Goal: Task Accomplishment & Management: Manage account settings

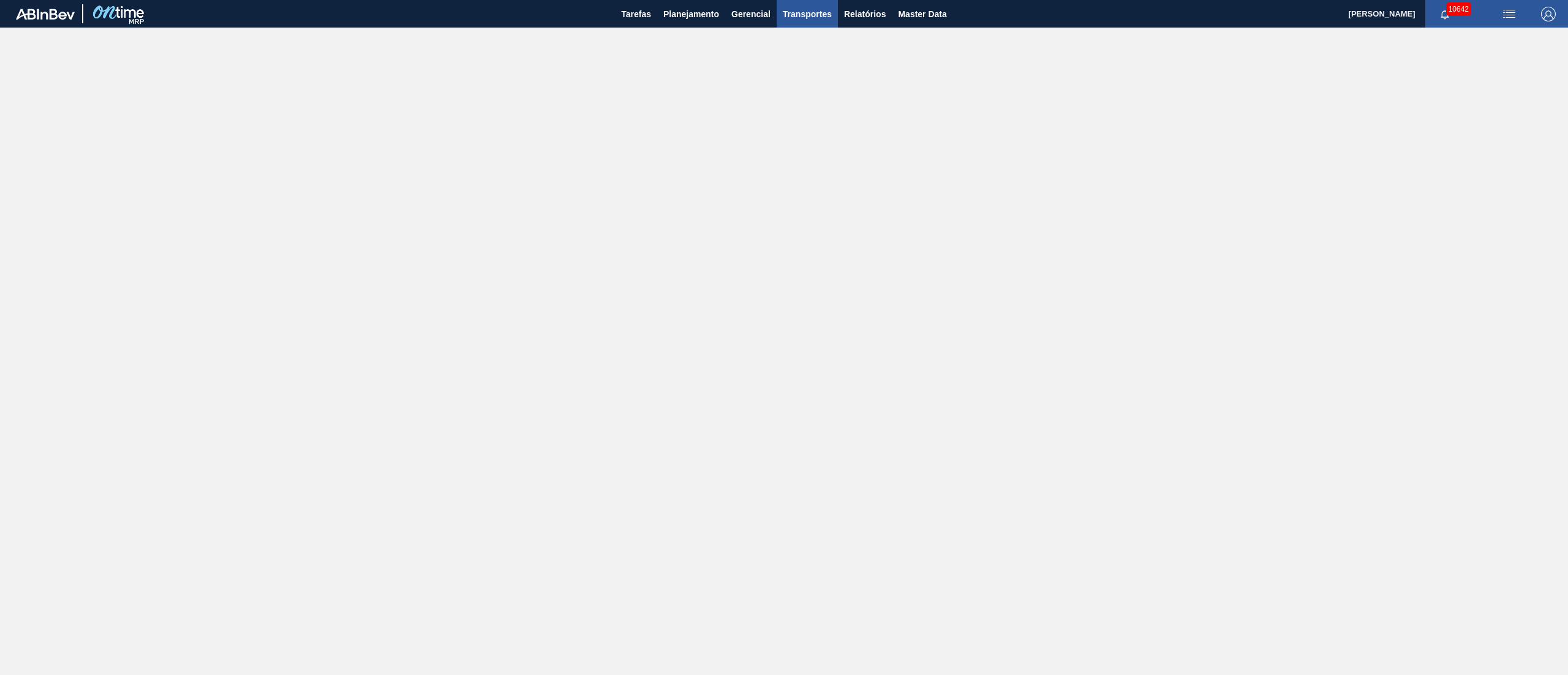
click at [814, 14] on span "Transportes" at bounding box center [806, 14] width 49 height 15
click at [862, 16] on div at bounding box center [784, 338] width 1568 height 675
click at [862, 16] on span "Relatórios" at bounding box center [865, 14] width 42 height 15
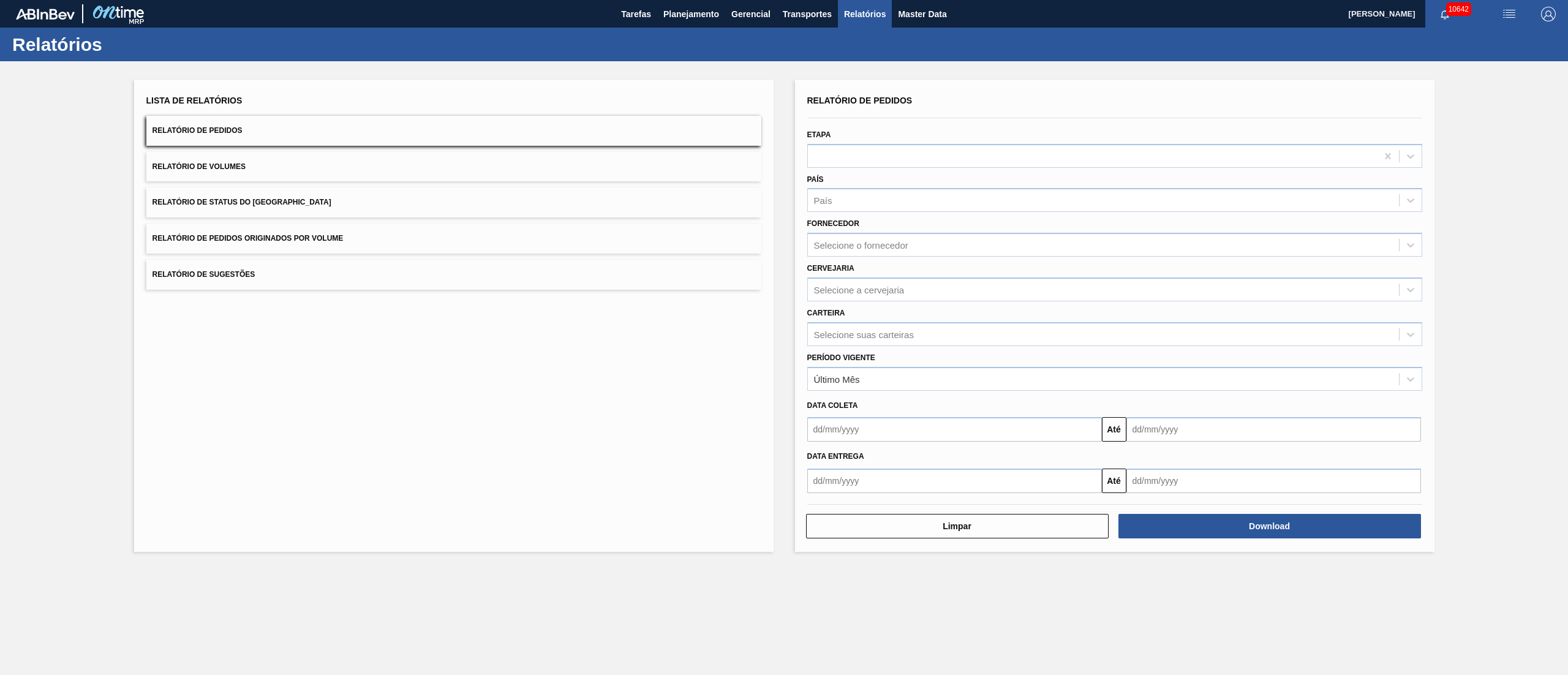
click at [277, 230] on button "Relatório de Pedidos Originados por Volume" at bounding box center [454, 239] width 615 height 30
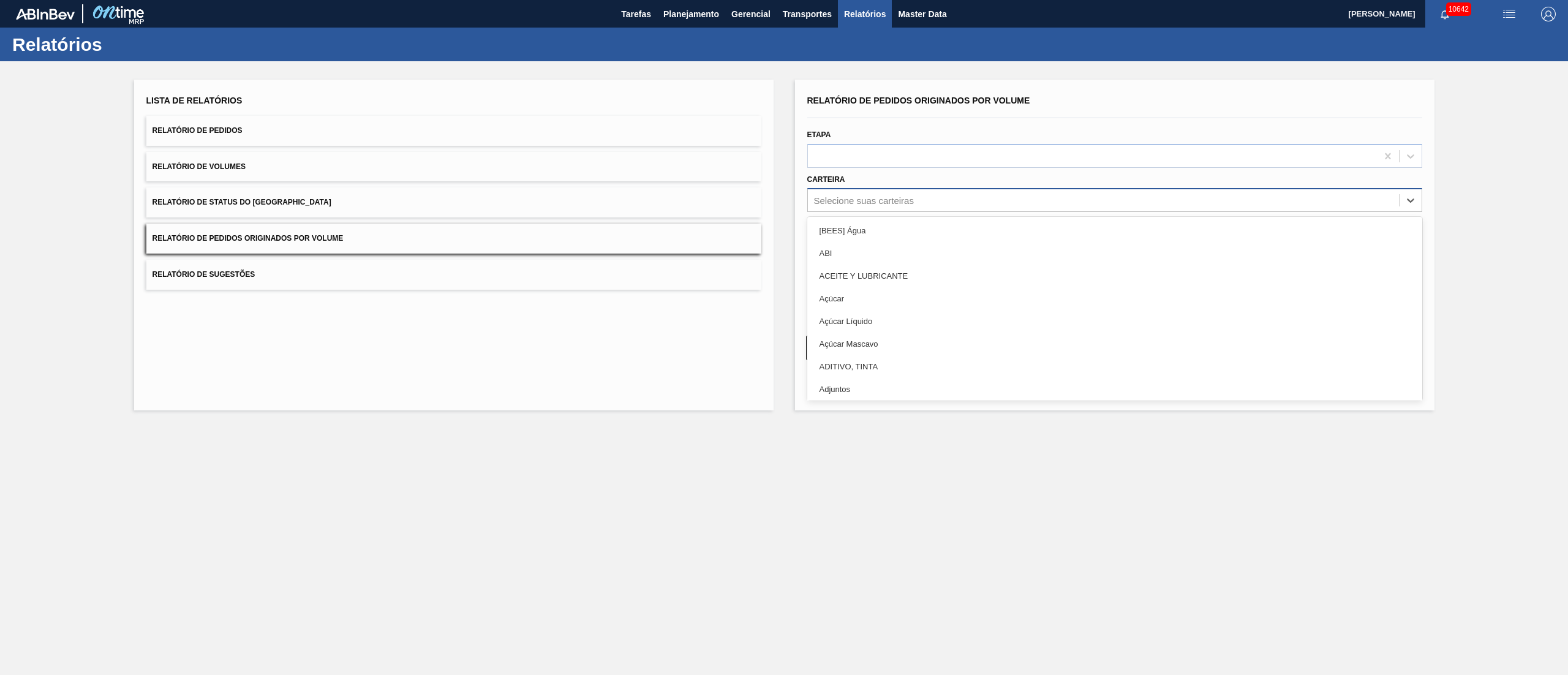
click at [889, 198] on div "Selecione suas carteiras" at bounding box center [863, 200] width 100 height 10
type input "garr"
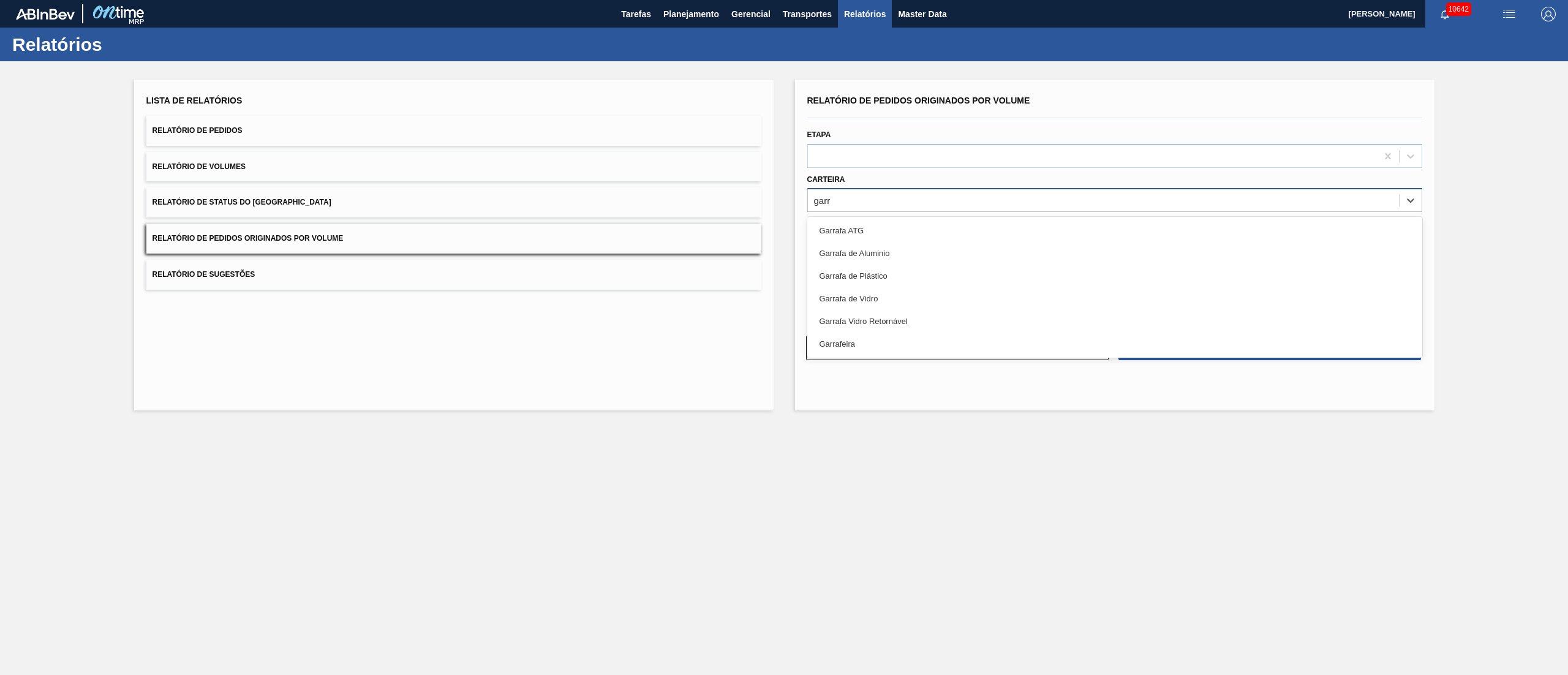
drag, startPoint x: 868, startPoint y: 311, endPoint x: 873, endPoint y: 282, distance: 29.4
click at [868, 310] on div "Garrafa Vidro Retornável" at bounding box center [1115, 321] width 615 height 23
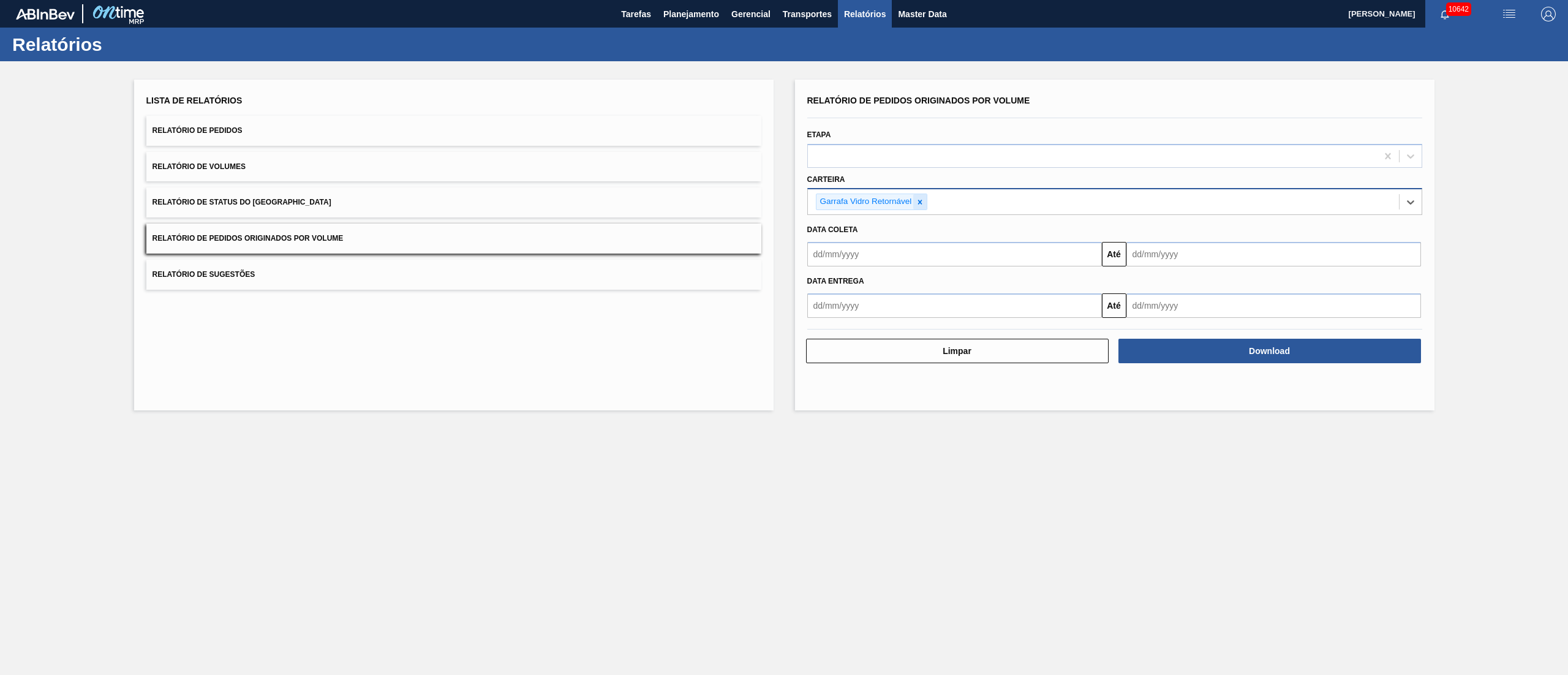
click at [920, 202] on icon at bounding box center [920, 202] width 4 height 4
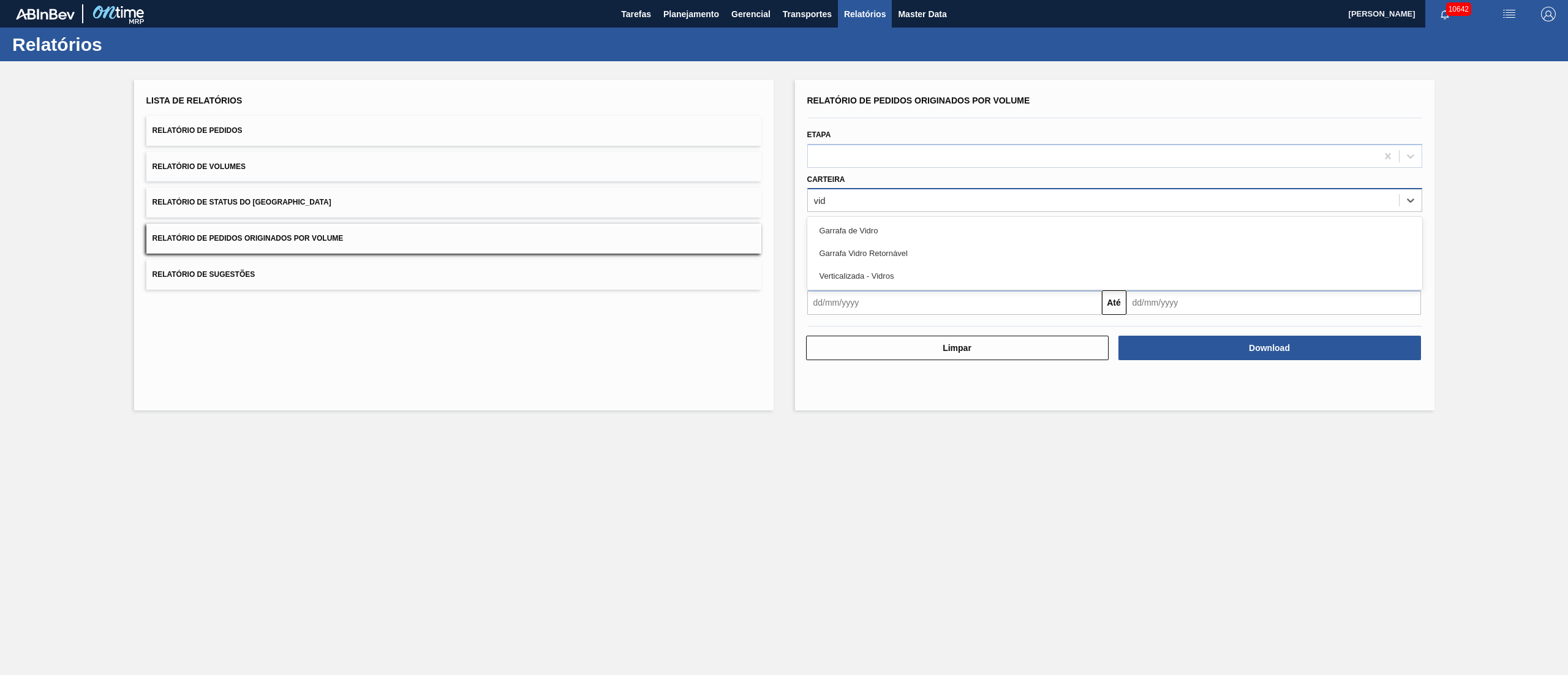
type input "vidr"
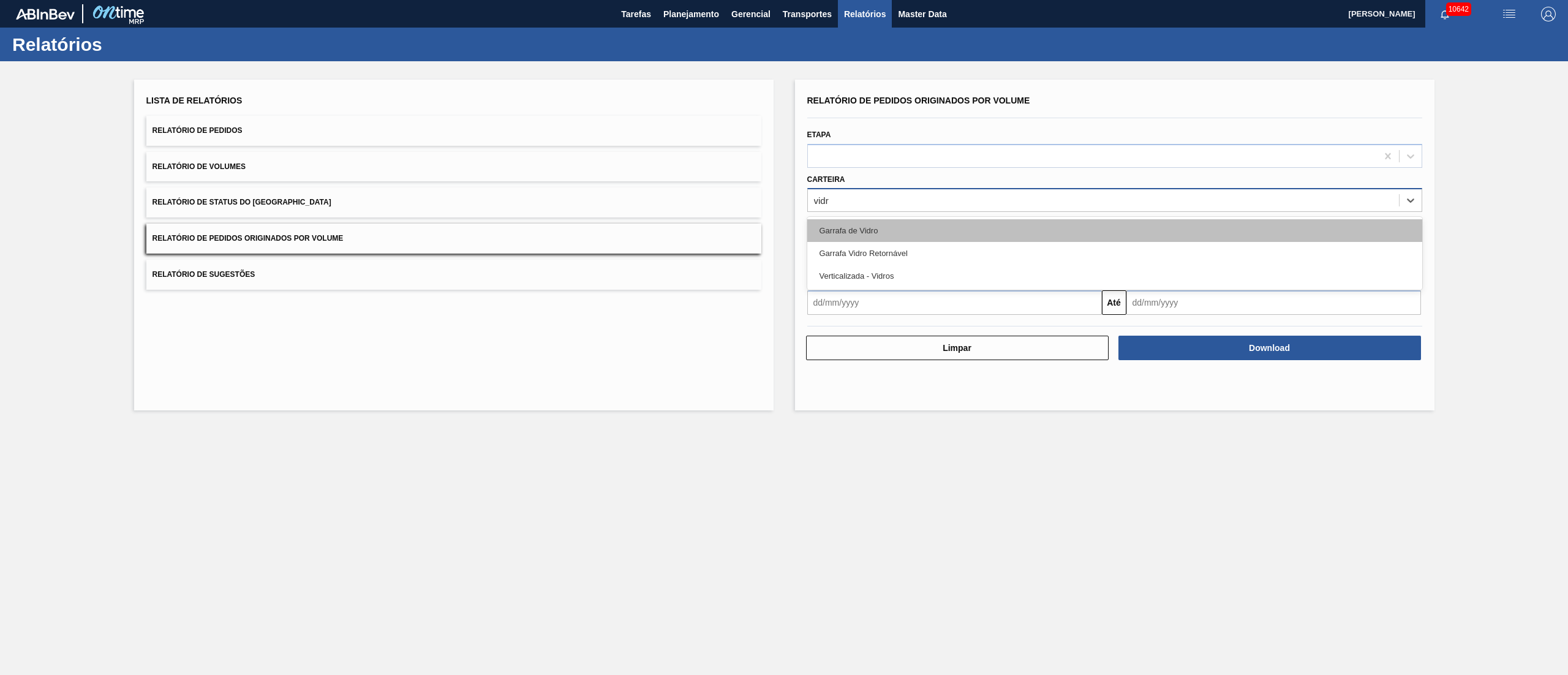
click at [890, 224] on div "Garrafa de Vidro" at bounding box center [1115, 230] width 615 height 23
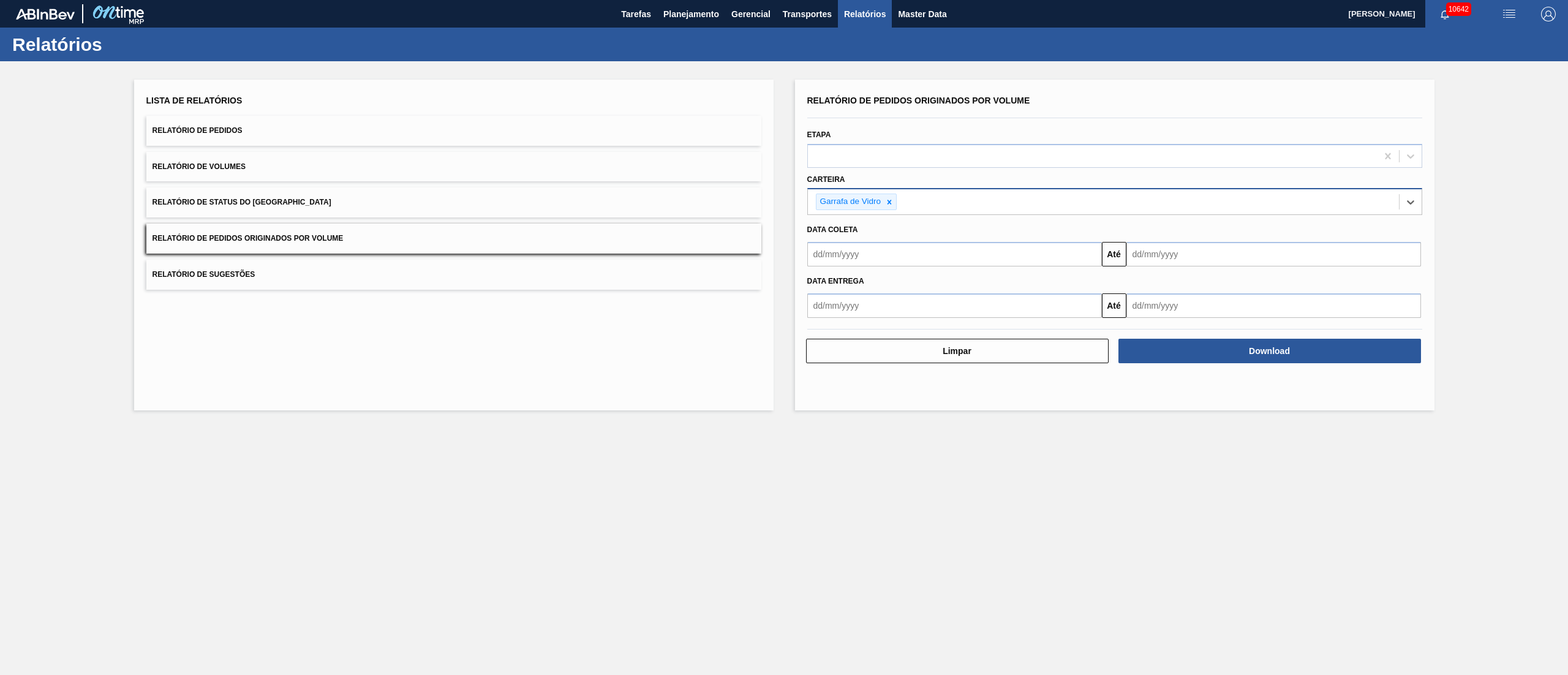
click at [841, 247] on input "text" at bounding box center [955, 254] width 295 height 25
click at [848, 323] on div "1" at bounding box center [841, 323] width 17 height 17
type input "[DATE]"
click at [1147, 257] on input "text" at bounding box center [1273, 254] width 295 height 25
click at [1177, 406] on div "30" at bounding box center [1180, 402] width 17 height 17
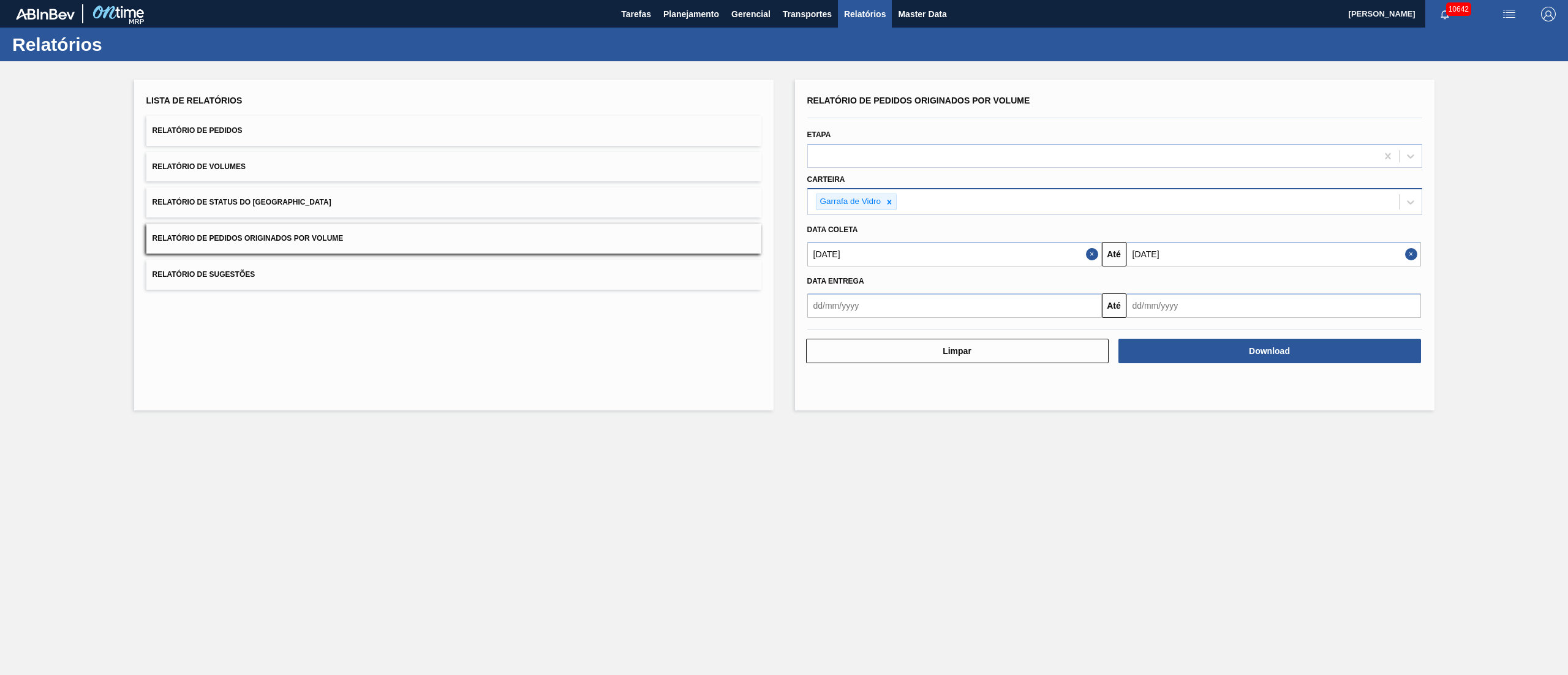
type input "[DATE]"
click at [1169, 351] on button "Download" at bounding box center [1269, 350] width 303 height 25
click at [679, 12] on span "Planejamento" at bounding box center [691, 14] width 56 height 15
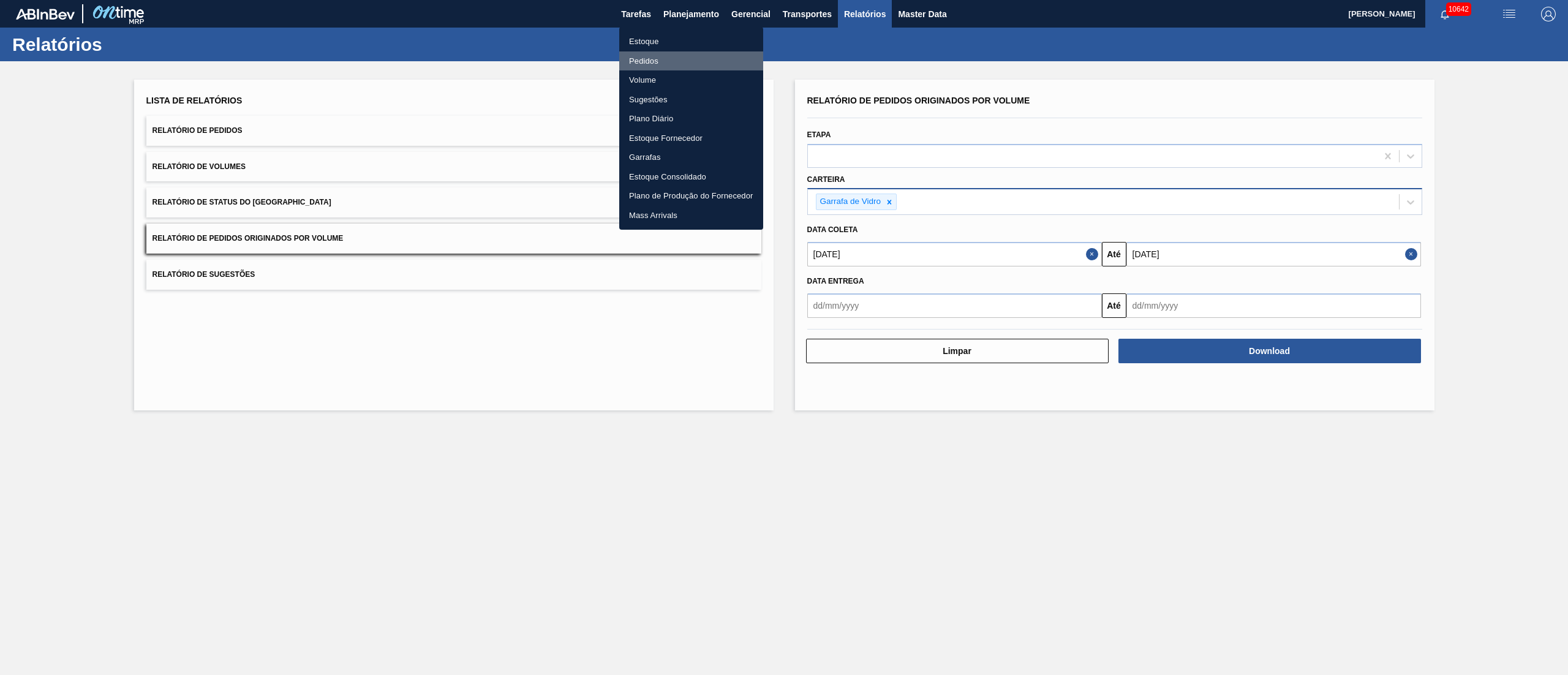
click at [640, 61] on li "Pedidos" at bounding box center [691, 62] width 144 height 20
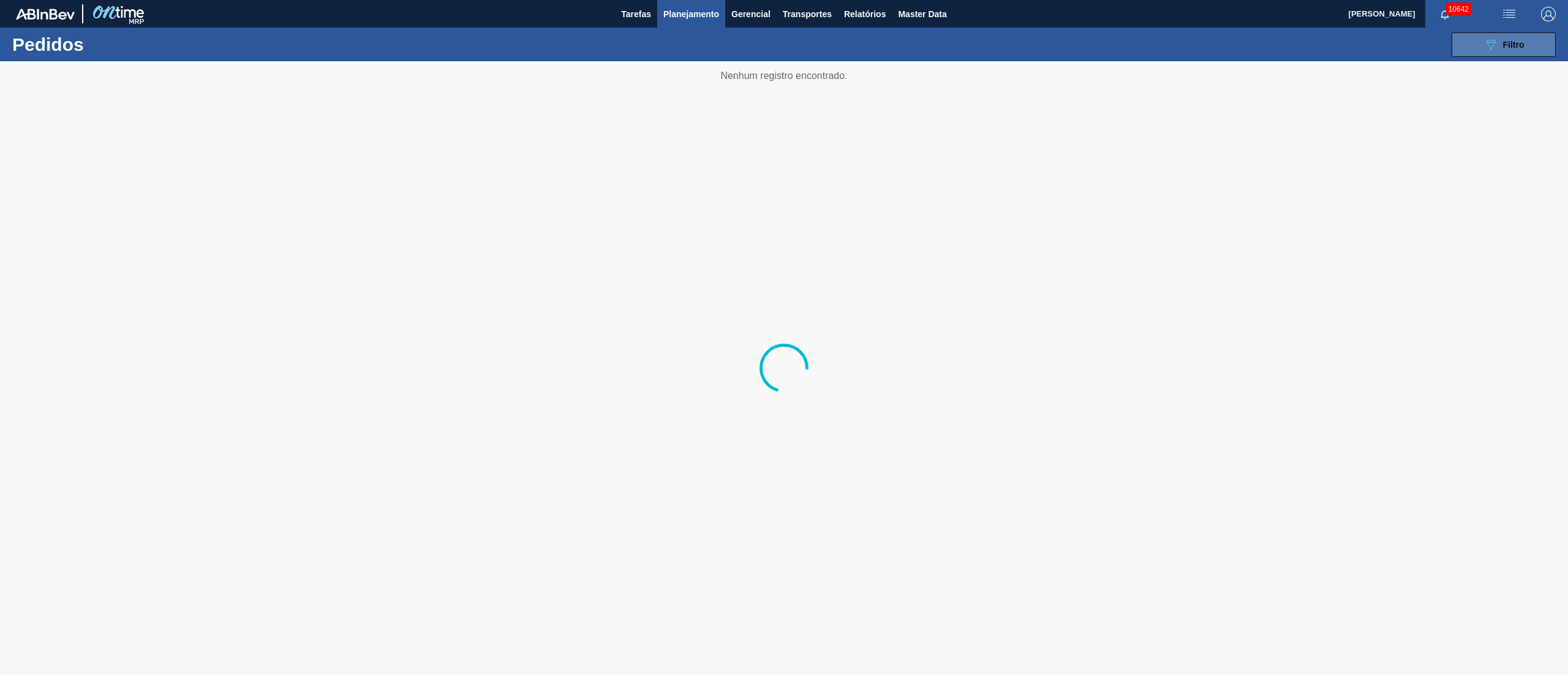
click at [1472, 39] on button "089F7B8B-B2A5-4AFE-B5C0-19BA573D28AC Filtro" at bounding box center [1503, 45] width 105 height 25
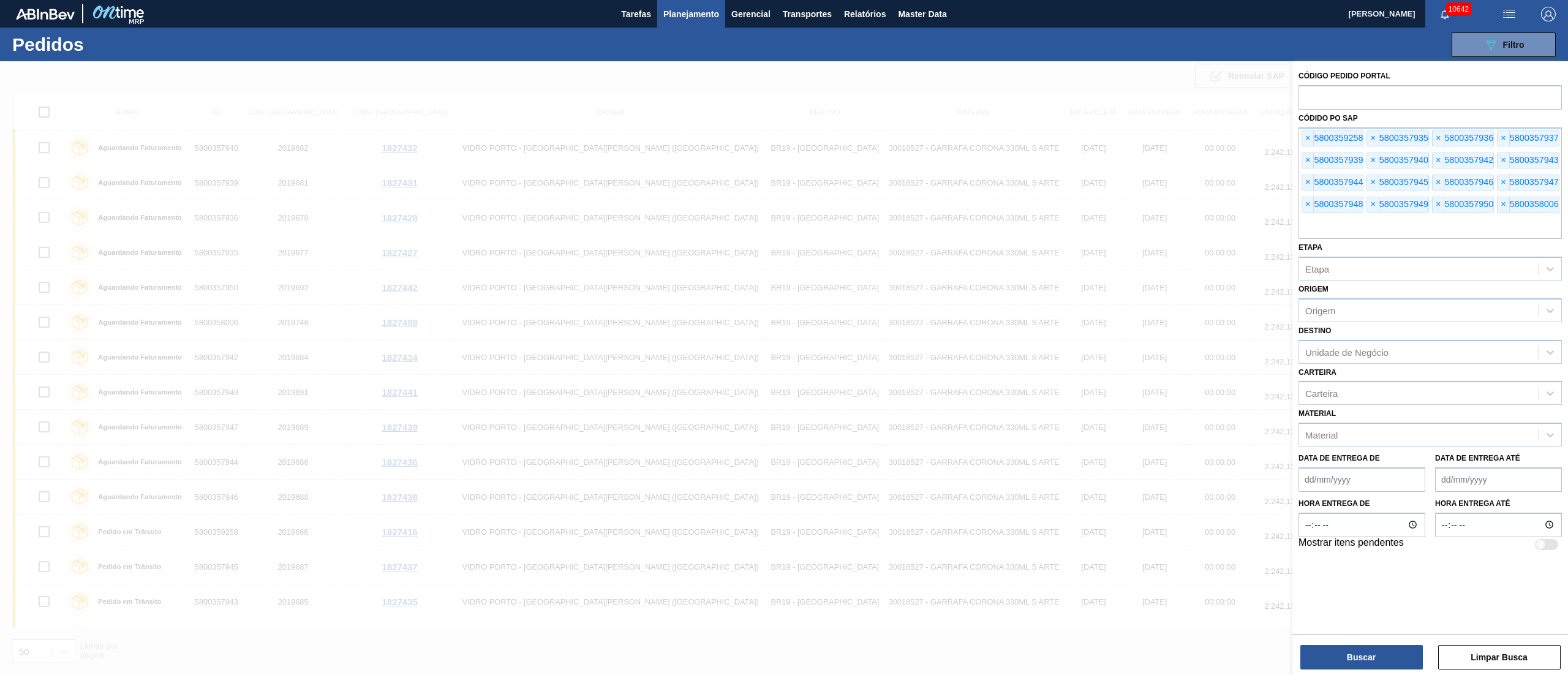
click at [1308, 139] on span "×" at bounding box center [1308, 138] width 12 height 15
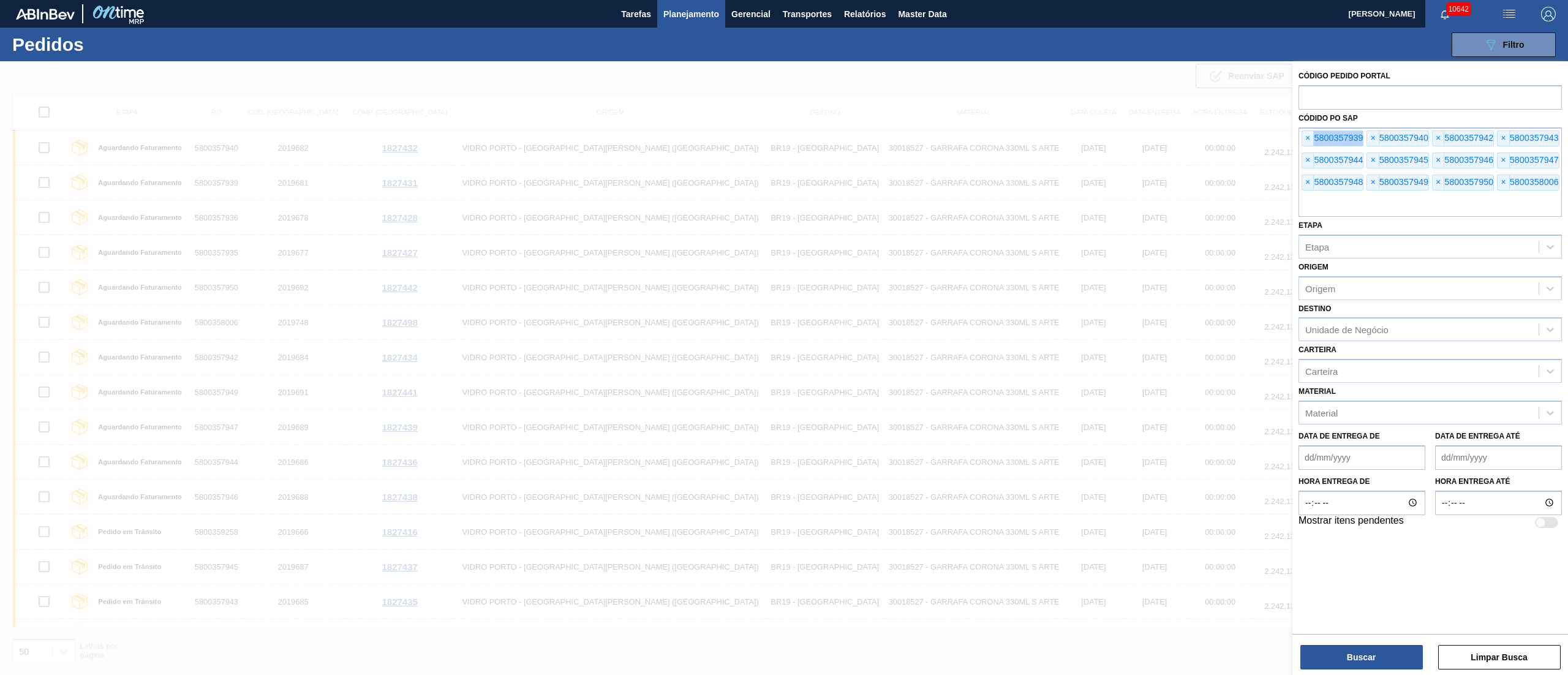
click at [1308, 139] on span "×" at bounding box center [1308, 138] width 12 height 15
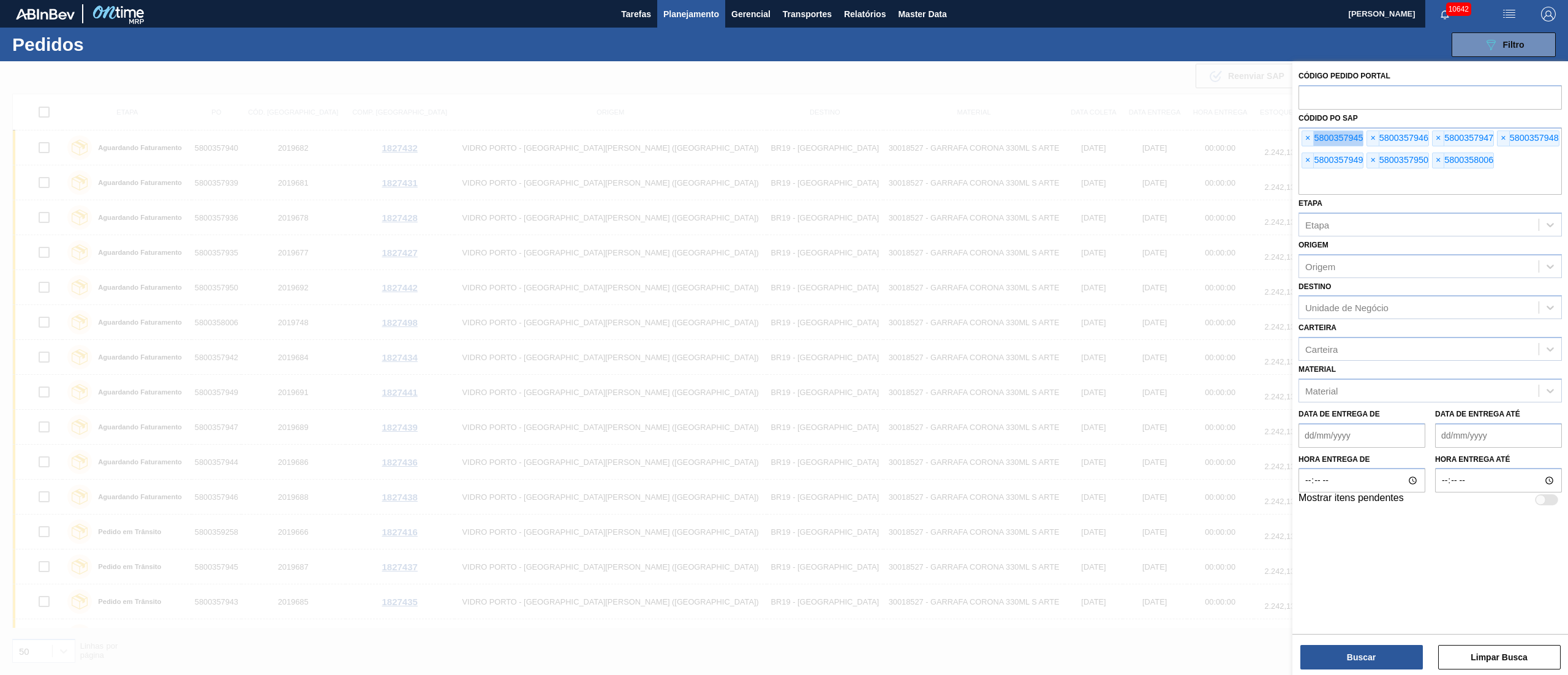
click at [1308, 139] on span "×" at bounding box center [1308, 138] width 12 height 15
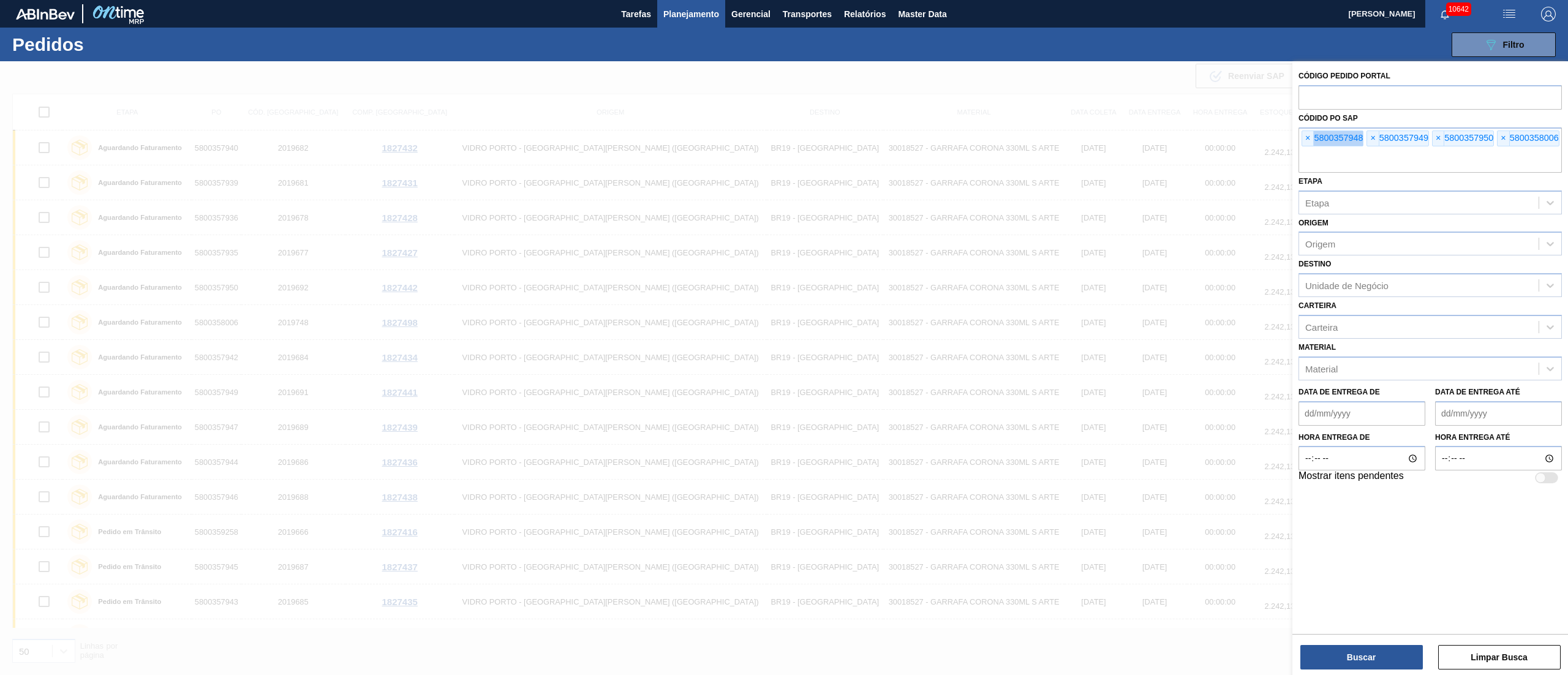
click at [1308, 139] on span "×" at bounding box center [1308, 138] width 12 height 15
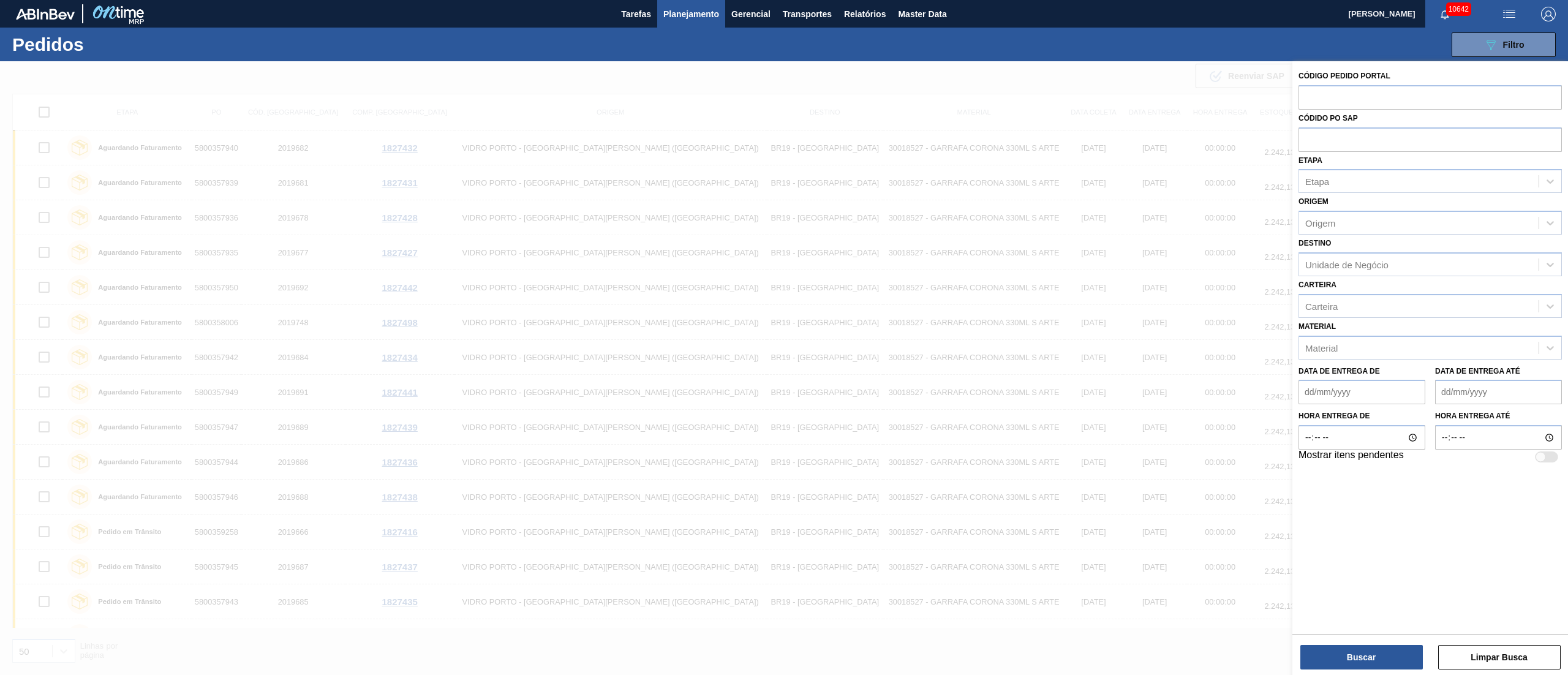
click at [1308, 139] on input "text" at bounding box center [1430, 138] width 263 height 23
click at [674, 22] on button "Planejamento" at bounding box center [691, 14] width 68 height 28
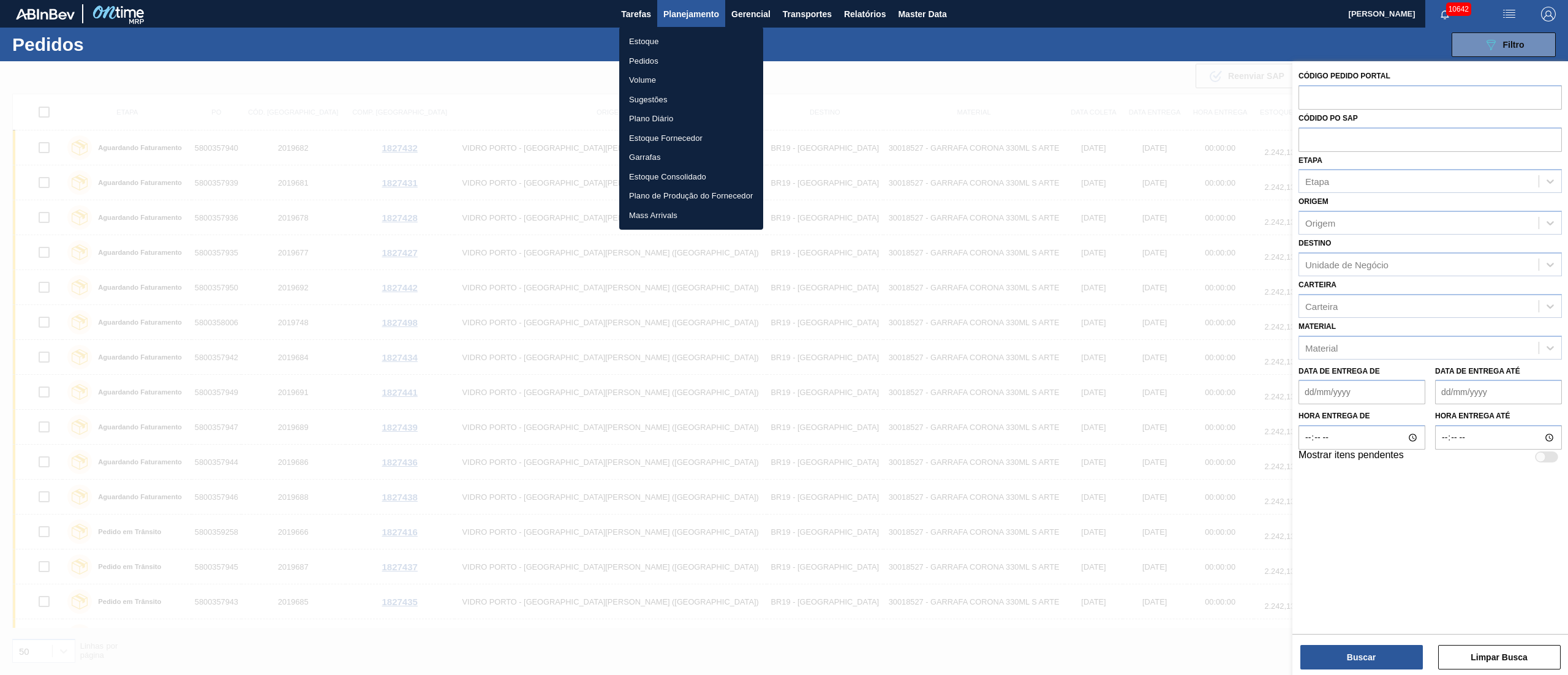
click at [1320, 176] on div at bounding box center [784, 338] width 1568 height 675
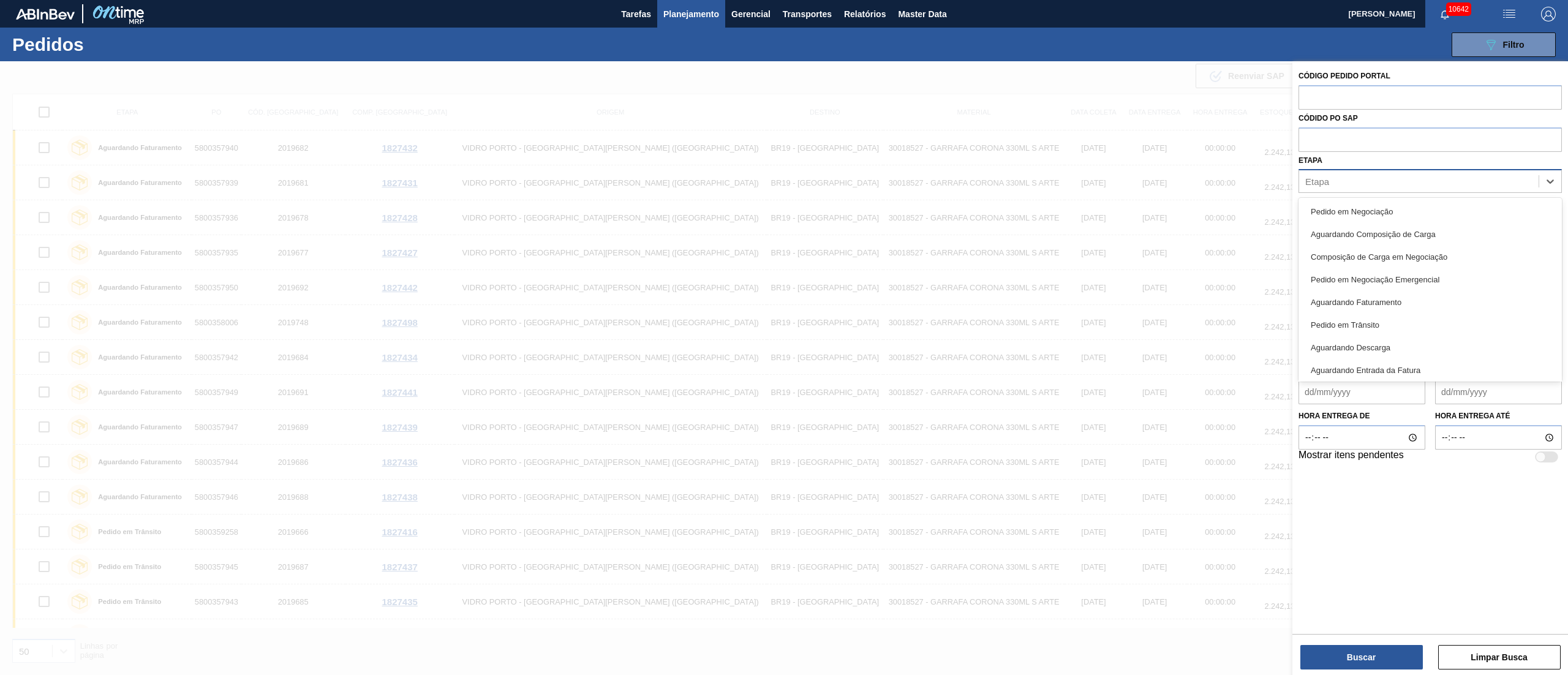
click at [1325, 190] on div "Etapa" at bounding box center [1430, 181] width 263 height 24
type input "fat"
click at [1421, 203] on div "Aguardando Faturamento" at bounding box center [1430, 211] width 263 height 23
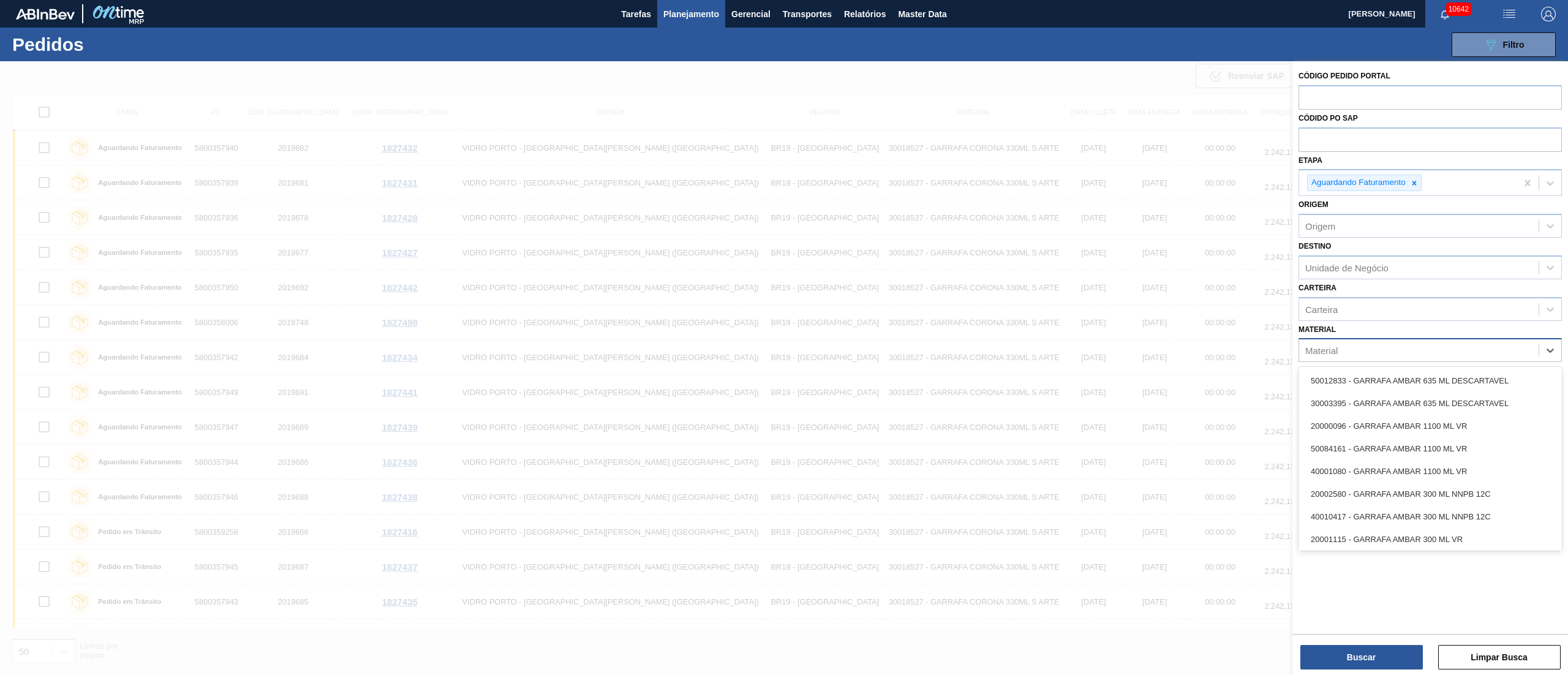
click at [1355, 349] on div "Material" at bounding box center [1419, 350] width 240 height 18
paste input "20002580"
type input "20002580"
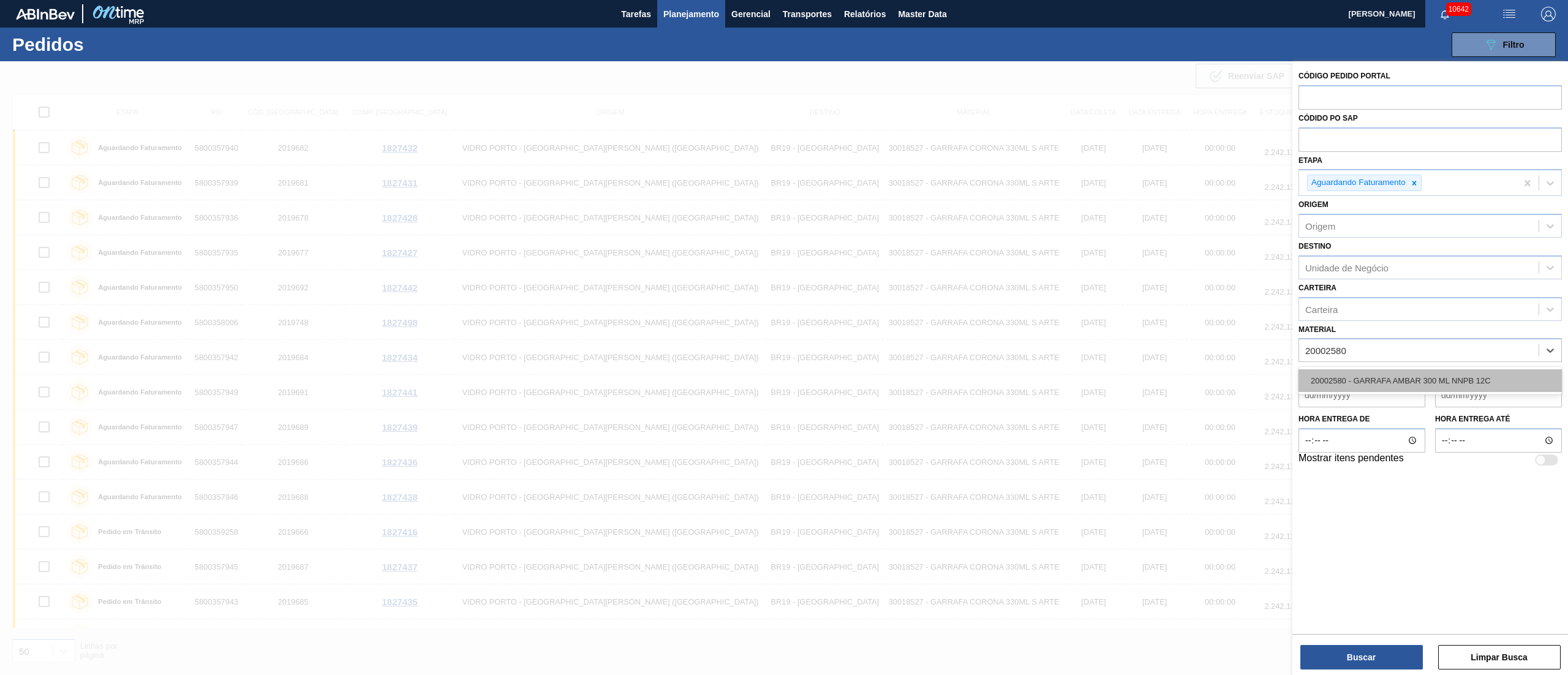
click at [1362, 381] on div "20002580 - GARRAFA AMBAR 300 ML NNPB 12C" at bounding box center [1430, 380] width 263 height 23
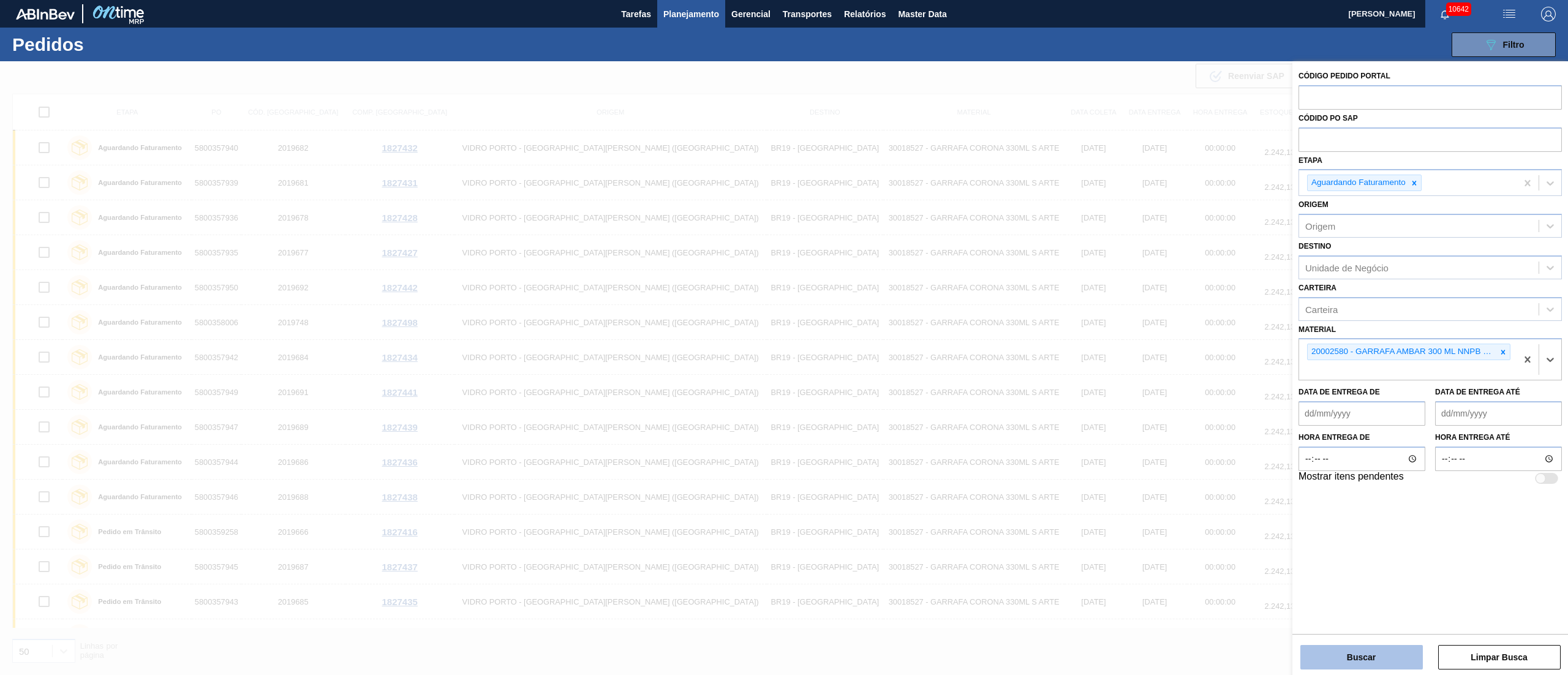
click at [1366, 665] on button "Buscar" at bounding box center [1361, 657] width 122 height 25
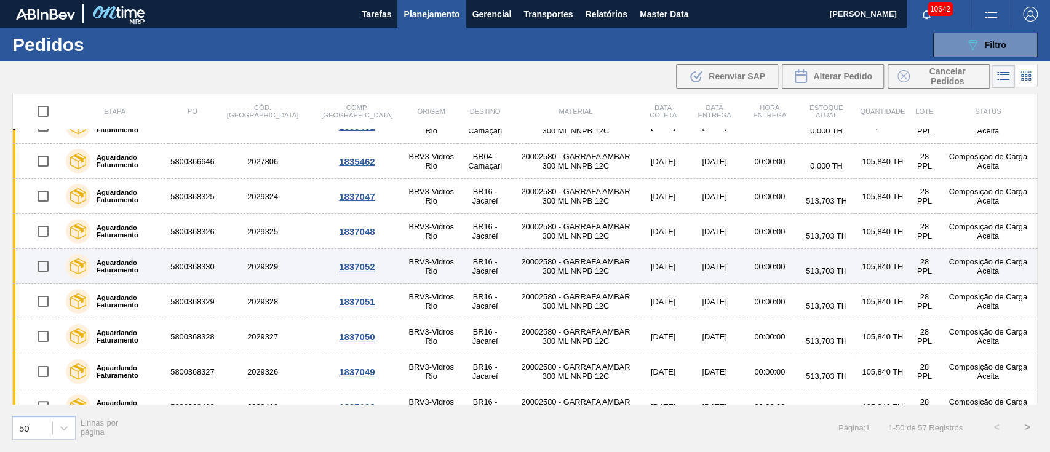
scroll to position [328, 0]
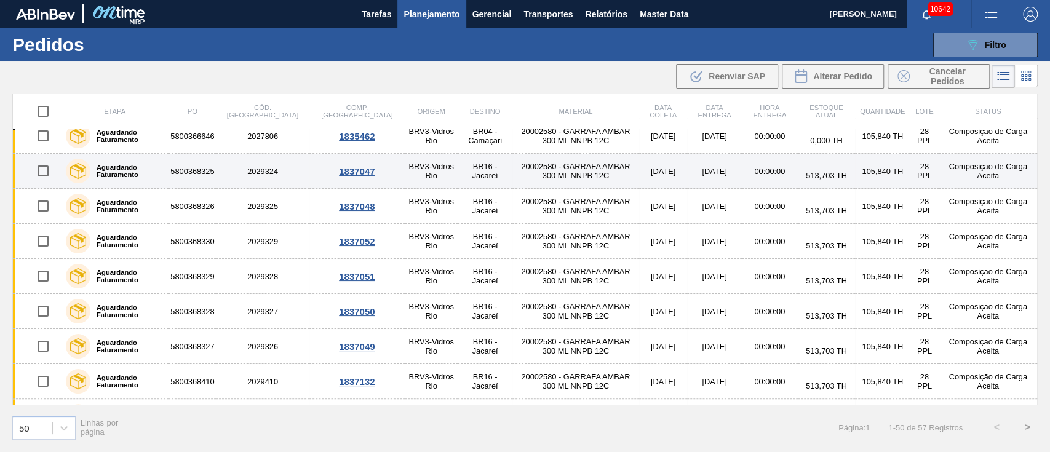
click at [42, 167] on input "checkbox" at bounding box center [43, 171] width 26 height 26
checkbox input "true"
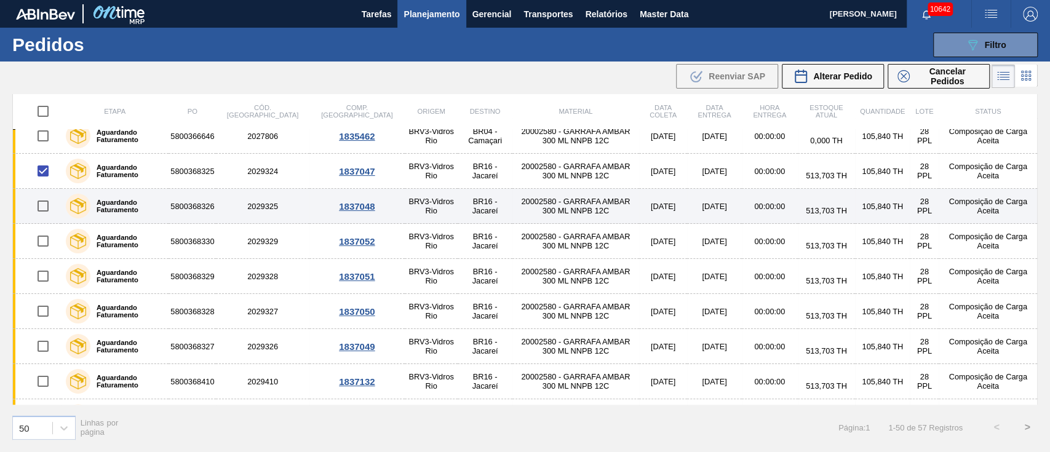
click at [40, 207] on input "checkbox" at bounding box center [43, 206] width 26 height 26
checkbox input "true"
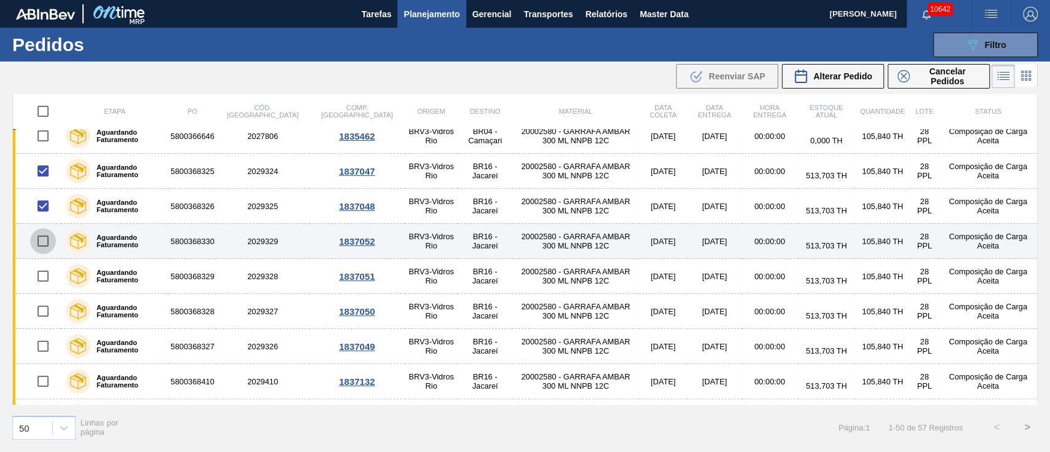
click at [46, 244] on input "checkbox" at bounding box center [43, 241] width 26 height 26
checkbox input "true"
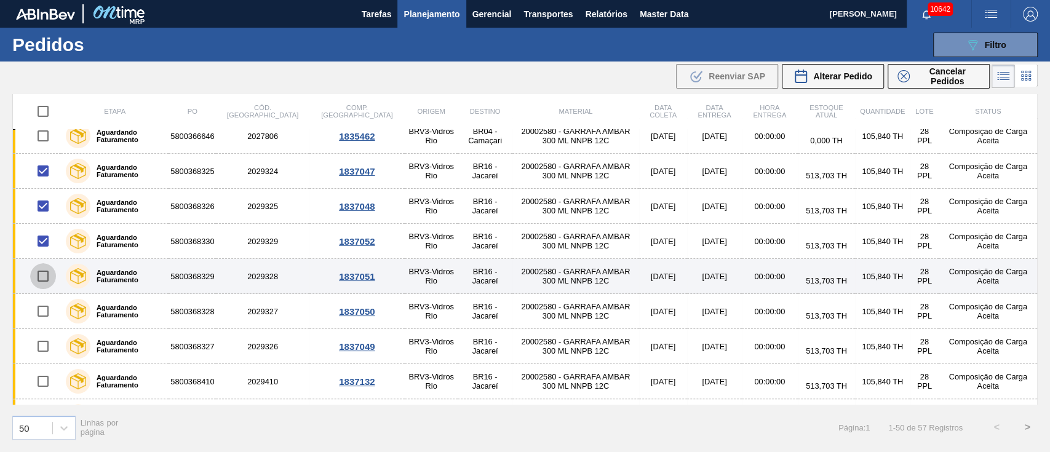
click at [46, 276] on input "checkbox" at bounding box center [43, 276] width 26 height 26
checkbox input "true"
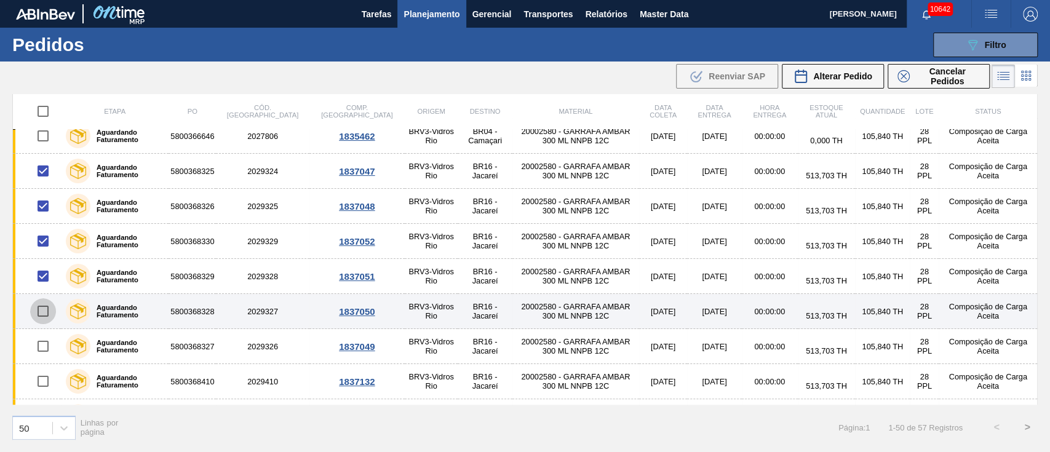
click at [43, 311] on input "checkbox" at bounding box center [43, 311] width 26 height 26
checkbox input "true"
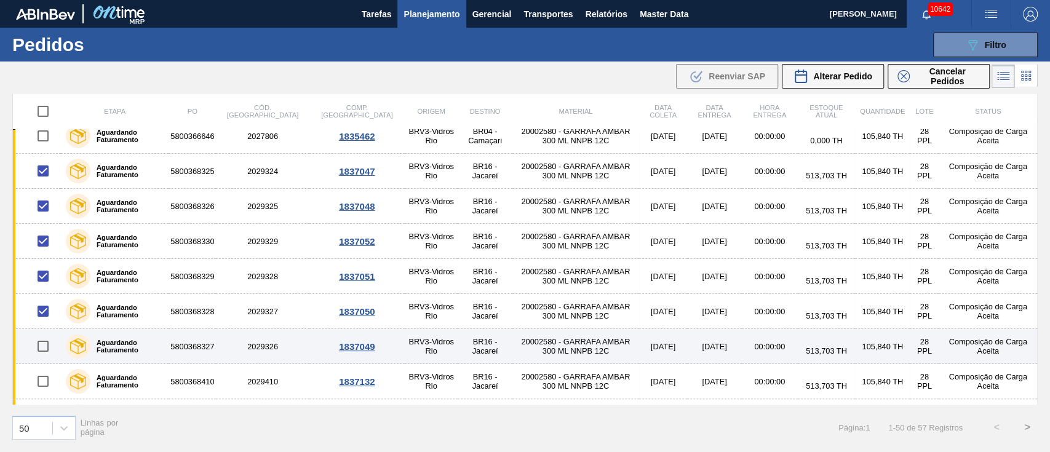
click at [47, 344] on input "checkbox" at bounding box center [43, 346] width 26 height 26
checkbox input "true"
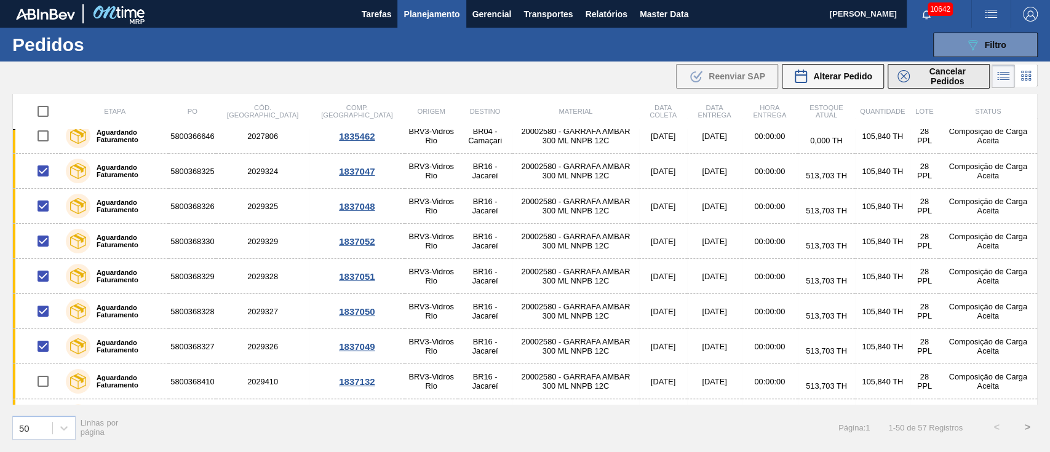
click at [951, 70] on span "Cancelar Pedidos" at bounding box center [947, 76] width 65 height 20
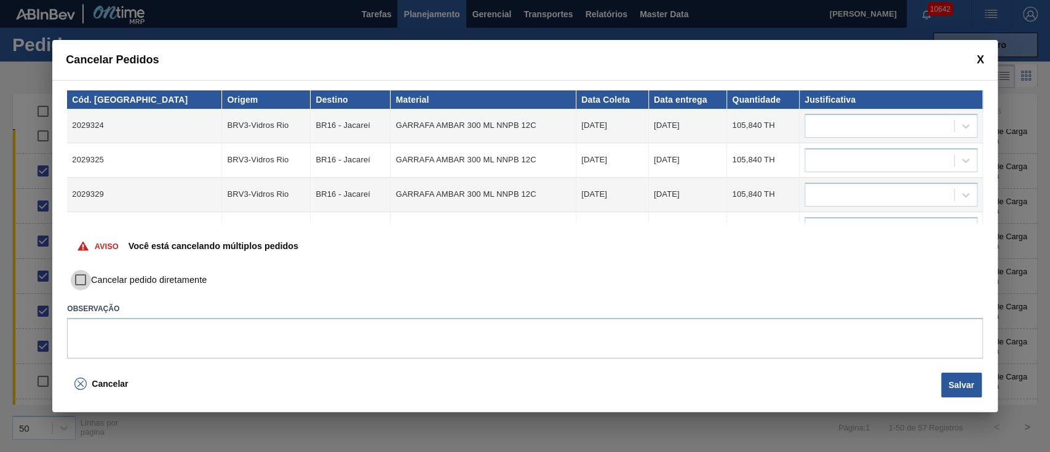
click at [76, 279] on input "Cancelar pedido diretamente" at bounding box center [80, 280] width 21 height 21
checkbox input "true"
click at [896, 130] on div at bounding box center [879, 126] width 149 height 18
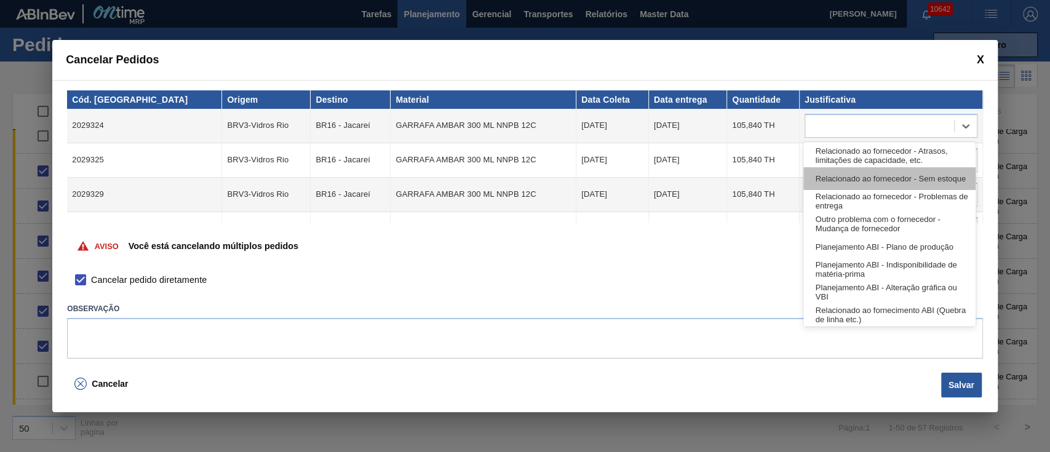
drag, startPoint x: 872, startPoint y: 166, endPoint x: 855, endPoint y: 168, distance: 17.3
click at [872, 167] on div "Relacionado ao fornecedor - Atrasos, limitações de capacidade, etc. Relacionado…" at bounding box center [889, 234] width 172 height 185
click at [851, 168] on div "Relacionado ao fornecedor - Sem estoque" at bounding box center [889, 178] width 172 height 23
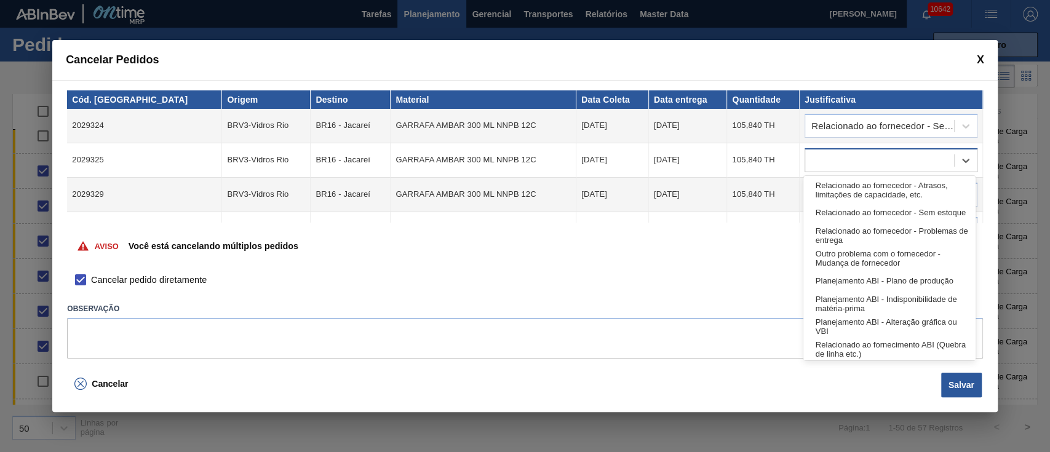
click at [849, 155] on div at bounding box center [879, 160] width 149 height 18
drag, startPoint x: 838, startPoint y: 195, endPoint x: 836, endPoint y: 202, distance: 7.0
click at [837, 195] on div "Relacionado ao fornecedor - Atrasos, limitações de capacidade, etc." at bounding box center [889, 189] width 172 height 23
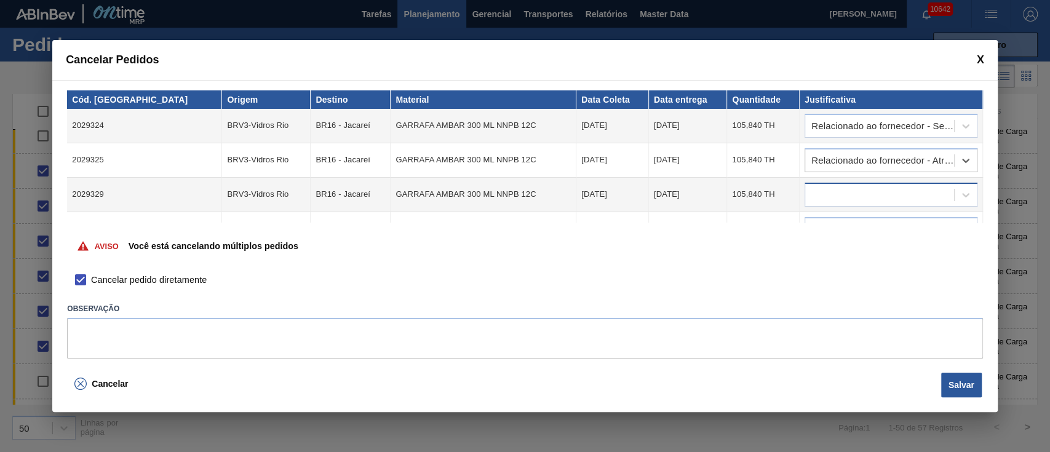
click at [836, 203] on div at bounding box center [891, 195] width 173 height 24
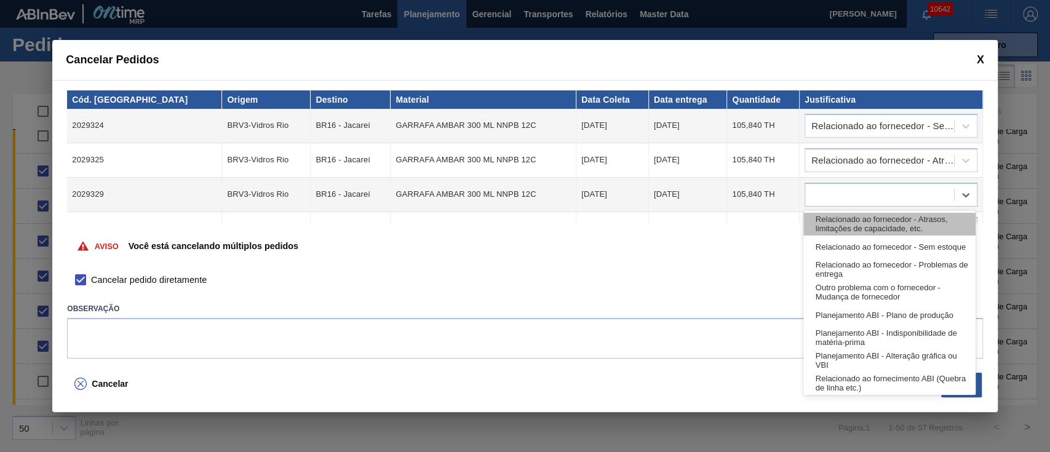
click at [839, 221] on div "Relacionado ao fornecedor - Atrasos, limitações de capacidade, etc." at bounding box center [889, 224] width 172 height 23
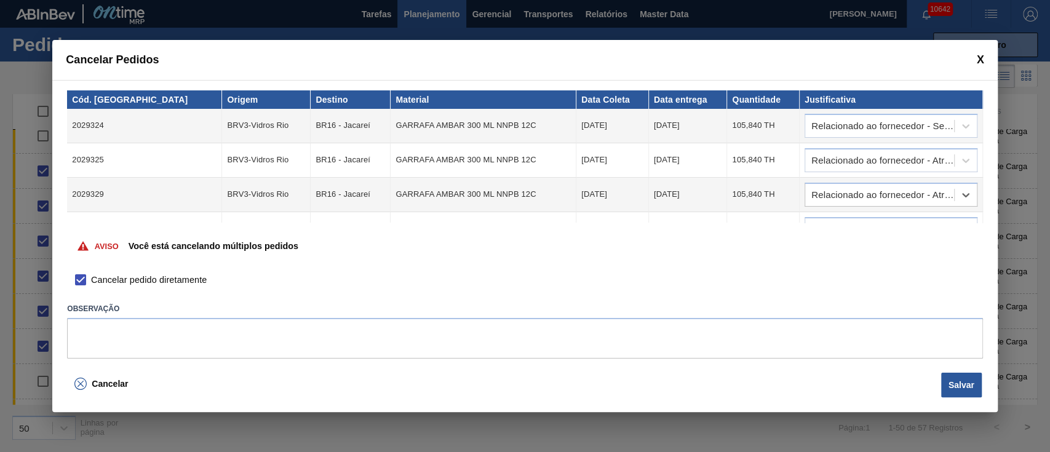
click at [837, 226] on div "Aviso Você está cancelando múltiplos pedidos" at bounding box center [524, 246] width 915 height 47
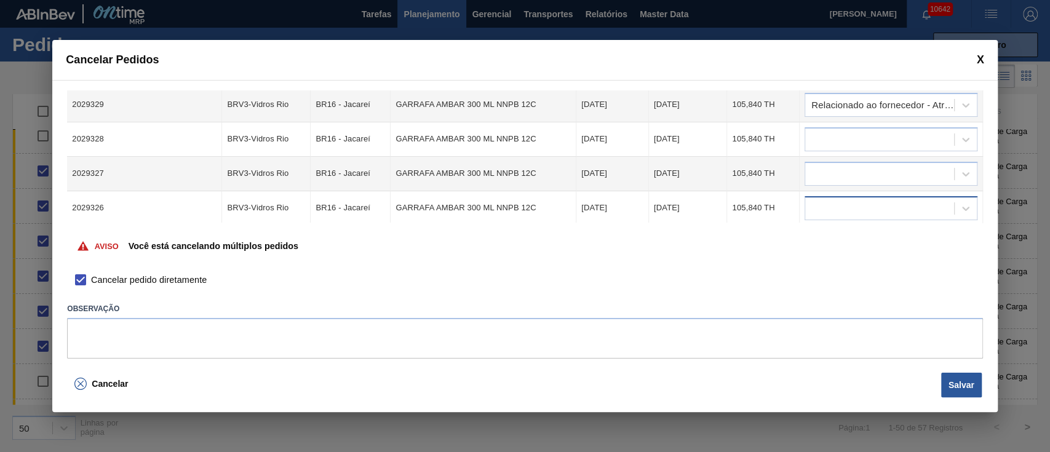
scroll to position [91, 0]
click at [830, 141] on div at bounding box center [879, 138] width 149 height 18
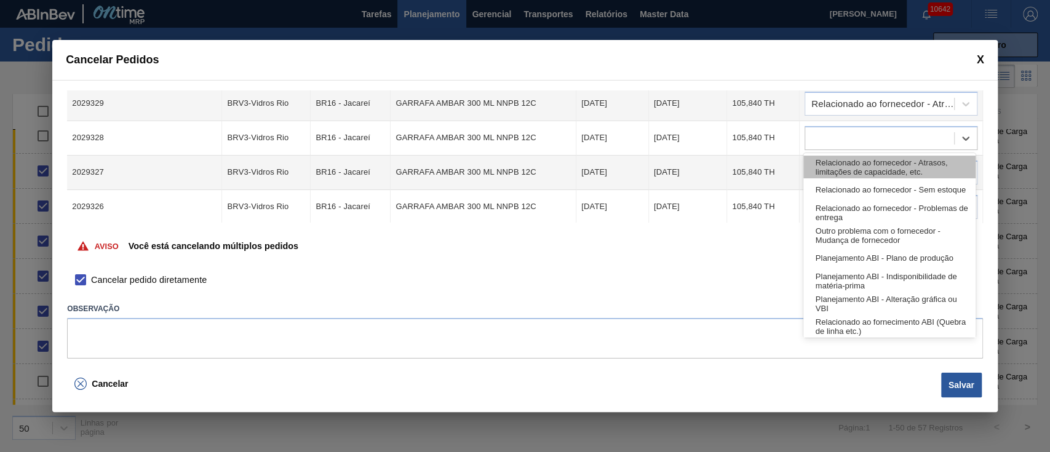
click at [825, 177] on div "Relacionado ao fornecedor - Atrasos, limitações de capacidade, etc." at bounding box center [889, 167] width 172 height 23
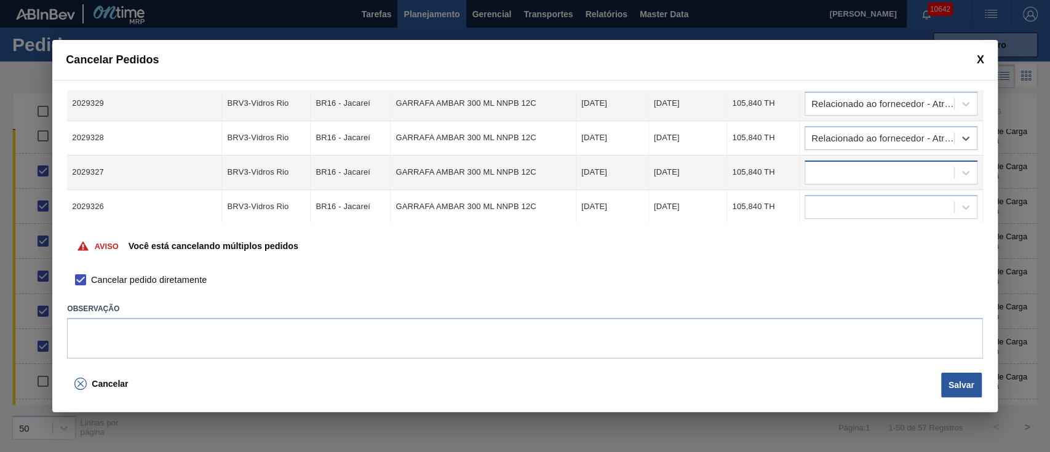
click at [824, 178] on div at bounding box center [879, 173] width 149 height 18
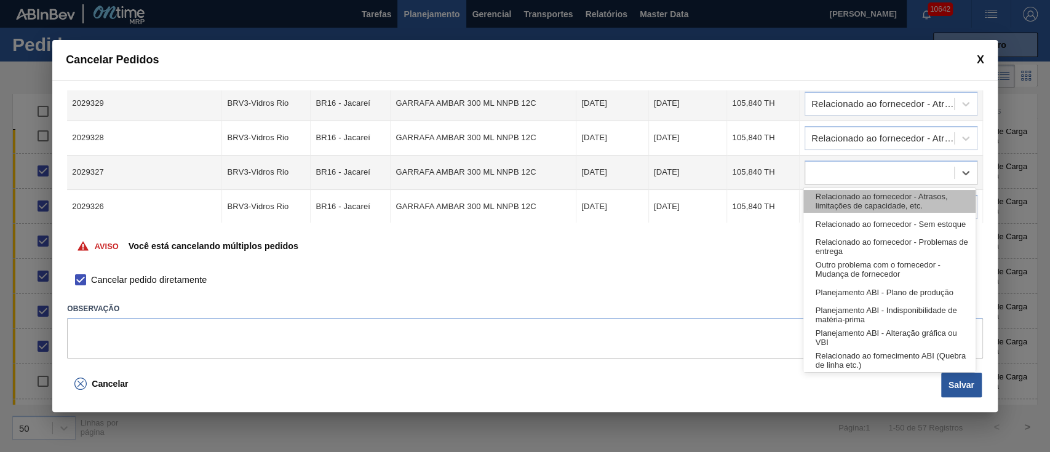
click at [824, 202] on div "Relacionado ao fornecedor - Atrasos, limitações de capacidade, etc." at bounding box center [889, 201] width 172 height 23
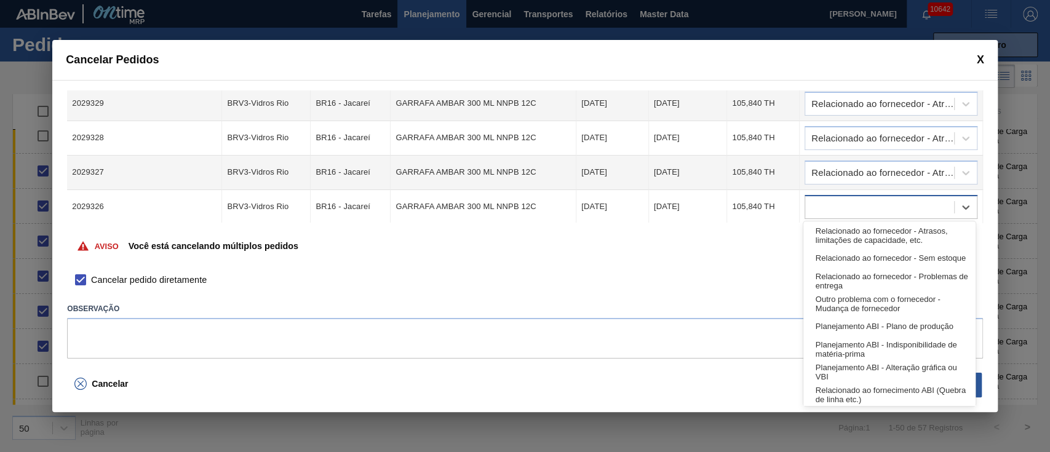
click at [821, 204] on div at bounding box center [879, 207] width 149 height 18
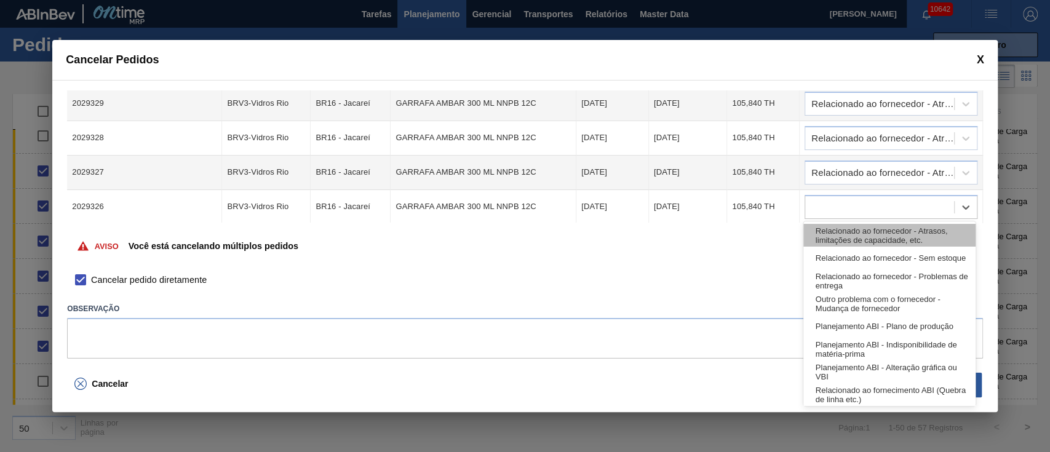
click at [827, 228] on div "Relacionado ao fornecedor - Atrasos, limitações de capacidade, etc." at bounding box center [889, 235] width 172 height 23
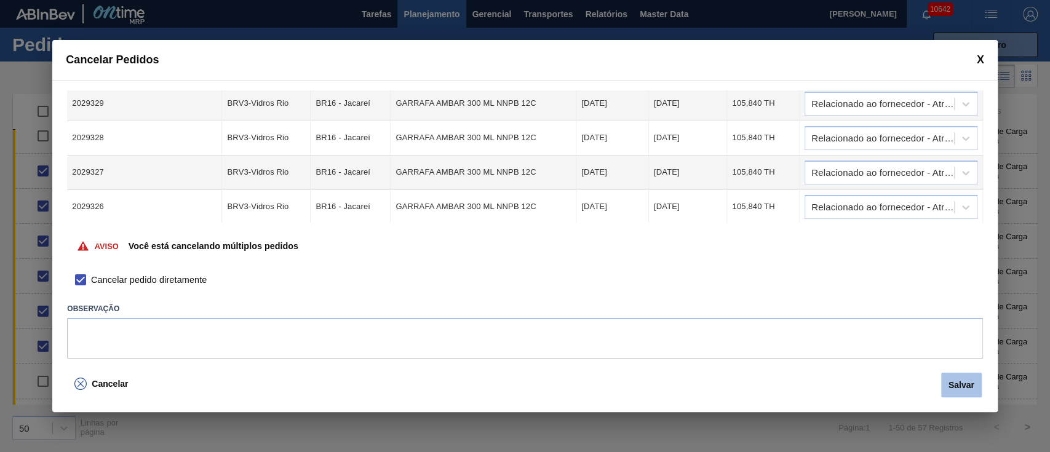
click at [969, 380] on button "Salvar" at bounding box center [961, 385] width 41 height 25
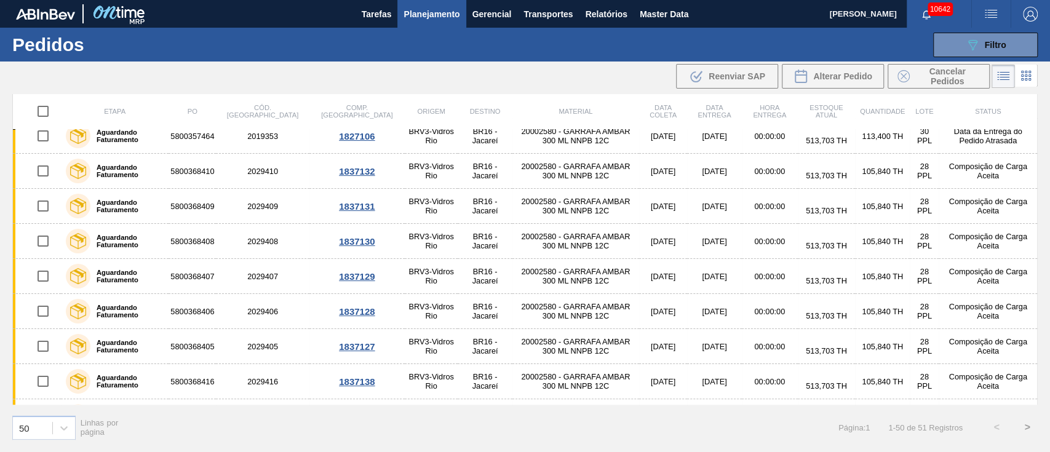
scroll to position [153, 0]
click at [971, 46] on icon "089F7B8B-B2A5-4AFE-B5C0-19BA573D28AC" at bounding box center [972, 45] width 15 height 15
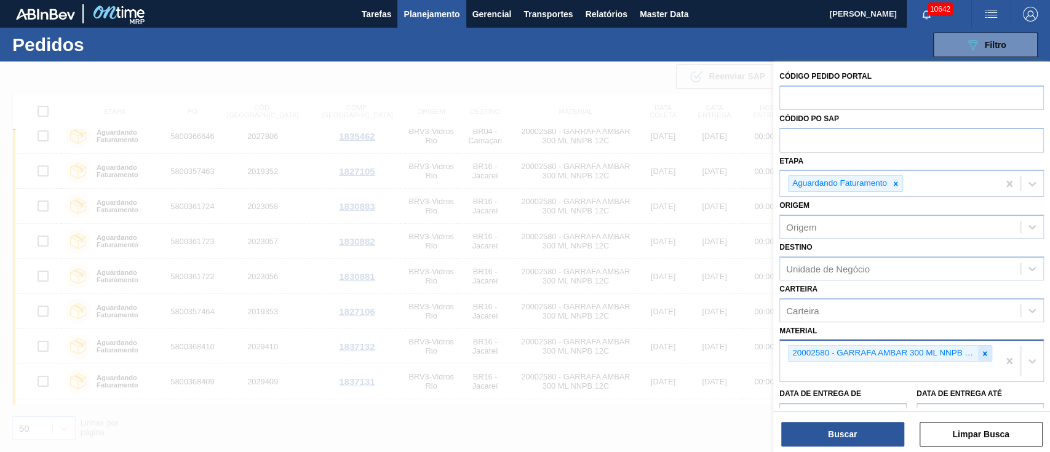
click at [983, 352] on icon at bounding box center [985, 353] width 4 height 4
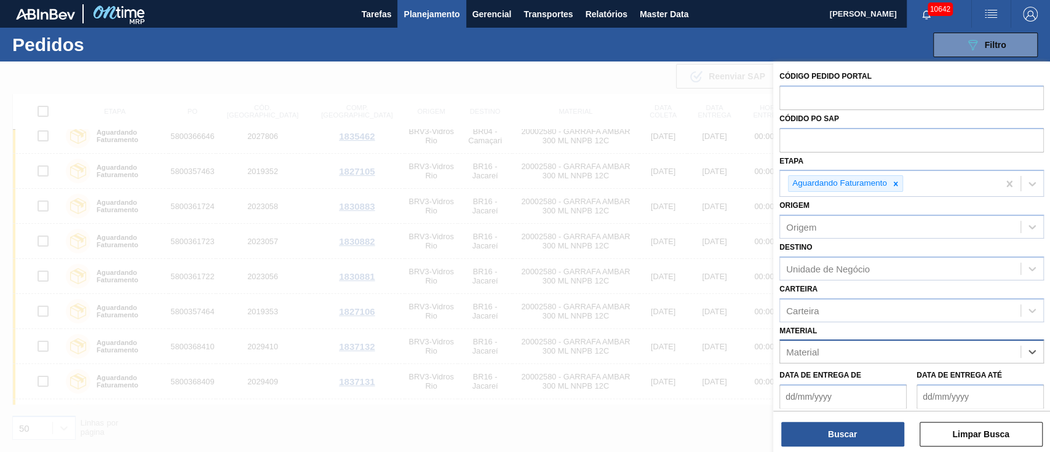
paste input "30007587"
type input "30007587"
click at [895, 375] on div "30007587 - GARRAFA STELLA 330ML" at bounding box center [911, 382] width 264 height 23
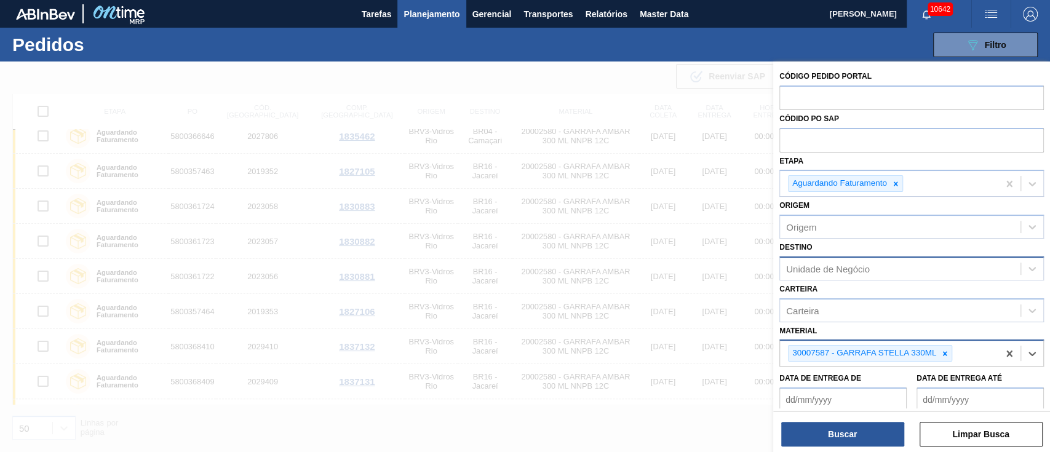
click at [856, 269] on div "Unidade de Negócio" at bounding box center [828, 268] width 84 height 10
type input "3"
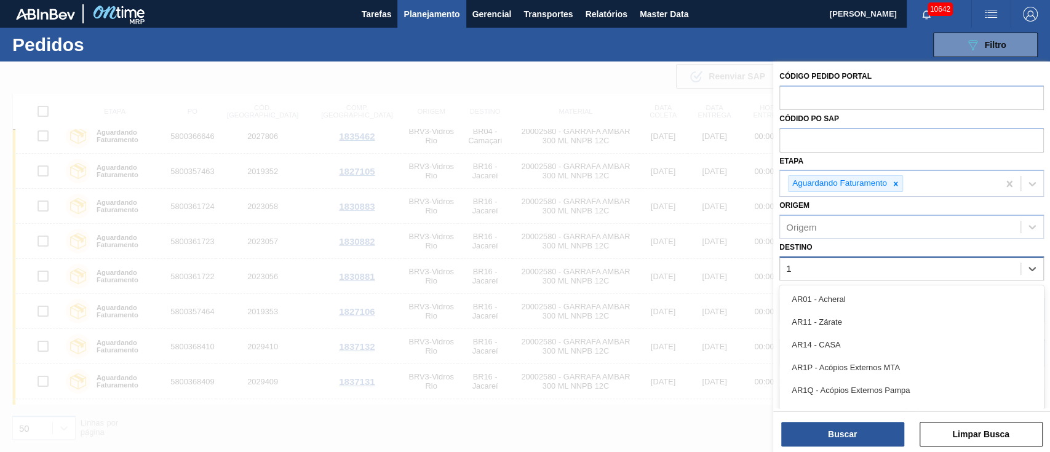
type input "18"
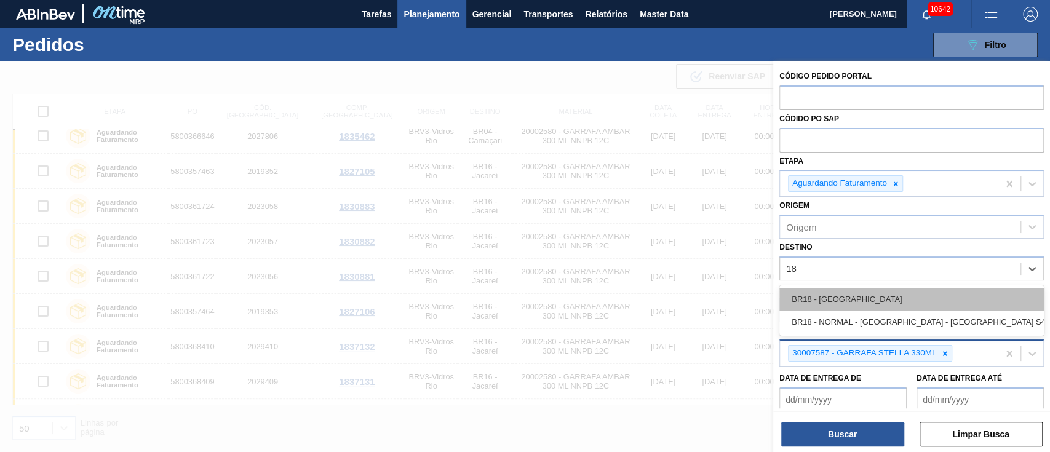
click at [811, 296] on div "BR18 - [GEOGRAPHIC_DATA]" at bounding box center [911, 299] width 264 height 23
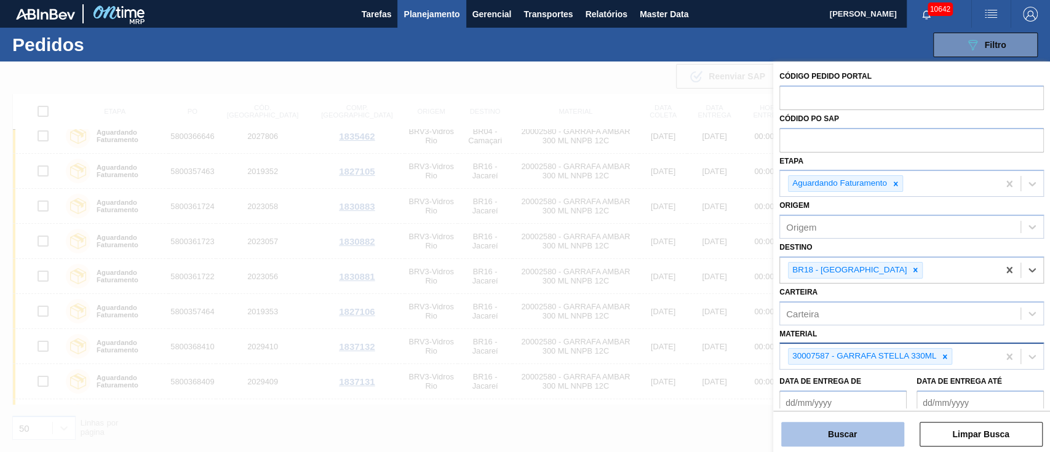
click at [821, 431] on button "Buscar" at bounding box center [842, 434] width 123 height 25
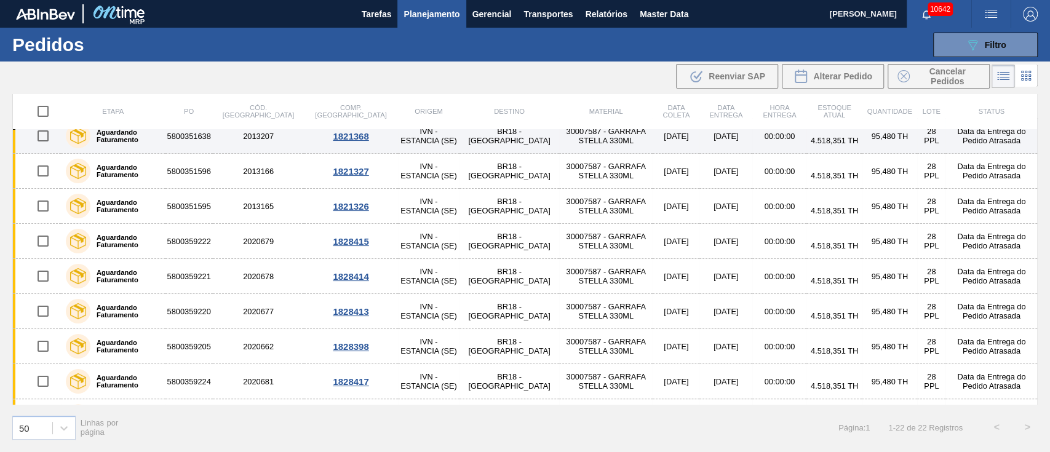
scroll to position [0, 0]
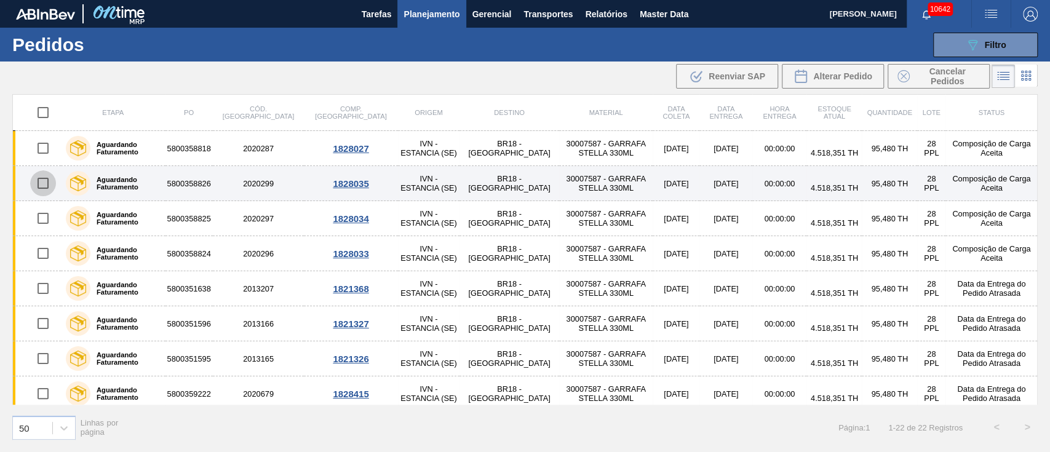
click at [44, 185] on input "checkbox" at bounding box center [43, 183] width 26 height 26
checkbox input "true"
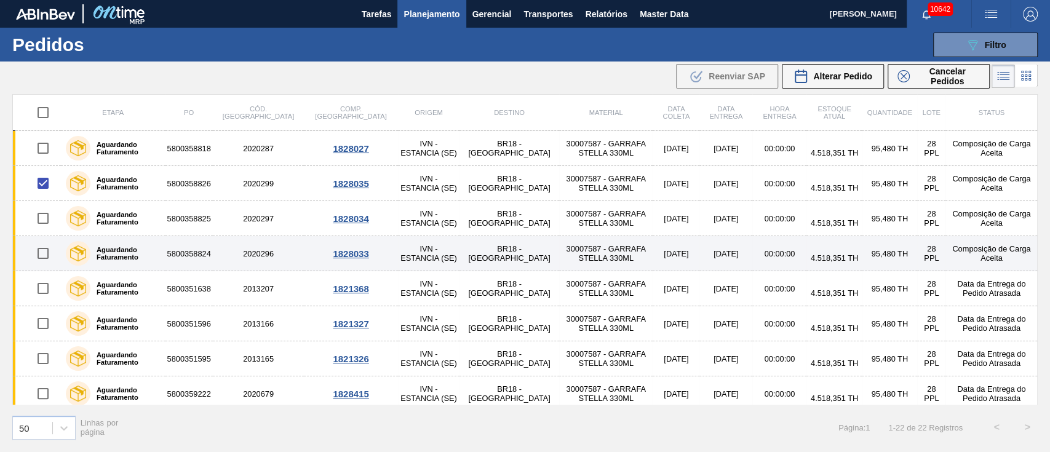
click at [42, 258] on input "checkbox" at bounding box center [43, 254] width 26 height 26
checkbox input "true"
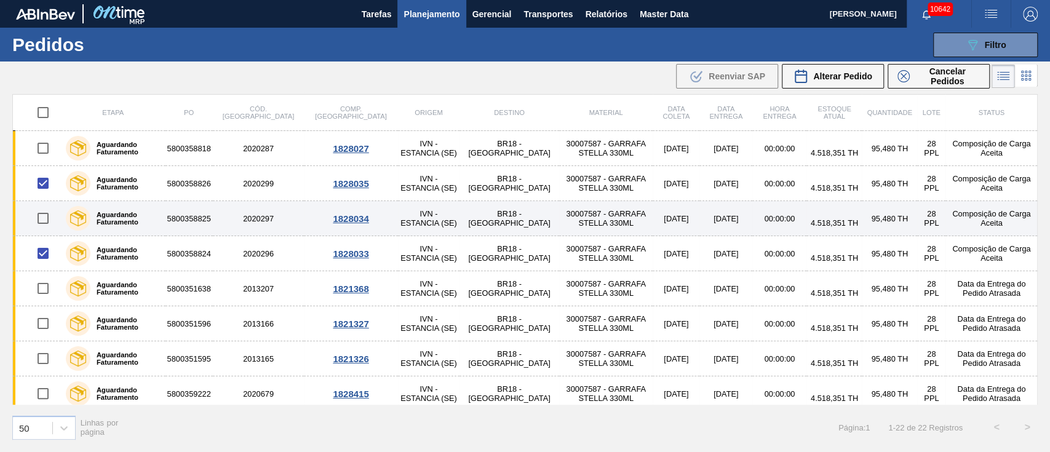
click at [43, 213] on input "checkbox" at bounding box center [43, 218] width 26 height 26
checkbox input "true"
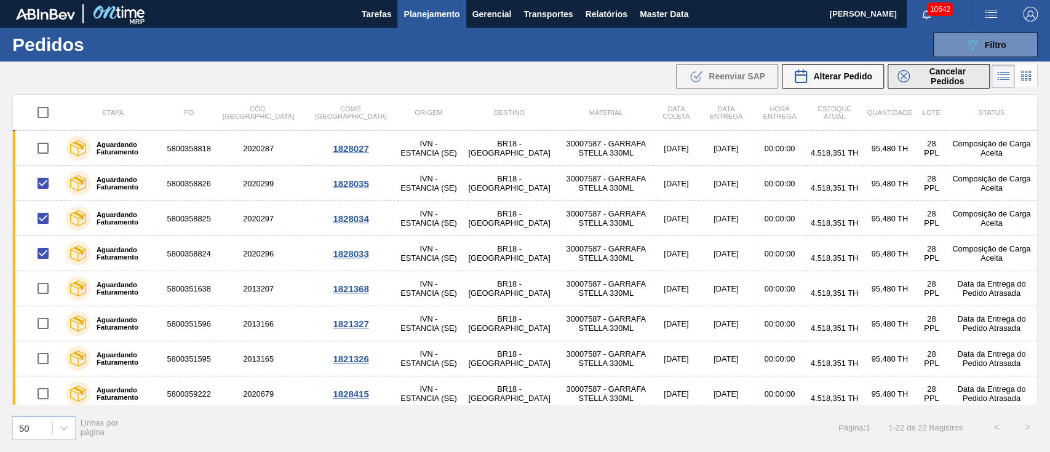
click at [963, 80] on span "Cancelar Pedidos" at bounding box center [947, 76] width 65 height 20
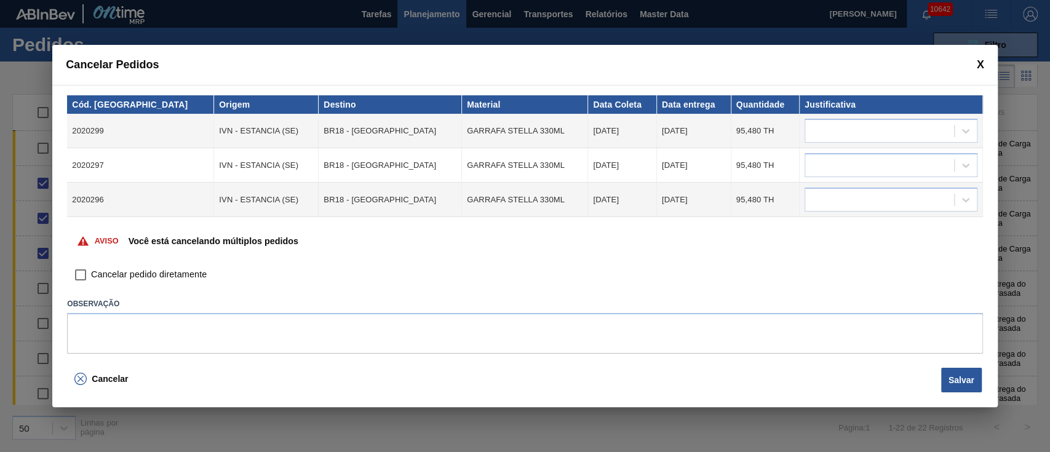
click at [78, 268] on input "Cancelar pedido diretamente" at bounding box center [80, 274] width 21 height 21
checkbox input "true"
click at [870, 130] on div at bounding box center [879, 131] width 149 height 18
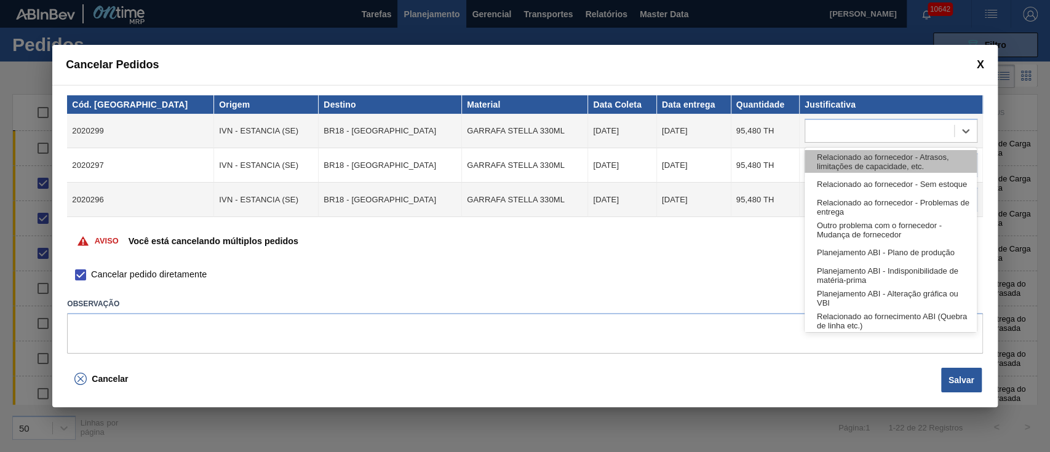
click at [861, 157] on div "Relacionado ao fornecedor - Atrasos, limitações de capacidade, etc." at bounding box center [891, 161] width 173 height 23
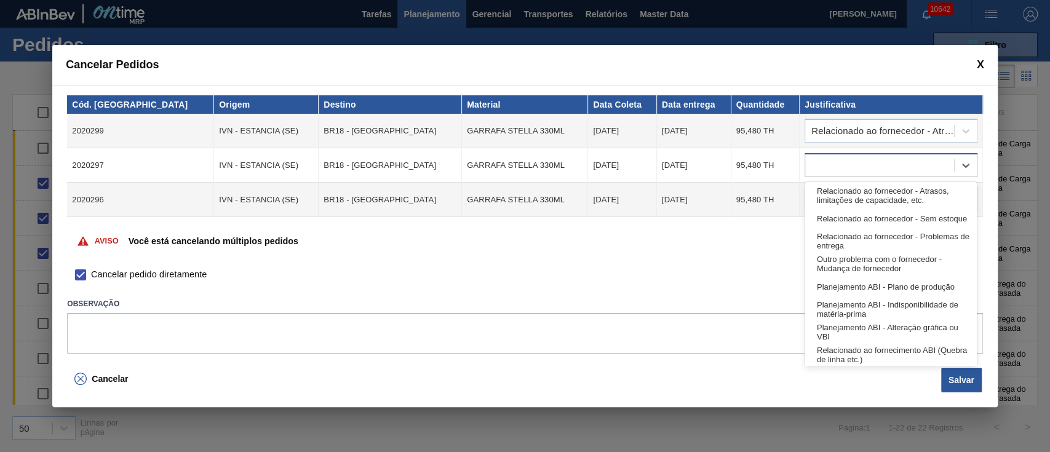
click at [860, 171] on div at bounding box center [879, 166] width 149 height 18
click at [855, 185] on div "Relacionado ao fornecedor - Atrasos, limitações de capacidade, etc." at bounding box center [891, 196] width 173 height 23
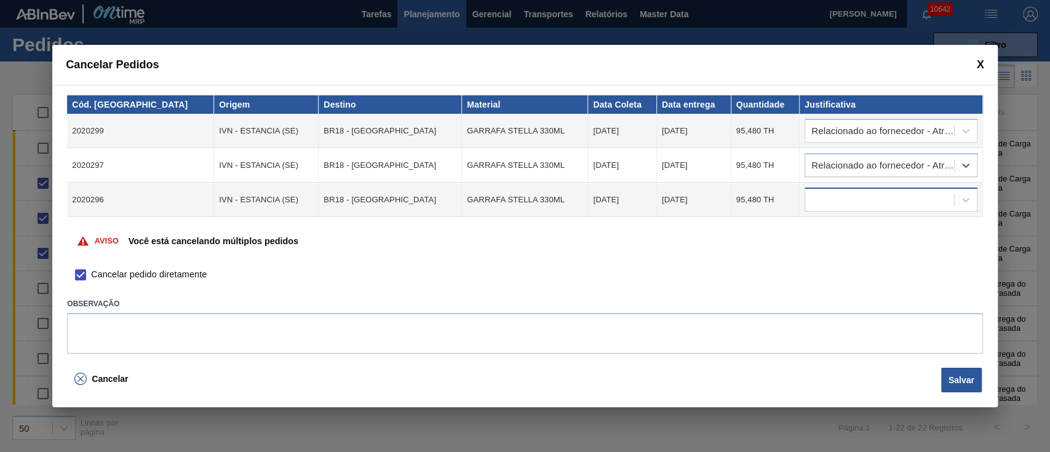
click at [846, 191] on div at bounding box center [879, 200] width 149 height 18
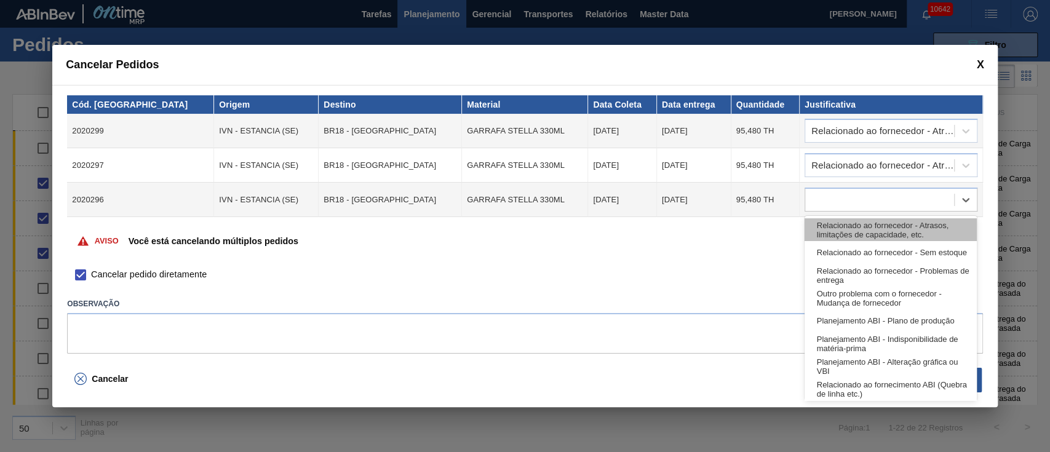
click at [849, 236] on div "Relacionado ao fornecedor - Atrasos, limitações de capacidade, etc." at bounding box center [891, 229] width 173 height 23
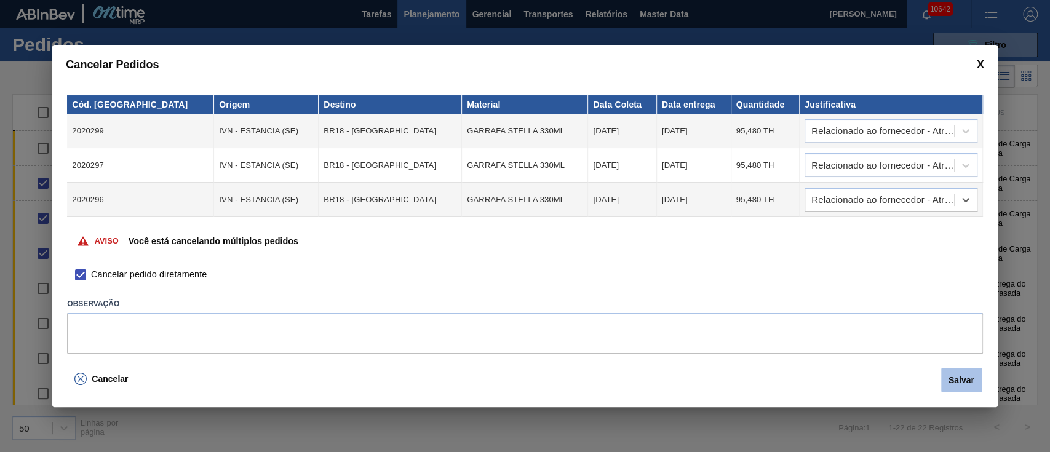
click at [975, 384] on button "Salvar" at bounding box center [961, 380] width 41 height 25
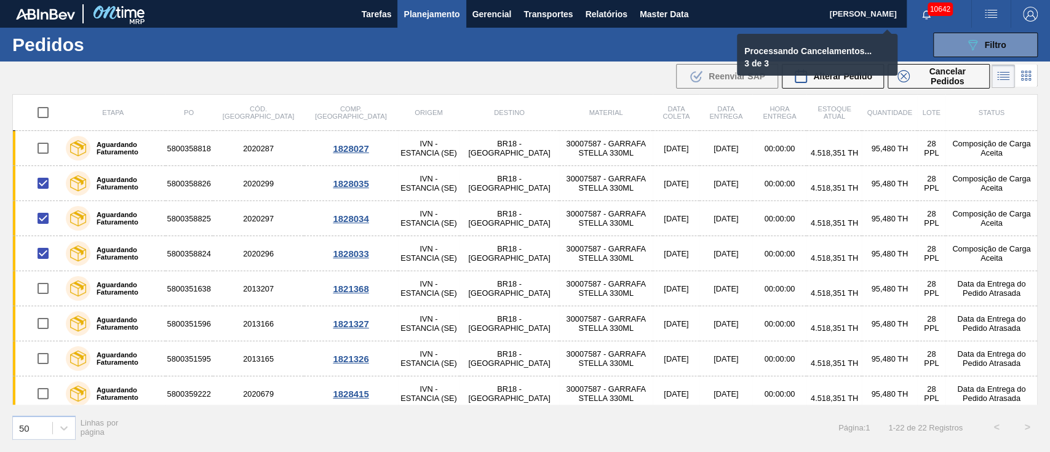
checkbox input "false"
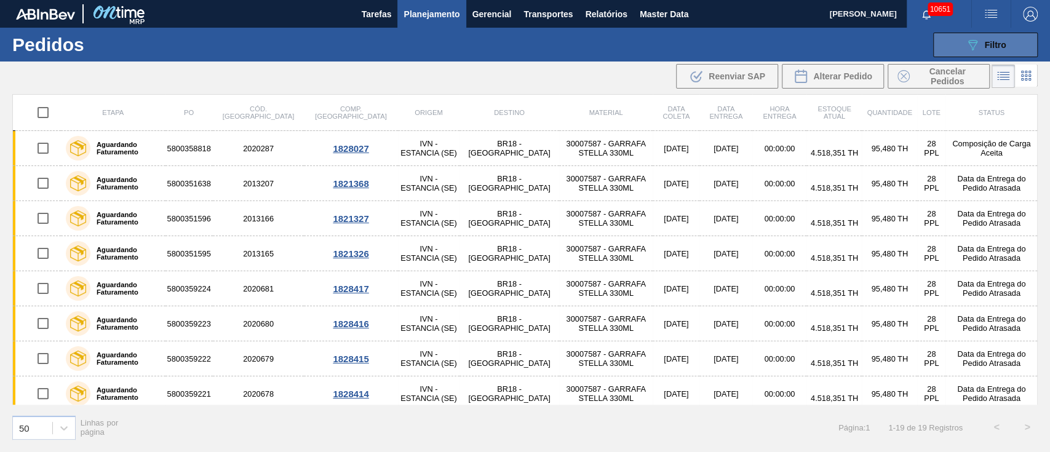
click at [980, 42] on div "089F7B8B-B2A5-4AFE-B5C0-19BA573D28AC Filtro" at bounding box center [985, 45] width 41 height 15
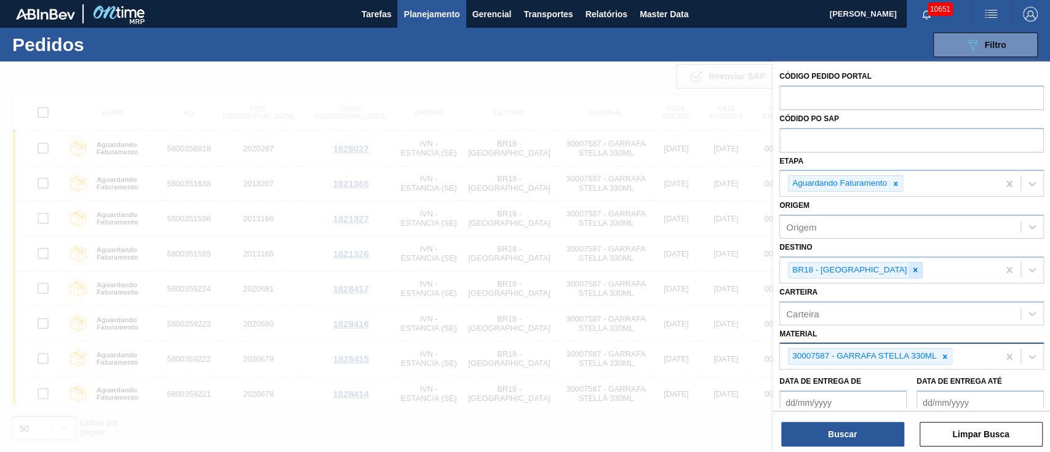
click at [911, 269] on icon at bounding box center [915, 270] width 9 height 9
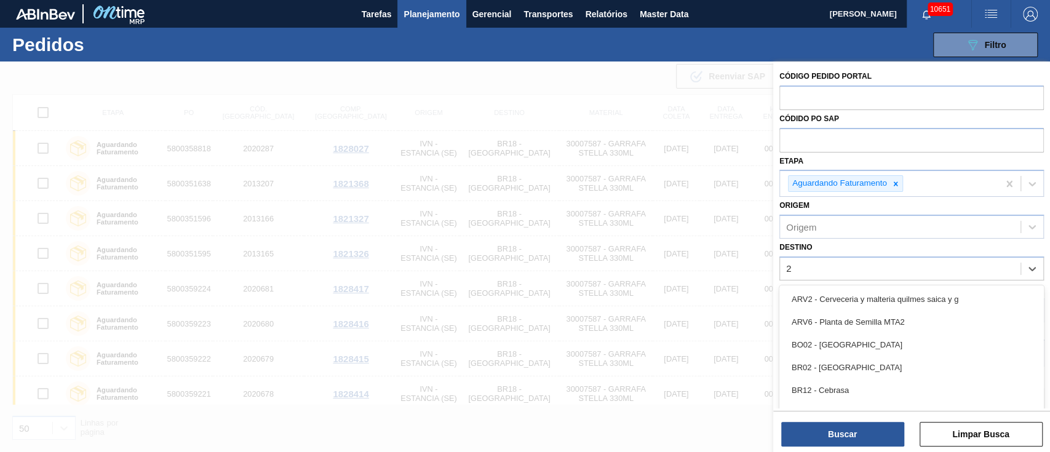
type input "21"
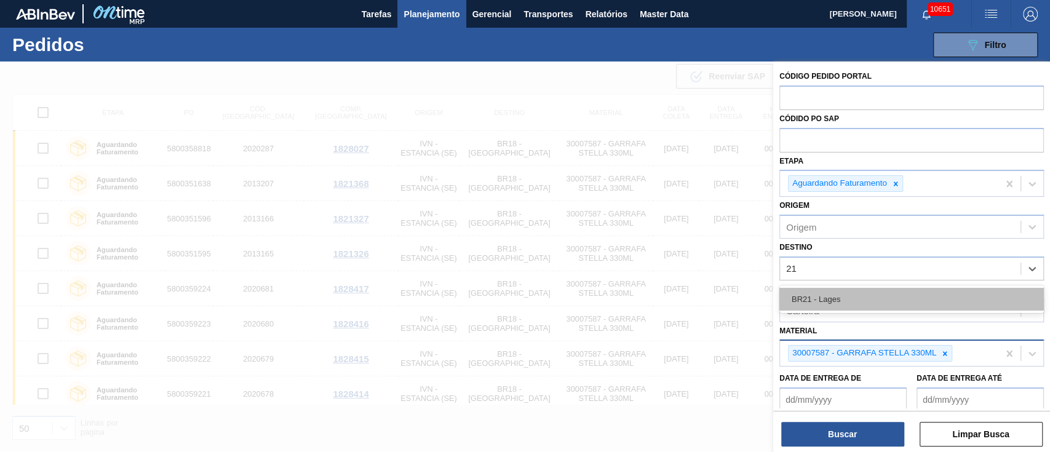
click at [830, 303] on div "BR21 - Lages" at bounding box center [911, 299] width 264 height 23
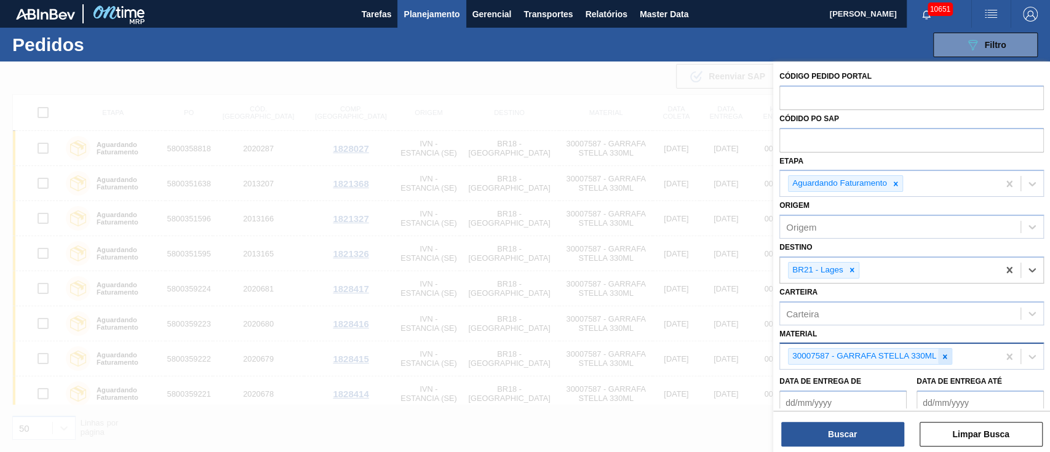
click at [946, 354] on icon at bounding box center [944, 356] width 9 height 9
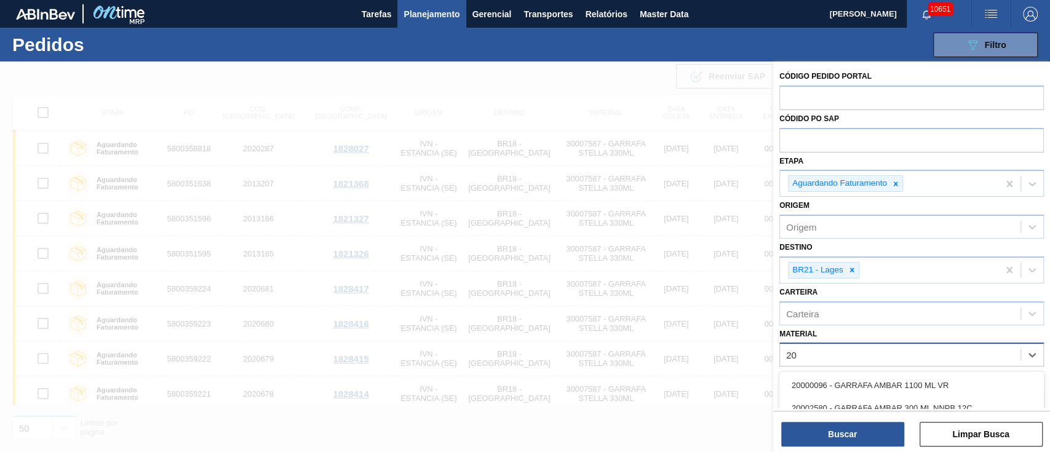
type input "2"
type input "200028"
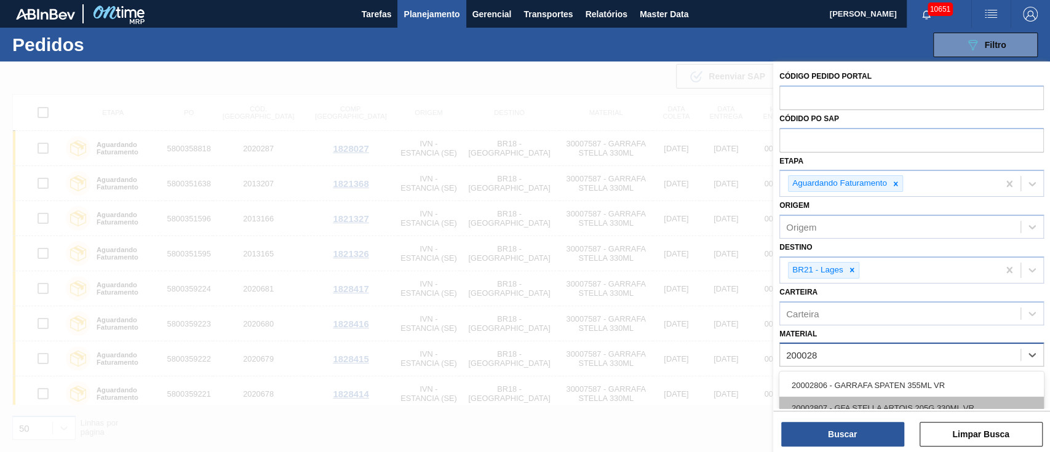
click at [907, 406] on div "20002807 - GFA STELLA ARTOIS 205G 330ML VR" at bounding box center [911, 408] width 264 height 23
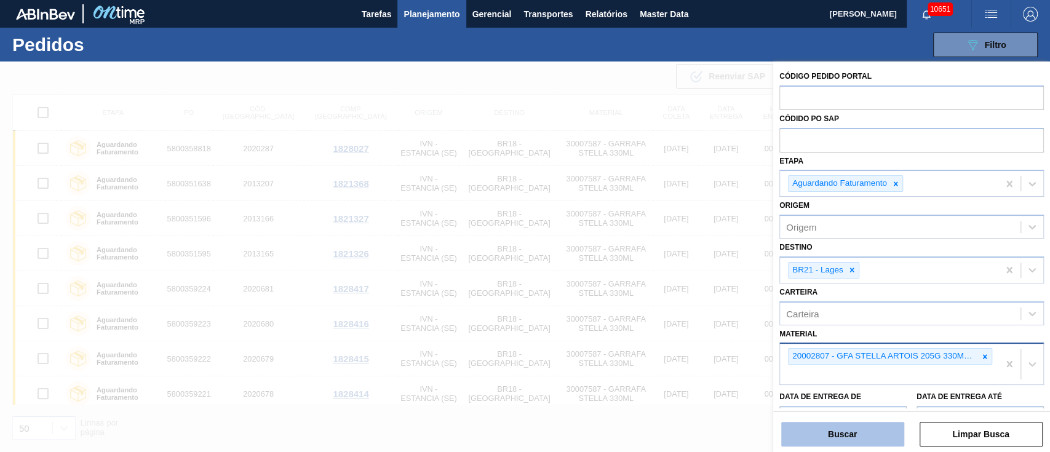
click at [893, 433] on button "Buscar" at bounding box center [842, 434] width 123 height 25
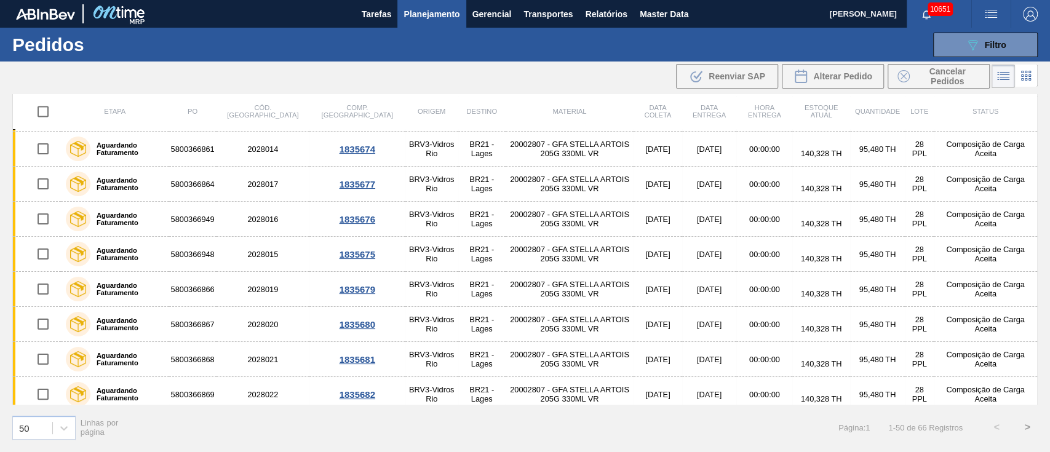
scroll to position [1476, 0]
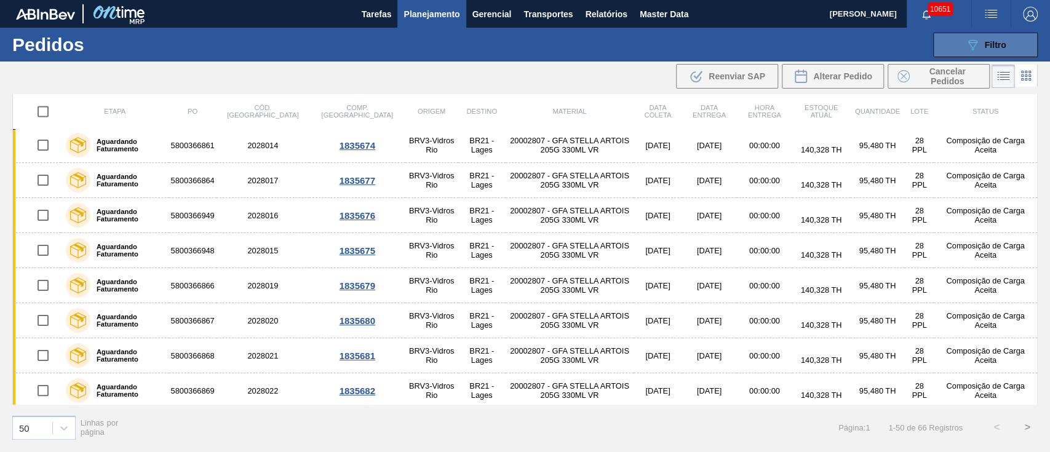
click at [979, 43] on div "089F7B8B-B2A5-4AFE-B5C0-19BA573D28AC Filtro" at bounding box center [985, 45] width 41 height 15
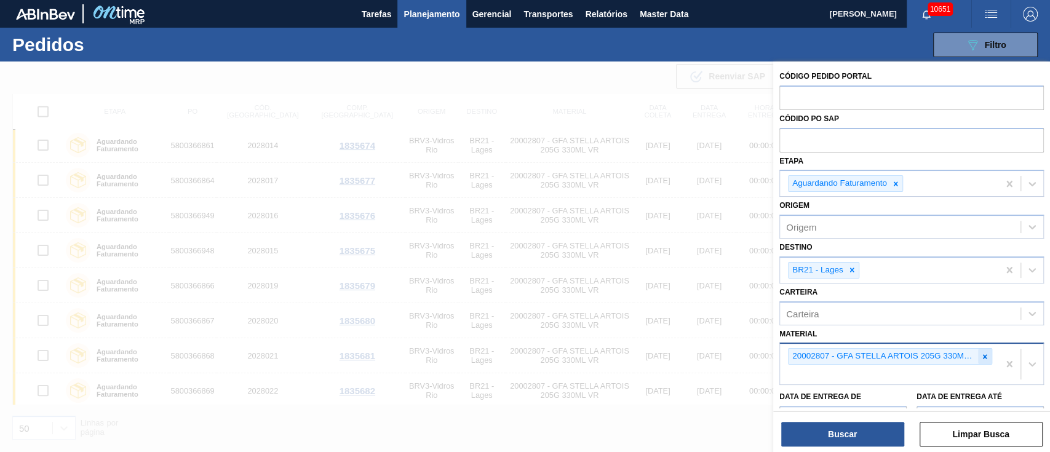
click at [985, 352] on icon at bounding box center [984, 356] width 9 height 9
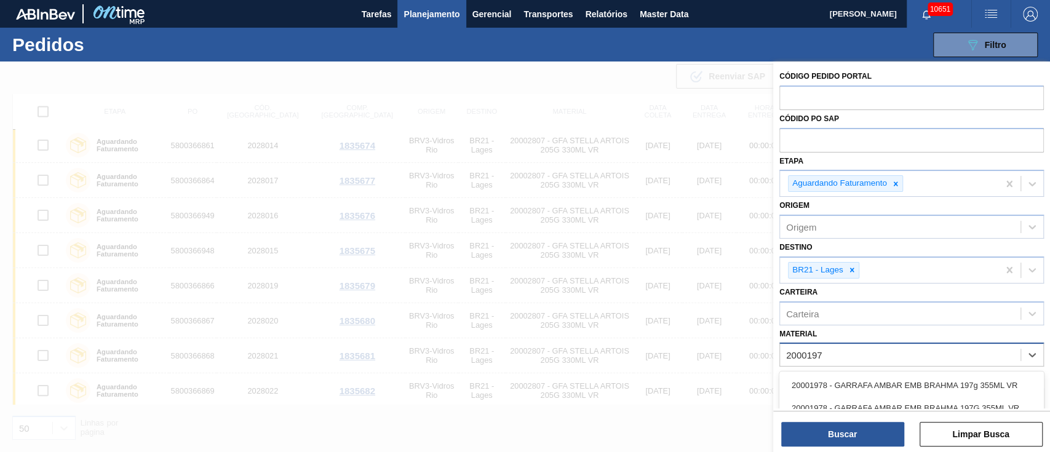
type input "20001976"
drag, startPoint x: 905, startPoint y: 386, endPoint x: 899, endPoint y: 402, distance: 16.8
click at [905, 388] on div "20001976 - GFA AMBAR BUDWEISER 330ML 197g" at bounding box center [911, 385] width 264 height 23
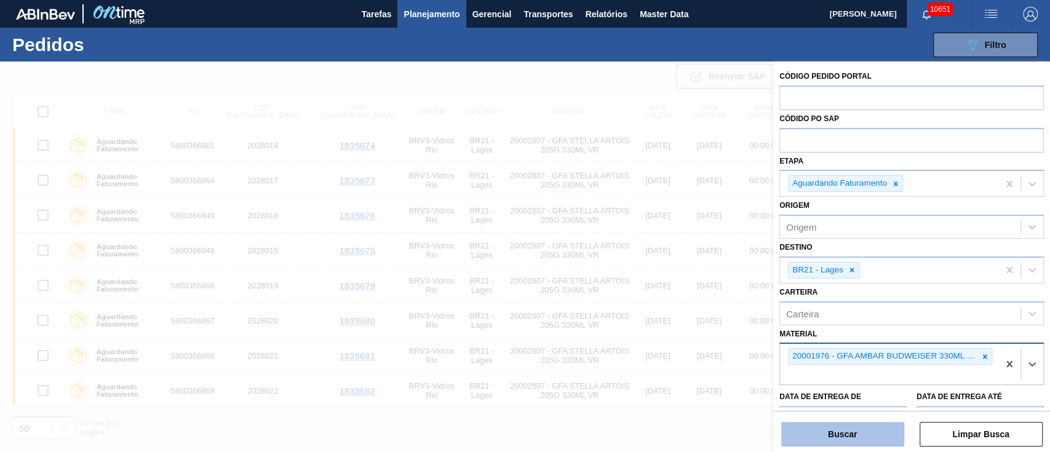
drag, startPoint x: 881, startPoint y: 428, endPoint x: 872, endPoint y: 429, distance: 9.2
click at [881, 428] on button "Buscar" at bounding box center [842, 434] width 123 height 25
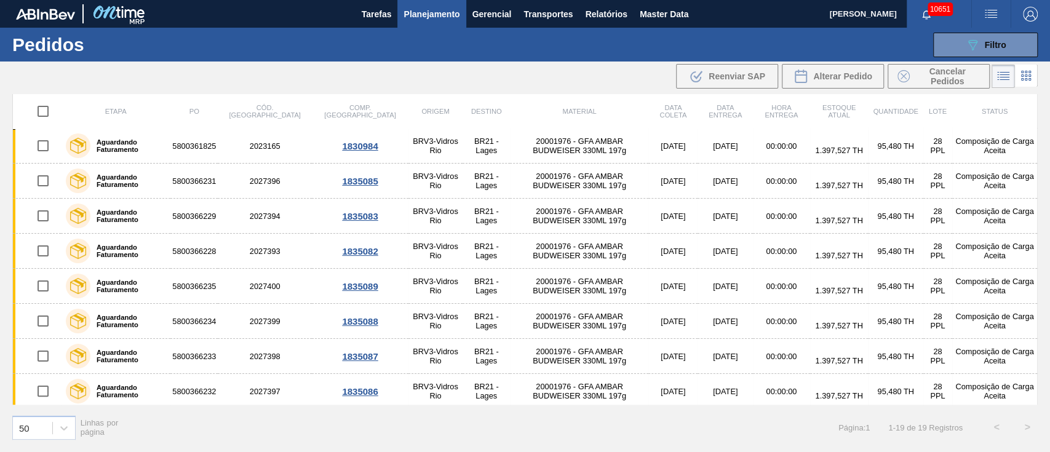
scroll to position [0, 0]
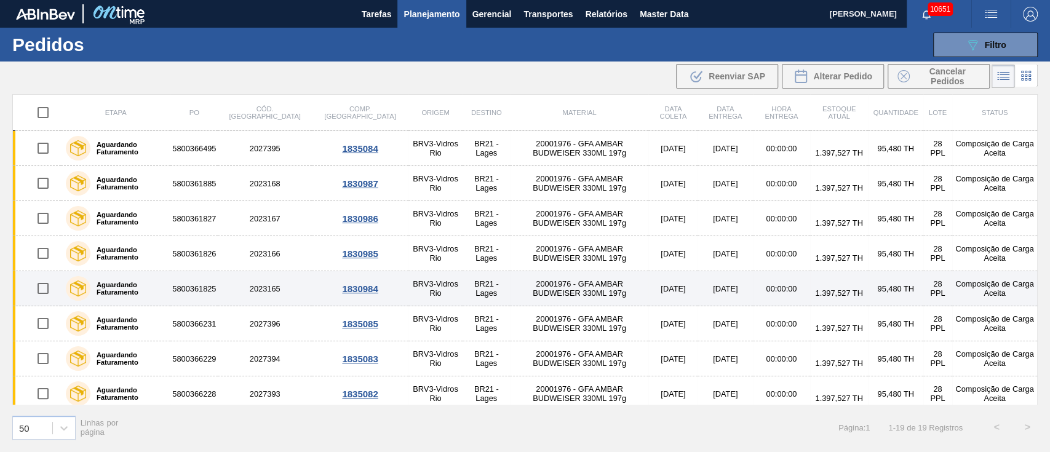
click at [39, 288] on input "checkbox" at bounding box center [43, 289] width 26 height 26
checkbox input "true"
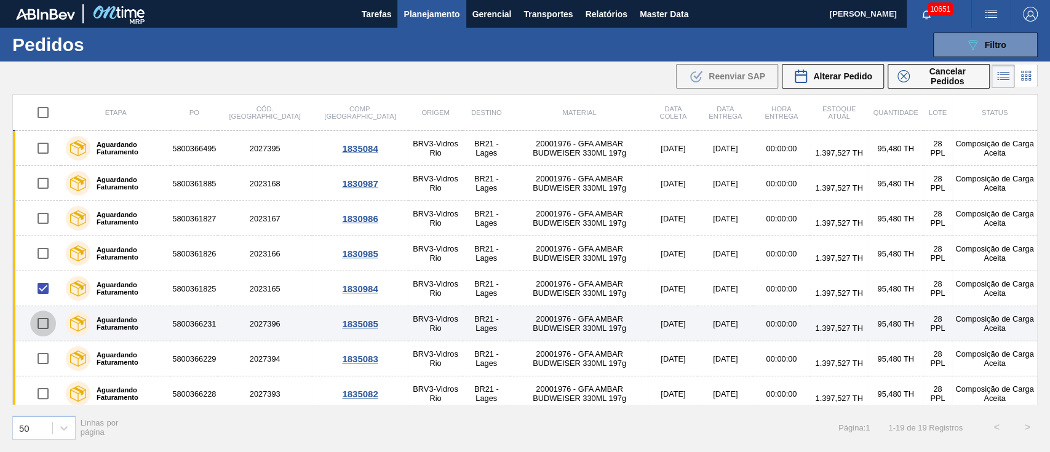
click at [44, 318] on input "checkbox" at bounding box center [43, 324] width 26 height 26
checkbox input "true"
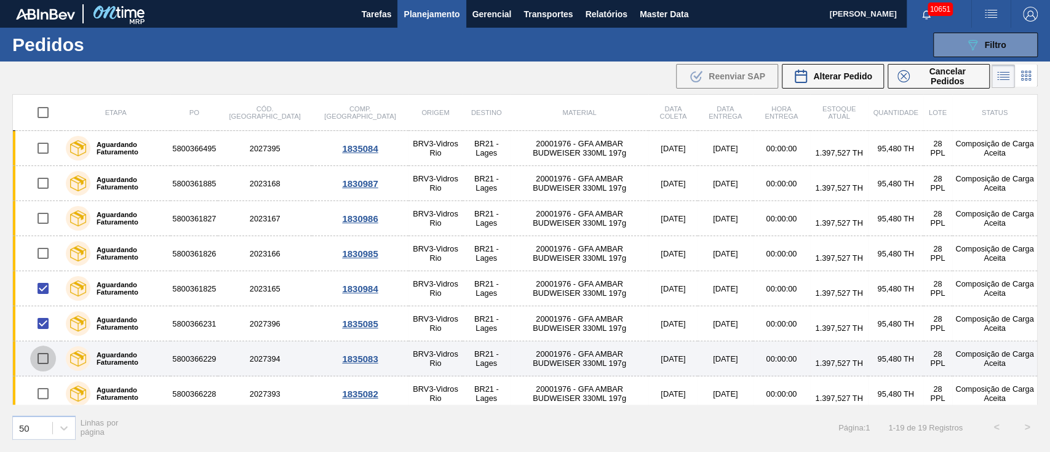
click at [44, 363] on input "checkbox" at bounding box center [43, 359] width 26 height 26
checkbox input "true"
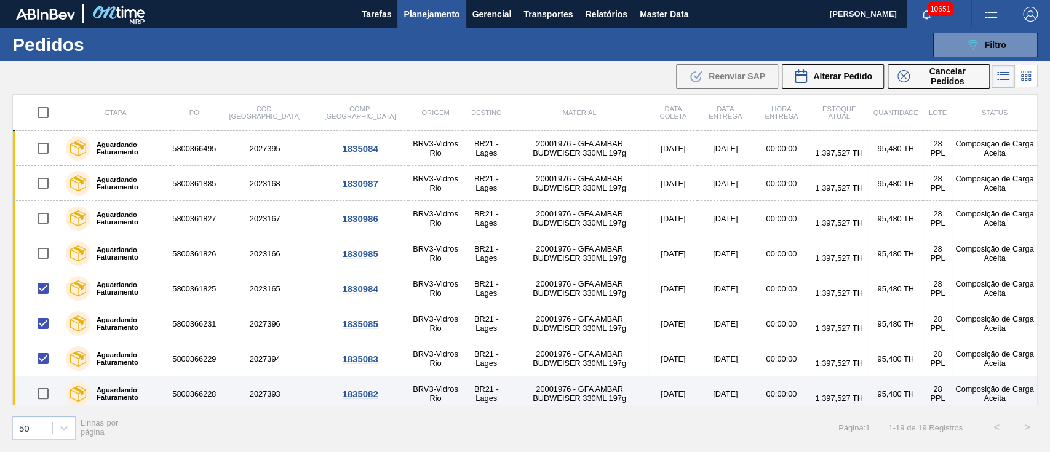
click at [44, 386] on input "checkbox" at bounding box center [43, 394] width 26 height 26
checkbox input "true"
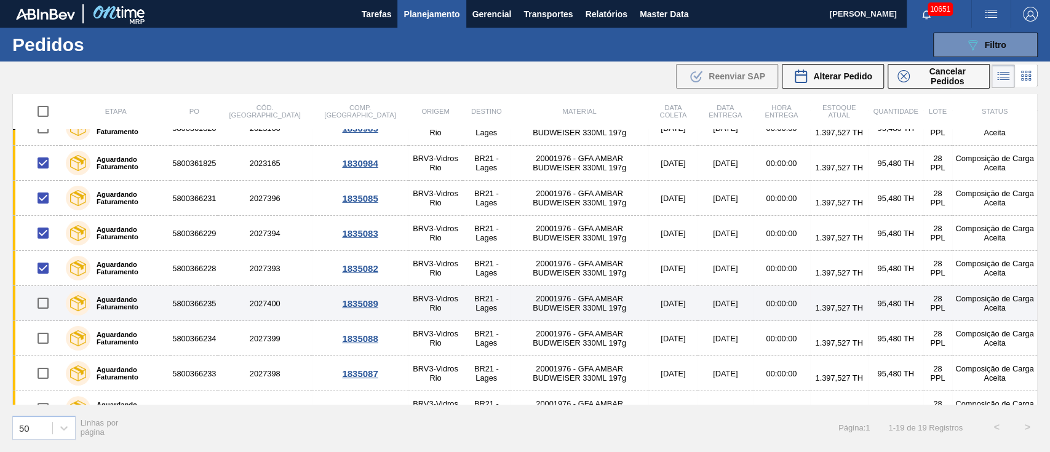
scroll to position [164, 0]
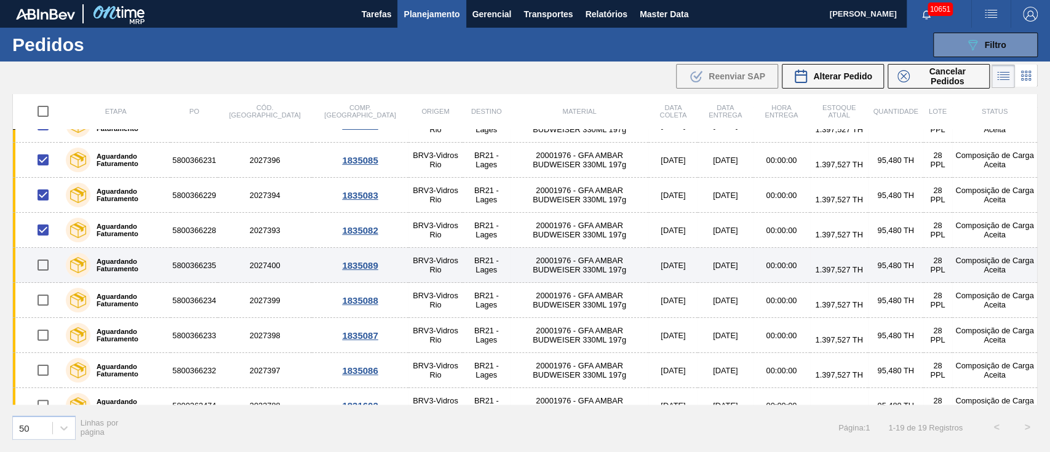
click at [42, 267] on input "checkbox" at bounding box center [43, 265] width 26 height 26
checkbox input "true"
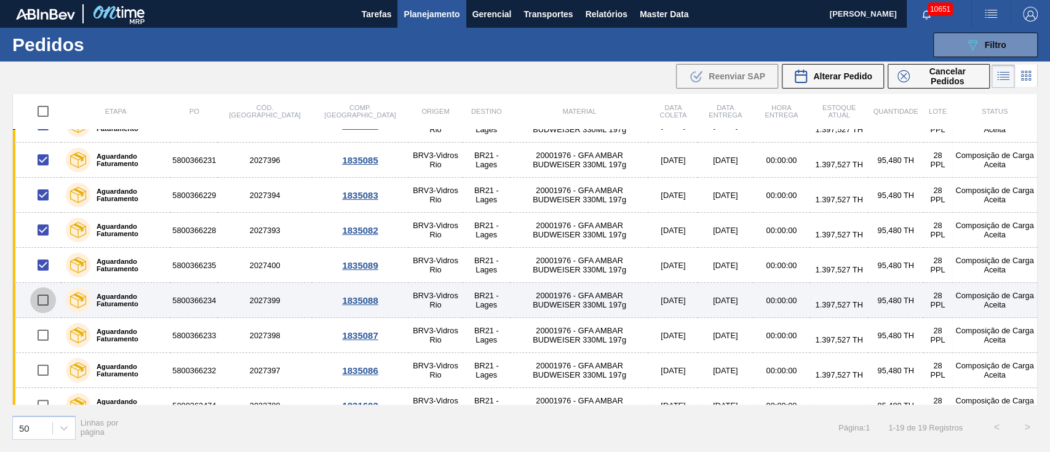
drag, startPoint x: 42, startPoint y: 299, endPoint x: 42, endPoint y: 316, distance: 16.6
click at [42, 300] on input "checkbox" at bounding box center [43, 300] width 26 height 26
checkbox input "true"
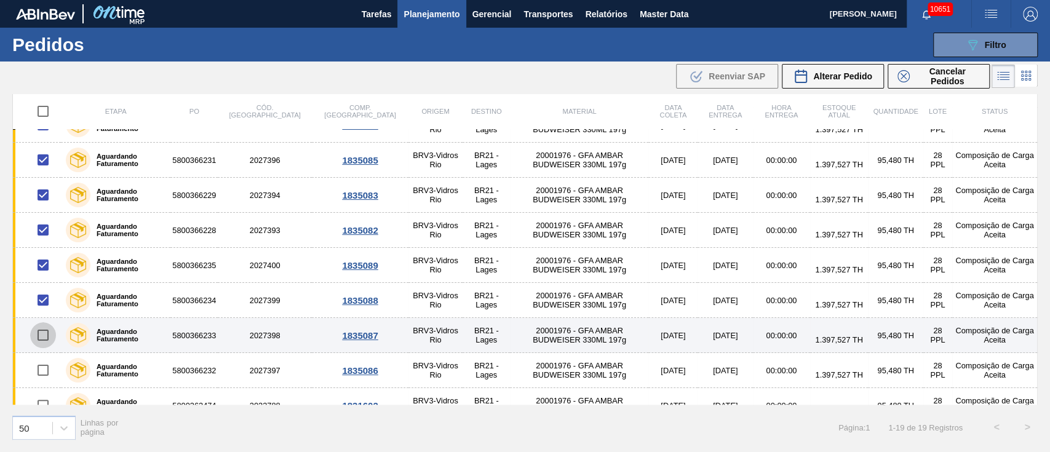
click at [42, 328] on input "checkbox" at bounding box center [43, 335] width 26 height 26
checkbox input "true"
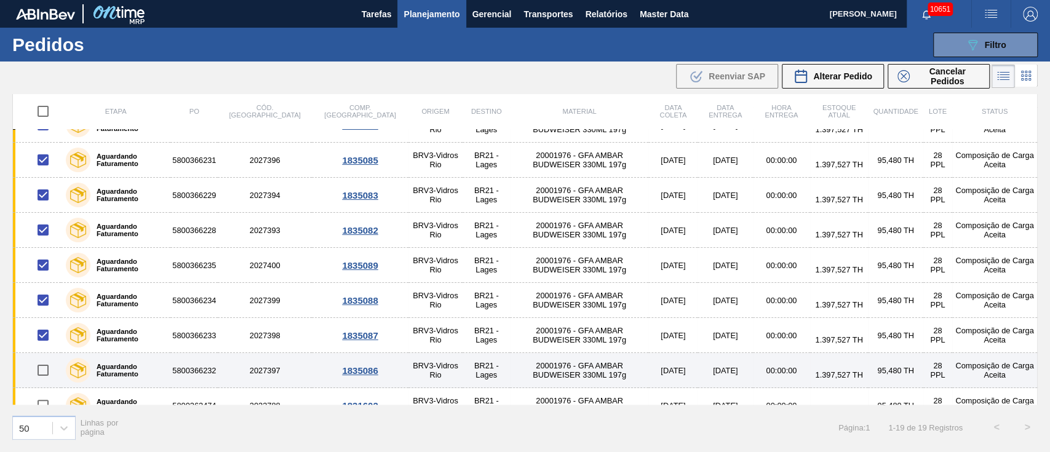
click at [42, 375] on input "checkbox" at bounding box center [43, 370] width 26 height 26
checkbox input "true"
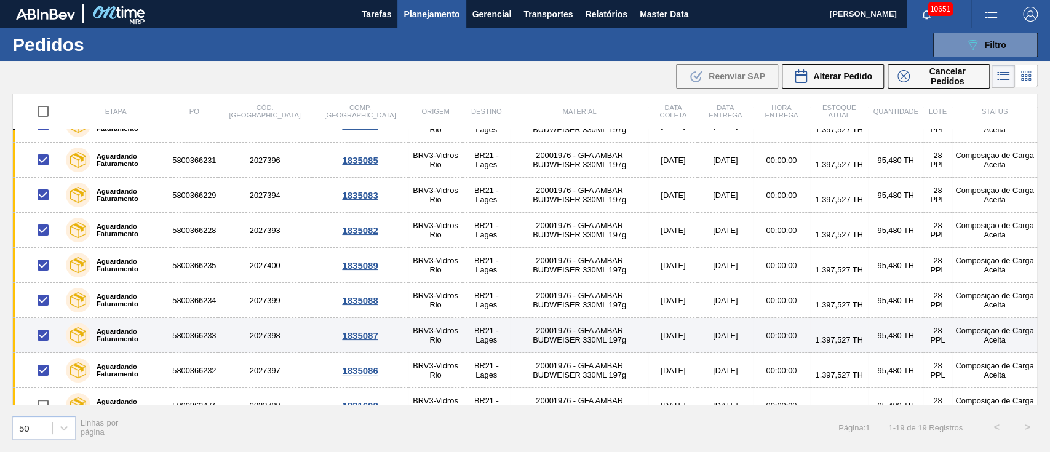
scroll to position [246, 0]
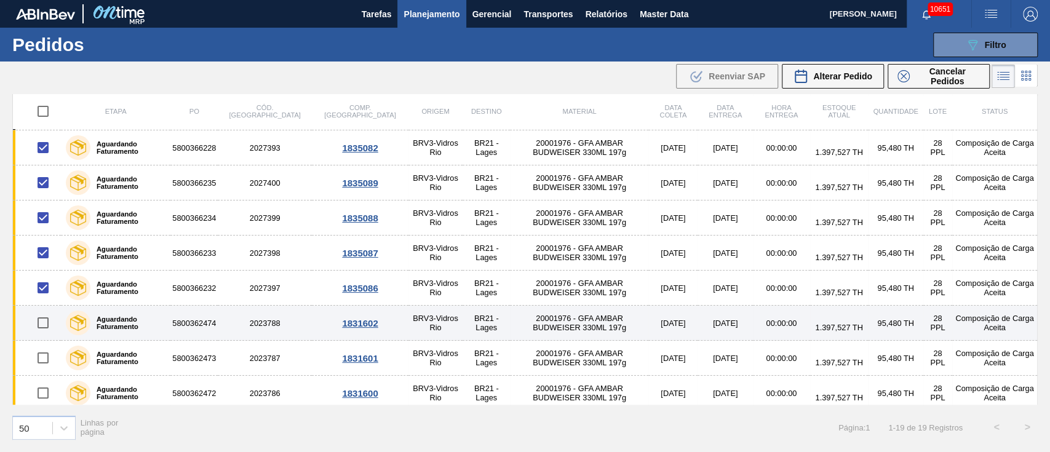
click at [47, 325] on input "checkbox" at bounding box center [43, 323] width 26 height 26
checkbox input "true"
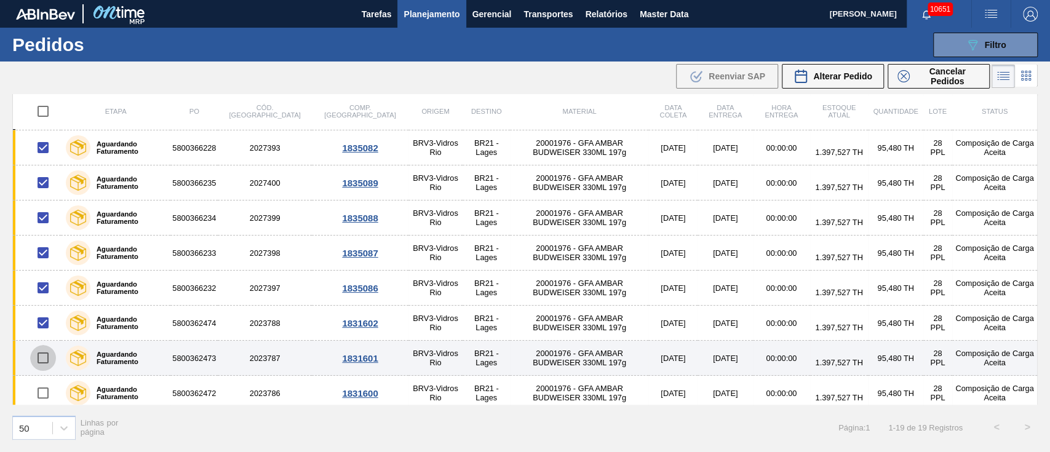
click at [40, 357] on input "checkbox" at bounding box center [43, 358] width 26 height 26
checkbox input "true"
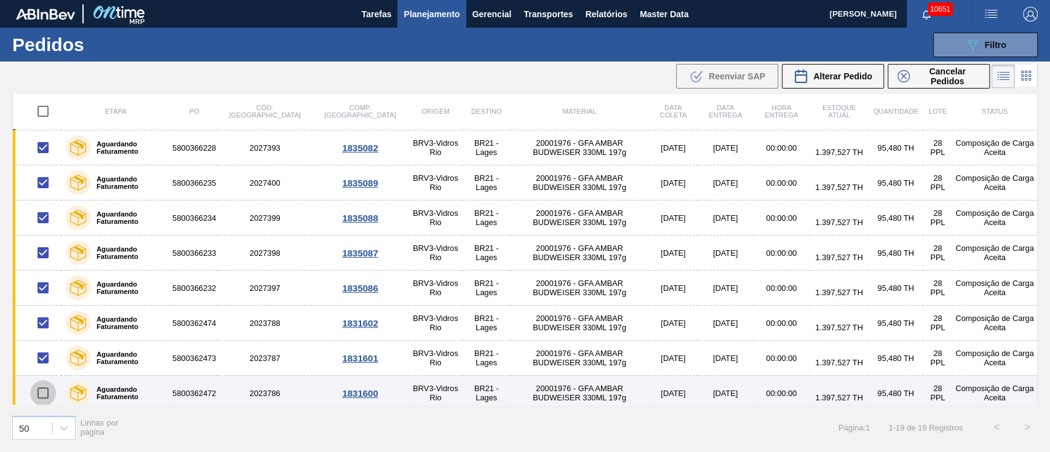
click at [44, 385] on input "checkbox" at bounding box center [43, 393] width 26 height 26
checkbox input "true"
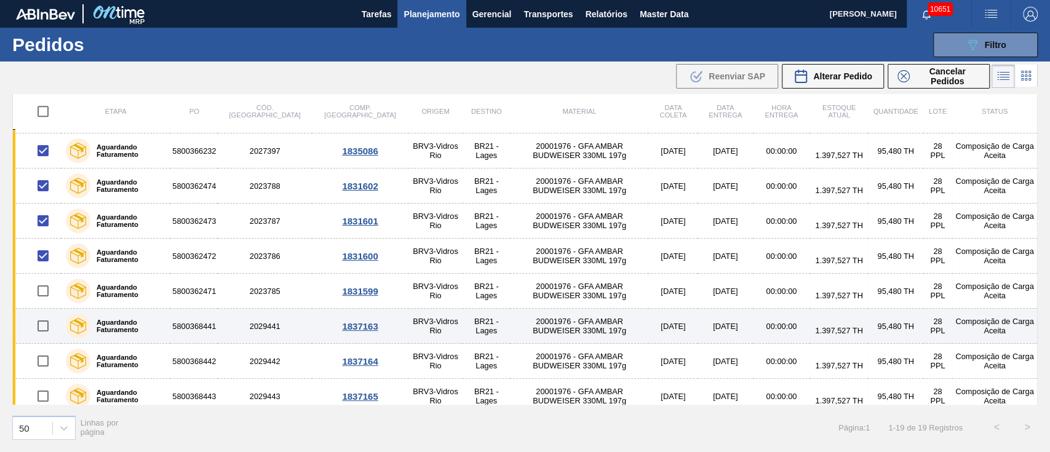
scroll to position [391, 0]
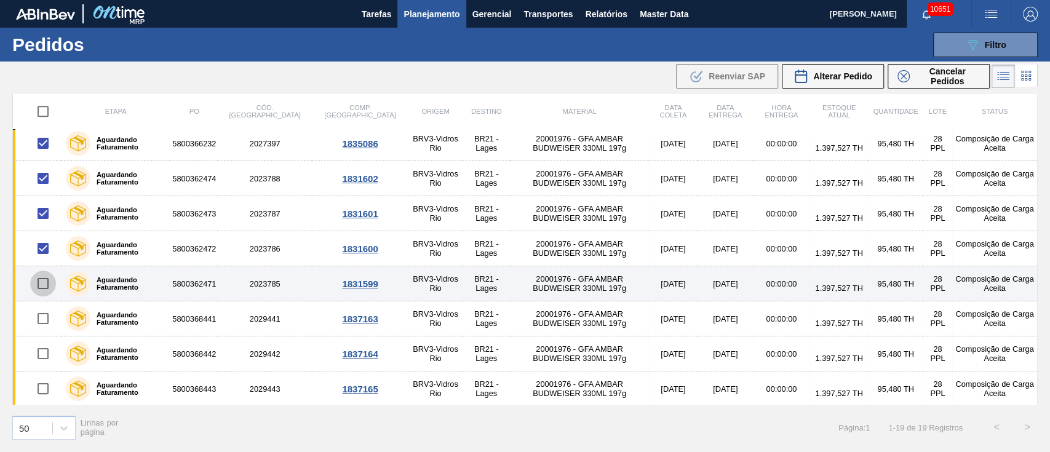
click at [44, 286] on input "checkbox" at bounding box center [43, 284] width 26 height 26
checkbox input "true"
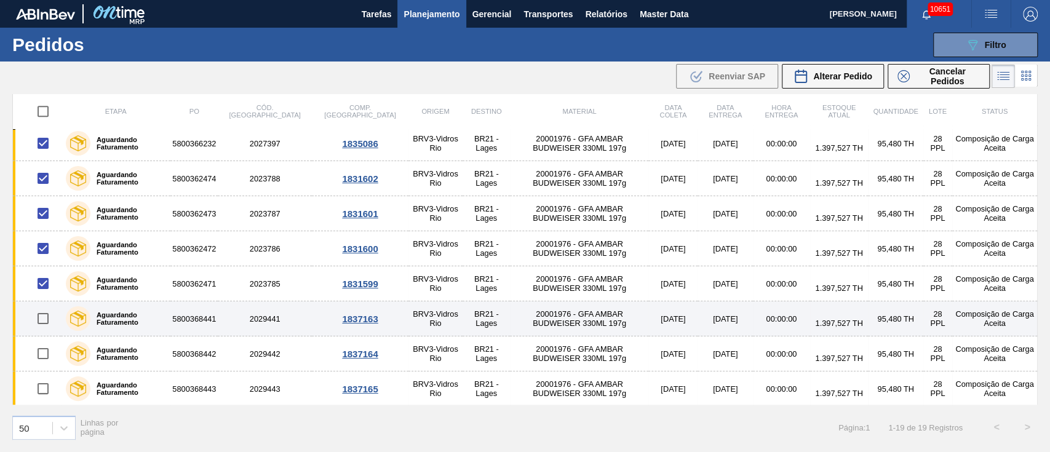
click at [41, 319] on input "checkbox" at bounding box center [43, 319] width 26 height 26
checkbox input "true"
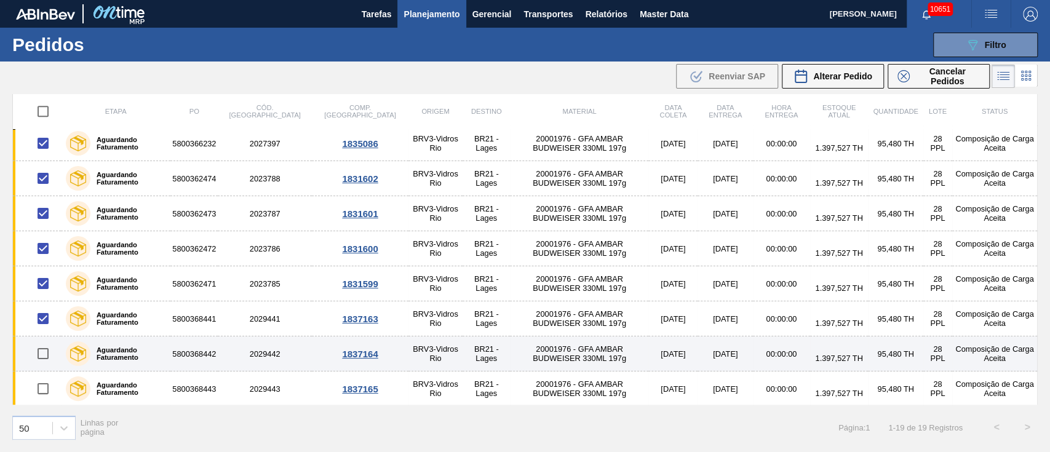
click at [46, 354] on input "checkbox" at bounding box center [43, 354] width 26 height 26
checkbox input "true"
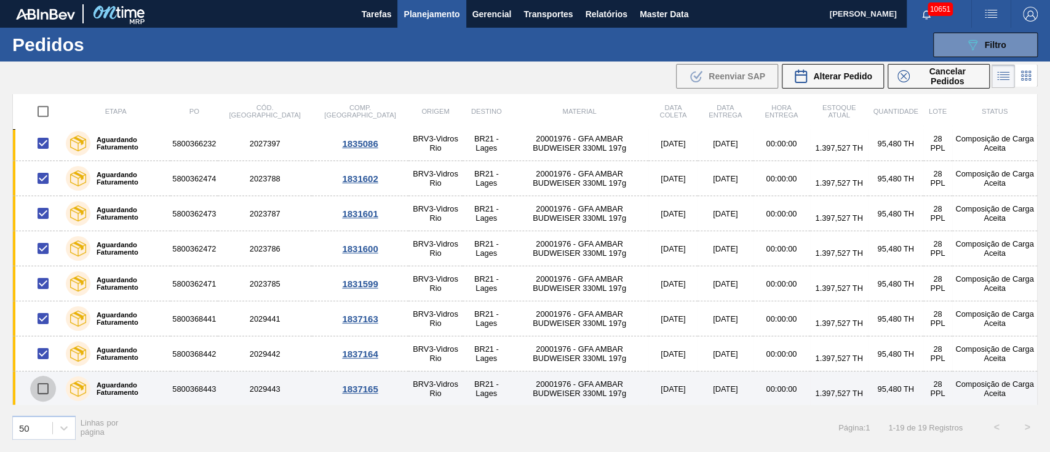
click at [45, 384] on input "checkbox" at bounding box center [43, 389] width 26 height 26
checkbox input "true"
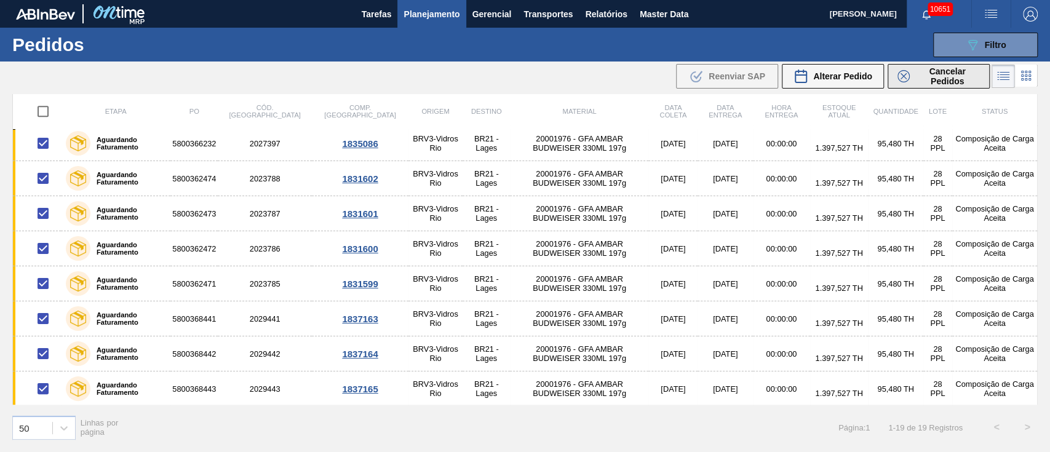
click at [949, 75] on span "Cancelar Pedidos" at bounding box center [947, 76] width 65 height 20
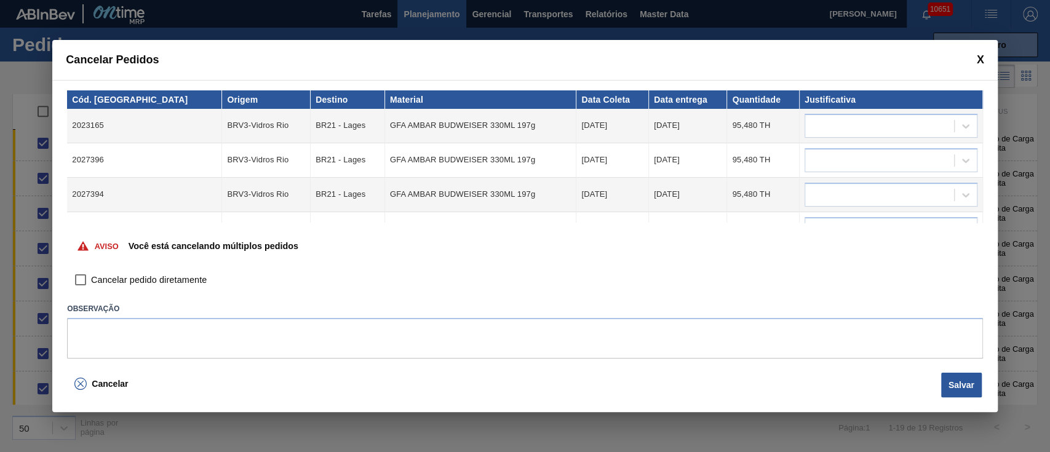
click at [78, 274] on input "Cancelar pedido diretamente" at bounding box center [80, 280] width 21 height 21
checkbox input "true"
click at [864, 122] on div at bounding box center [879, 126] width 149 height 18
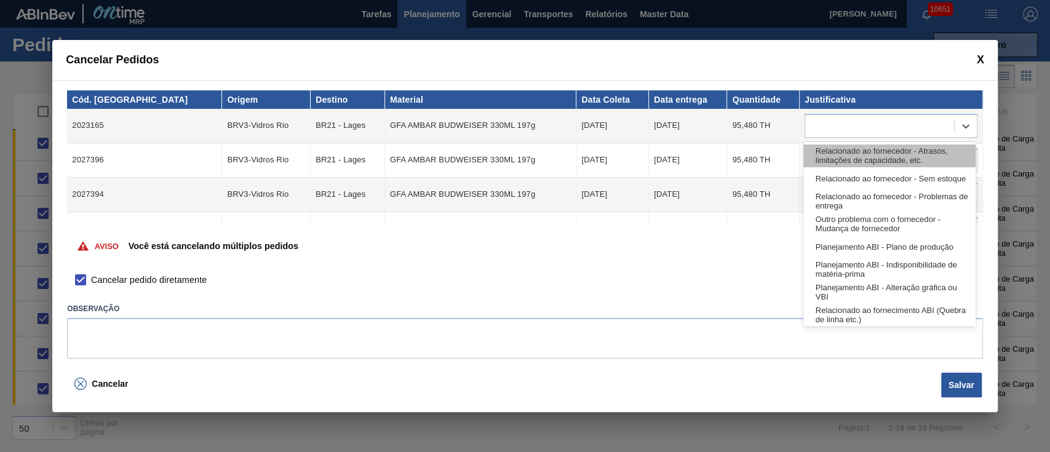
click at [856, 148] on div "Relacionado ao fornecedor - Atrasos, limitações de capacidade, etc." at bounding box center [889, 156] width 172 height 23
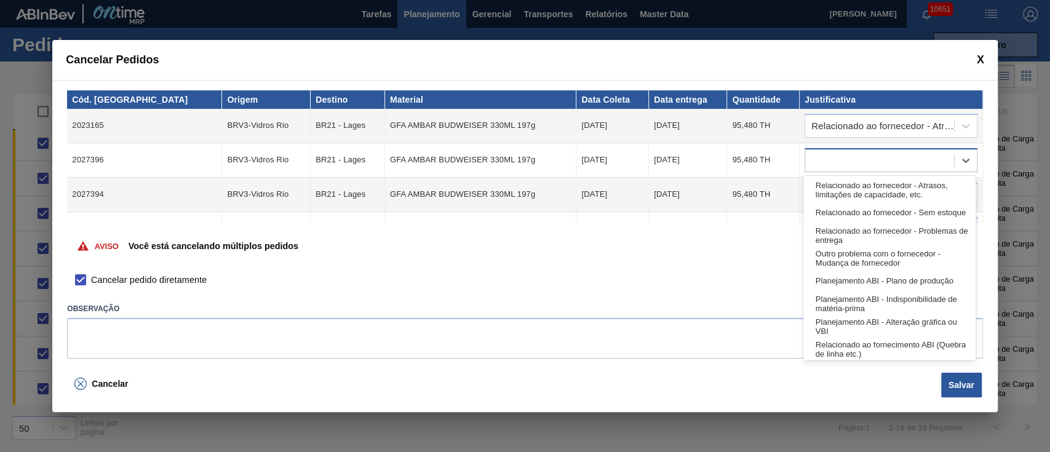
click at [840, 157] on div at bounding box center [879, 160] width 149 height 18
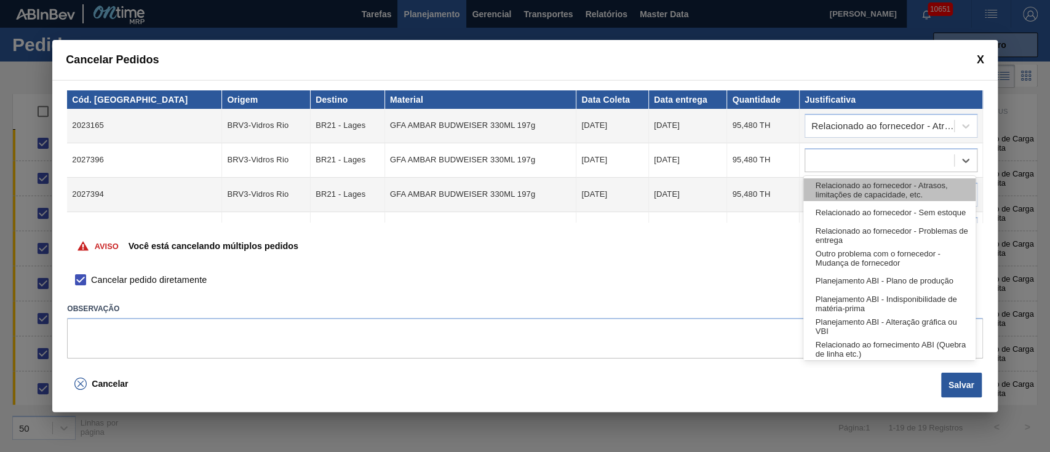
click at [833, 192] on div "Relacionado ao fornecedor - Atrasos, limitações de capacidade, etc." at bounding box center [889, 189] width 172 height 23
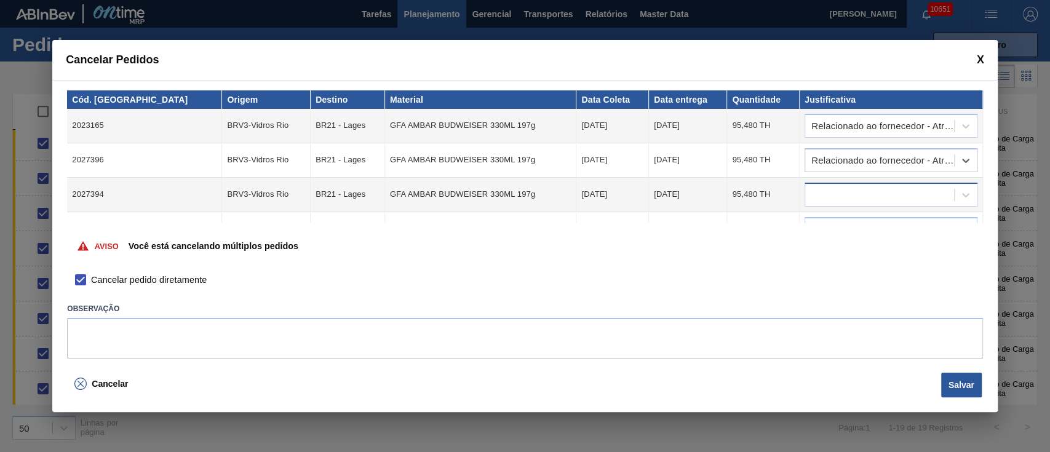
click at [832, 186] on div at bounding box center [879, 195] width 149 height 18
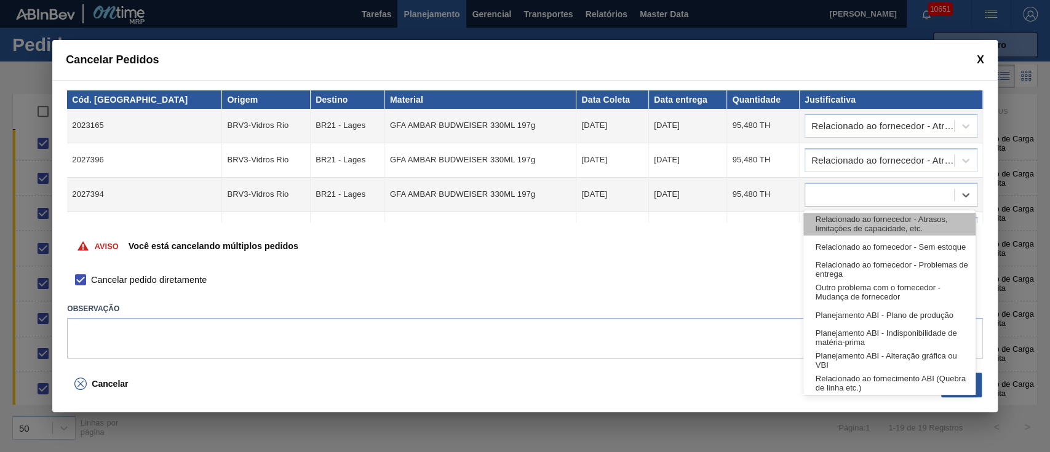
click at [827, 215] on div "Relacionado ao fornecedor - Atrasos, limitações de capacidade, etc." at bounding box center [889, 224] width 172 height 23
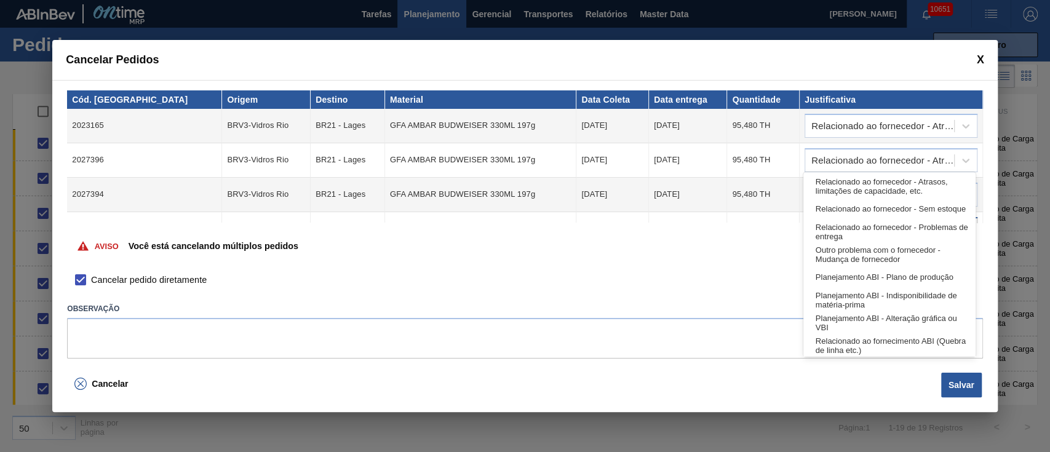
scroll to position [72, 0]
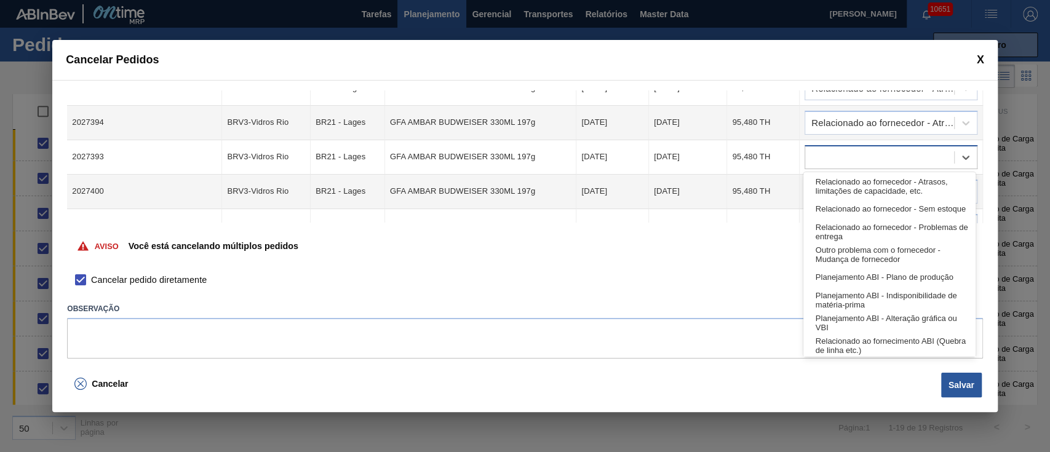
click at [828, 0] on body "Tarefas Planejamento Gerencial Transportes Relatórios Master Data [PERSON_NAME]…" at bounding box center [525, 0] width 1050 height 0
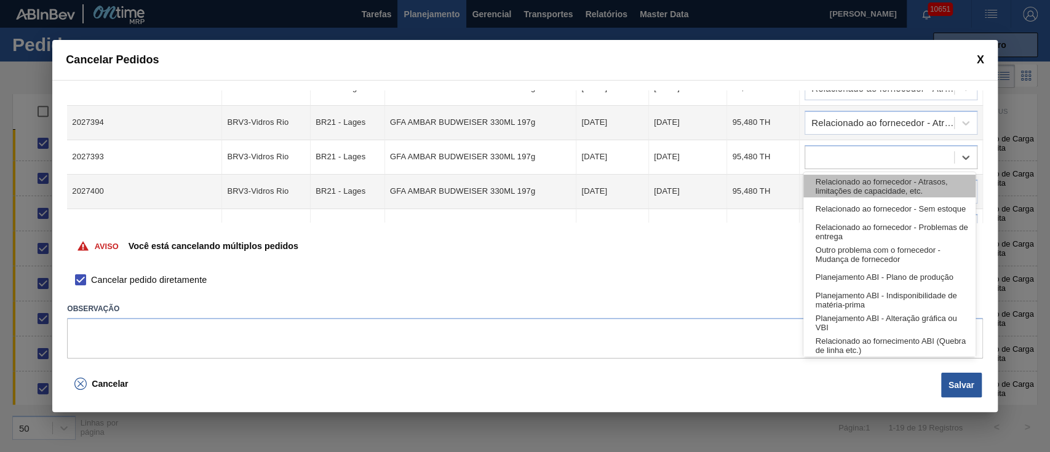
click at [825, 185] on div "Relacionado ao fornecedor - Atrasos, limitações de capacidade, etc." at bounding box center [889, 186] width 172 height 23
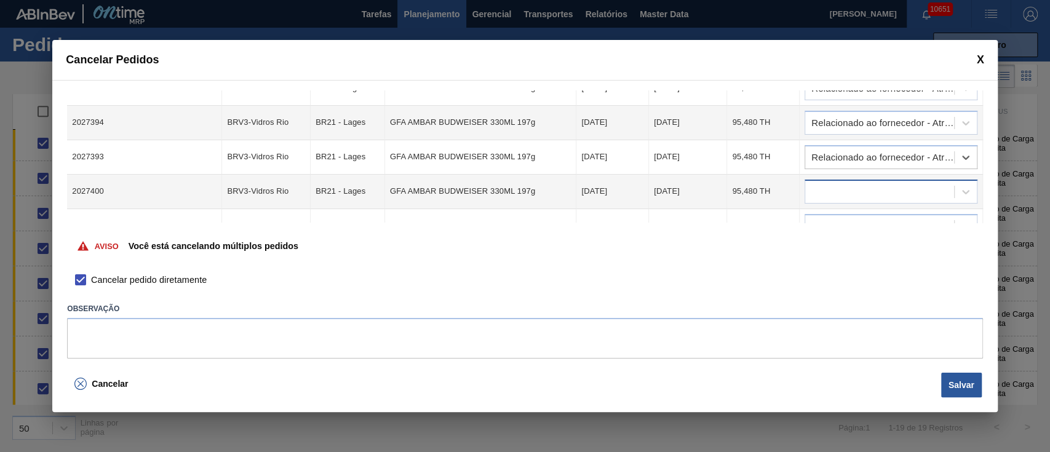
click at [827, 194] on div at bounding box center [879, 192] width 149 height 18
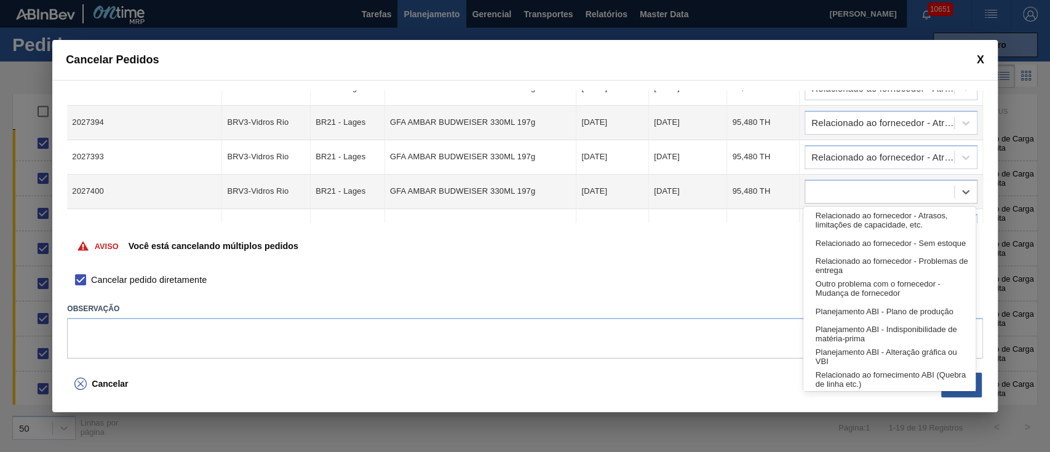
drag, startPoint x: 829, startPoint y: 215, endPoint x: 830, endPoint y: 225, distance: 9.9
click at [830, 216] on div "Relacionado ao fornecedor - Atrasos, limitações de capacidade, etc." at bounding box center [889, 220] width 172 height 23
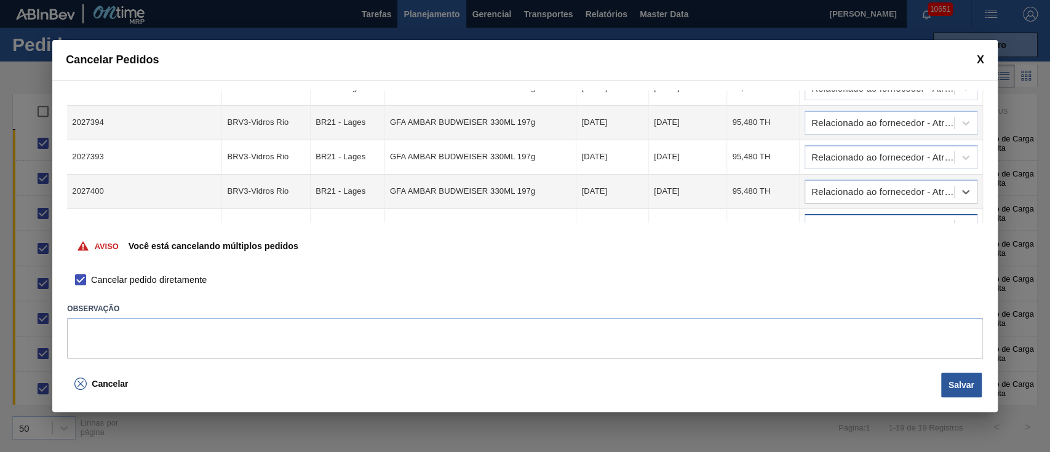
click at [828, 221] on div at bounding box center [879, 226] width 149 height 18
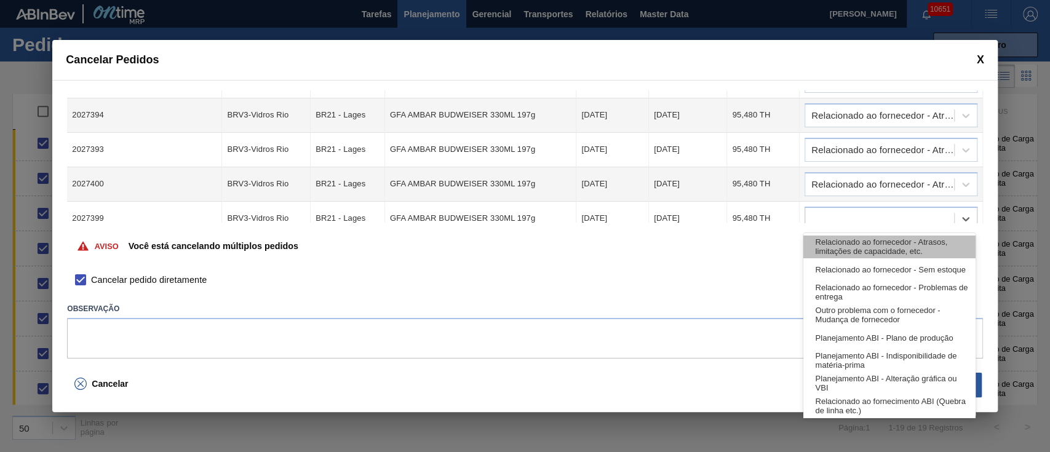
click at [831, 244] on div "Relacionado ao fornecedor - Atrasos, limitações de capacidade, etc." at bounding box center [889, 247] width 172 height 23
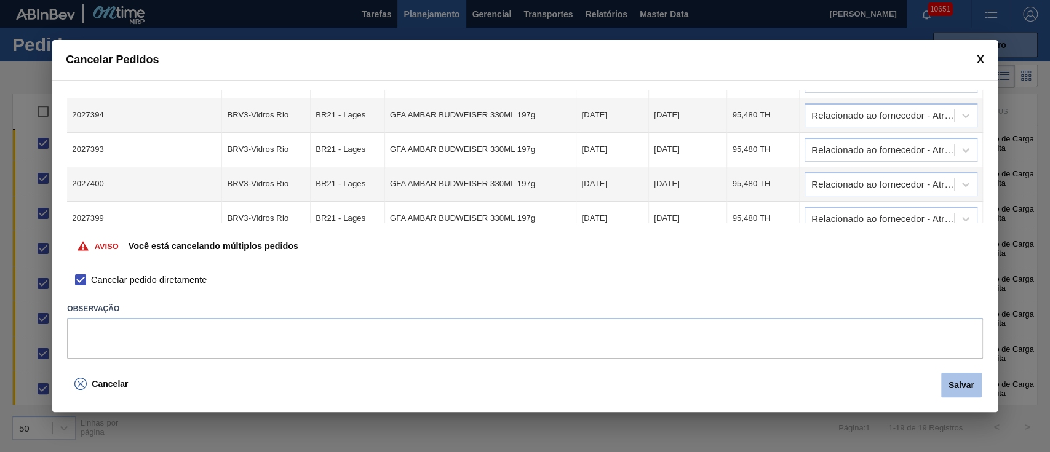
click at [955, 390] on button "Salvar" at bounding box center [961, 385] width 41 height 25
click at [953, 381] on button "Salvar" at bounding box center [961, 385] width 41 height 25
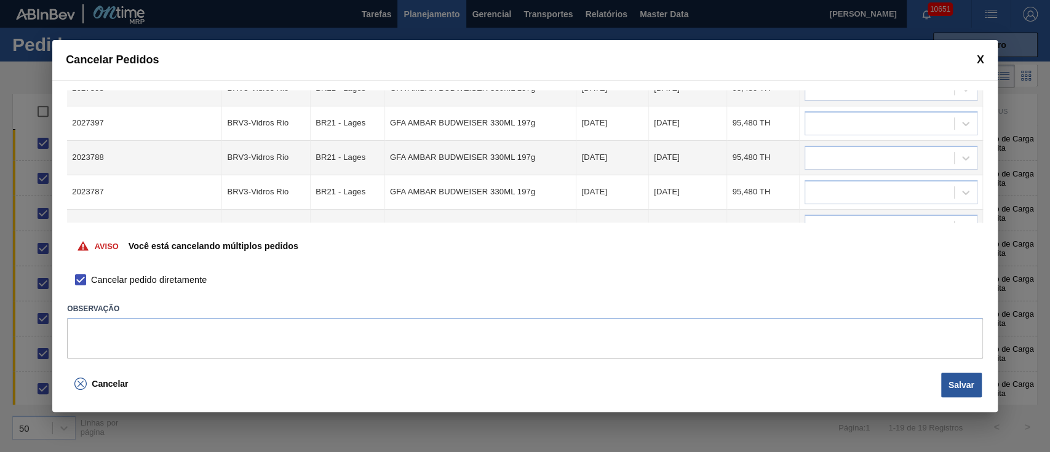
scroll to position [162, 0]
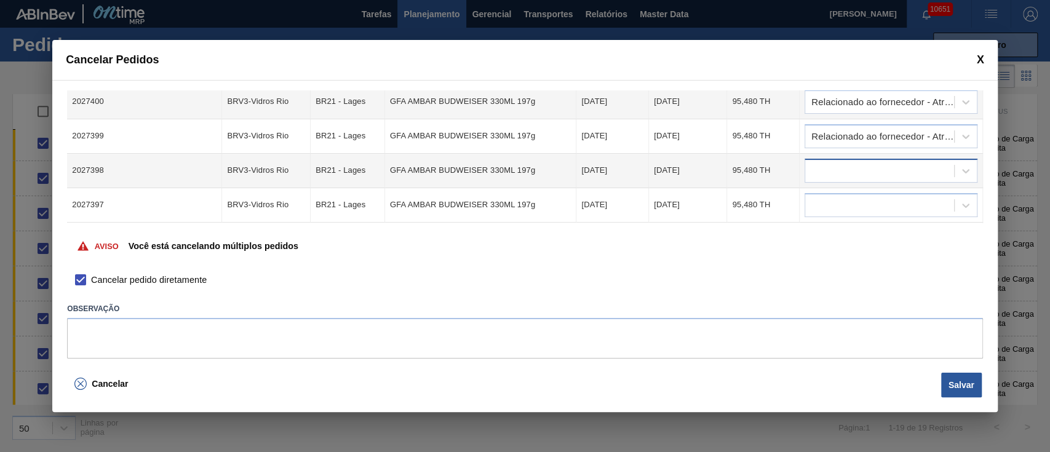
click at [855, 163] on div at bounding box center [879, 171] width 149 height 18
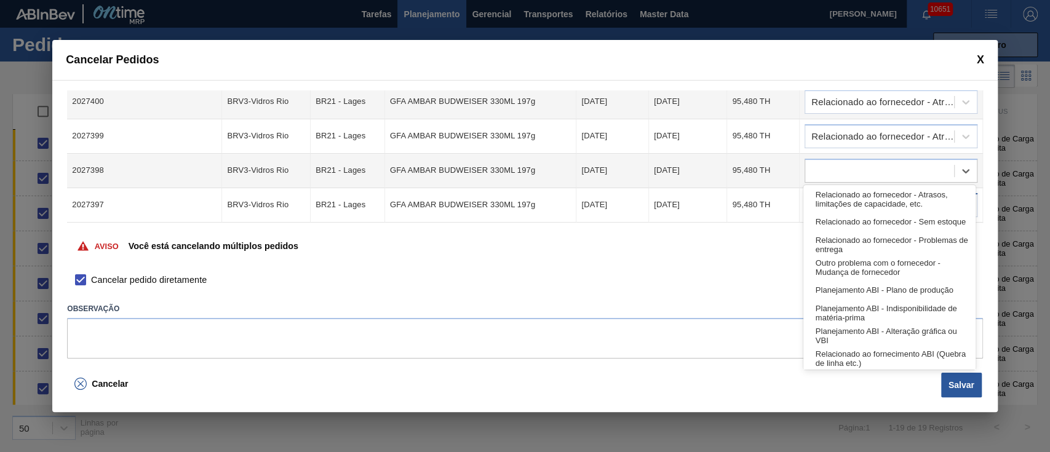
drag, startPoint x: 855, startPoint y: 207, endPoint x: 854, endPoint y: 200, distance: 7.4
click at [855, 207] on div "Relacionado ao fornecedor - Atrasos, limitações de capacidade, etc." at bounding box center [889, 199] width 172 height 23
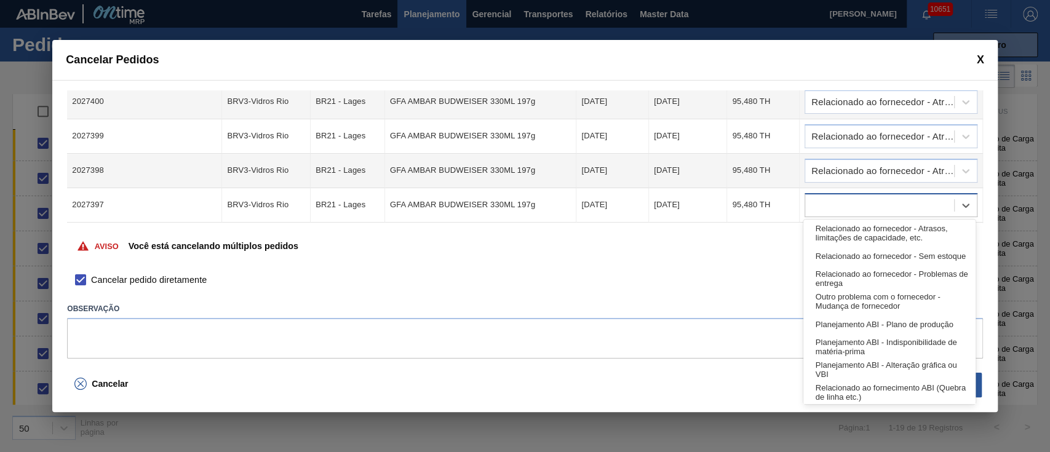
click at [853, 204] on div at bounding box center [879, 205] width 149 height 18
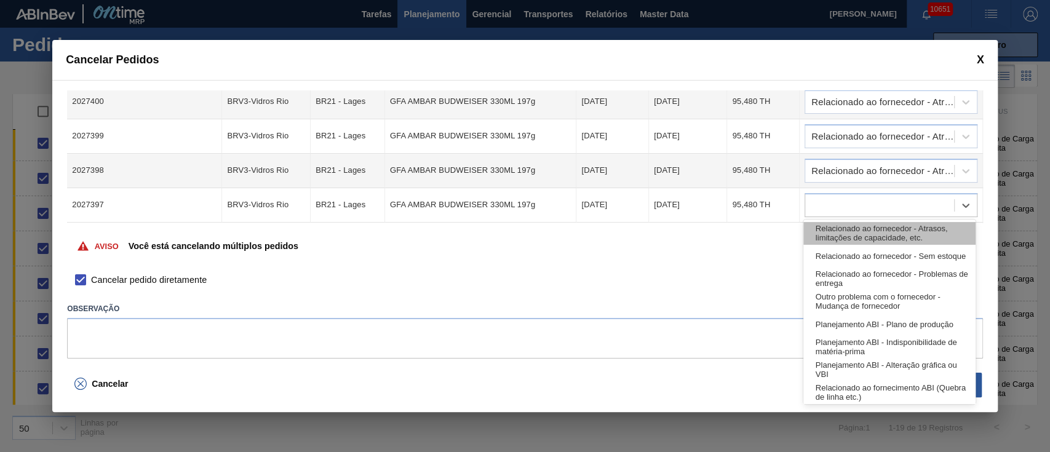
click at [853, 227] on div "Relacionado ao fornecedor - Atrasos, limitações de capacidade, etc." at bounding box center [889, 233] width 172 height 23
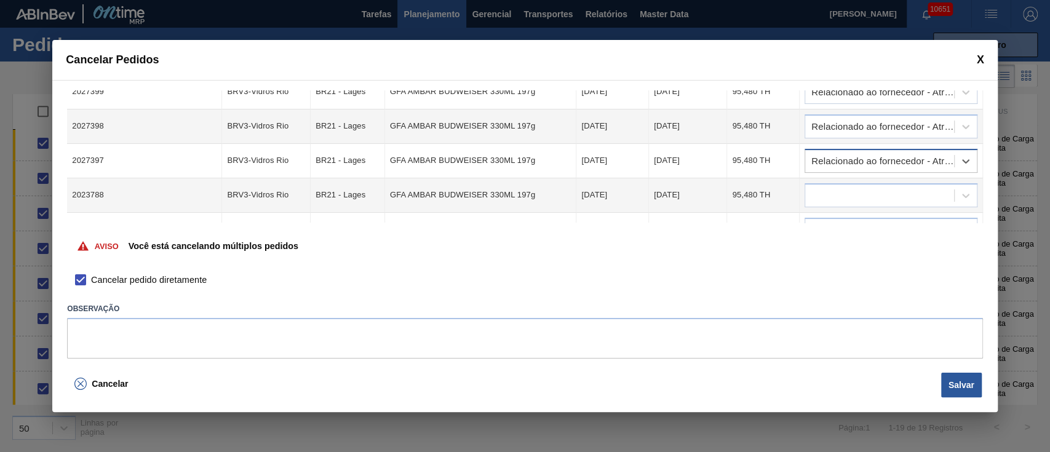
scroll to position [244, 0]
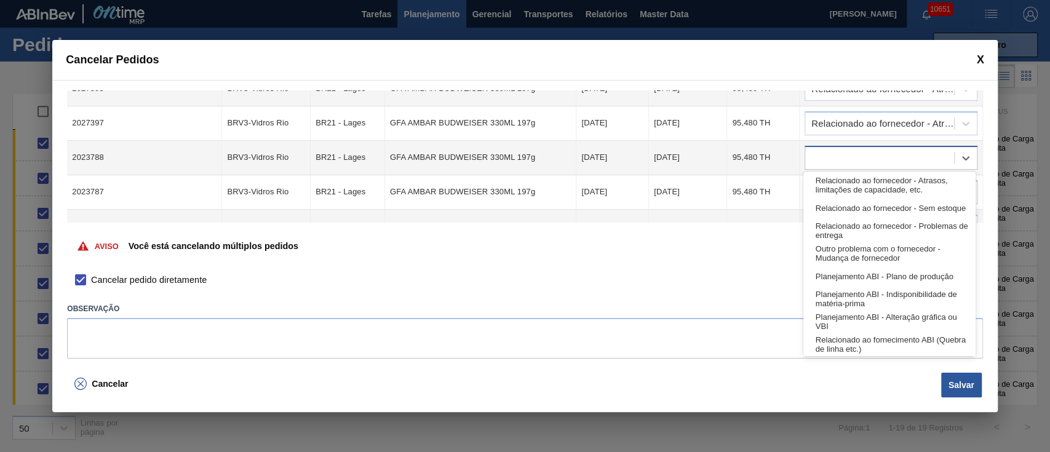
click at [835, 150] on div at bounding box center [879, 158] width 149 height 18
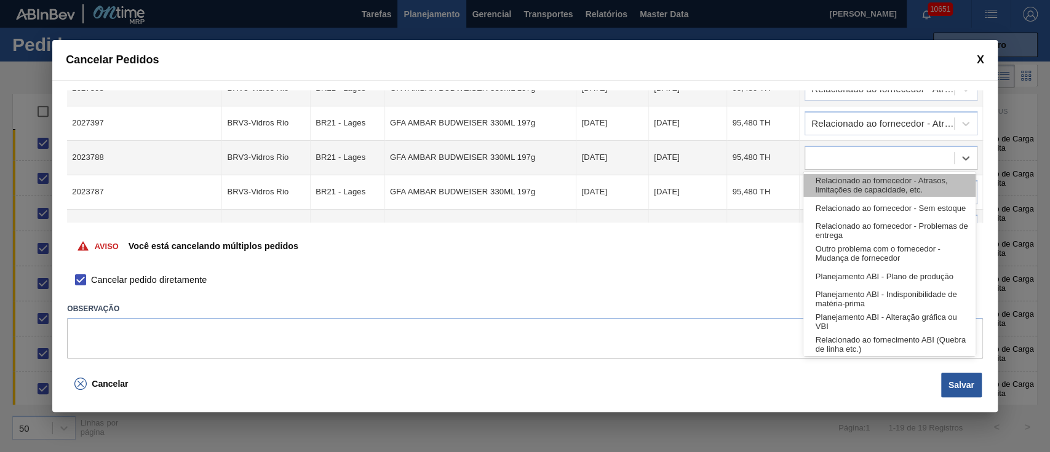
click at [835, 194] on div "Relacionado ao fornecedor - Atrasos, limitações de capacidade, etc." at bounding box center [889, 185] width 172 height 23
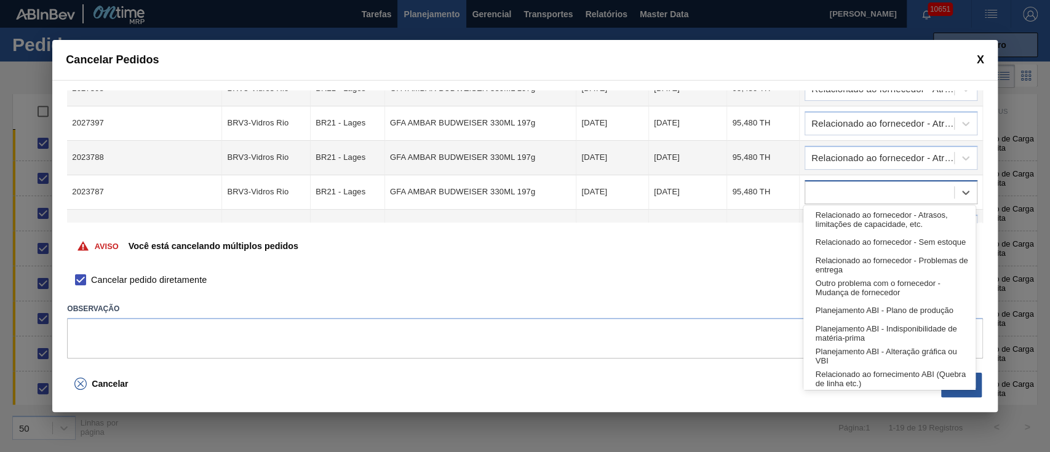
click at [835, 197] on div at bounding box center [879, 192] width 149 height 18
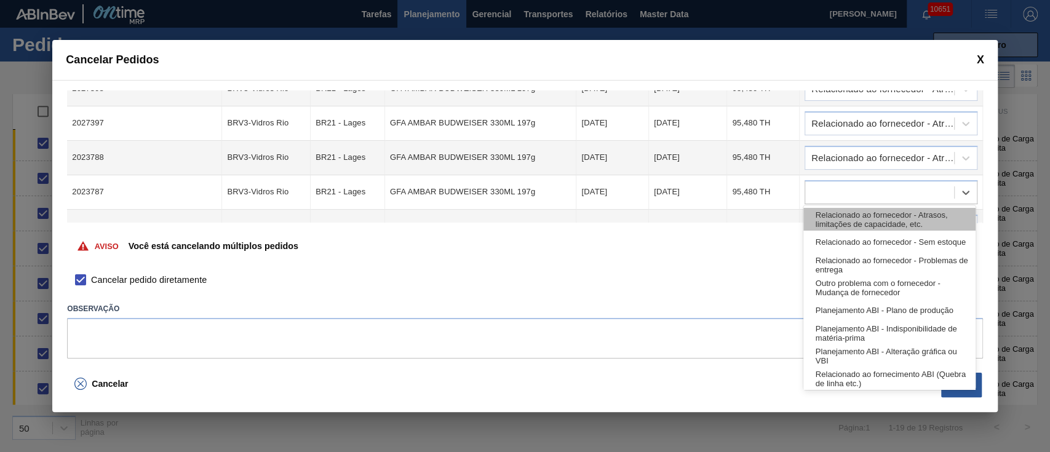
click at [837, 223] on div "Relacionado ao fornecedor - Atrasos, limitações de capacidade, etc." at bounding box center [889, 219] width 172 height 23
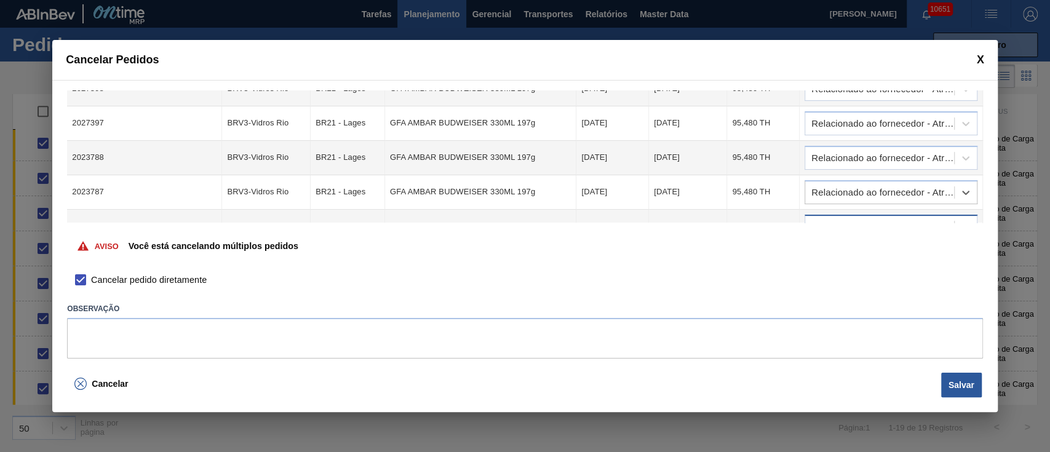
click at [837, 215] on div at bounding box center [891, 227] width 173 height 24
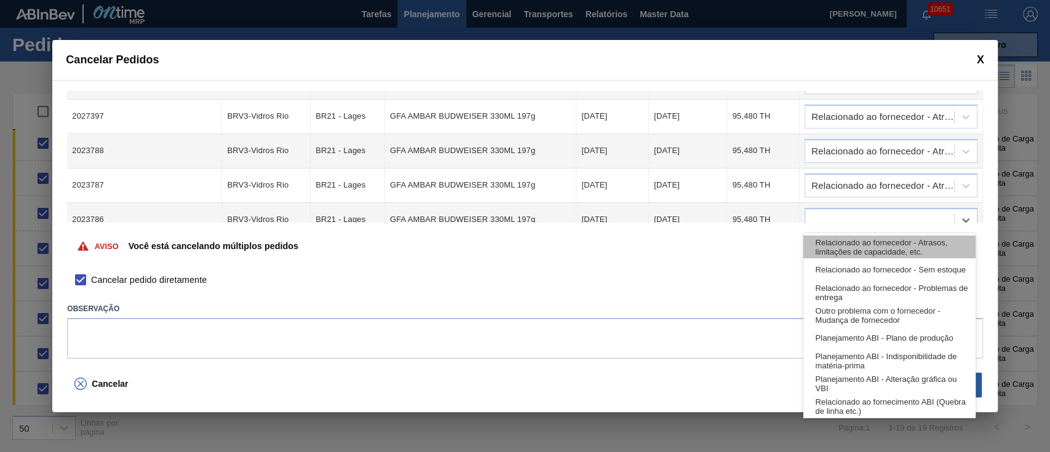
click at [841, 248] on div "Relacionado ao fornecedor - Atrasos, limitações de capacidade, etc." at bounding box center [889, 247] width 172 height 23
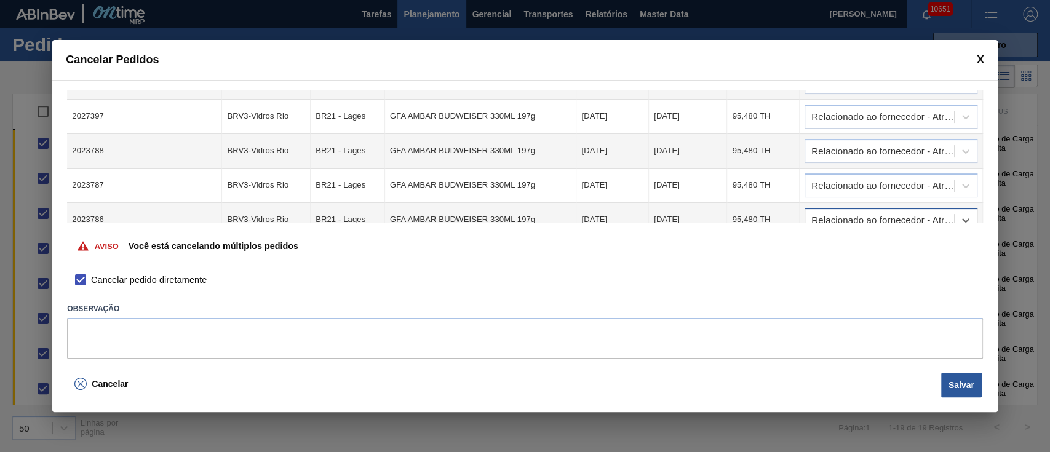
scroll to position [332, 0]
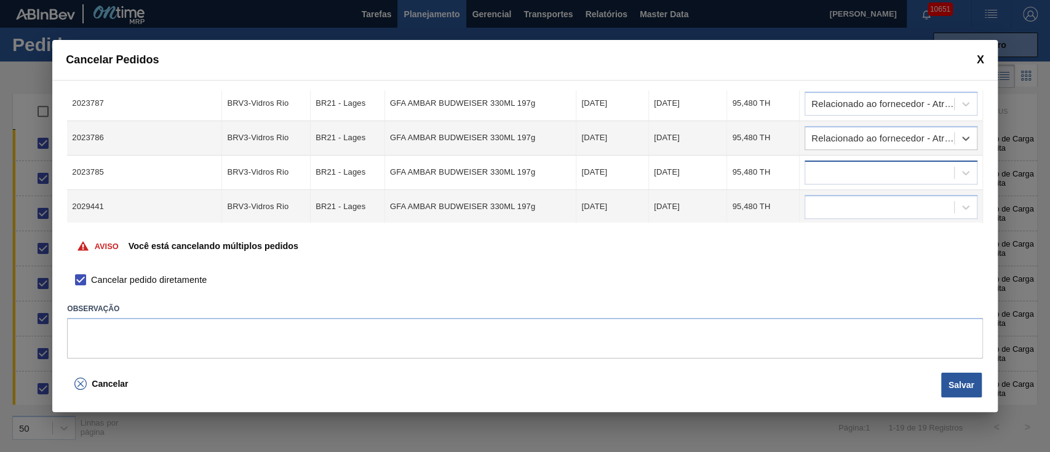
click at [832, 170] on div at bounding box center [879, 173] width 149 height 18
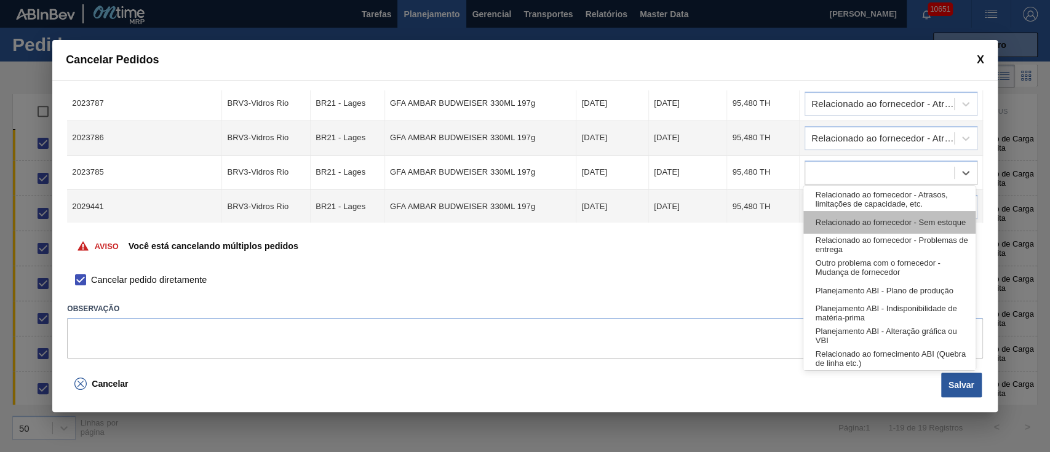
click at [842, 212] on div "Relacionado ao fornecedor - Sem estoque" at bounding box center [889, 222] width 172 height 23
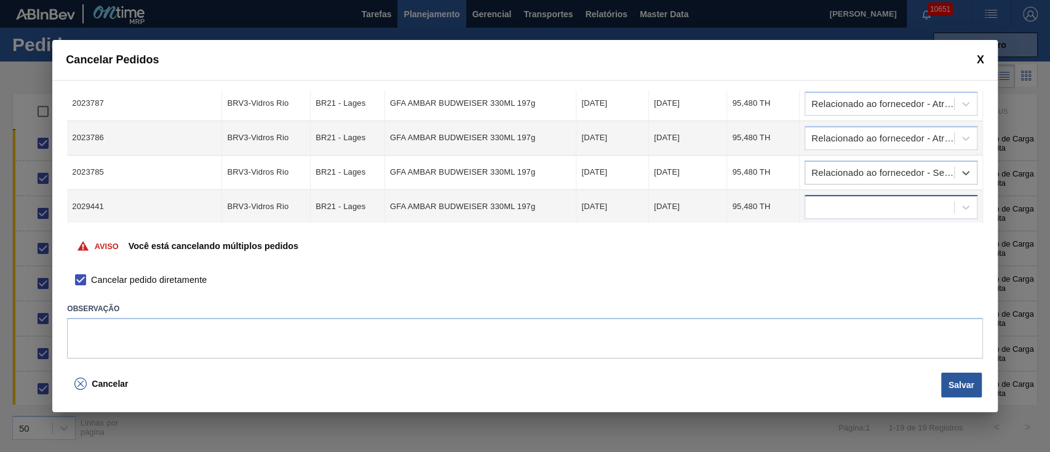
click at [839, 205] on div at bounding box center [879, 207] width 149 height 18
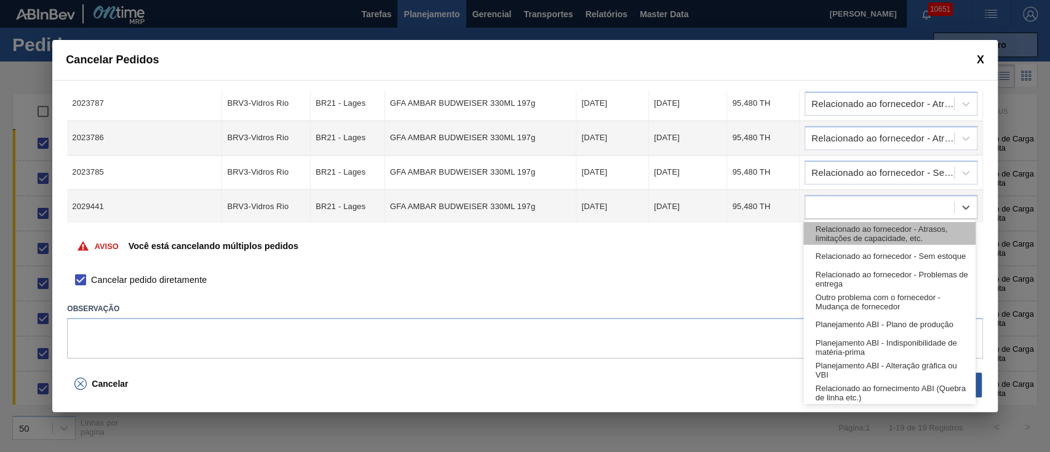
click at [842, 236] on div "Relacionado ao fornecedor - Atrasos, limitações de capacidade, etc." at bounding box center [889, 233] width 172 height 23
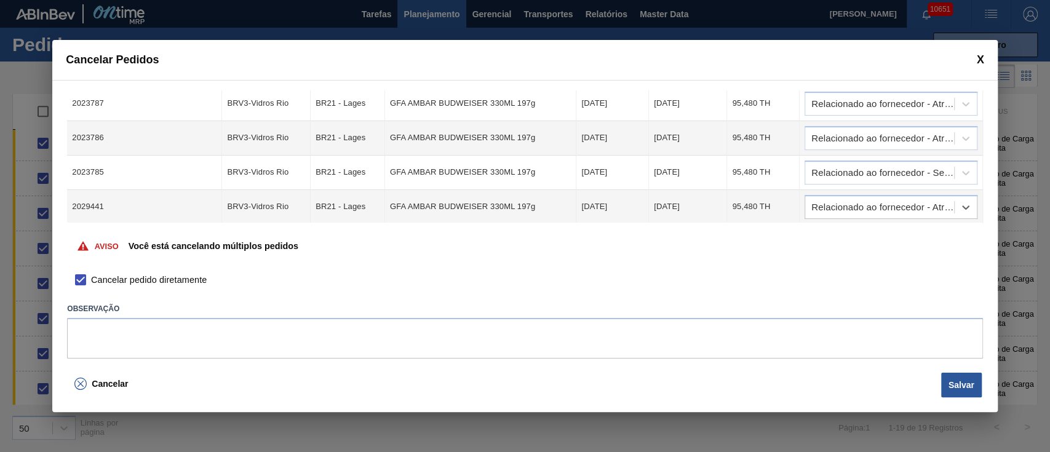
scroll to position [399, 0]
click at [830, 166] on div at bounding box center [879, 175] width 149 height 18
click at [837, 201] on div at bounding box center [879, 210] width 149 height 18
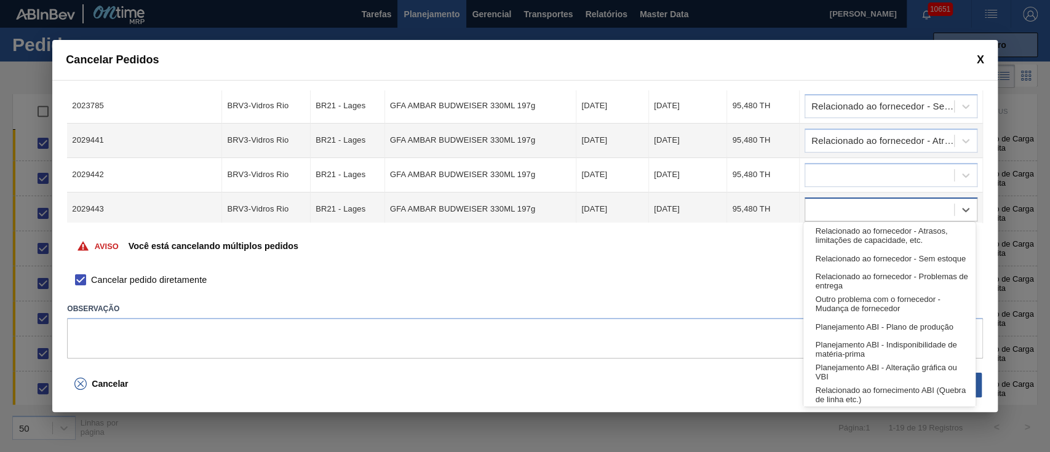
drag, startPoint x: 841, startPoint y: 237, endPoint x: 835, endPoint y: 209, distance: 29.0
click at [841, 236] on div "Relacionado ao fornecedor - Atrasos, limitações de capacidade, etc." at bounding box center [889, 236] width 172 height 23
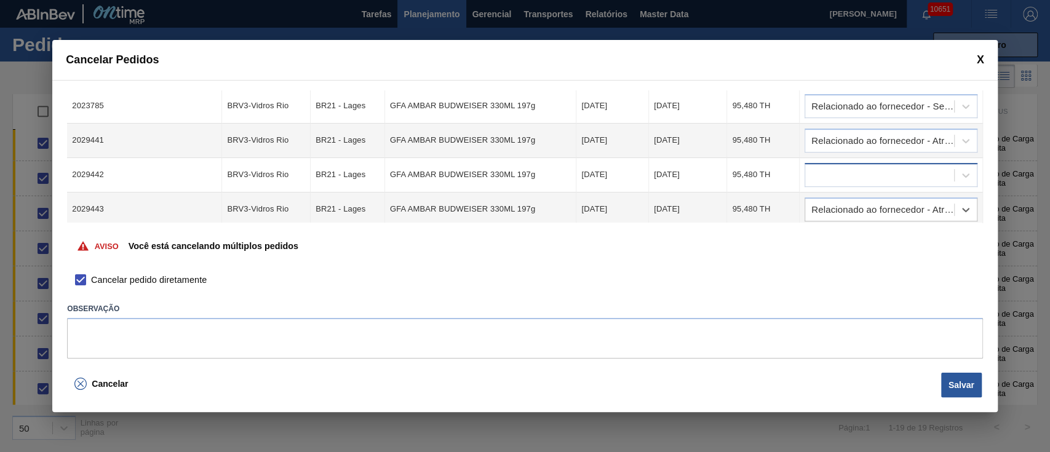
click at [831, 179] on div at bounding box center [891, 175] width 173 height 24
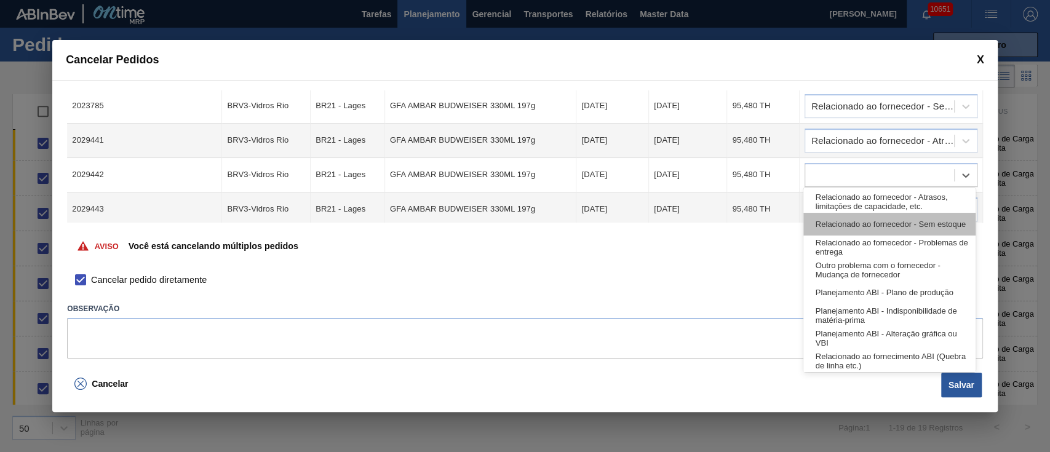
click at [840, 215] on div "Relacionado ao fornecedor - Sem estoque" at bounding box center [889, 224] width 172 height 23
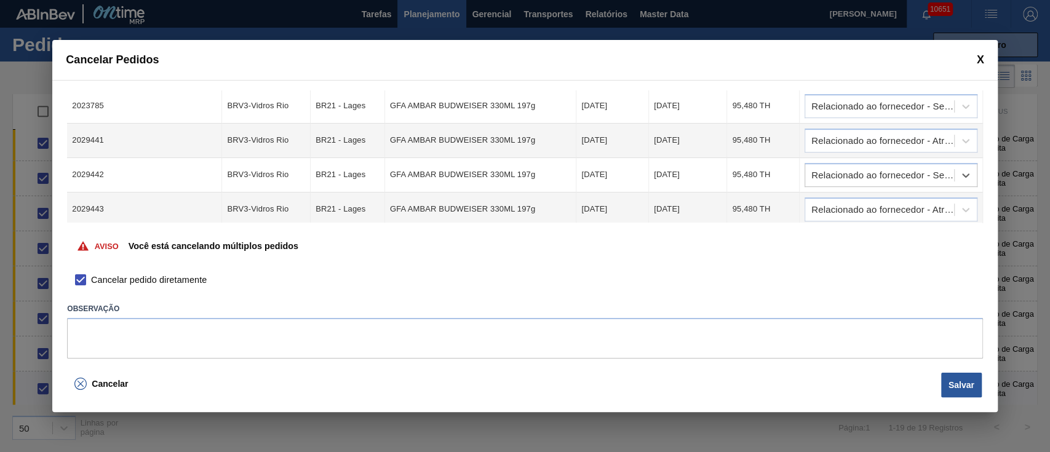
click at [951, 383] on button "Salvar" at bounding box center [961, 385] width 41 height 25
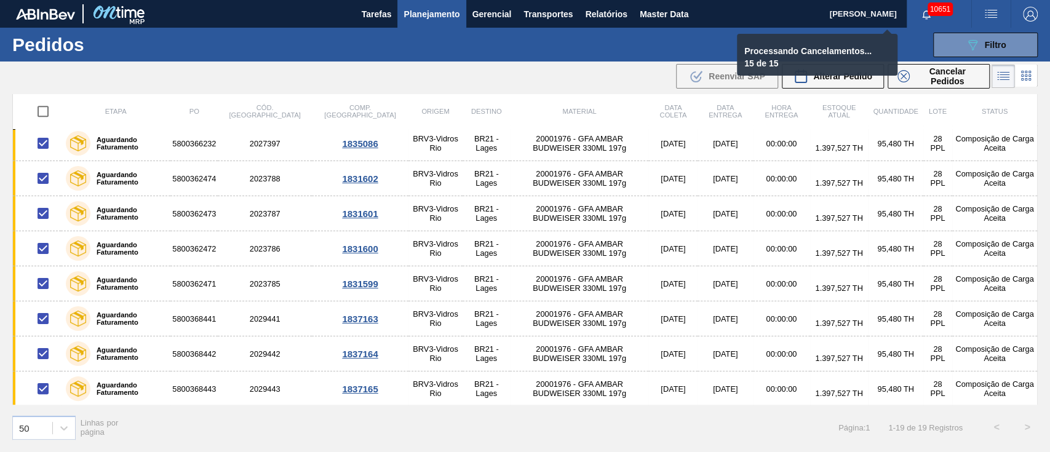
checkbox input "false"
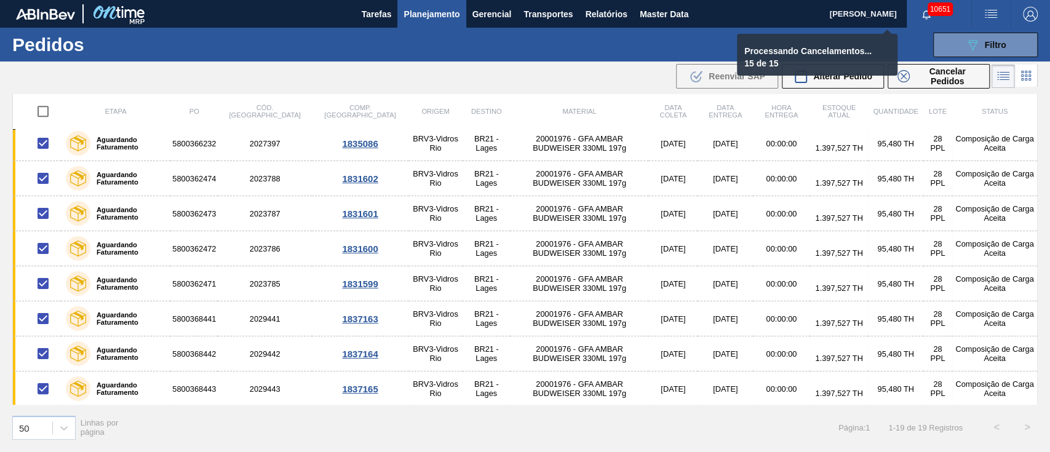
checkbox input "false"
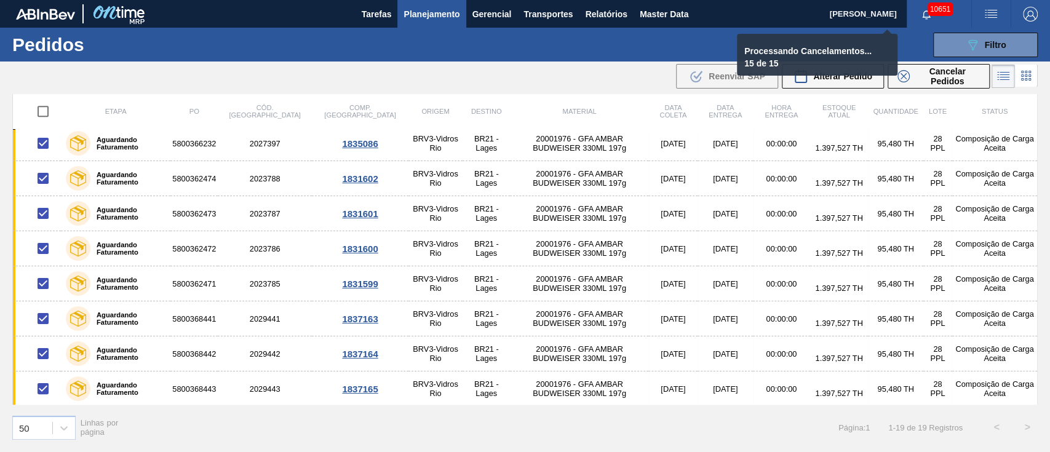
checkbox input "false"
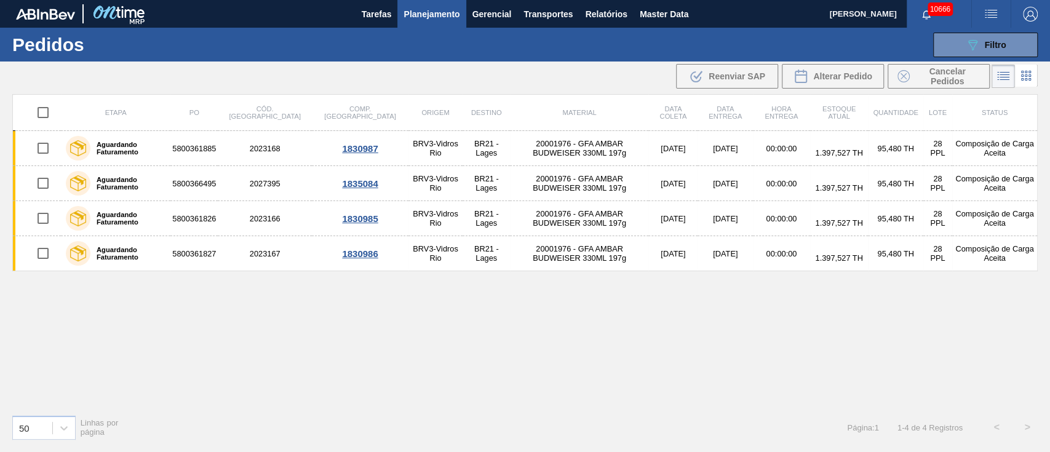
scroll to position [0, 0]
click at [538, 19] on span "Transportes" at bounding box center [547, 14] width 49 height 15
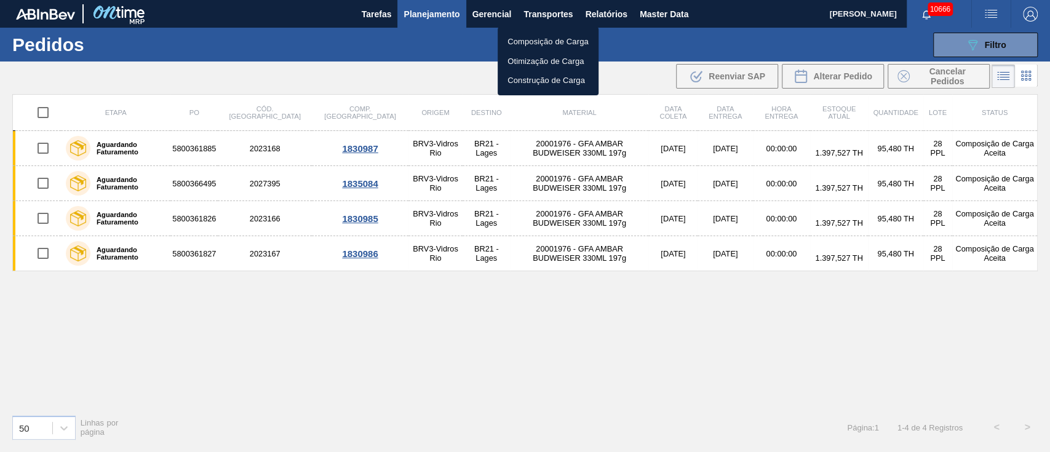
click at [534, 61] on li "Otimização de Carga" at bounding box center [548, 62] width 101 height 20
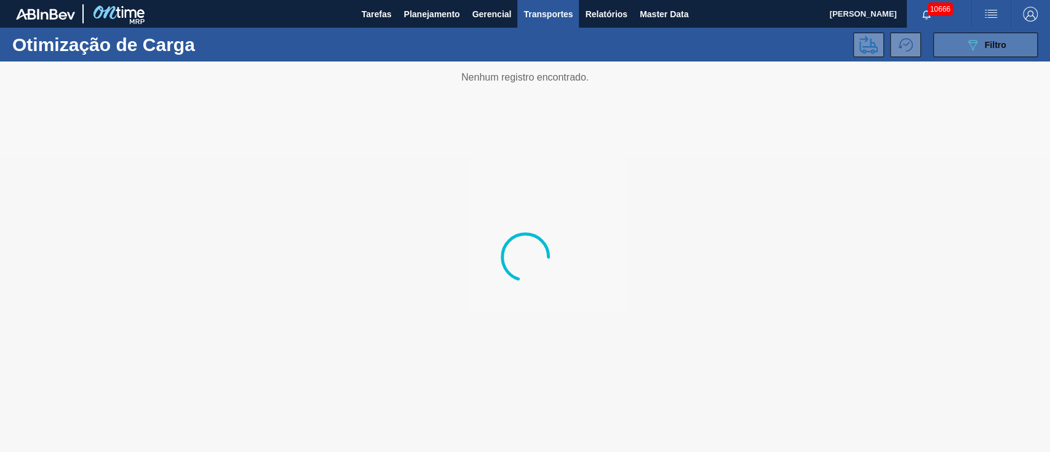
click at [990, 38] on div "089F7B8B-B2A5-4AFE-B5C0-19BA573D28AC Filtro" at bounding box center [985, 45] width 41 height 15
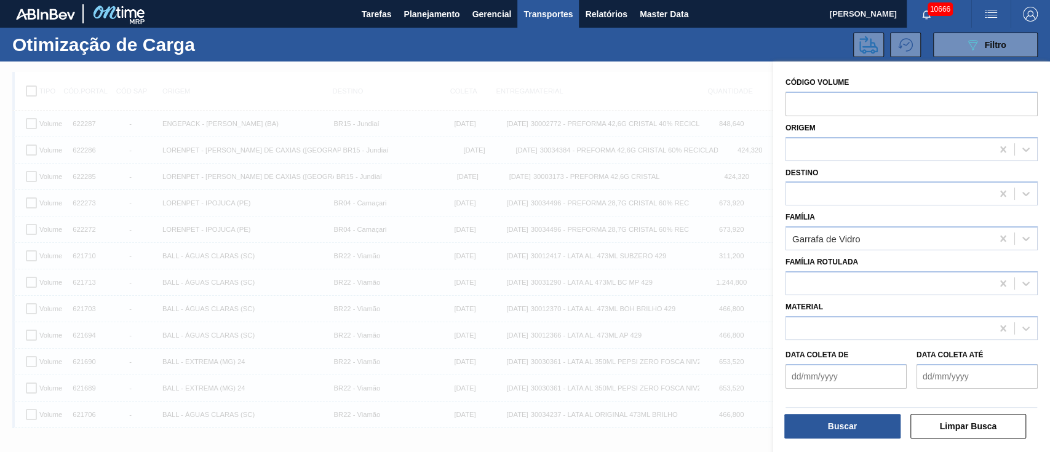
click at [837, 427] on button "Buscar" at bounding box center [842, 426] width 116 height 25
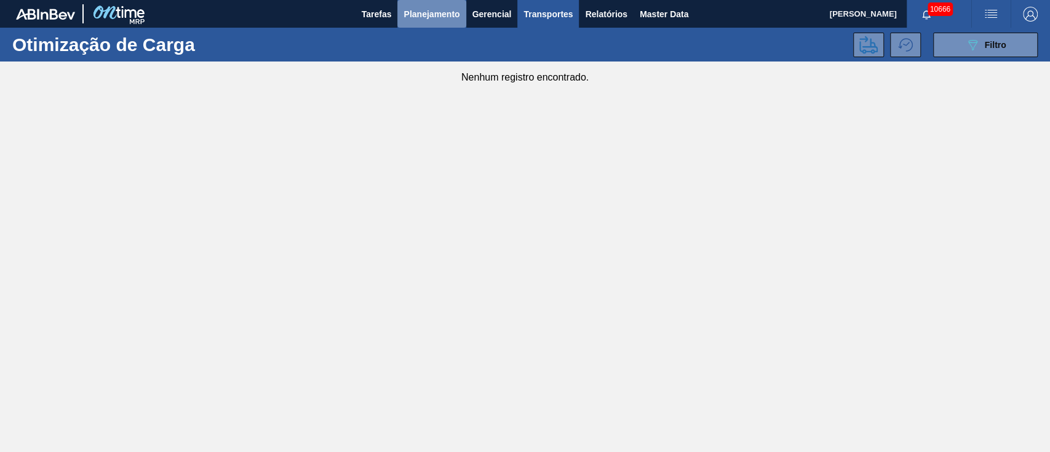
click at [416, 17] on span "Planejamento" at bounding box center [432, 14] width 56 height 15
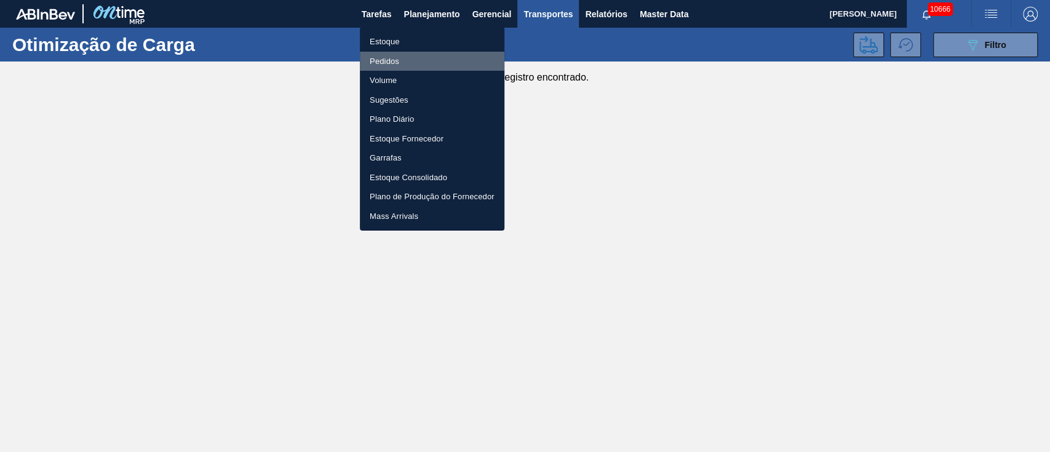
click at [390, 63] on li "Pedidos" at bounding box center [432, 62] width 145 height 20
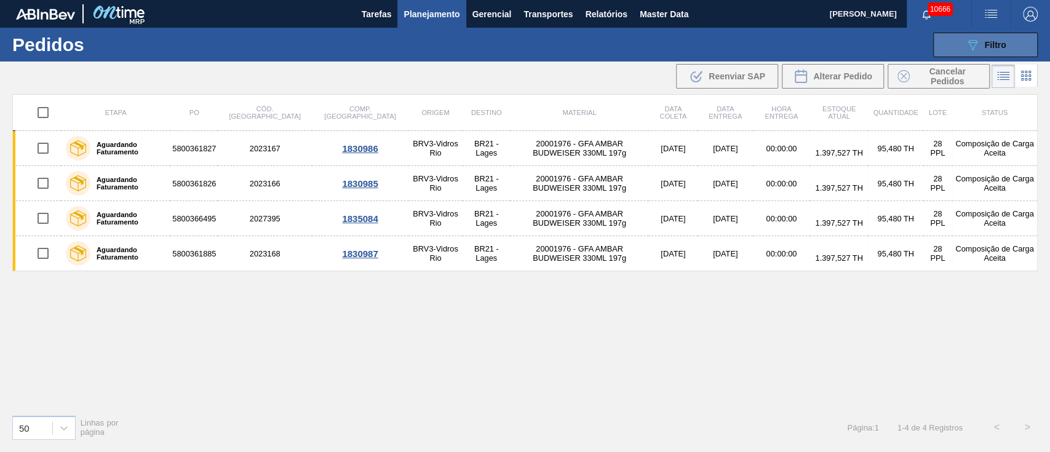
click at [1033, 38] on button "089F7B8B-B2A5-4AFE-B5C0-19BA573D28AC Filtro" at bounding box center [985, 45] width 105 height 25
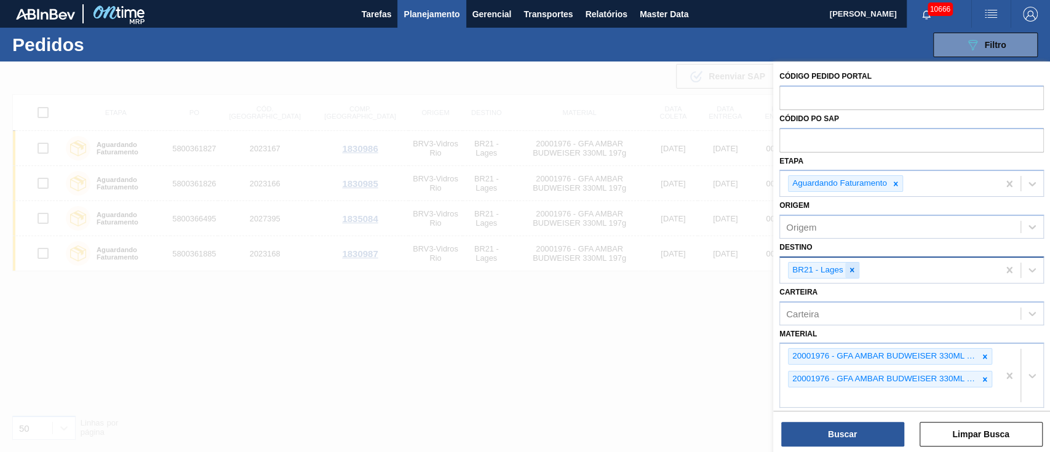
click at [850, 267] on icon at bounding box center [852, 270] width 9 height 9
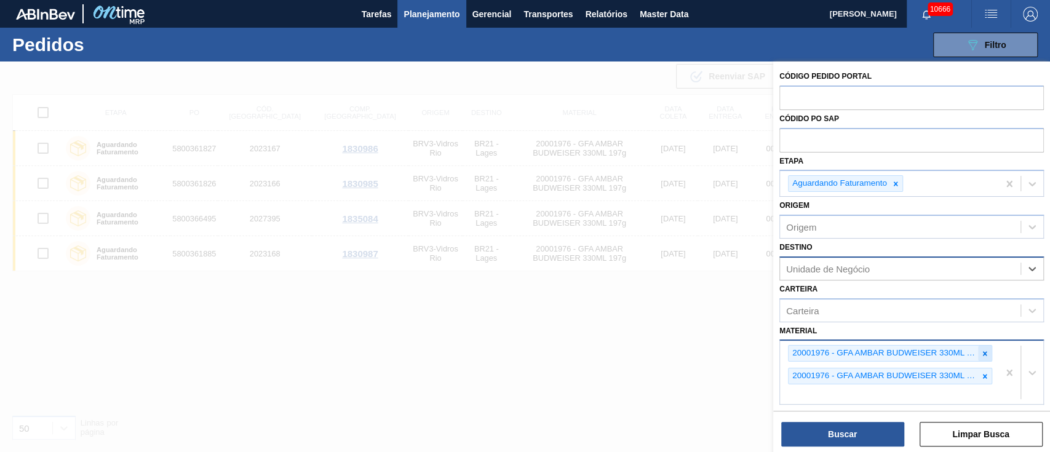
click at [985, 352] on icon at bounding box center [984, 353] width 9 height 9
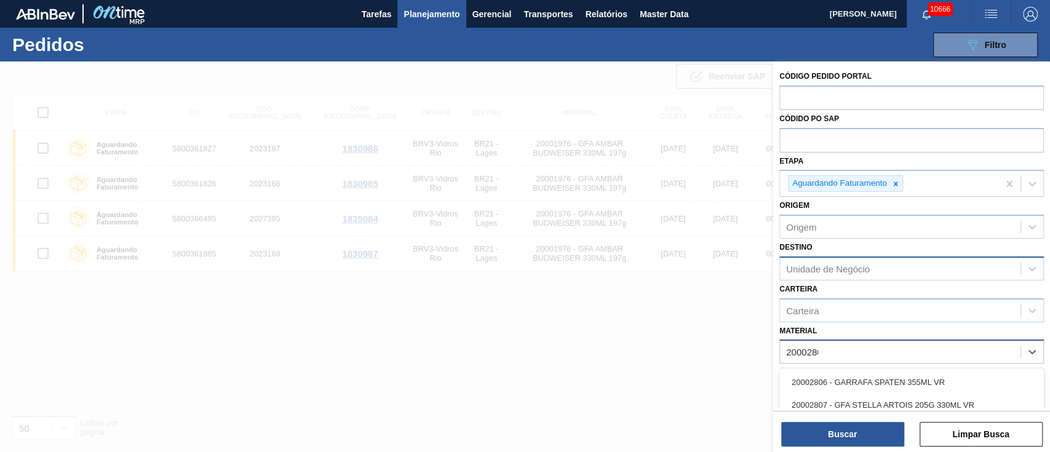
type input "20002807"
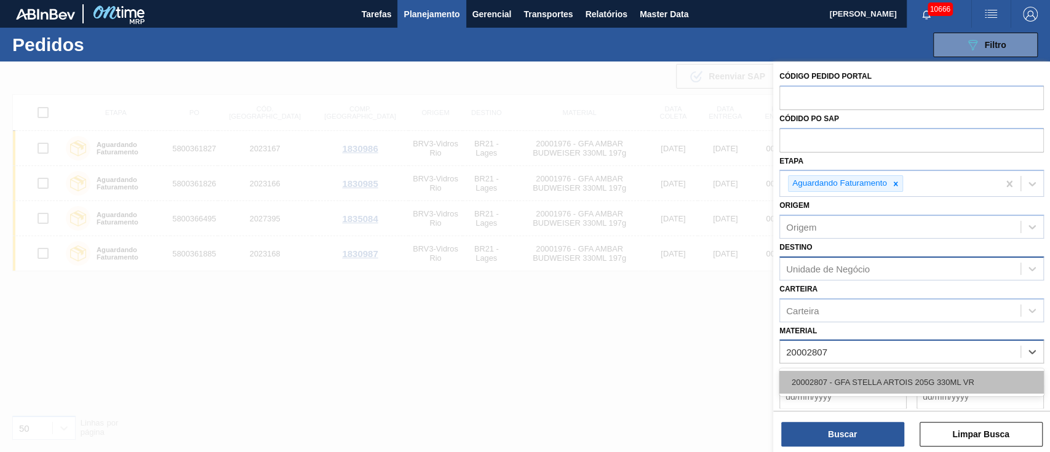
click at [856, 383] on div "20002807 - GFA STELLA ARTOIS 205G 330ML VR" at bounding box center [911, 382] width 264 height 23
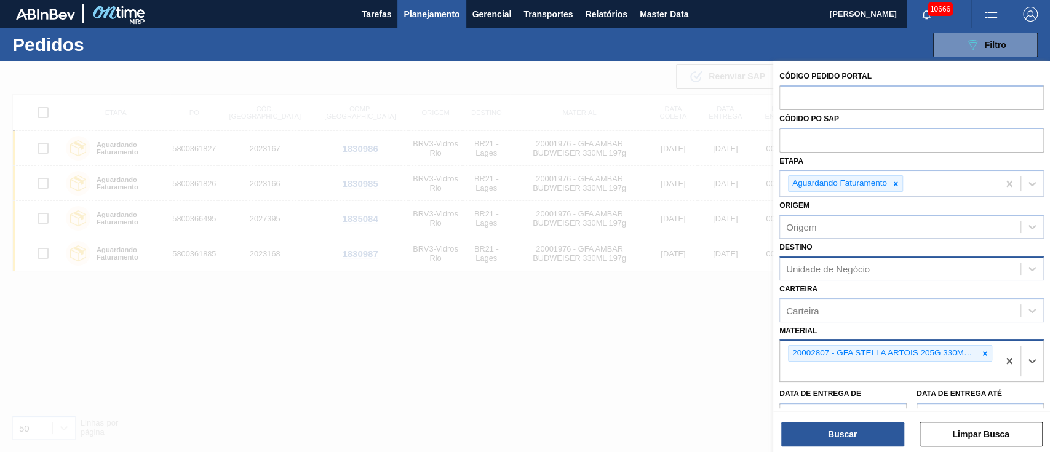
click at [788, 271] on div "Unidade de Negócio" at bounding box center [828, 268] width 84 height 10
type input "1"
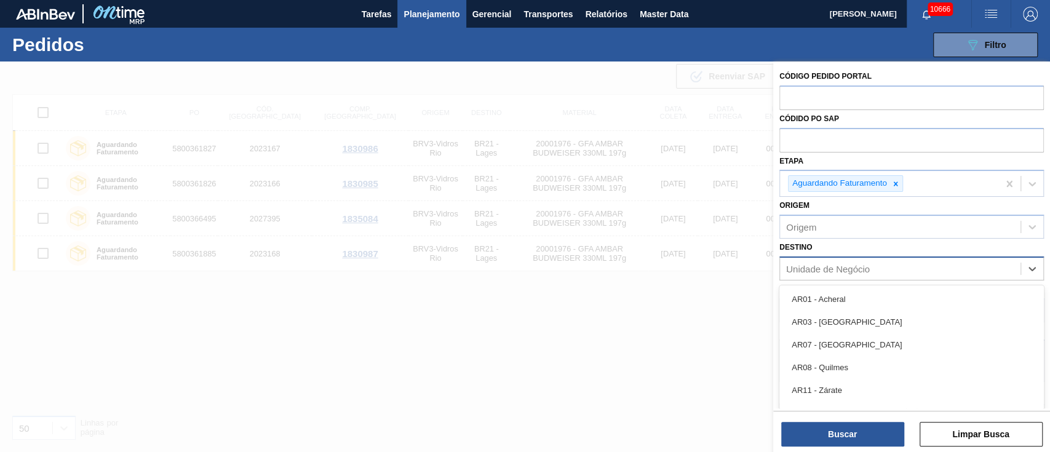
type input "13"
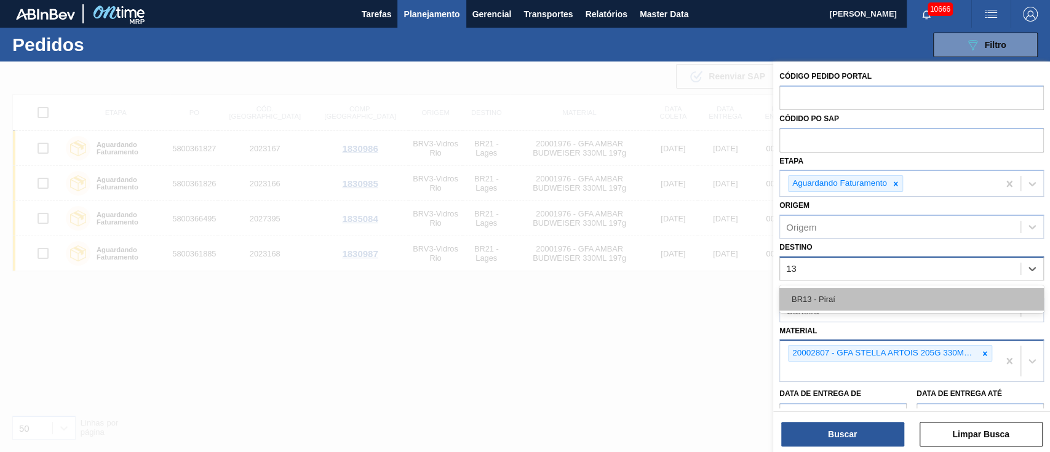
click at [805, 292] on div "BR13 - Piraí" at bounding box center [911, 299] width 264 height 23
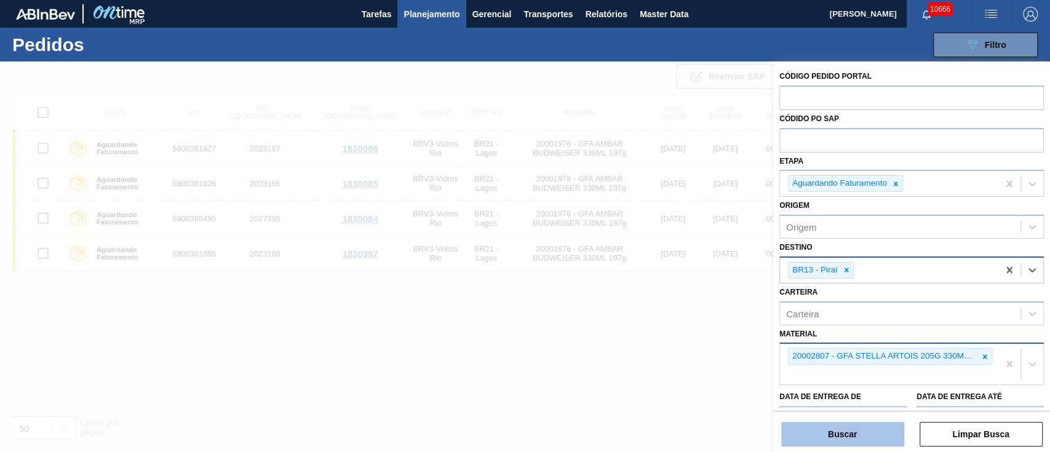
click at [827, 429] on button "Buscar" at bounding box center [842, 434] width 123 height 25
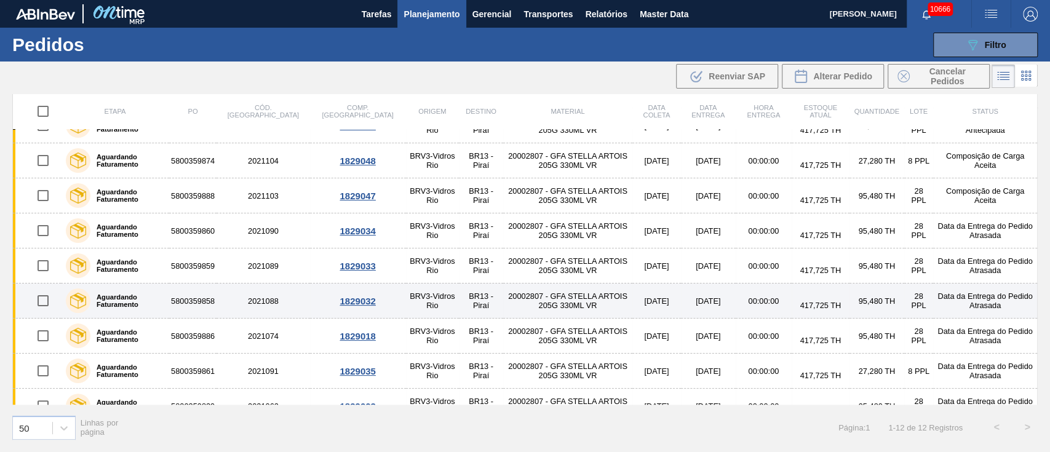
scroll to position [146, 0]
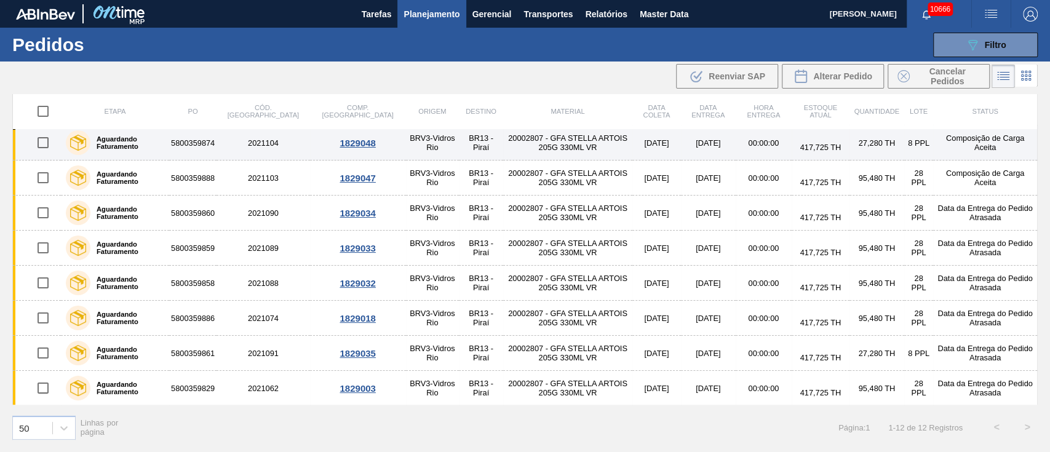
click at [512, 143] on td "20002807 - GFA STELLA ARTOIS 205G 330ML VR" at bounding box center [567, 142] width 129 height 35
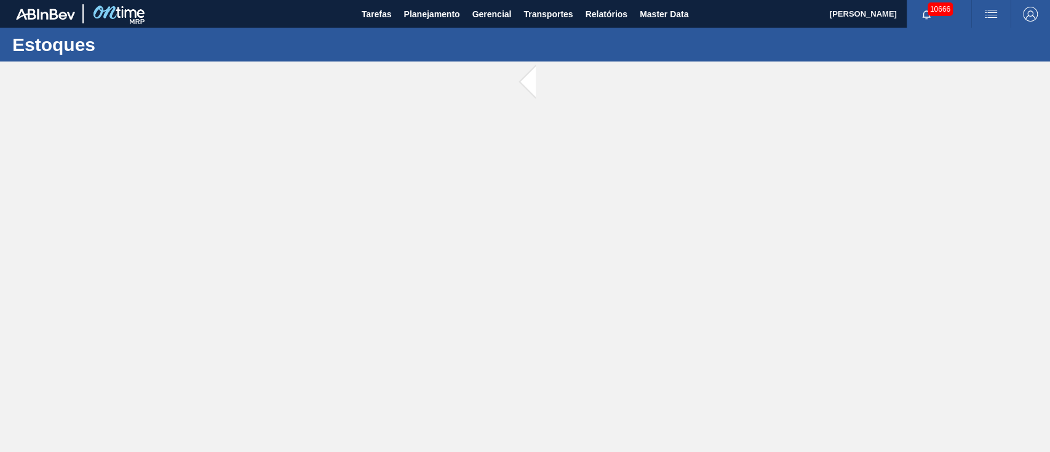
click at [512, 143] on main "Tarefas Planejamento Gerencial Transportes Relatórios Master Data [PERSON_NAME]…" at bounding box center [525, 226] width 1050 height 452
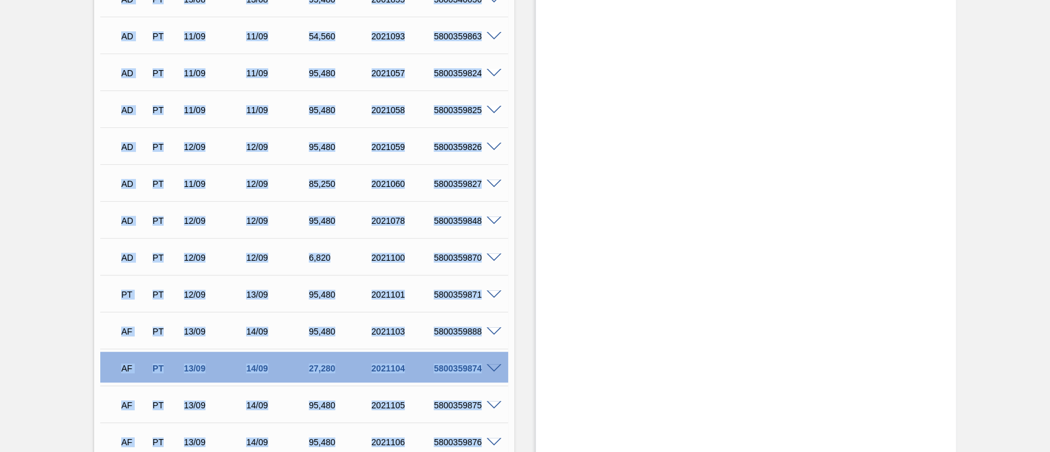
scroll to position [3358, 0]
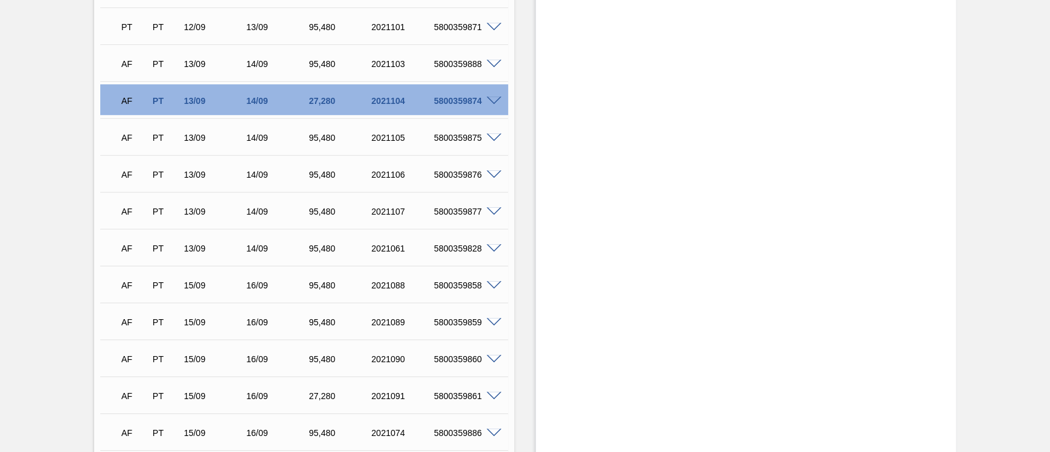
scroll to position [3768, 0]
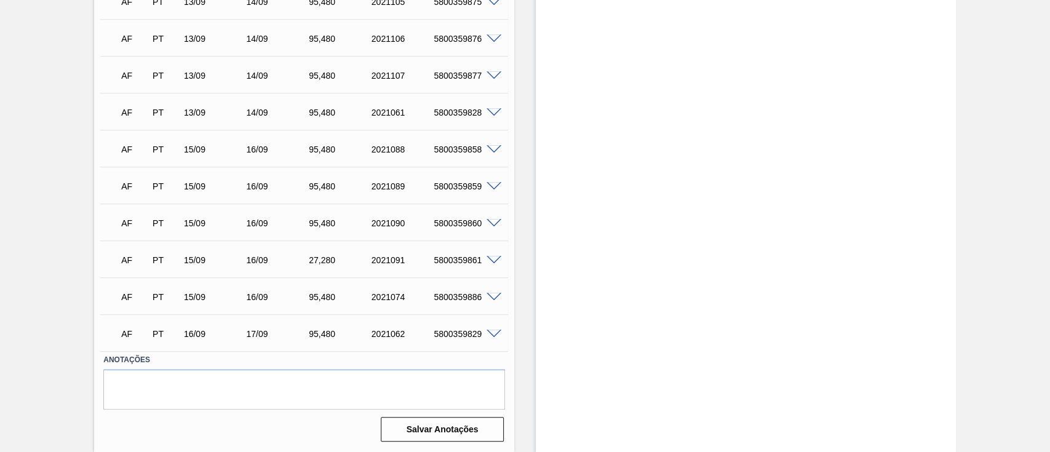
click at [494, 332] on span at bounding box center [494, 334] width 15 height 9
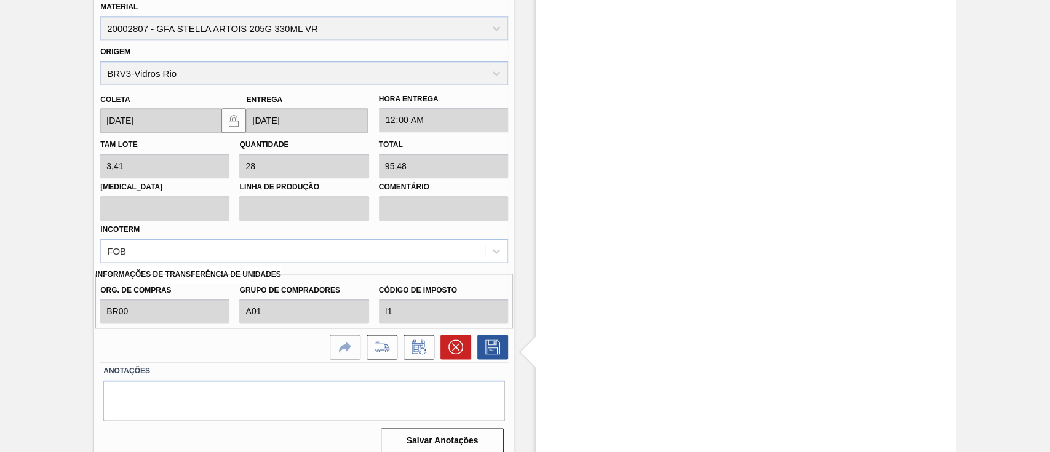
scroll to position [4132, 0]
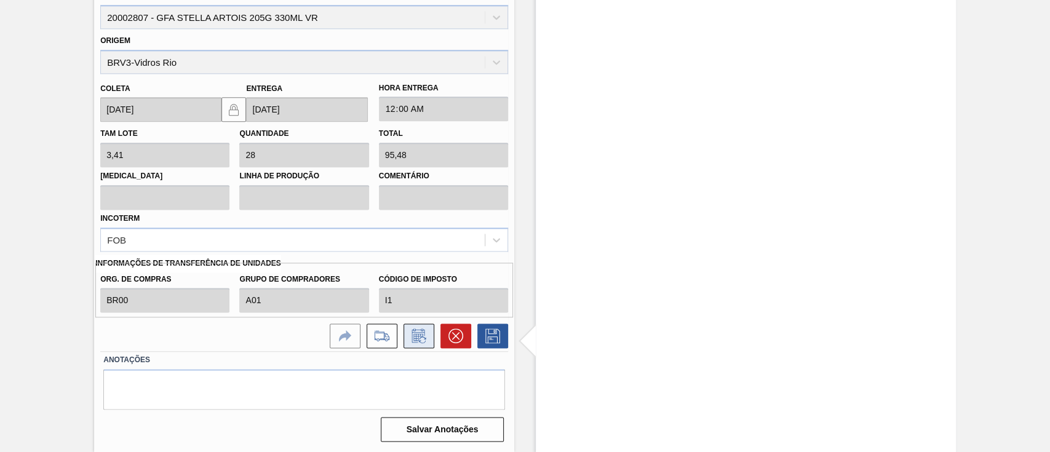
click at [415, 343] on button at bounding box center [419, 336] width 31 height 25
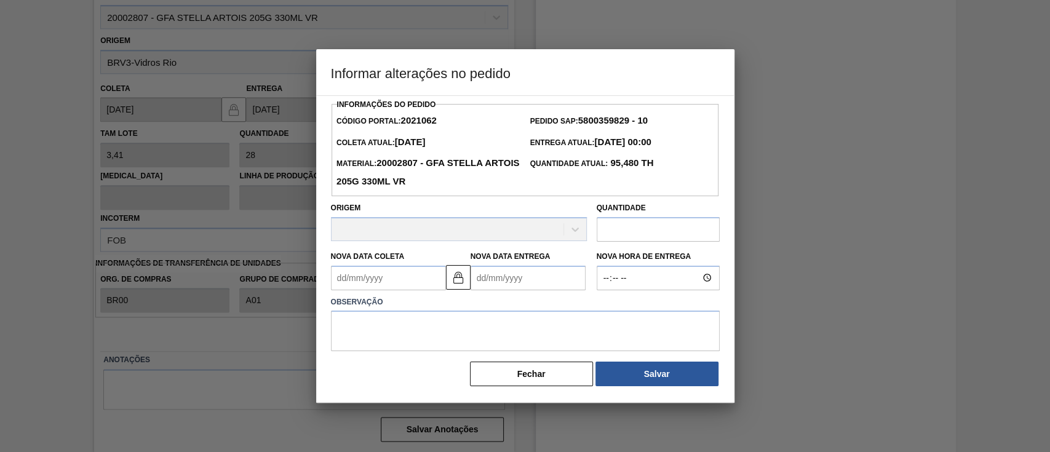
click at [474, 310] on label "Observação" at bounding box center [525, 302] width 389 height 18
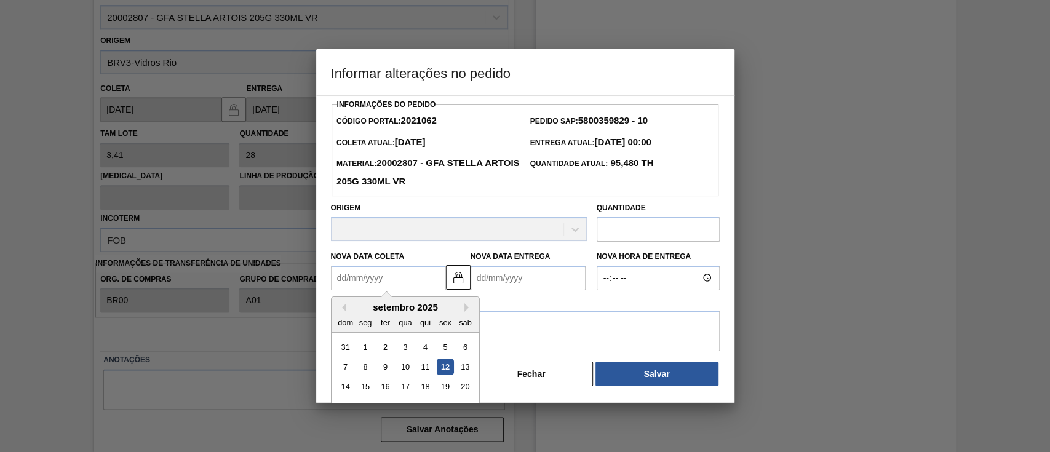
click at [418, 278] on Coleta2021062 "Nova Data Coleta" at bounding box center [388, 278] width 115 height 25
click at [853, 222] on div at bounding box center [525, 226] width 1050 height 452
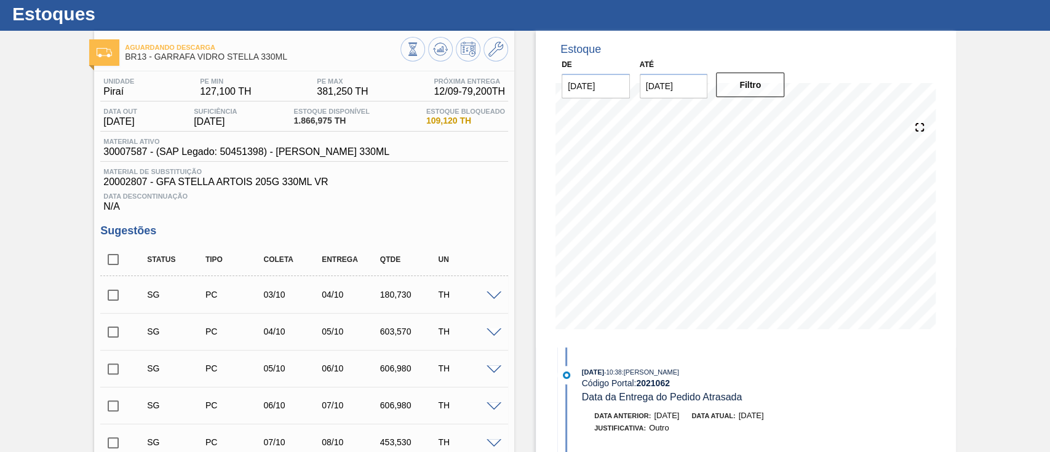
scroll to position [0, 0]
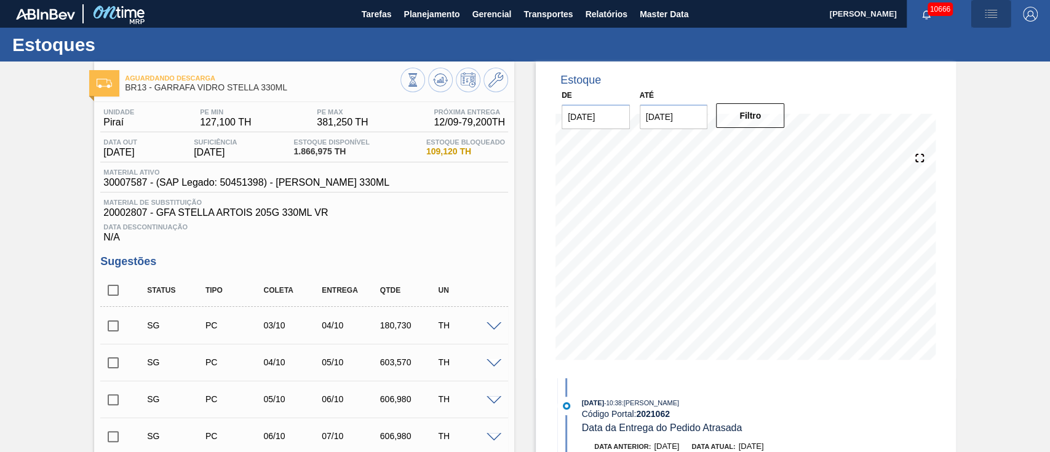
click at [985, 12] on img "button" at bounding box center [991, 14] width 15 height 15
click at [976, 42] on li "Upload de Volumes" at bounding box center [987, 44] width 106 height 22
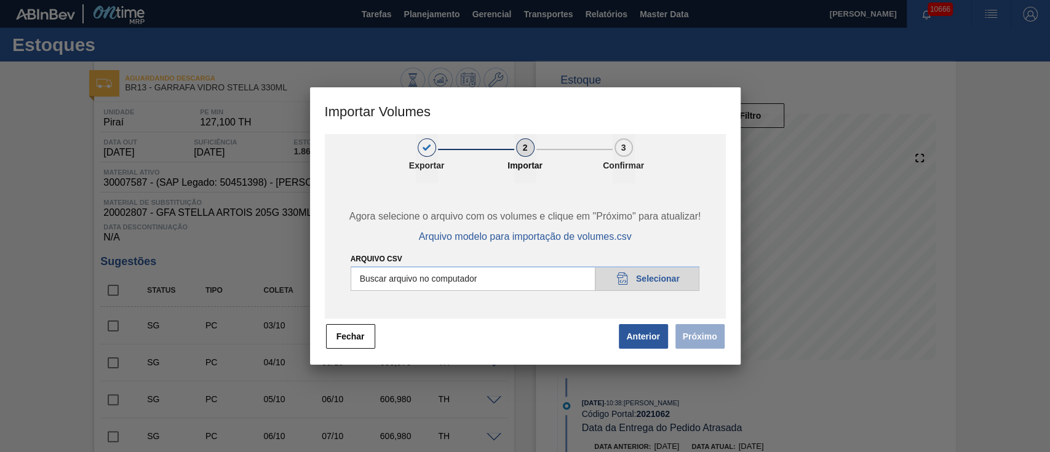
click at [664, 298] on div "Agora selecione o arquivo com os volumes e clique em "Próximo" para atualizar! …" at bounding box center [525, 250] width 401 height 135
click at [662, 290] on input "Arquivo csv" at bounding box center [525, 278] width 349 height 25
type input "C:\fakepath\PedidoVolumeModeloImportacao (81).csv"
click at [701, 337] on button "Próximo" at bounding box center [699, 336] width 49 height 25
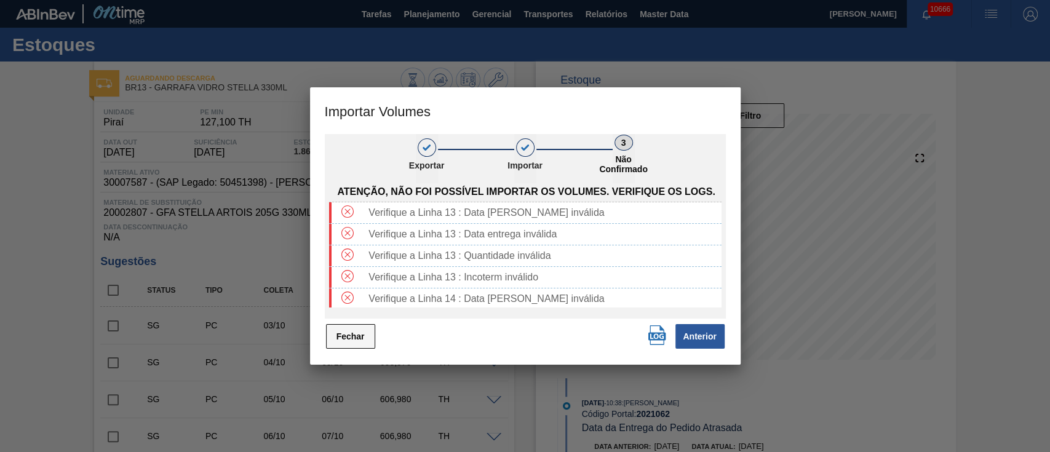
click at [348, 338] on button "Fechar" at bounding box center [350, 336] width 49 height 25
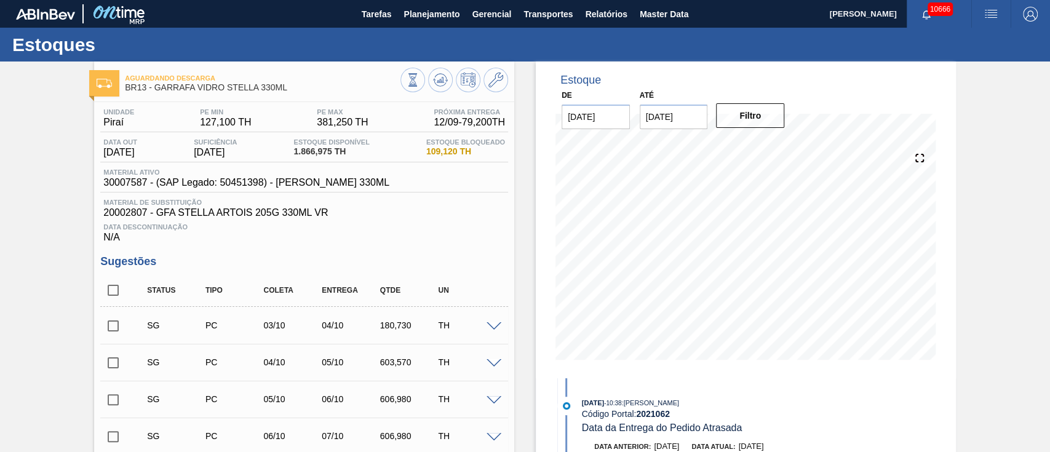
click at [992, 9] on img "button" at bounding box center [991, 14] width 15 height 15
click at [981, 37] on li "Upload de Volumes" at bounding box center [987, 44] width 106 height 22
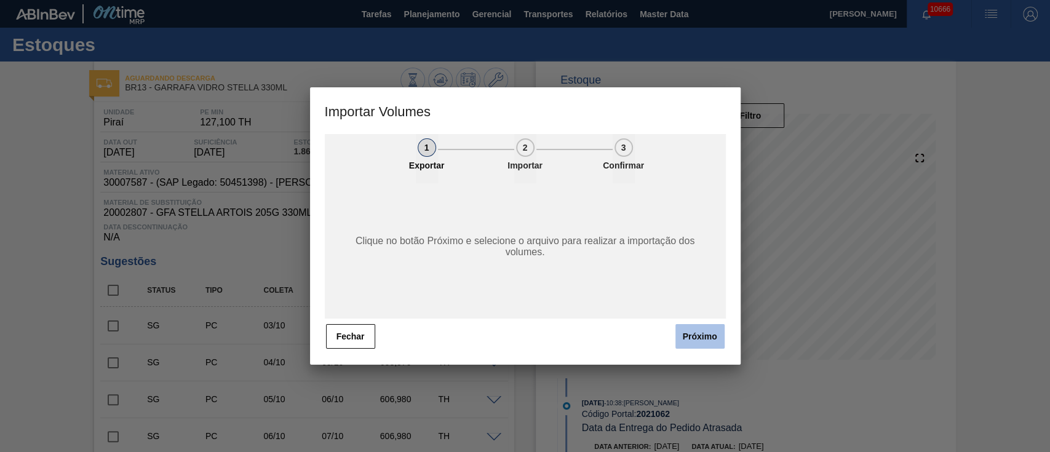
click at [706, 337] on button "Próximo" at bounding box center [699, 336] width 49 height 25
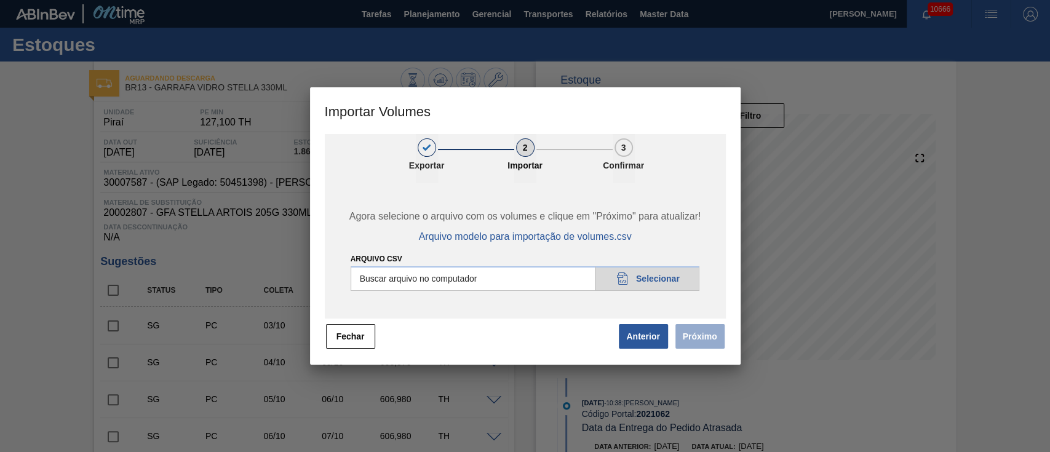
click at [667, 284] on input "Arquivo csv" at bounding box center [525, 278] width 349 height 25
type input "C:\fakepath\PedidoVolumeModeloImportacao (81).csv"
click at [697, 331] on button "Próximo" at bounding box center [699, 336] width 49 height 25
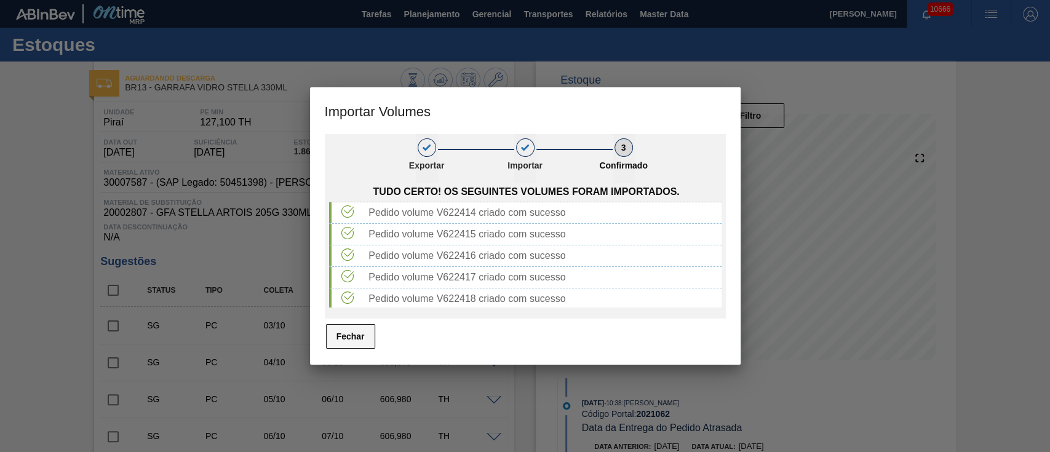
click at [352, 335] on button "Fechar" at bounding box center [350, 336] width 49 height 25
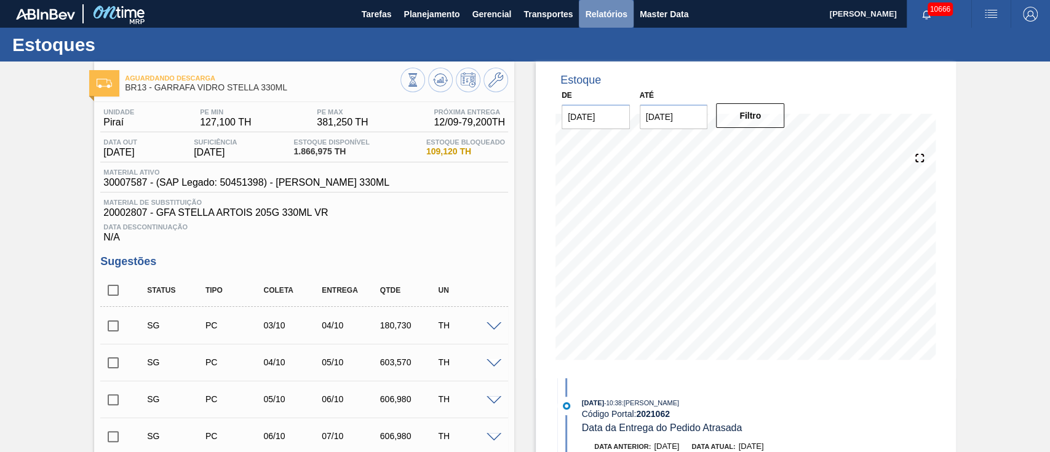
click at [606, 9] on span "Relatórios" at bounding box center [606, 14] width 42 height 15
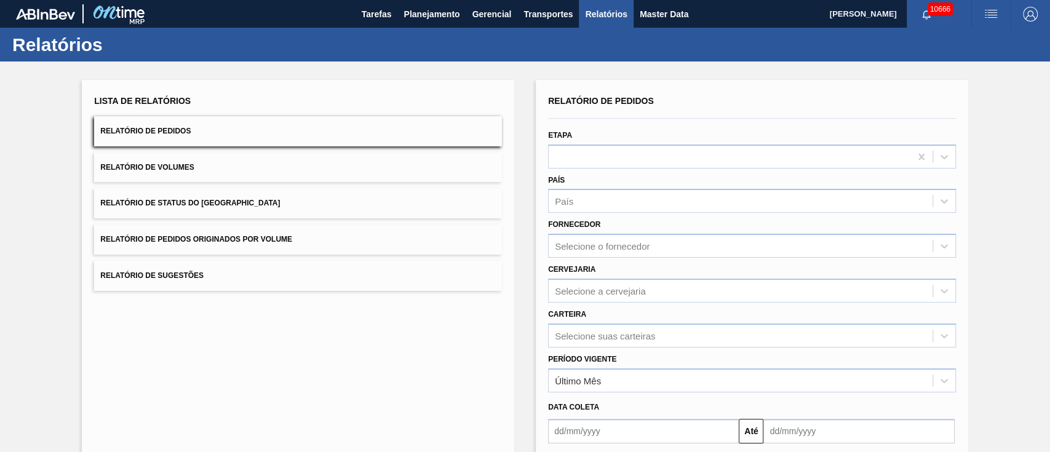
click at [266, 233] on button "Relatório de Pedidos Originados por Volume" at bounding box center [298, 240] width 408 height 30
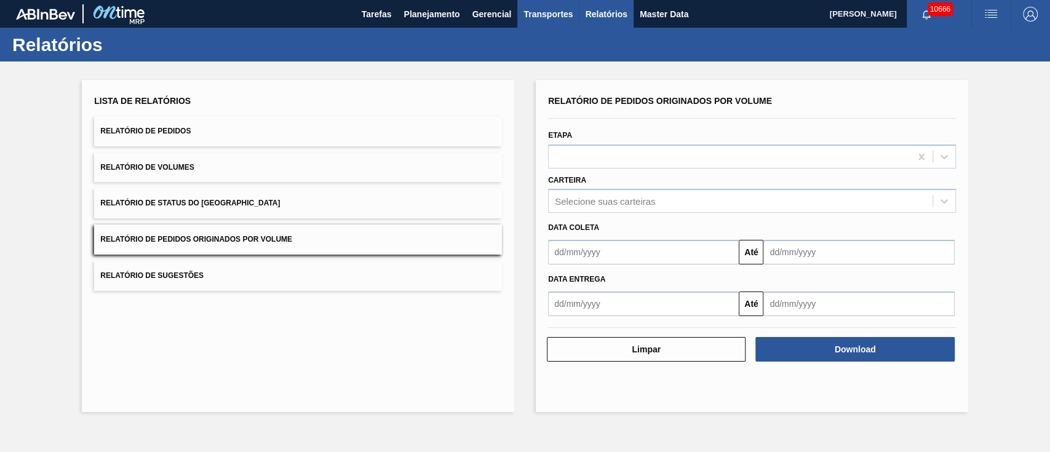
click at [554, 7] on span "Transportes" at bounding box center [547, 14] width 49 height 15
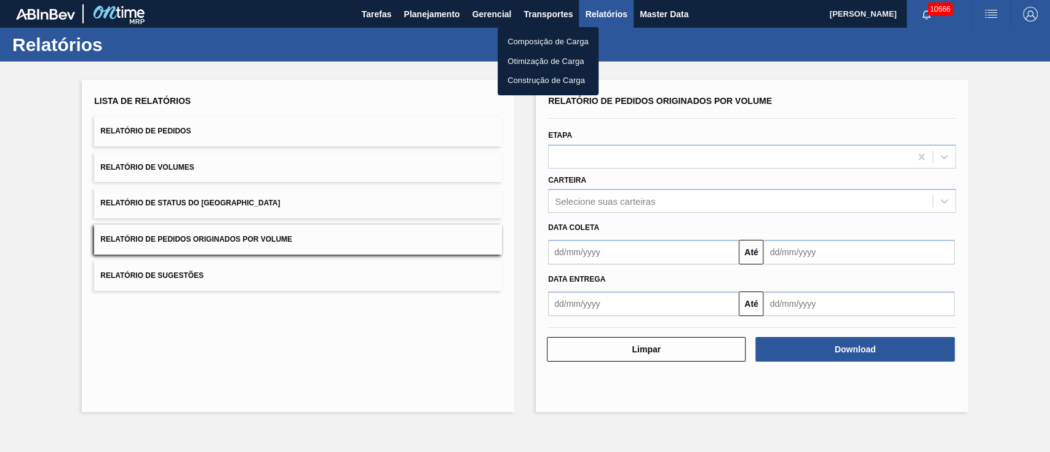
click at [618, 17] on div at bounding box center [525, 226] width 1050 height 452
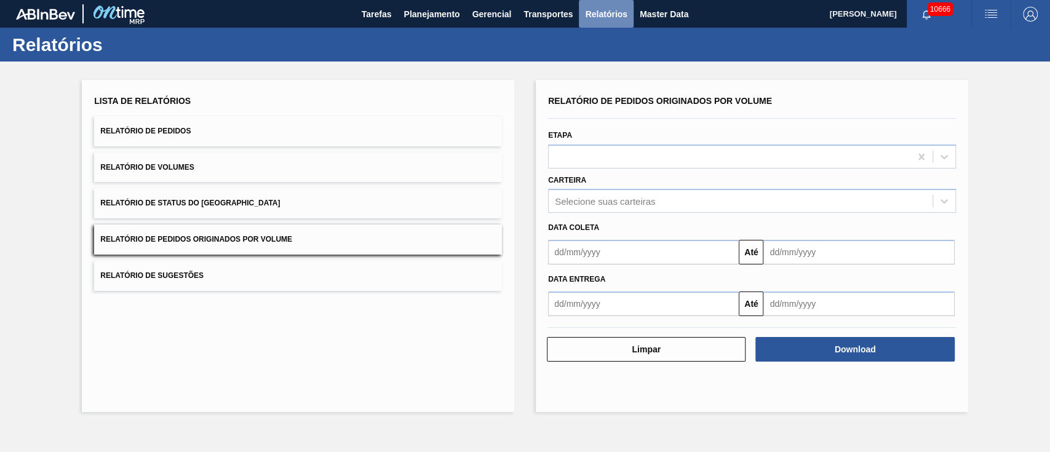
click at [605, 13] on span "Relatórios" at bounding box center [606, 14] width 42 height 15
click at [567, 21] on span "Transportes" at bounding box center [547, 14] width 49 height 15
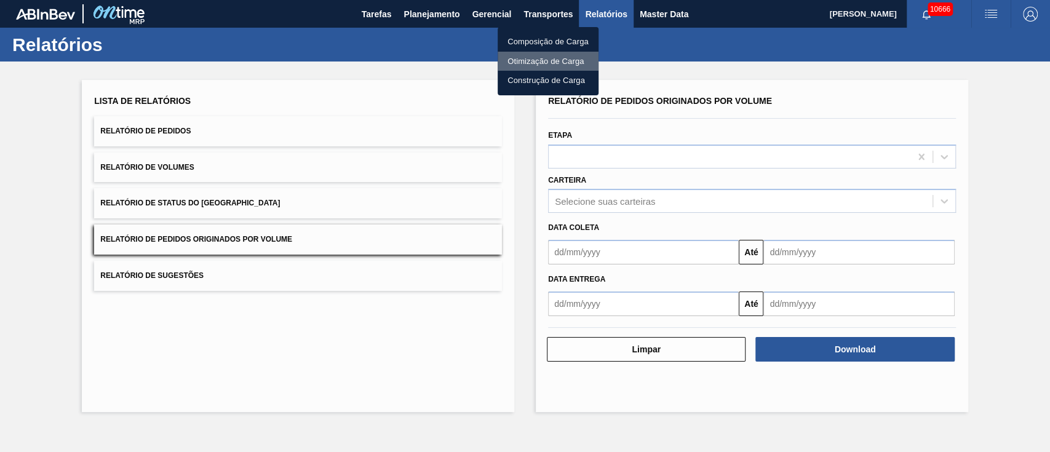
click at [550, 57] on li "Otimização de Carga" at bounding box center [548, 62] width 101 height 20
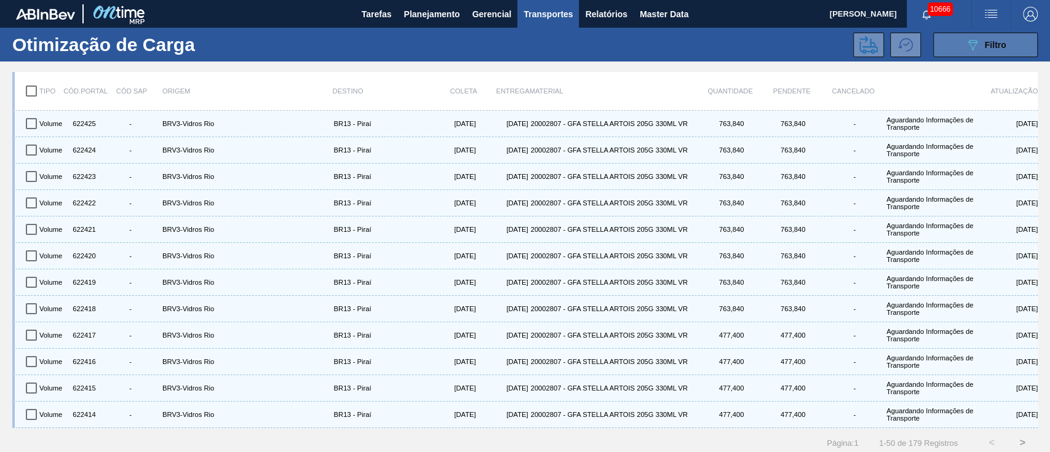
click at [970, 38] on icon "089F7B8B-B2A5-4AFE-B5C0-19BA573D28AC" at bounding box center [972, 45] width 15 height 15
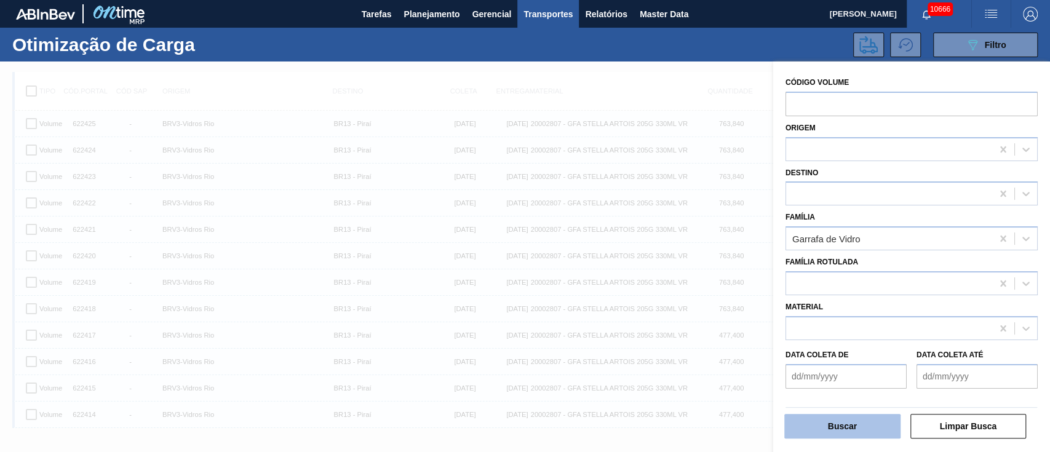
click at [828, 431] on button "Buscar" at bounding box center [842, 426] width 116 height 25
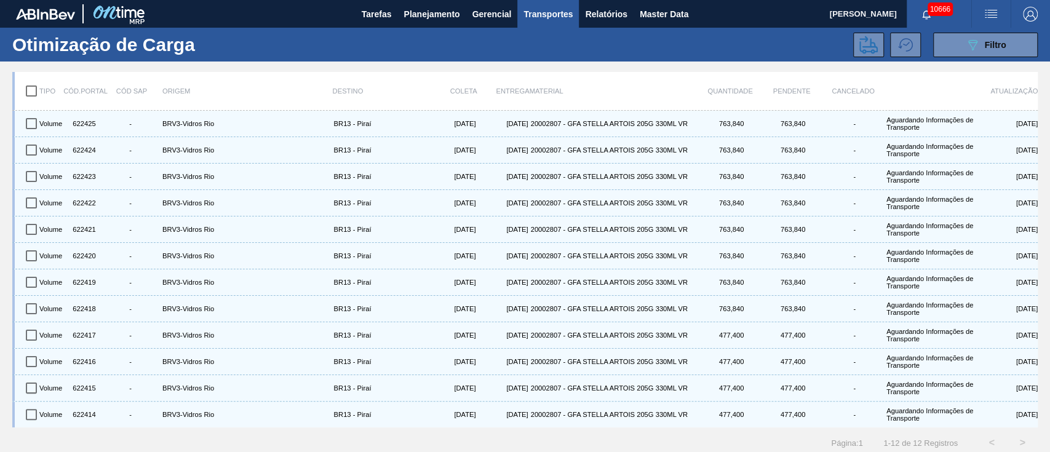
click at [33, 89] on input "checkbox" at bounding box center [31, 91] width 26 height 26
checkbox input "true"
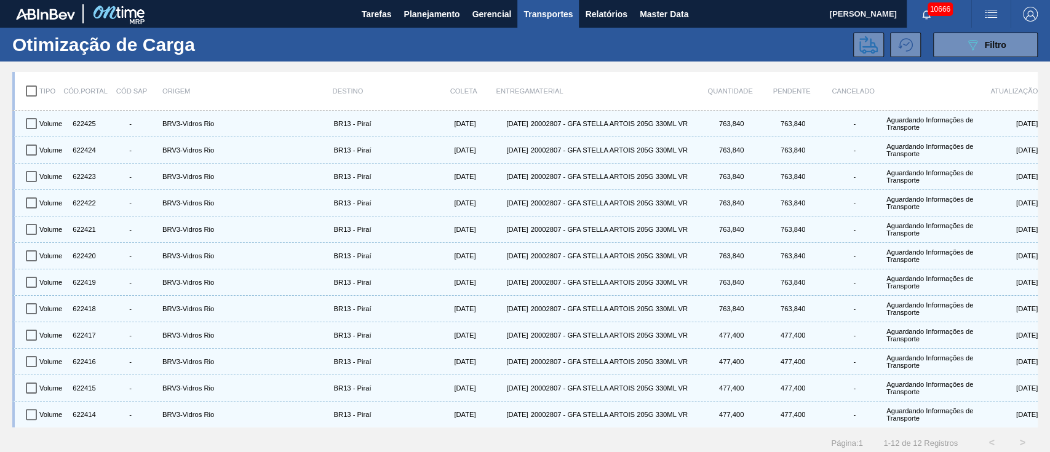
checkbox input "true"
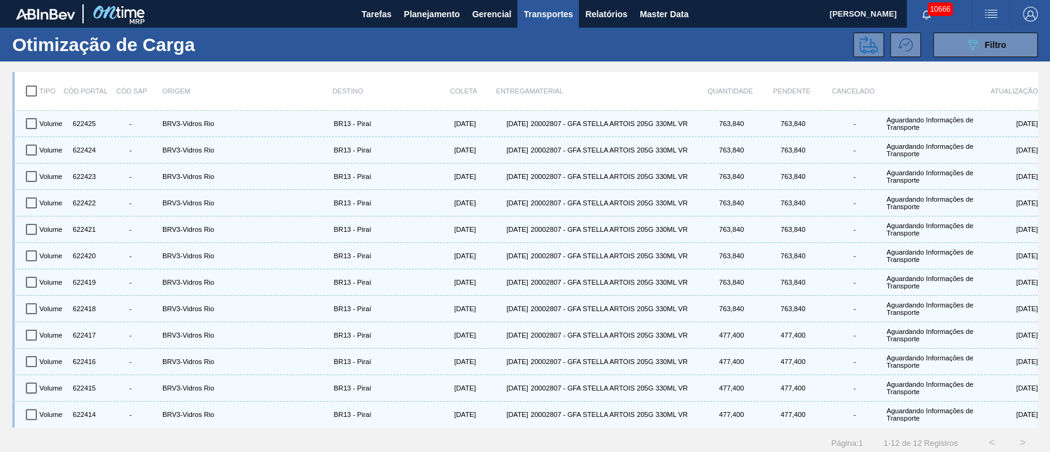
checkbox input "true"
click at [871, 51] on icon at bounding box center [868, 45] width 18 height 18
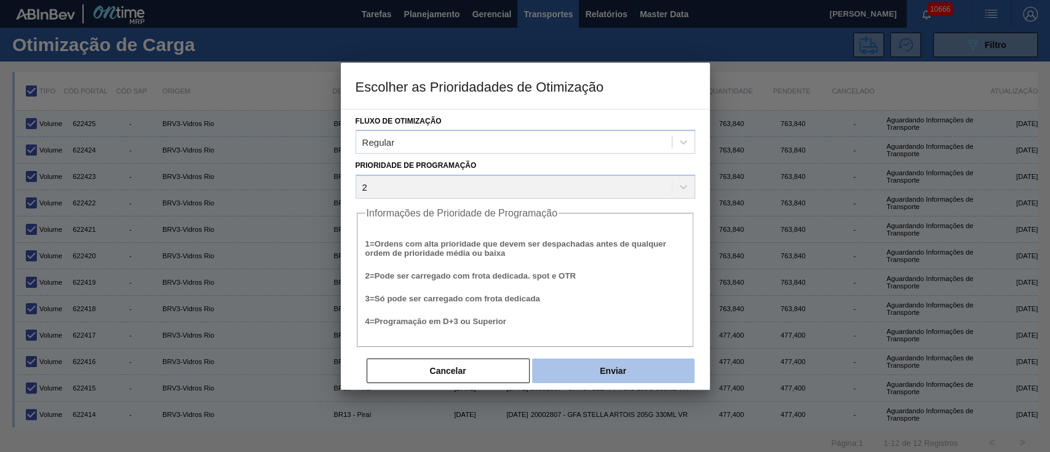
click at [615, 365] on button "Enviar" at bounding box center [613, 371] width 162 height 25
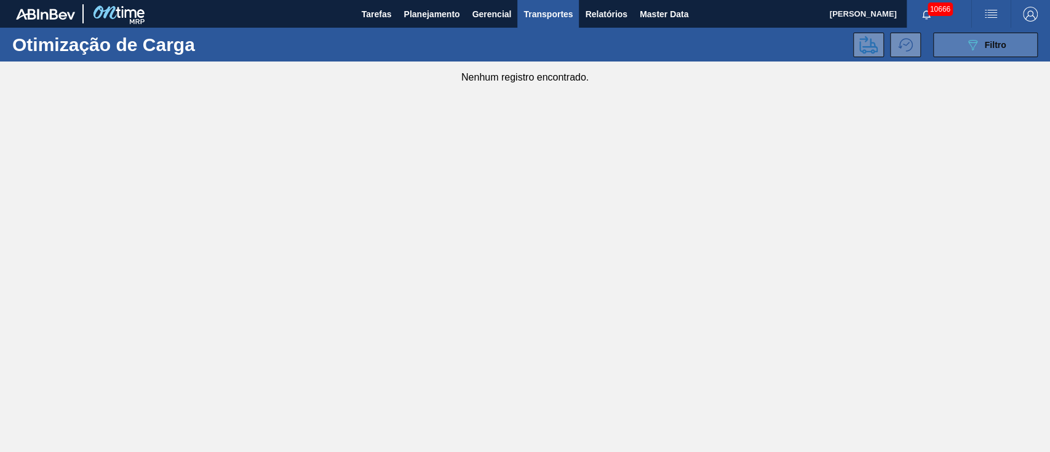
click at [1000, 47] on span "Filtro" at bounding box center [996, 45] width 22 height 10
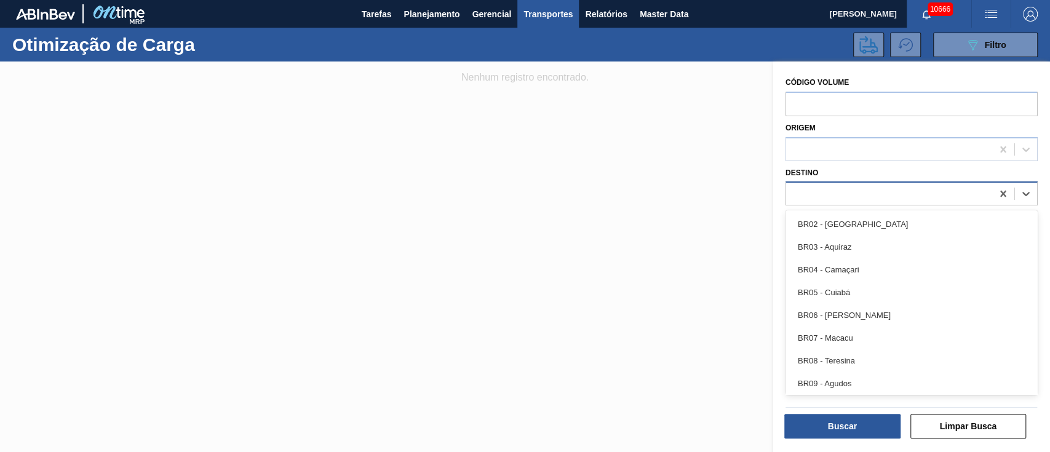
click at [828, 194] on div at bounding box center [889, 194] width 206 height 18
type input "13"
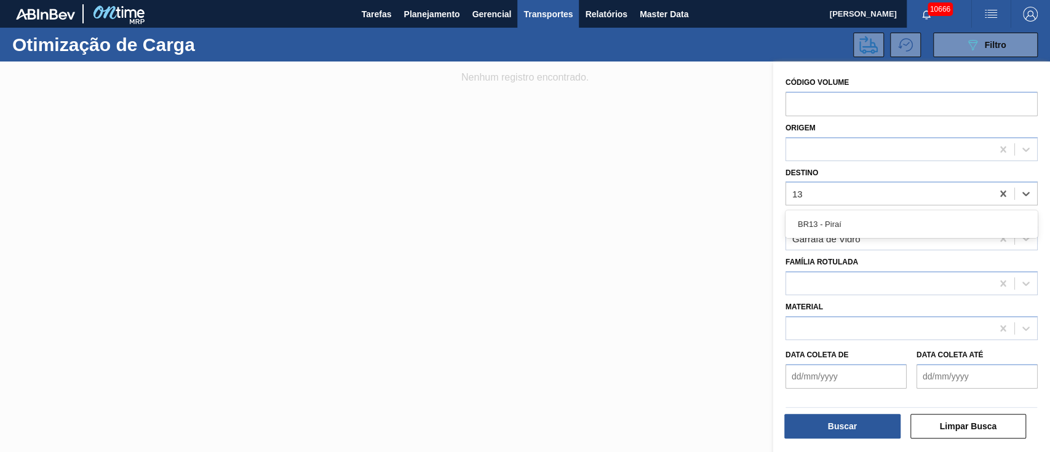
click at [811, 224] on div "BR13 - Piraí" at bounding box center [911, 224] width 252 height 23
click at [841, 426] on button "Buscar" at bounding box center [842, 426] width 116 height 25
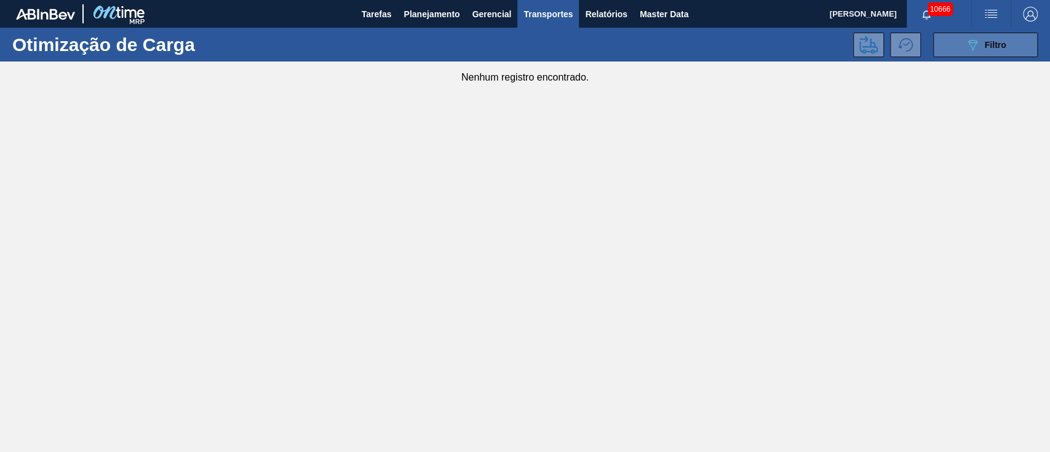
click at [988, 41] on span "Filtro" at bounding box center [996, 45] width 22 height 10
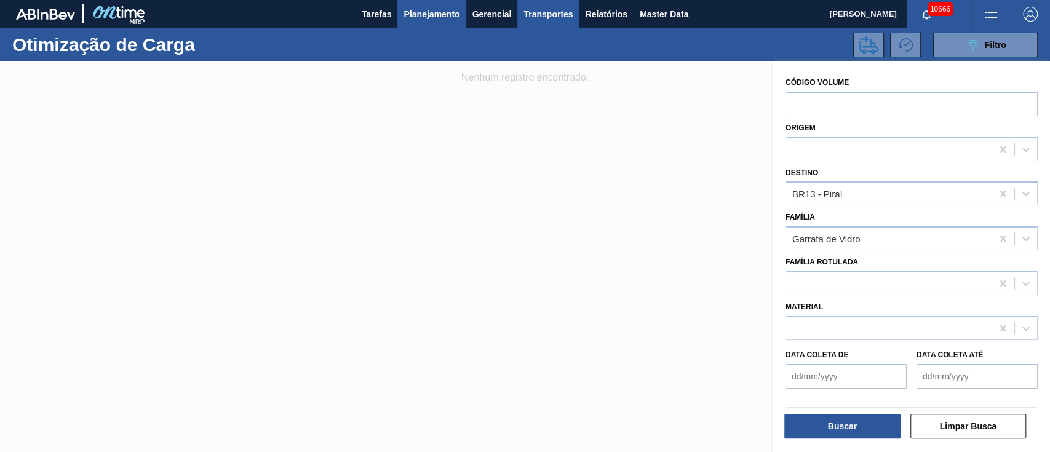
click at [419, 11] on span "Planejamento" at bounding box center [432, 14] width 56 height 15
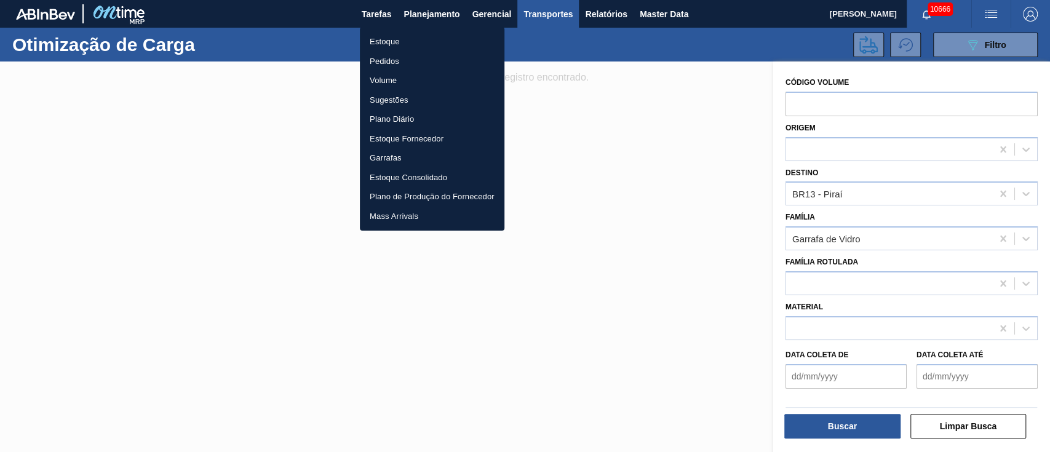
click at [383, 42] on li "Estoque" at bounding box center [432, 42] width 145 height 20
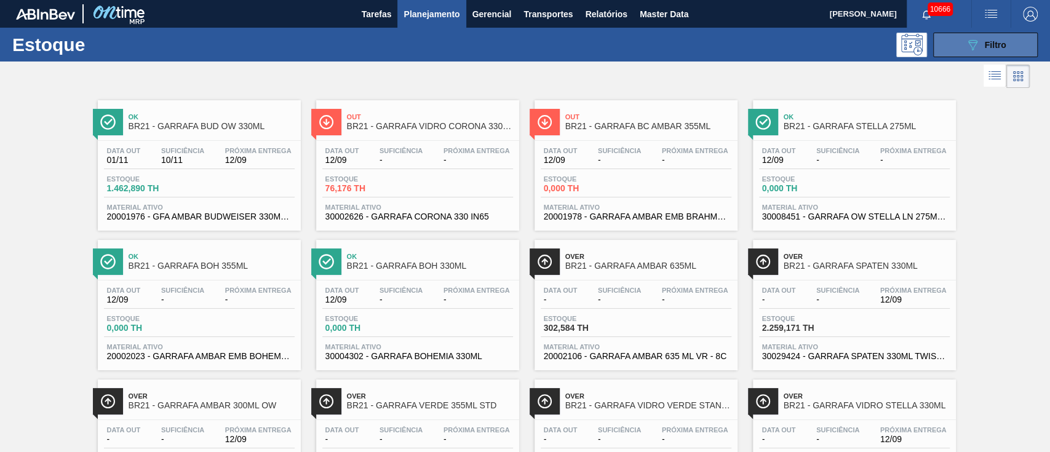
click at [971, 41] on icon "089F7B8B-B2A5-4AFE-B5C0-19BA573D28AC" at bounding box center [972, 45] width 15 height 15
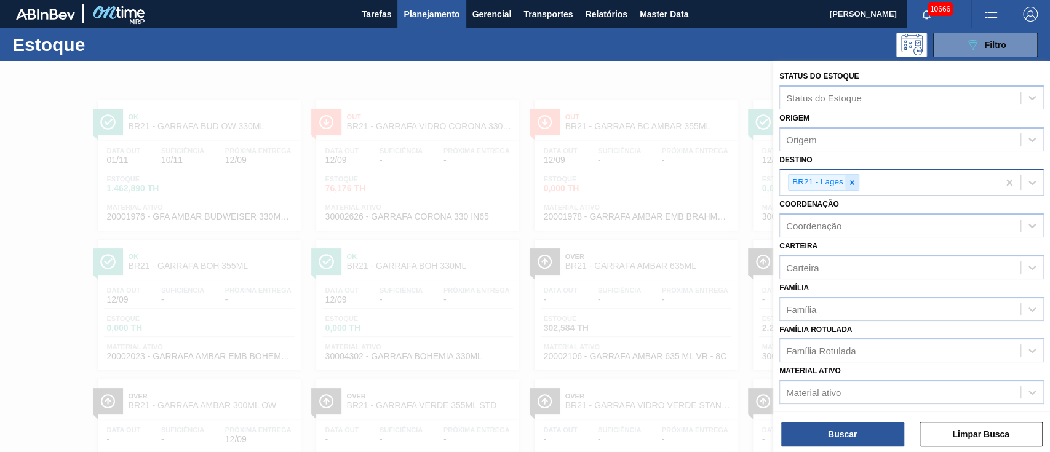
click at [846, 178] on div at bounding box center [852, 182] width 14 height 15
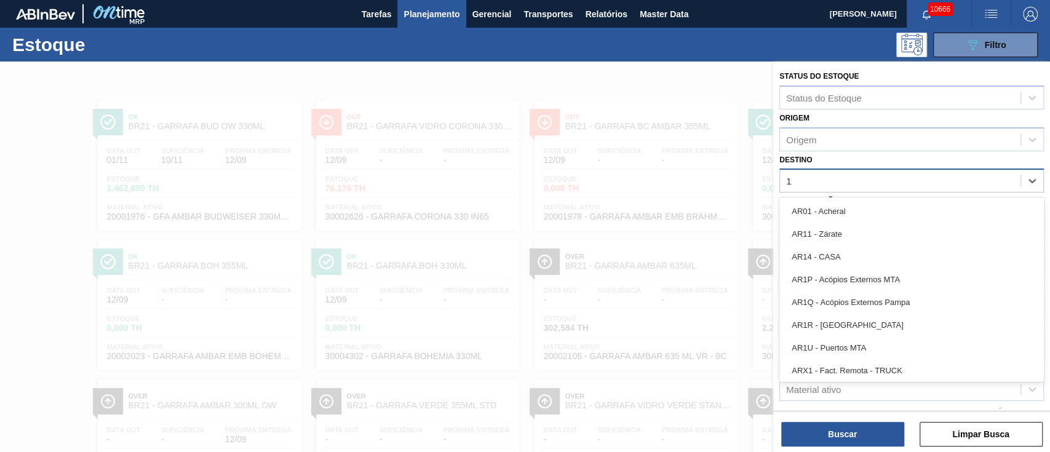
type input "19"
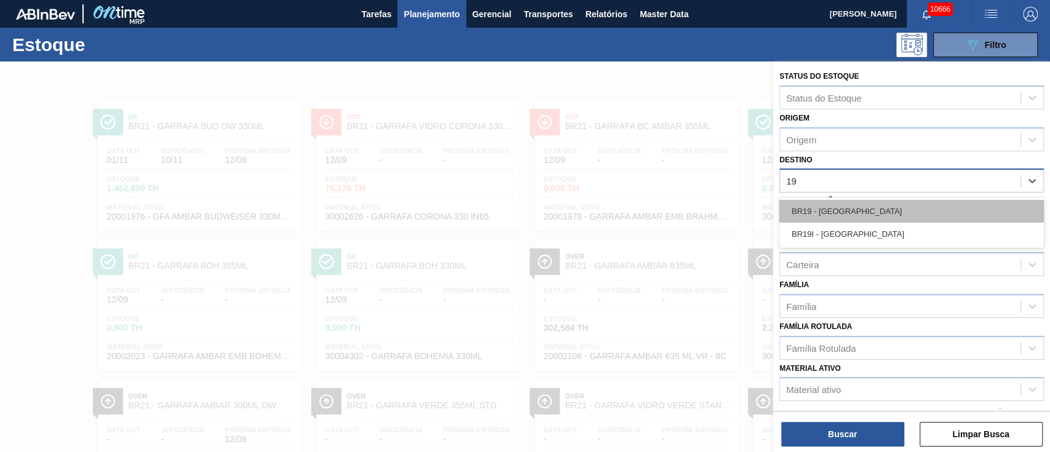
click at [825, 209] on div "BR19 - [GEOGRAPHIC_DATA]" at bounding box center [911, 211] width 264 height 23
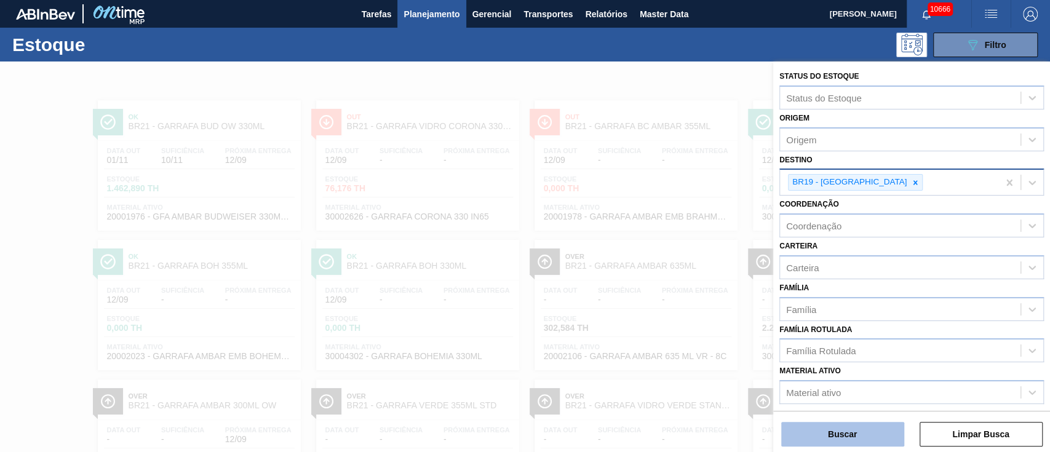
click at [824, 432] on button "Buscar" at bounding box center [842, 434] width 123 height 25
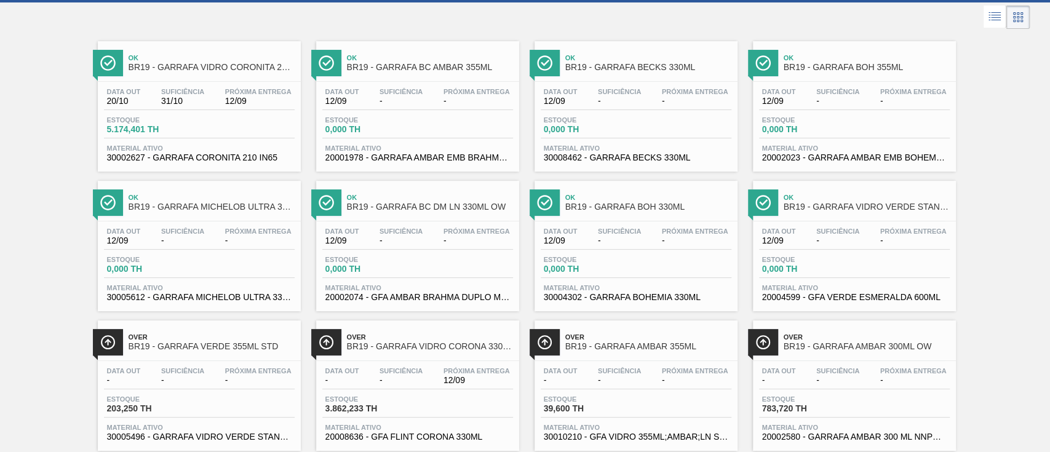
scroll to position [82, 0]
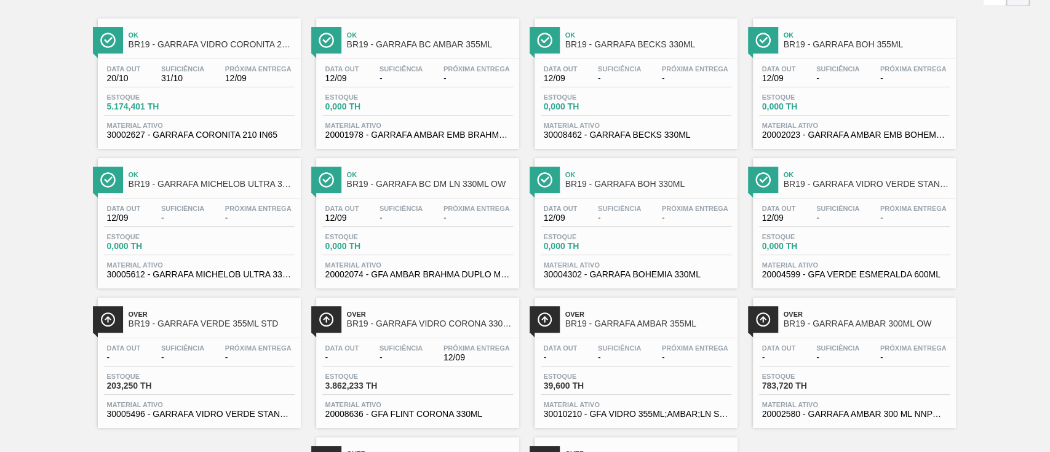
click at [598, 85] on div "Data out 12/09 Suficiência - Próxima Entrega -" at bounding box center [636, 76] width 191 height 22
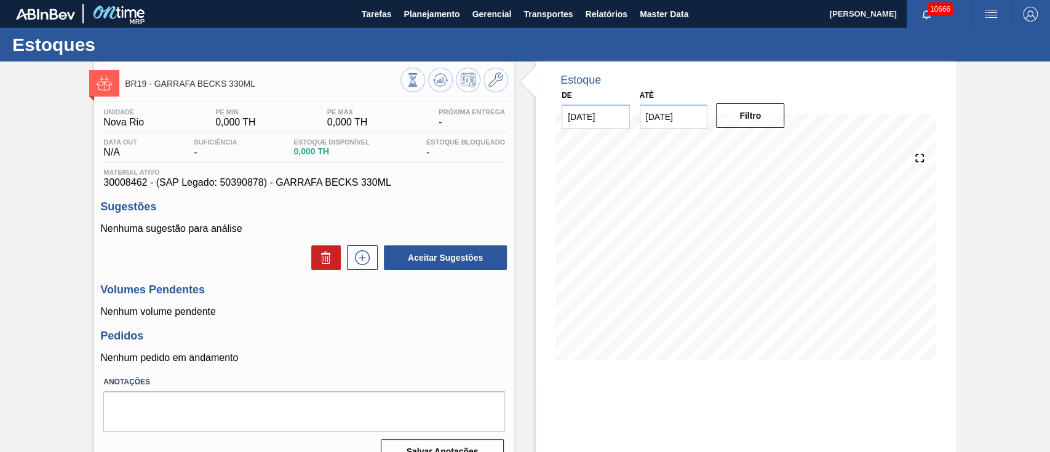
scroll to position [77, 0]
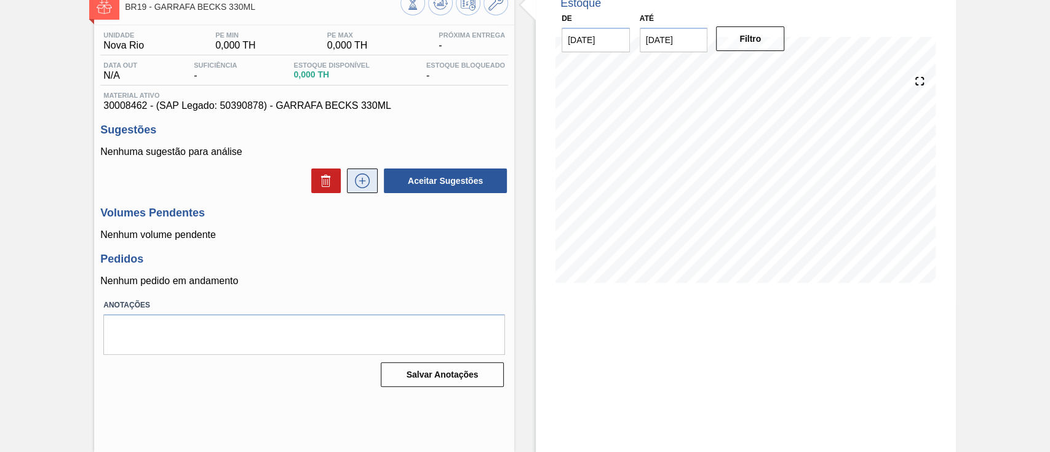
click at [364, 181] on icon at bounding box center [362, 180] width 20 height 15
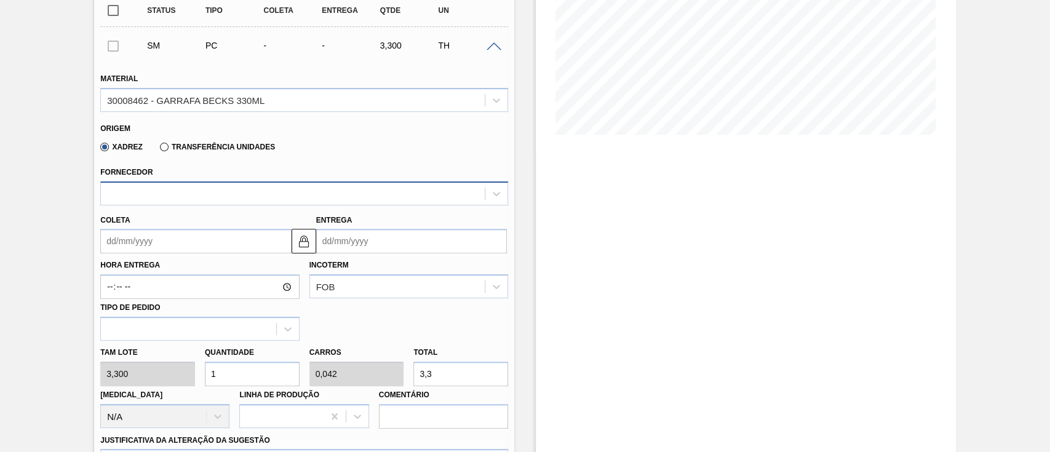
scroll to position [241, 0]
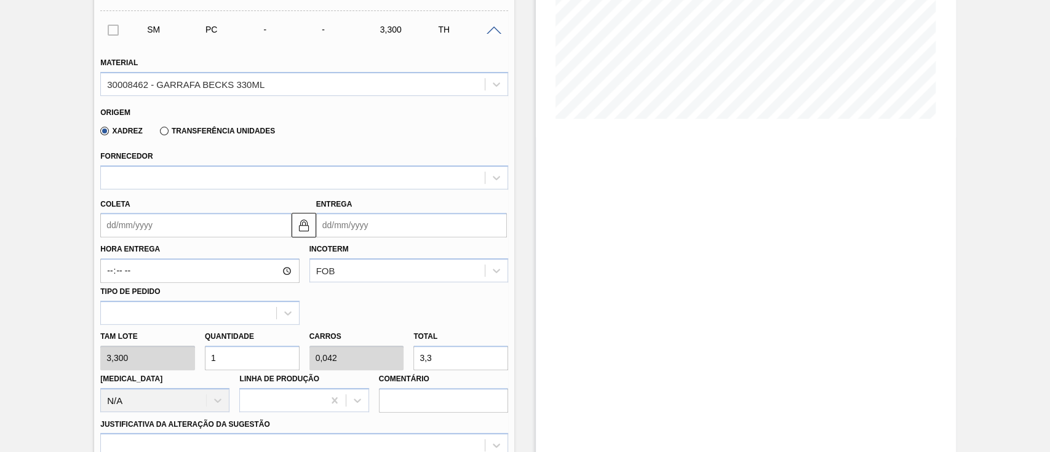
click at [167, 233] on input "Coleta" at bounding box center [195, 225] width 191 height 25
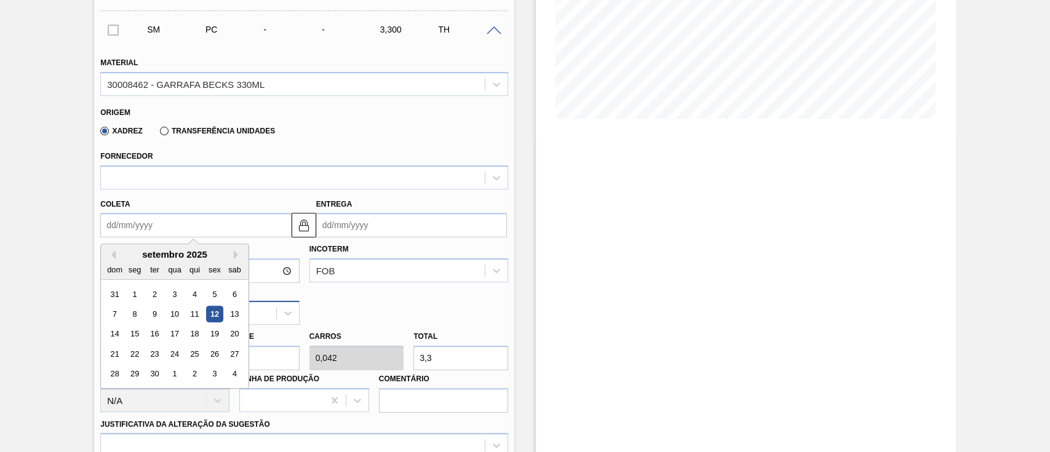
click at [234, 318] on div "13" at bounding box center [234, 314] width 17 height 17
type input "[DATE]"
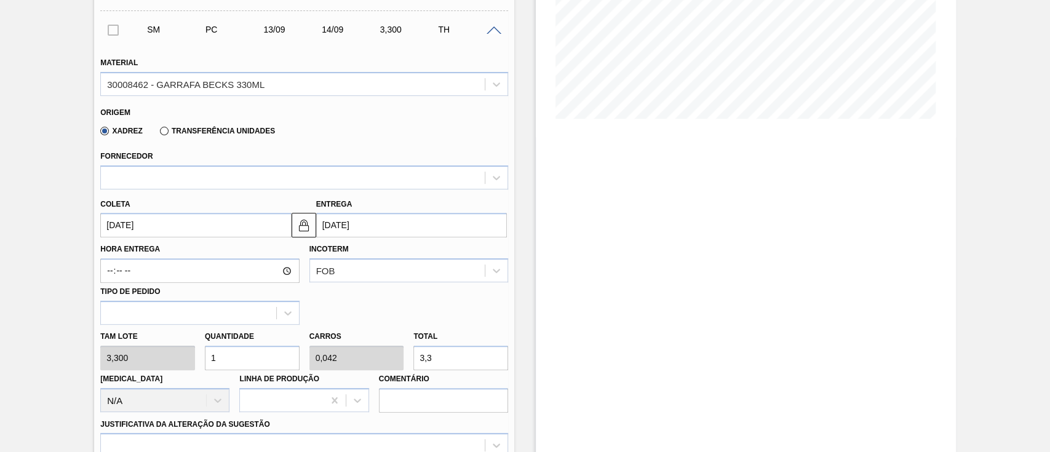
click at [129, 357] on div "[PERSON_NAME] 3,300 Quantidade 1 Carros 0,042 Total 3,3 [MEDICAL_DATA] N/A Linh…" at bounding box center [304, 369] width 418 height 88
type input "8"
type input "0,333"
type input "26,4"
type input "84"
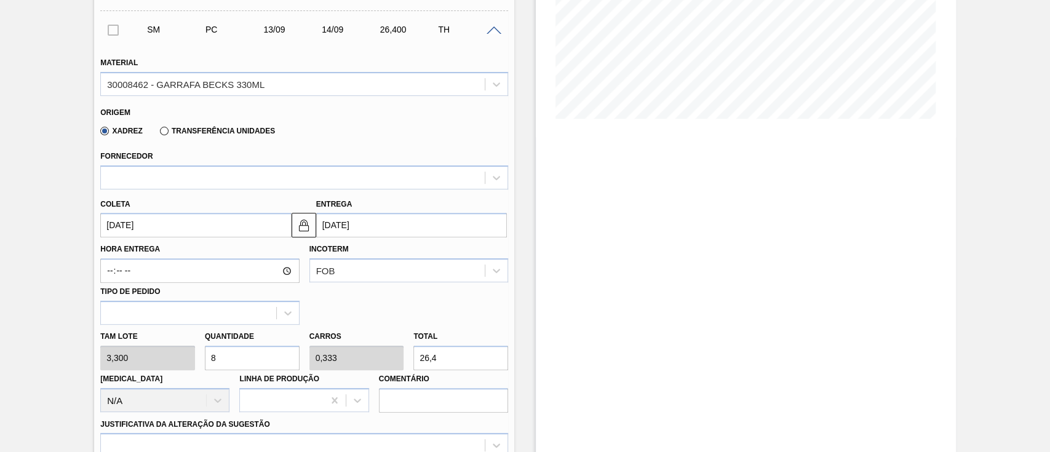
type input "3,5"
type input "277,2"
type input "8"
type input "0,333"
type input "26,4"
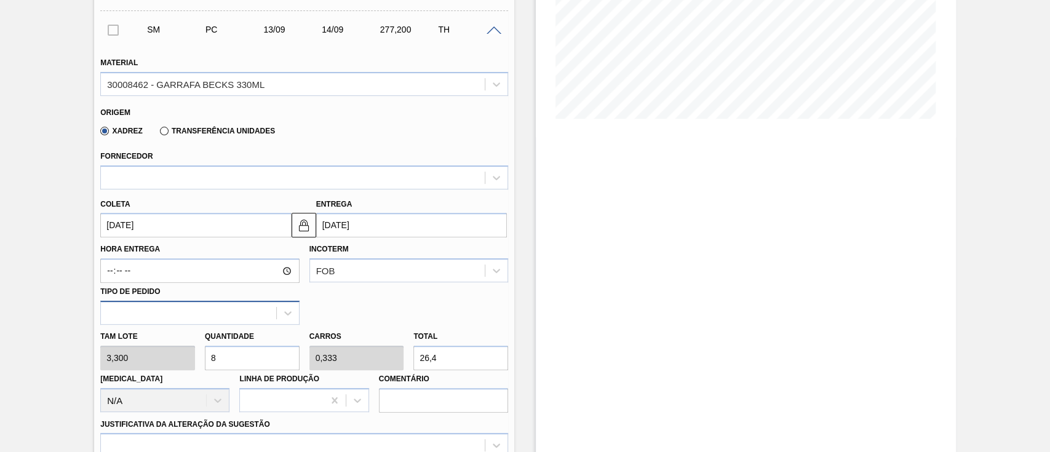
type input "0"
type input "7"
type input "0,292"
type input "23,1"
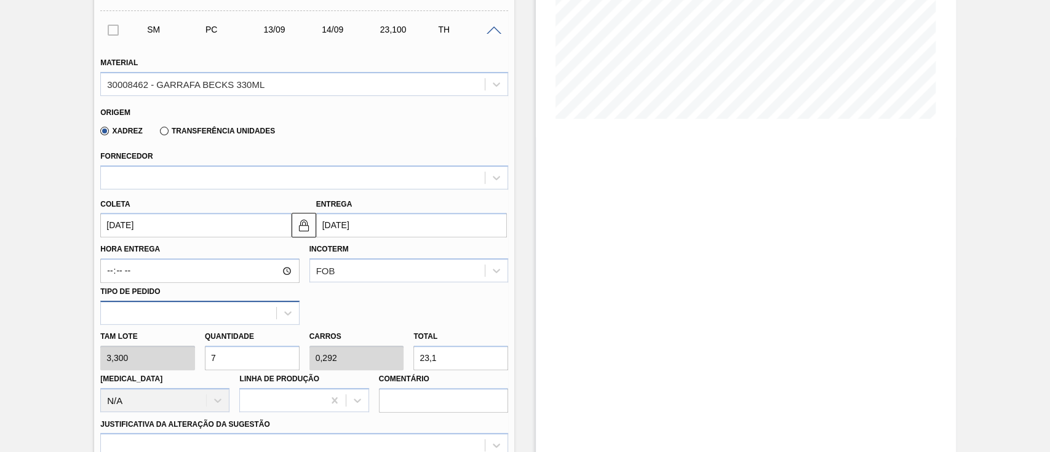
type input "74"
type input "3,083"
type input "244,2"
type input "7"
type input "0,292"
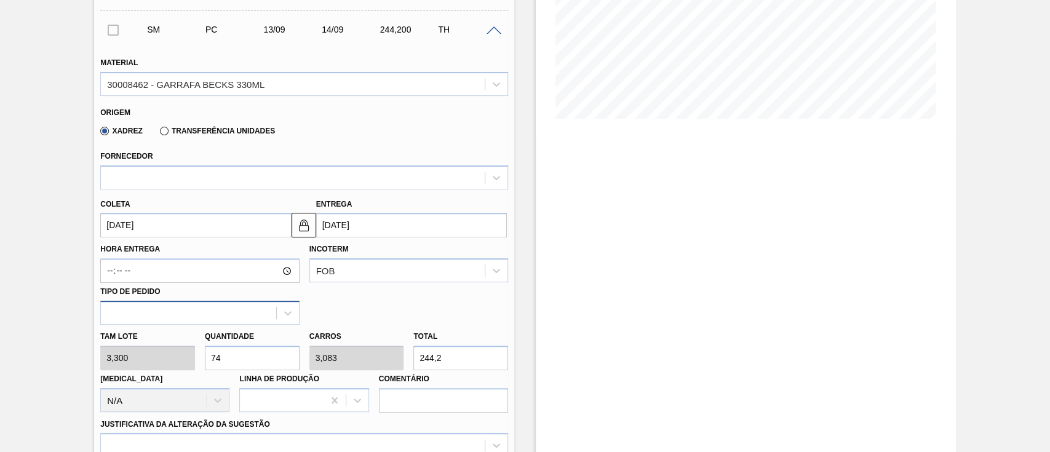
type input "23,1"
type input "72"
type input "3"
type input "237,6"
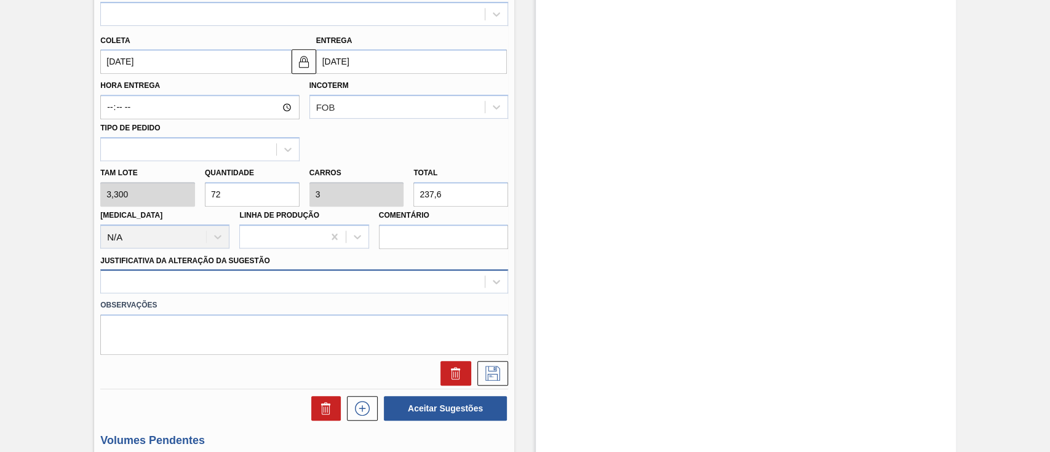
type input "72"
click at [213, 276] on div at bounding box center [304, 281] width 408 height 24
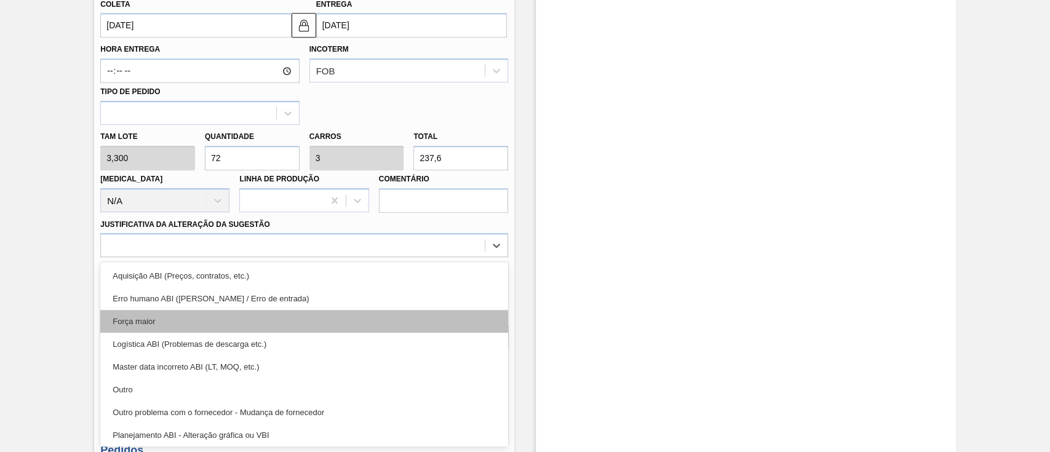
click at [180, 325] on div "Força maior" at bounding box center [304, 321] width 408 height 23
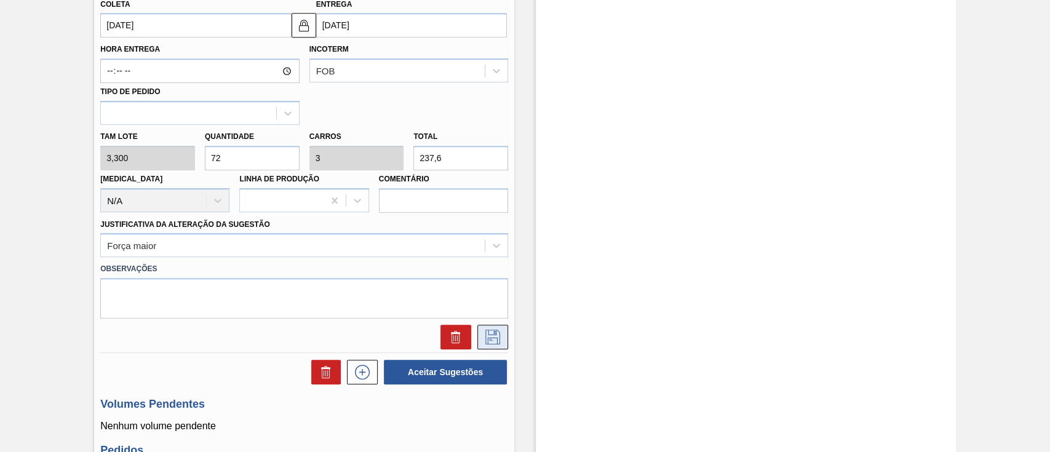
click at [501, 334] on icon at bounding box center [493, 337] width 20 height 15
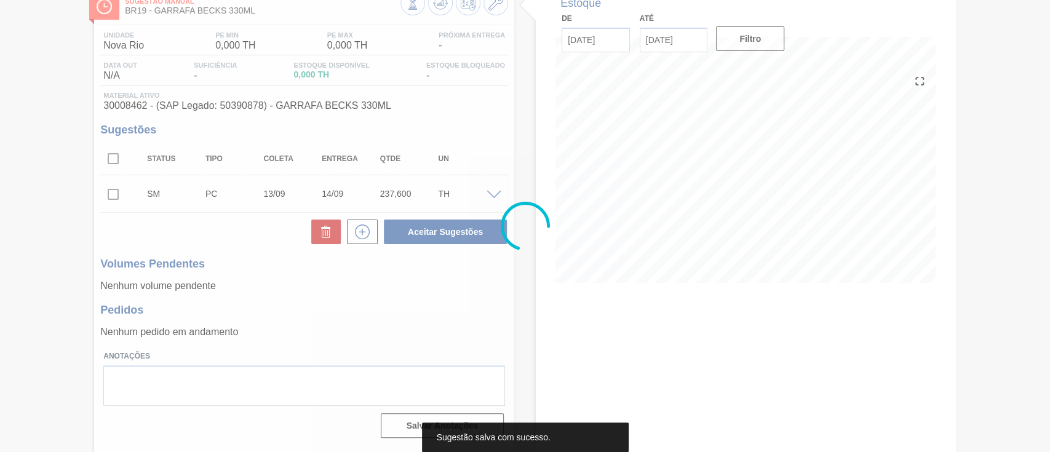
scroll to position [77, 0]
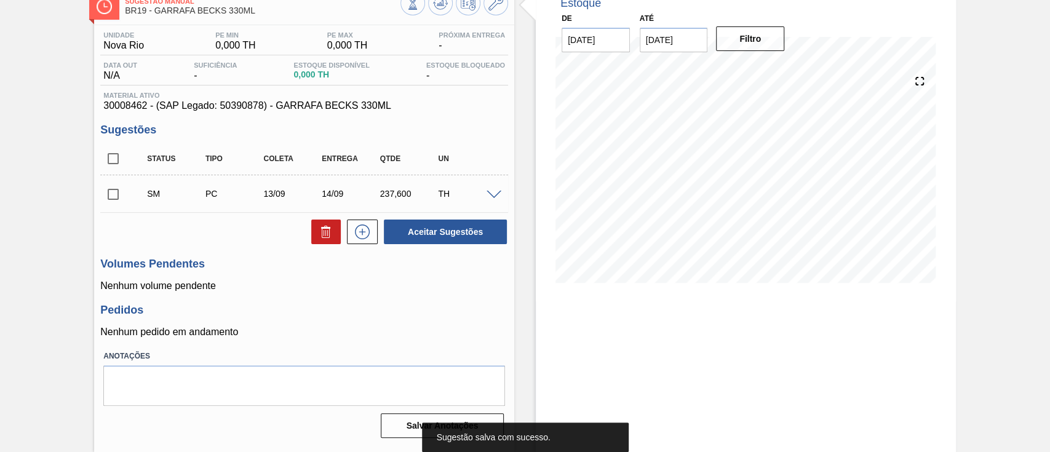
click at [115, 194] on input "checkbox" at bounding box center [113, 194] width 26 height 26
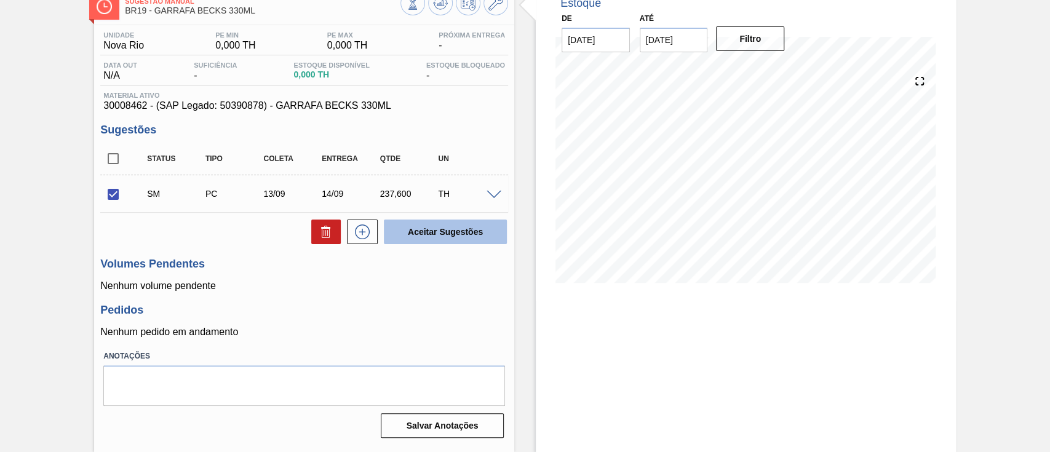
click at [450, 239] on button "Aceitar Sugestões" at bounding box center [445, 232] width 123 height 25
checkbox input "false"
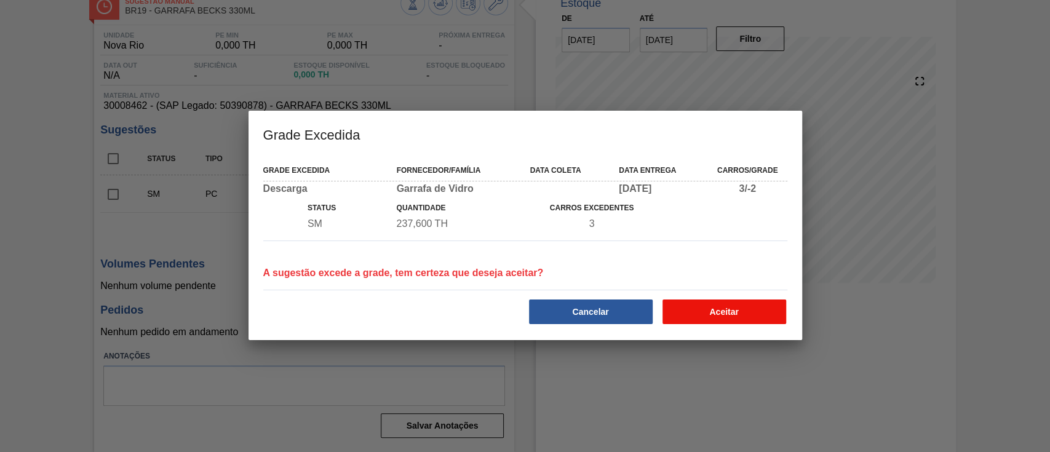
click at [703, 308] on button "Aceitar" at bounding box center [724, 312] width 124 height 25
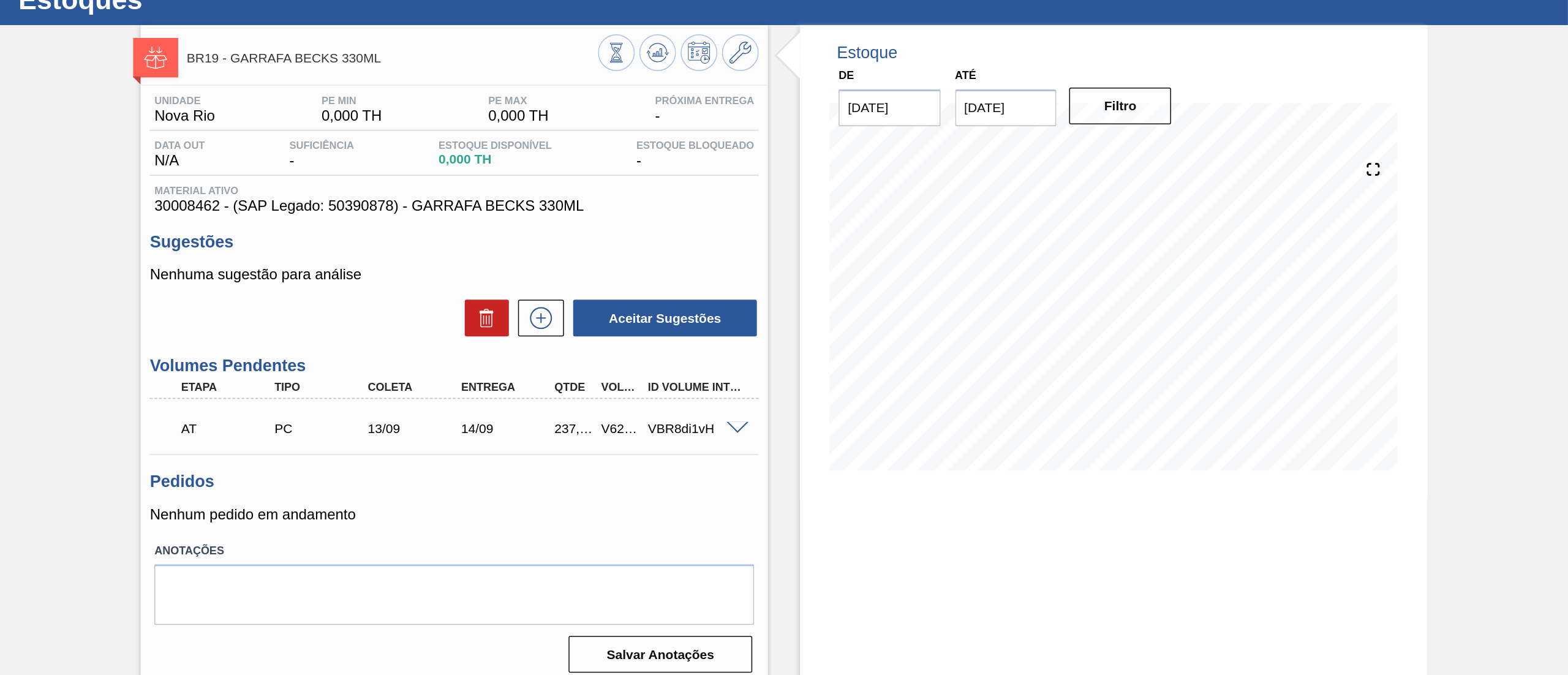
scroll to position [0, 0]
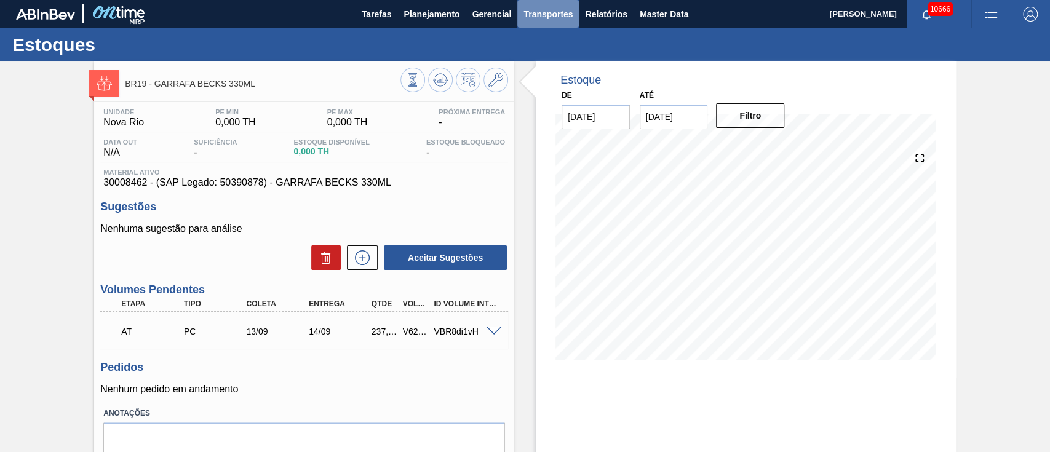
click at [551, 15] on span "Transportes" at bounding box center [547, 14] width 49 height 15
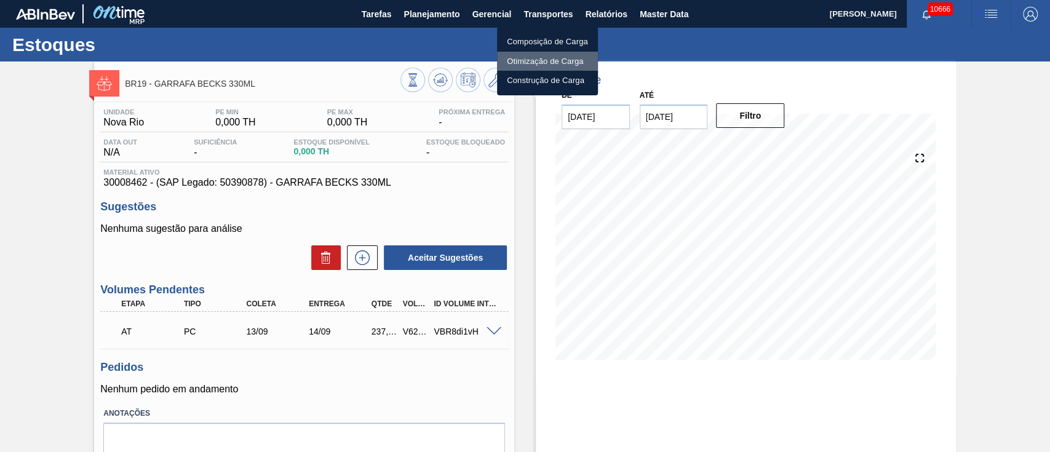
click at [531, 57] on li "Otimização de Carga" at bounding box center [547, 62] width 101 height 20
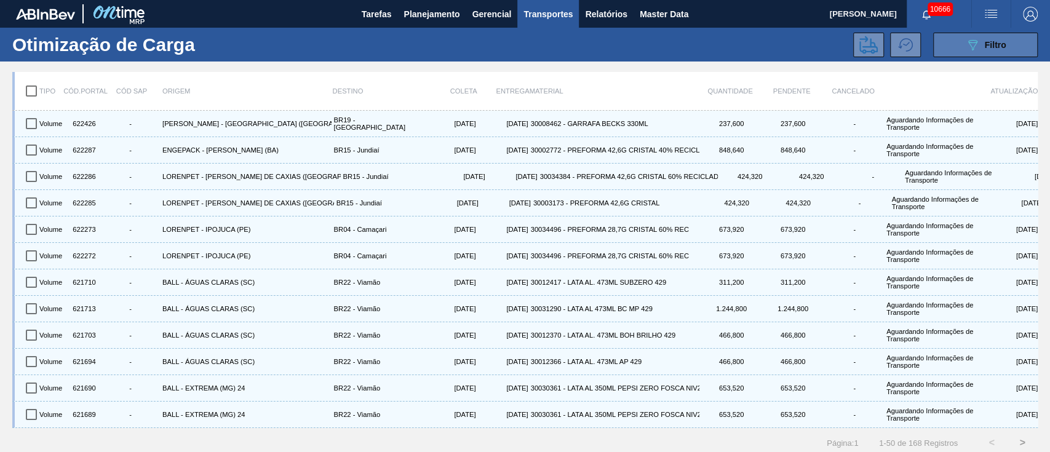
click at [977, 49] on icon "089F7B8B-B2A5-4AFE-B5C0-19BA573D28AC" at bounding box center [972, 45] width 15 height 15
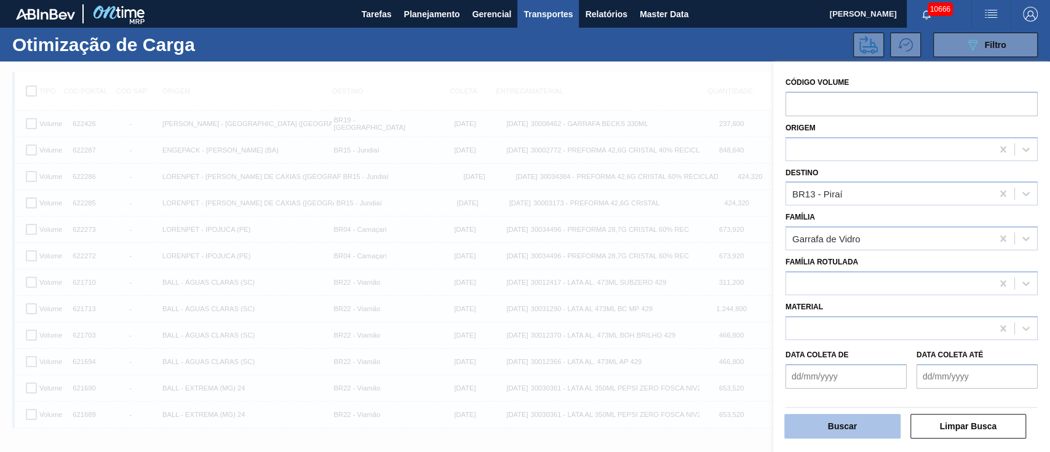
click at [839, 426] on button "Buscar" at bounding box center [842, 426] width 116 height 25
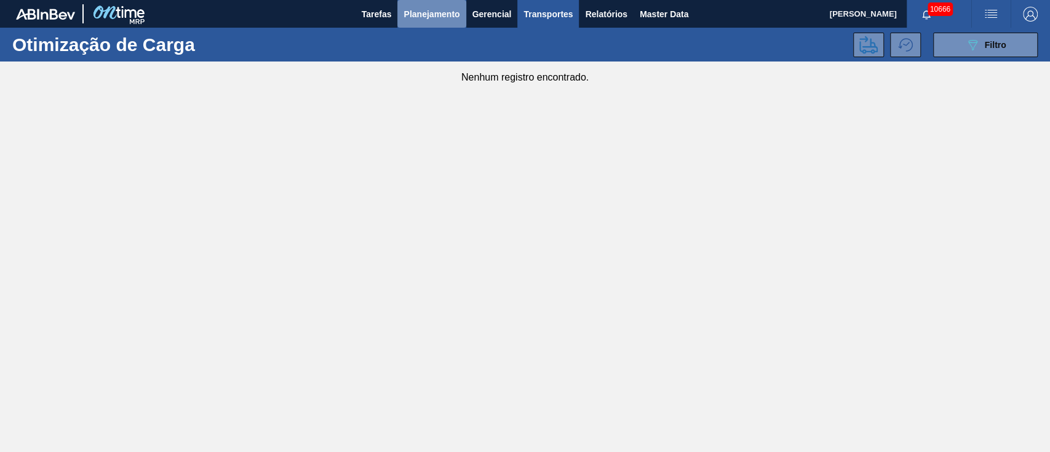
click at [414, 5] on button "Planejamento" at bounding box center [431, 14] width 68 height 28
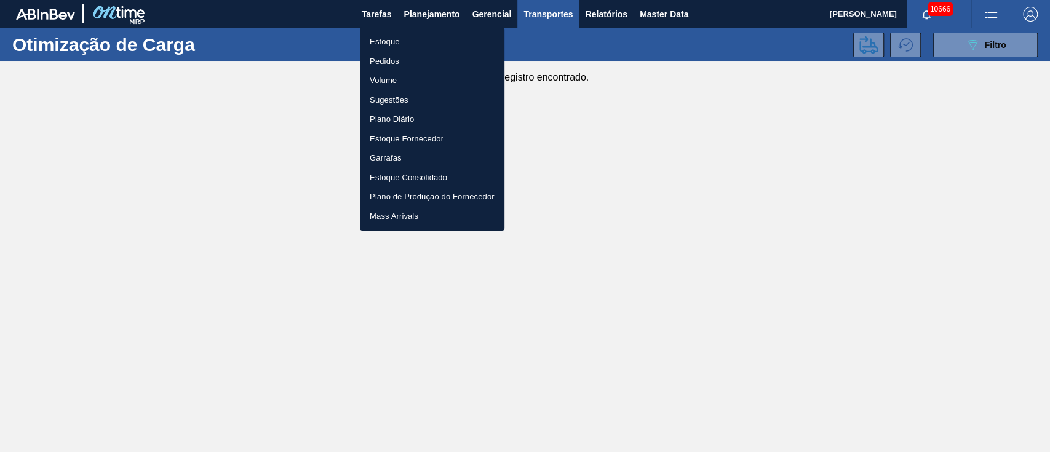
click at [390, 42] on li "Estoque" at bounding box center [432, 42] width 145 height 20
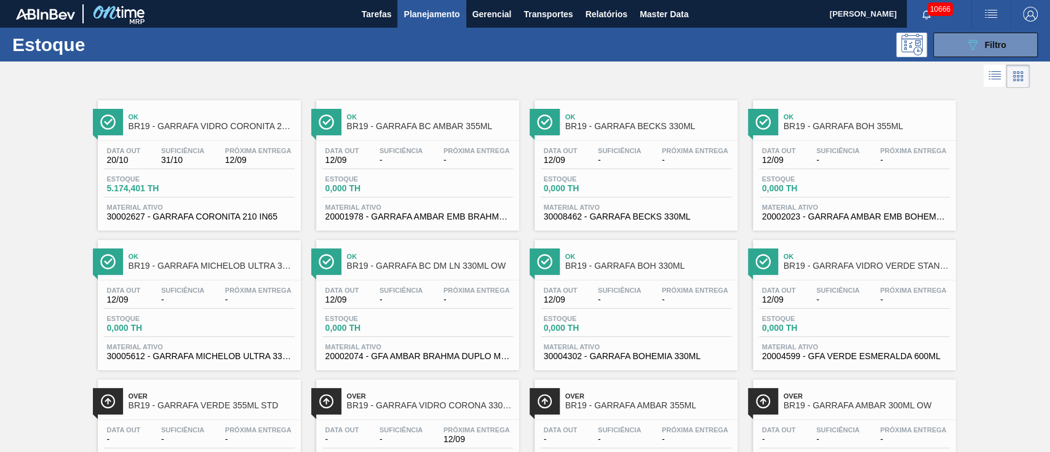
drag, startPoint x: 630, startPoint y: 140, endPoint x: 585, endPoint y: 159, distance: 48.5
click at [630, 141] on div "Data out 12/09 Suficiência - Próxima Entrega - Estoque 0,000 TH Material ativo …" at bounding box center [636, 183] width 203 height 84
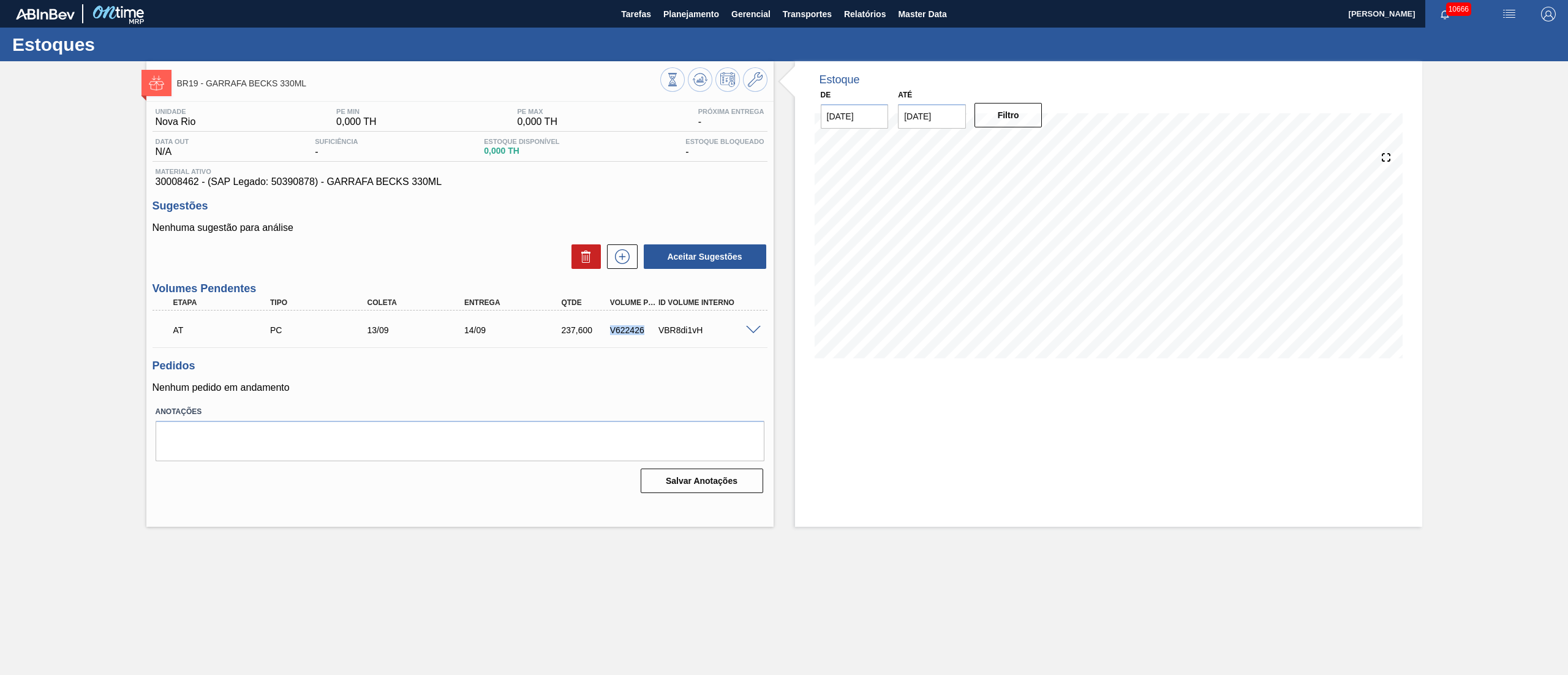
drag, startPoint x: 608, startPoint y: 329, endPoint x: 649, endPoint y: 338, distance: 42.0
click at [649, 338] on div "AT PC 13/09 14/09 237,600 V622426 VBR8di1vH" at bounding box center [456, 329] width 582 height 25
copy div "V622426"
click at [868, 15] on span "Relatórios" at bounding box center [865, 14] width 42 height 15
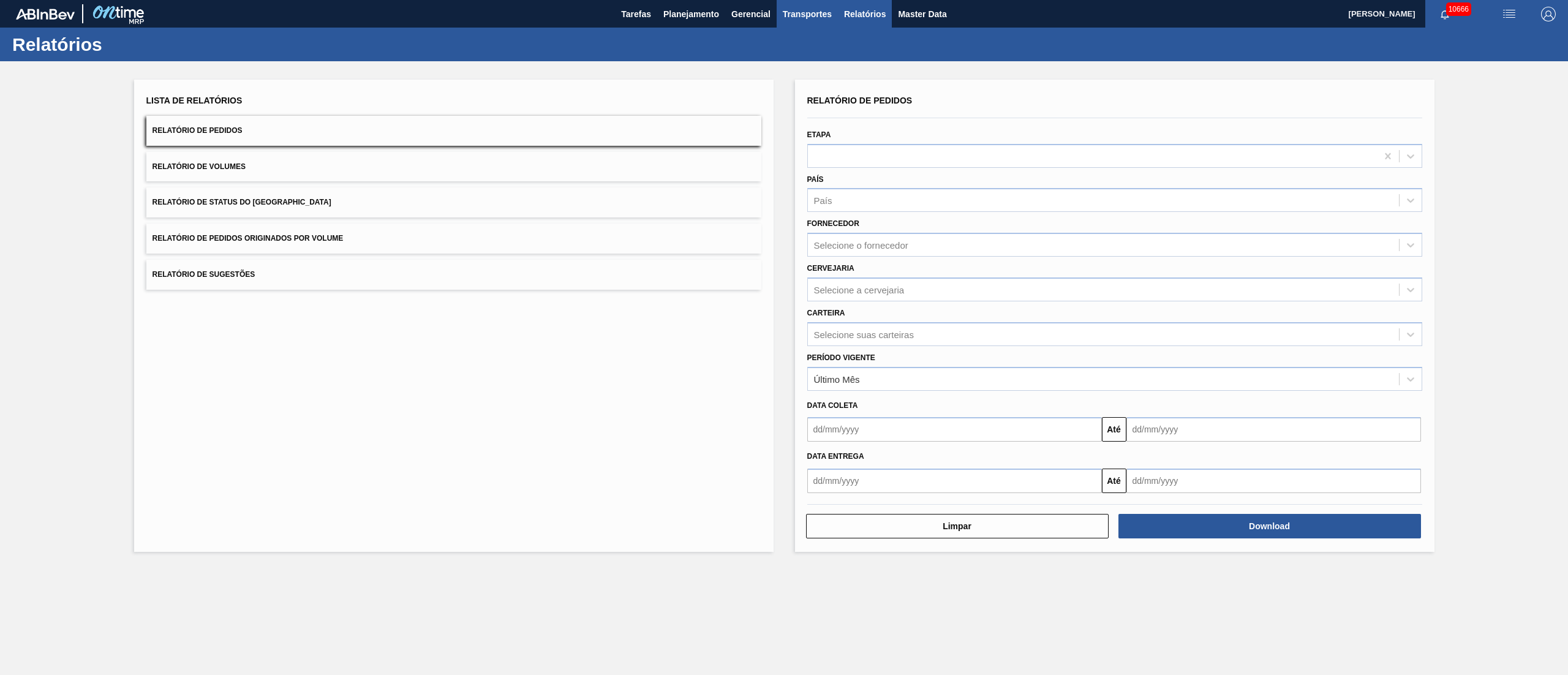
click at [799, 11] on span "Transportes" at bounding box center [806, 14] width 49 height 15
click at [798, 64] on li "Otimização de Carga" at bounding box center [806, 62] width 101 height 20
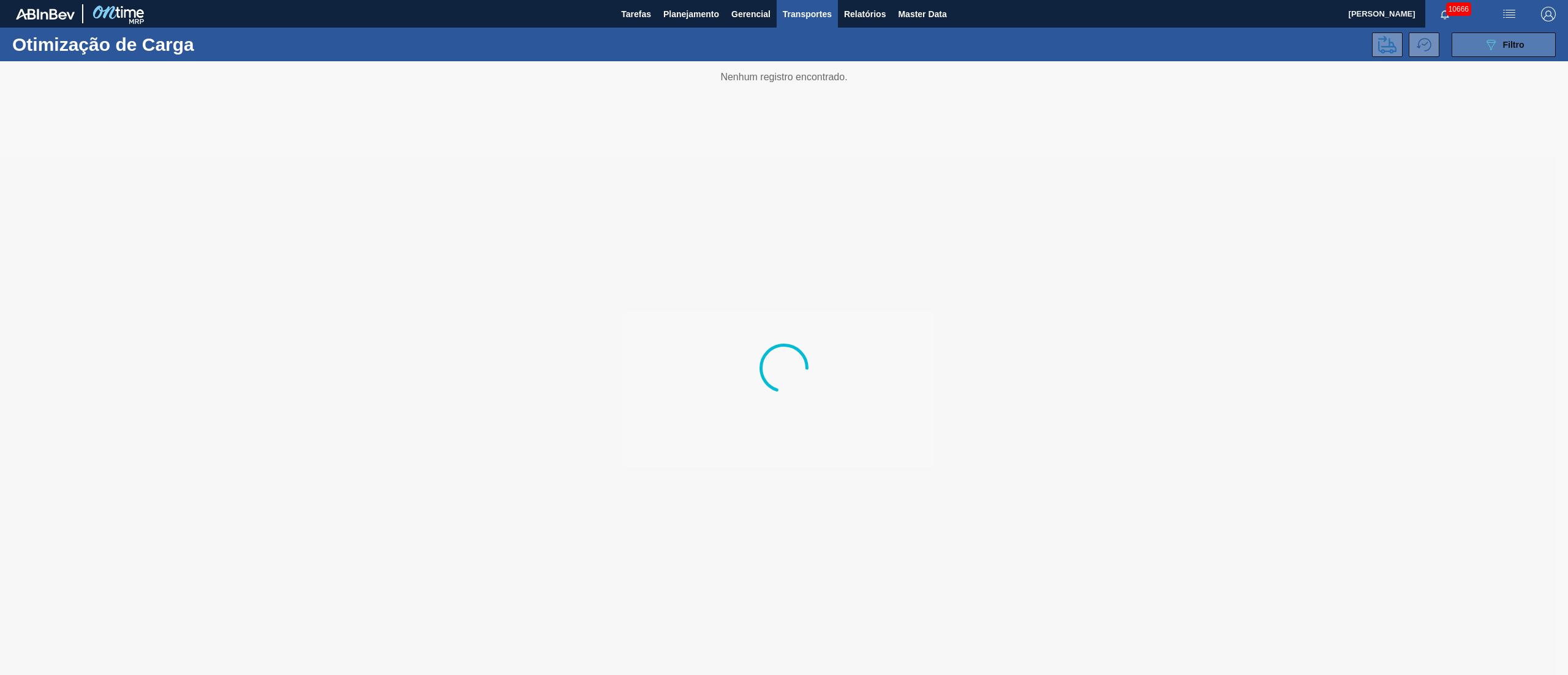
click at [1490, 44] on icon "089F7B8B-B2A5-4AFE-B5C0-19BA573D28AC" at bounding box center [1490, 45] width 15 height 15
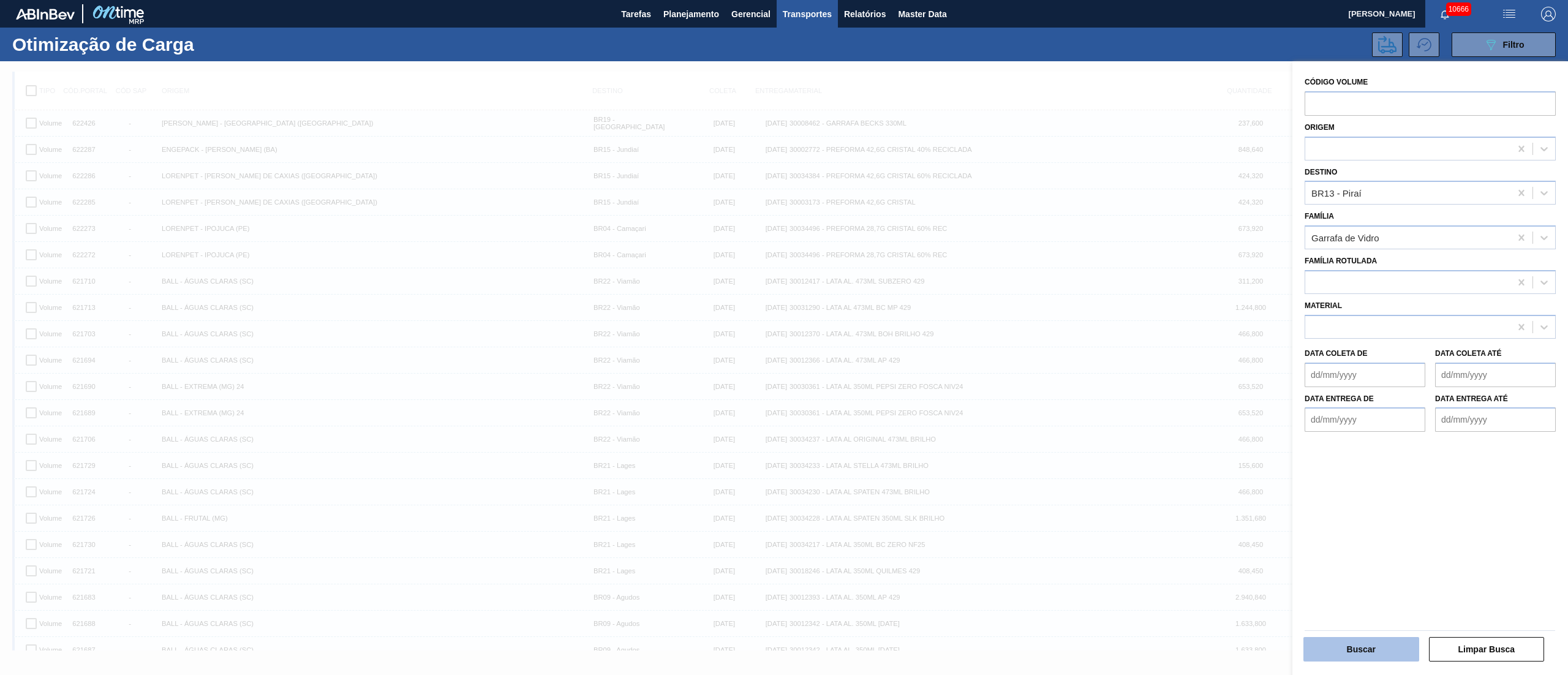
click at [1370, 639] on button "Buscar" at bounding box center [1361, 649] width 115 height 25
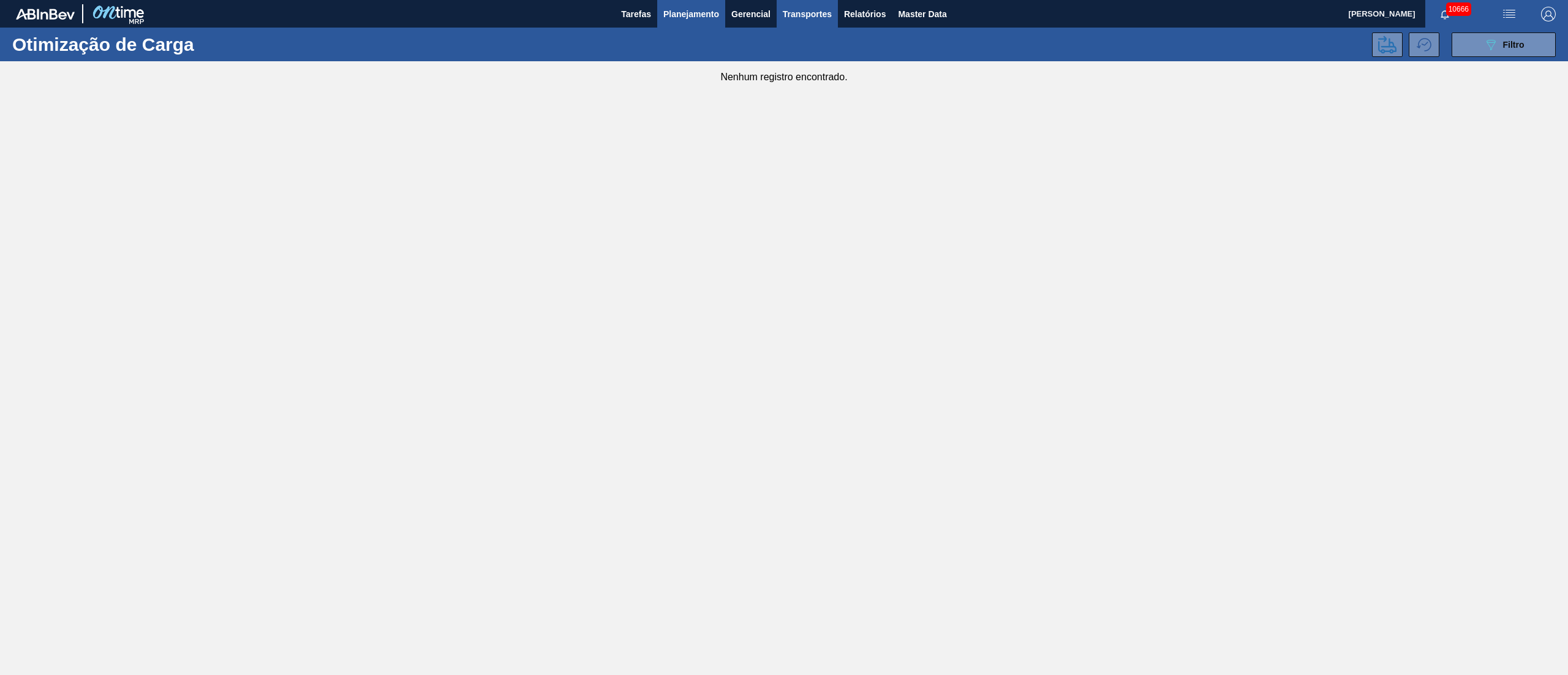
click at [684, 9] on span "Planejamento" at bounding box center [691, 14] width 56 height 15
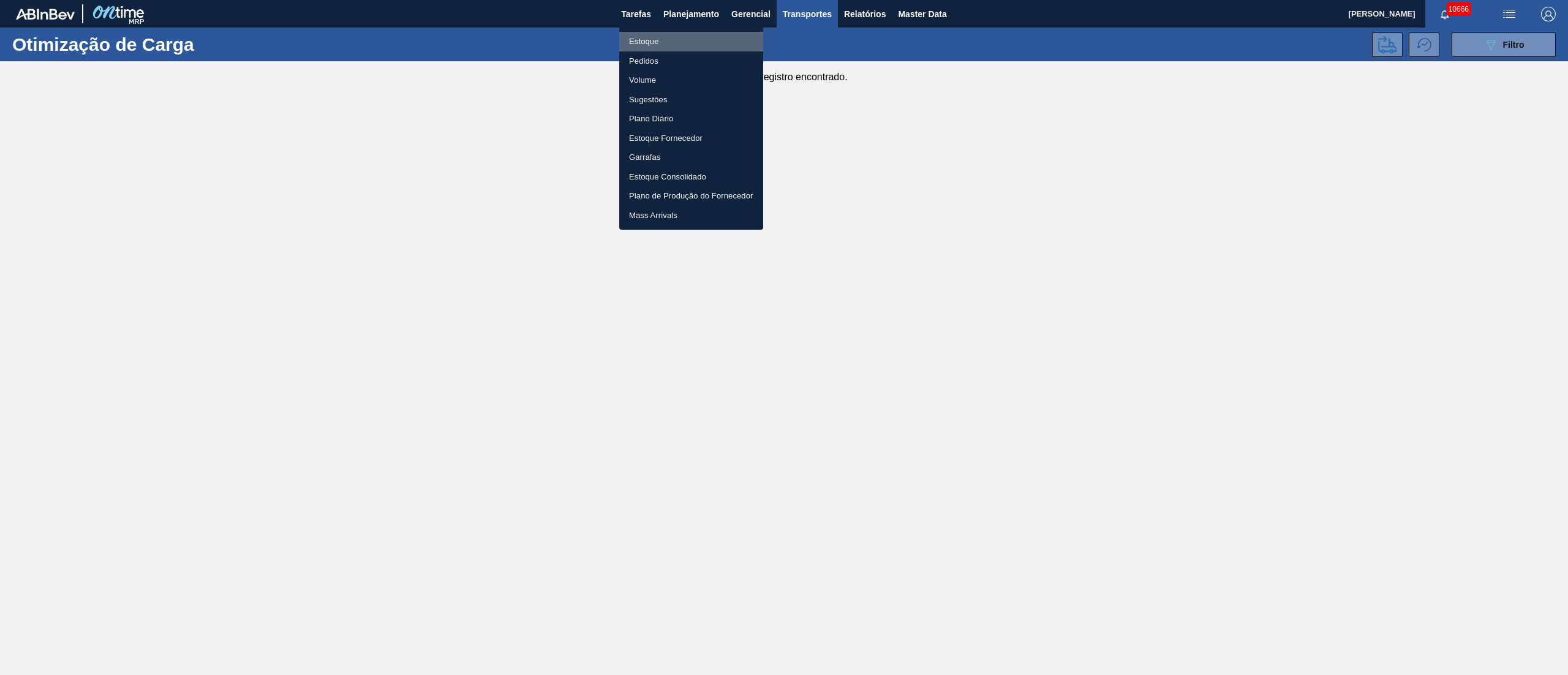
click at [643, 41] on li "Estoque" at bounding box center [691, 42] width 144 height 20
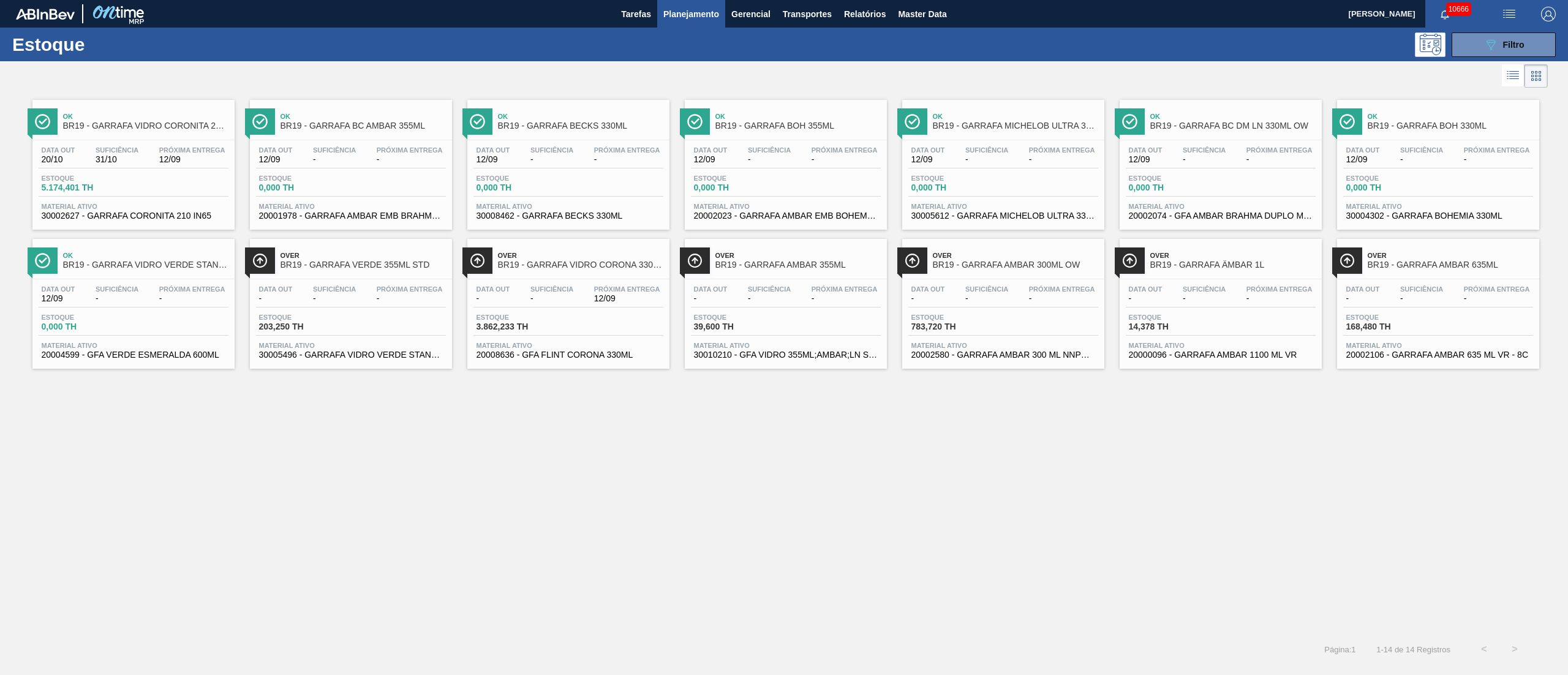
click at [557, 153] on span "Suficiência" at bounding box center [552, 149] width 43 height 7
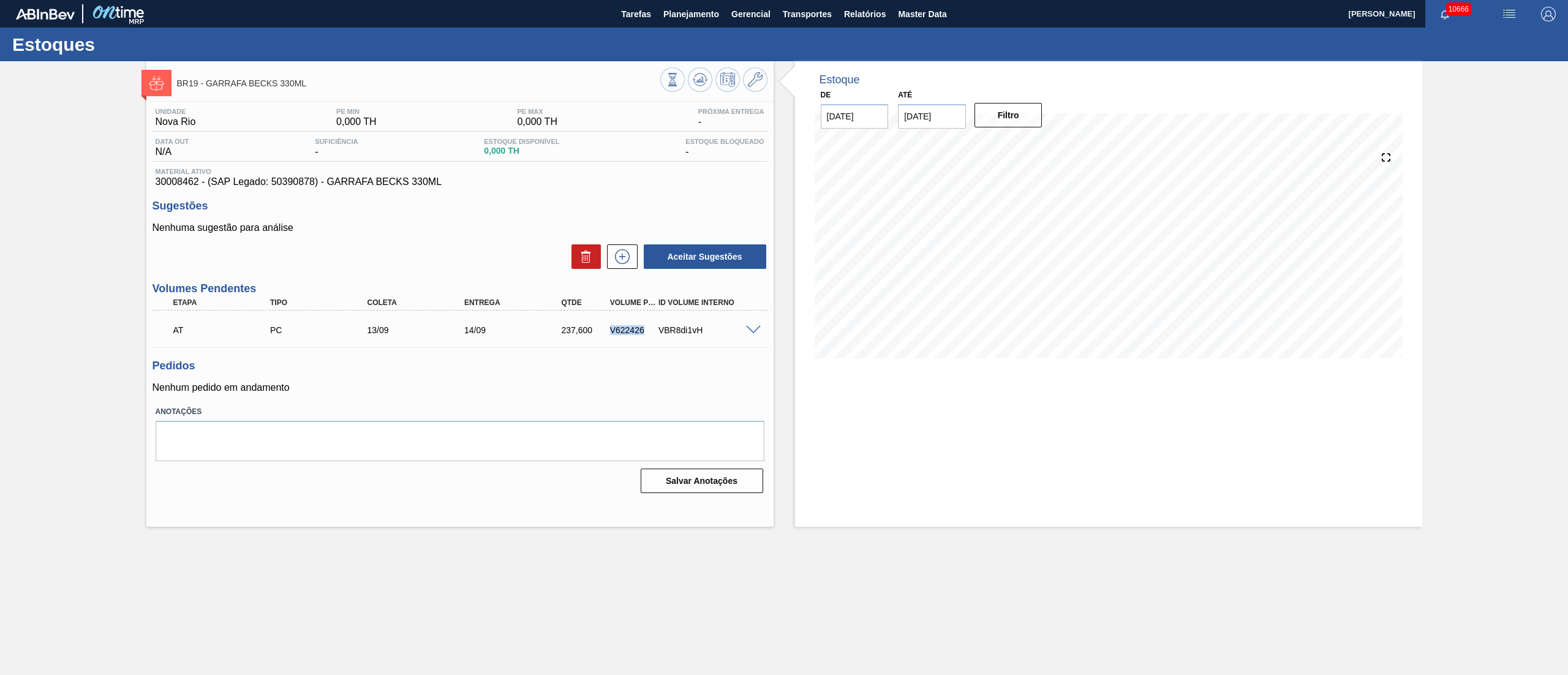
drag, startPoint x: 605, startPoint y: 324, endPoint x: 644, endPoint y: 326, distance: 39.1
click at [644, 326] on div "AT PC 13/09 14/09 237,600 V622426 VBR8di1vH" at bounding box center [456, 329] width 582 height 25
click at [662, 370] on h3 "Pedidos" at bounding box center [460, 365] width 615 height 13
click at [751, 331] on span at bounding box center [753, 330] width 15 height 9
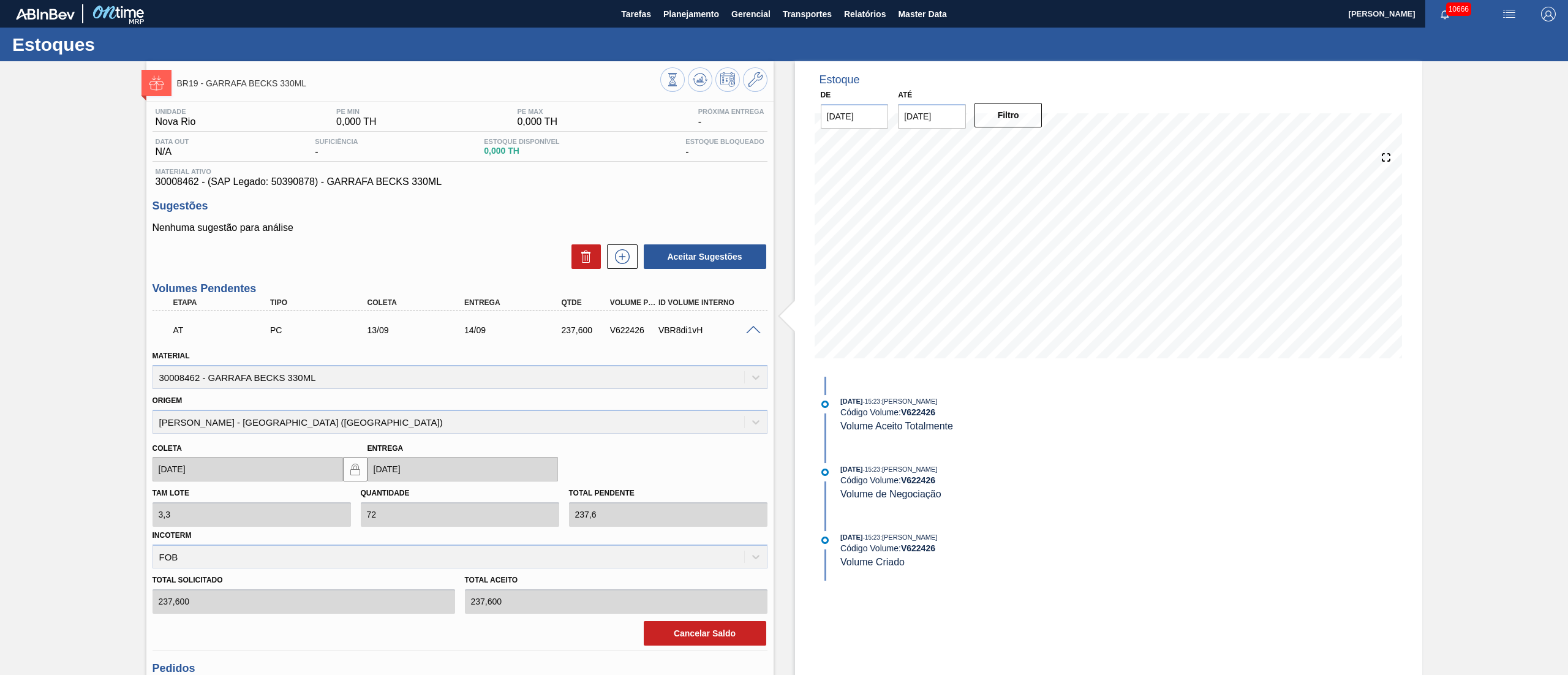
click at [751, 331] on span at bounding box center [753, 330] width 15 height 9
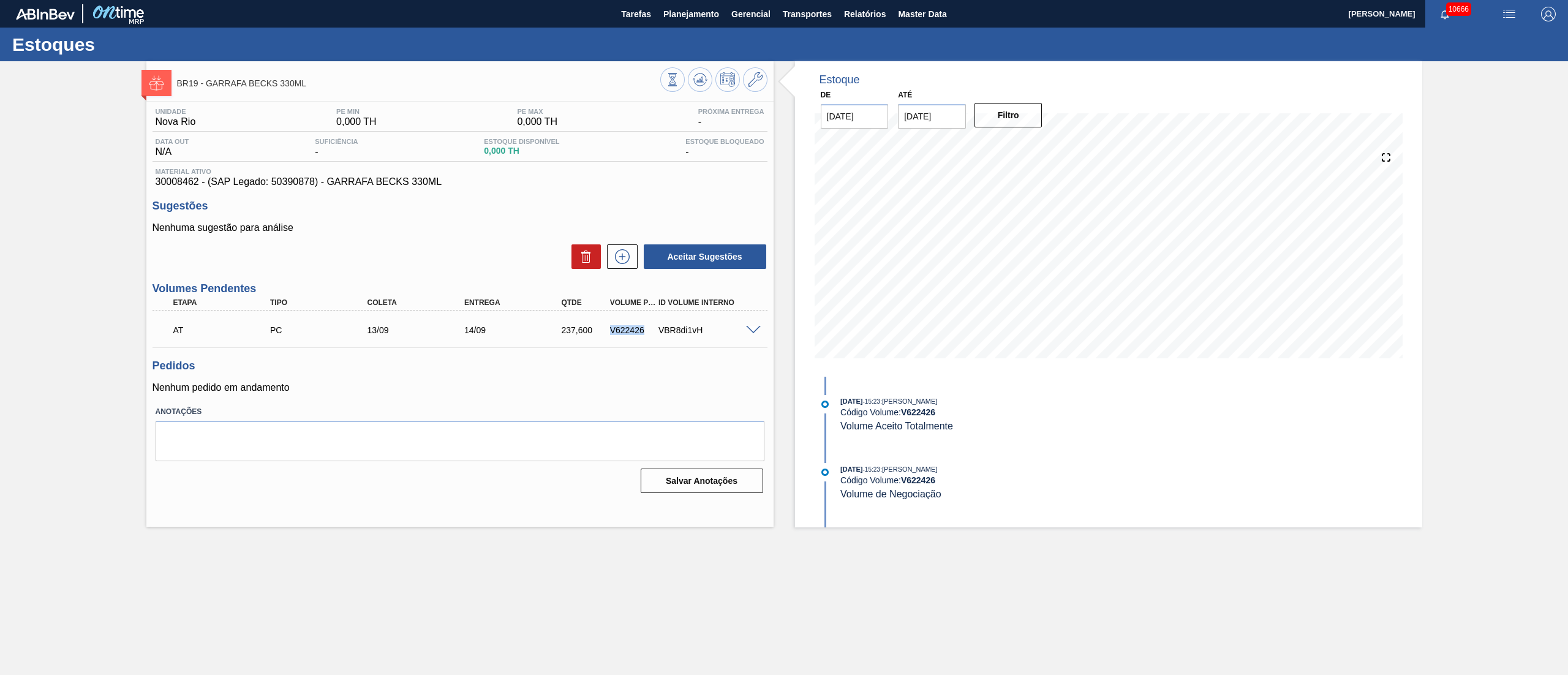
drag, startPoint x: 645, startPoint y: 329, endPoint x: 601, endPoint y: 324, distance: 44.3
click at [601, 324] on div "AT PC 13/09 14/09 237,600 V622426 VBR8di1vH" at bounding box center [456, 329] width 582 height 25
copy div "V622426"
click at [753, 332] on span at bounding box center [753, 330] width 15 height 9
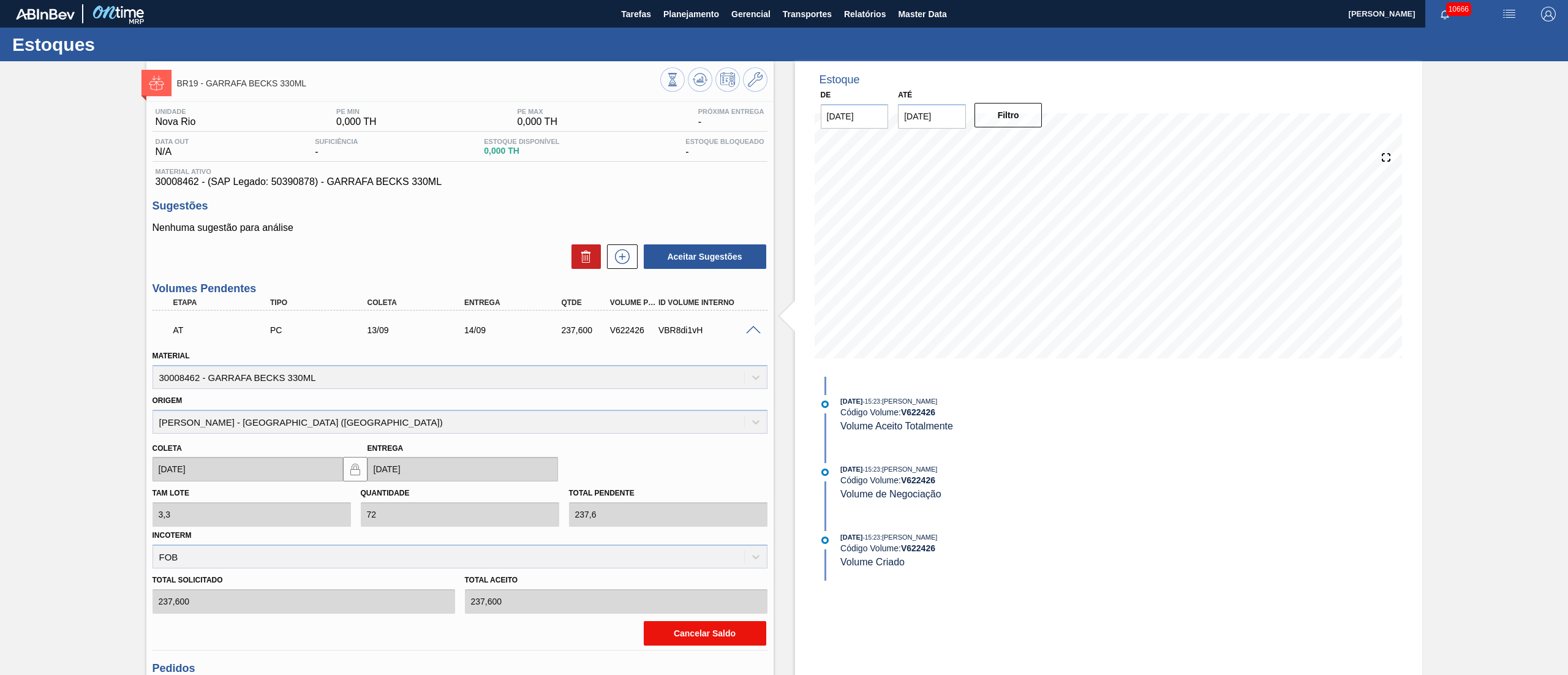
click at [671, 631] on button "Cancelar Saldo" at bounding box center [704, 633] width 122 height 25
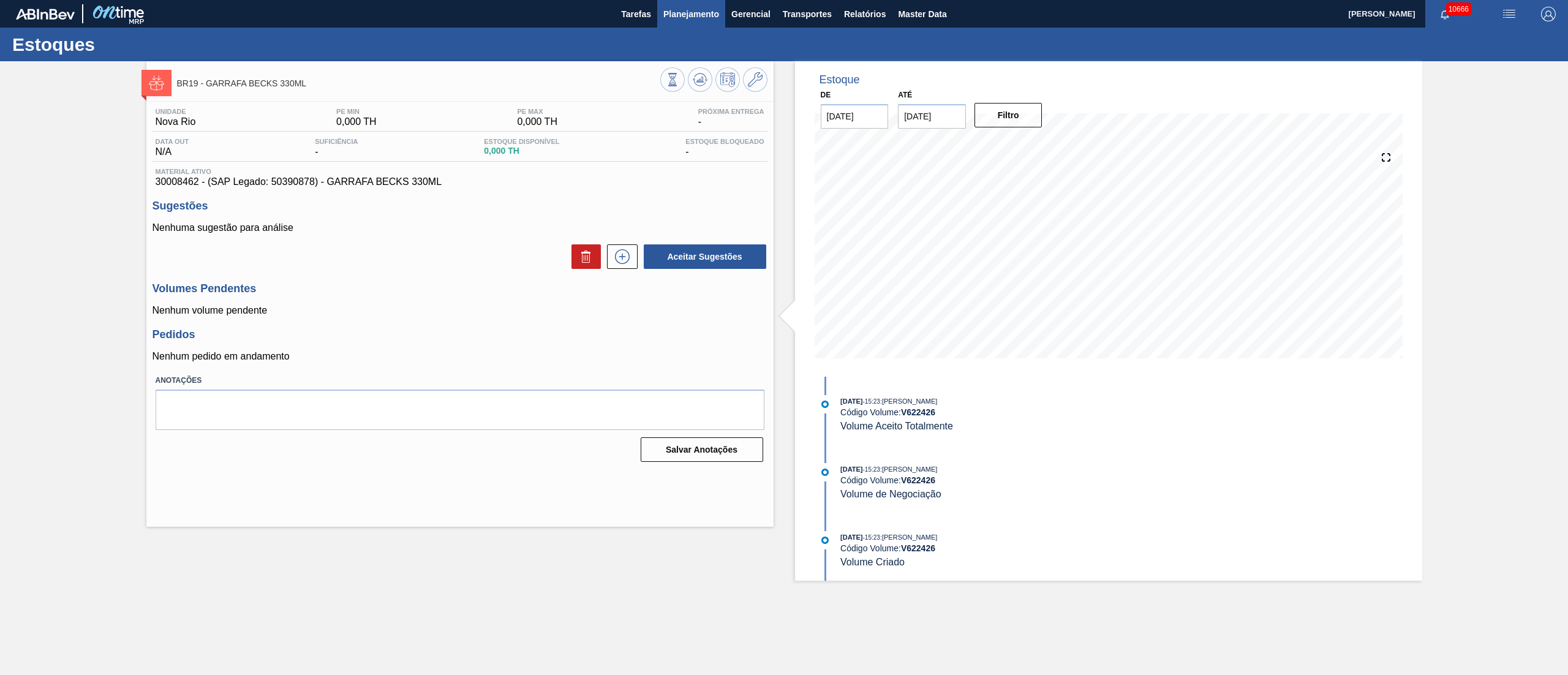
click at [674, 11] on span "Planejamento" at bounding box center [691, 14] width 56 height 15
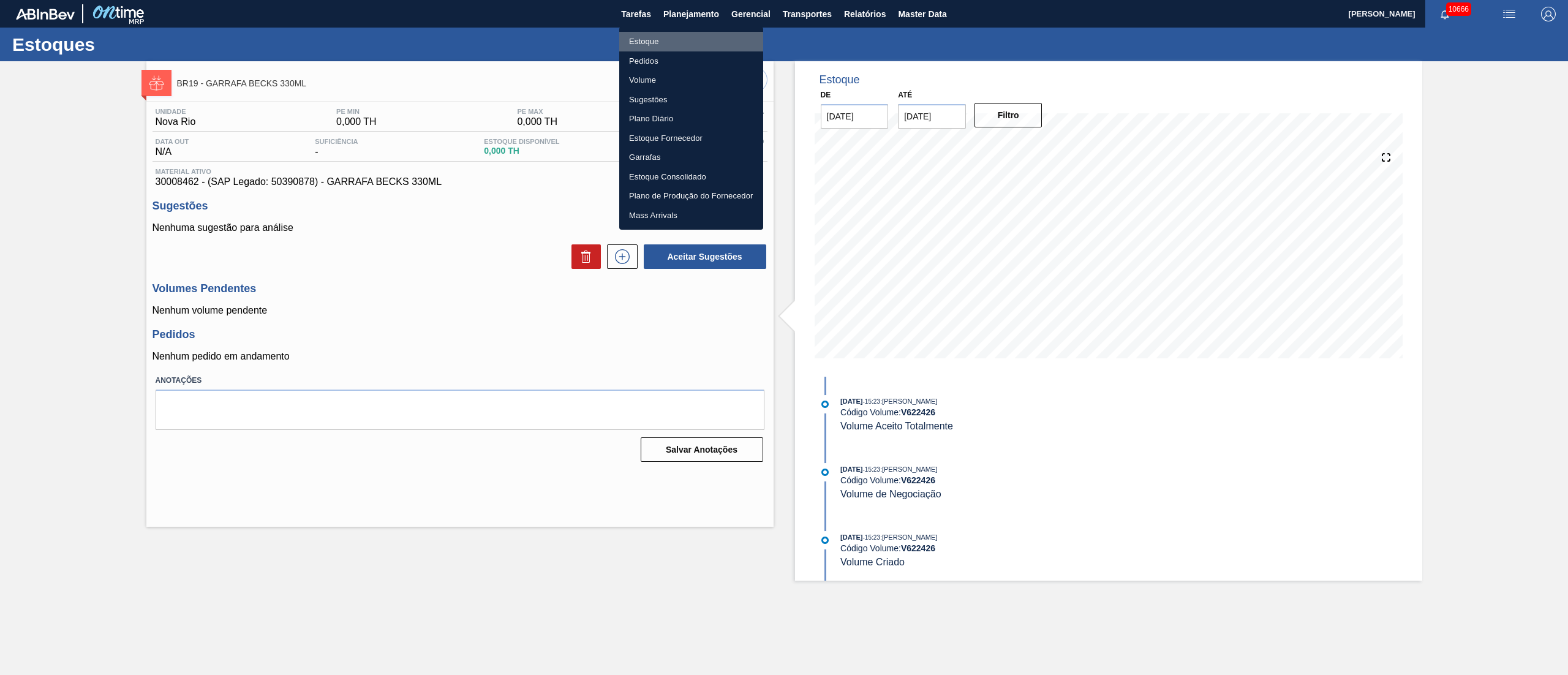
click at [647, 41] on li "Estoque" at bounding box center [691, 42] width 144 height 20
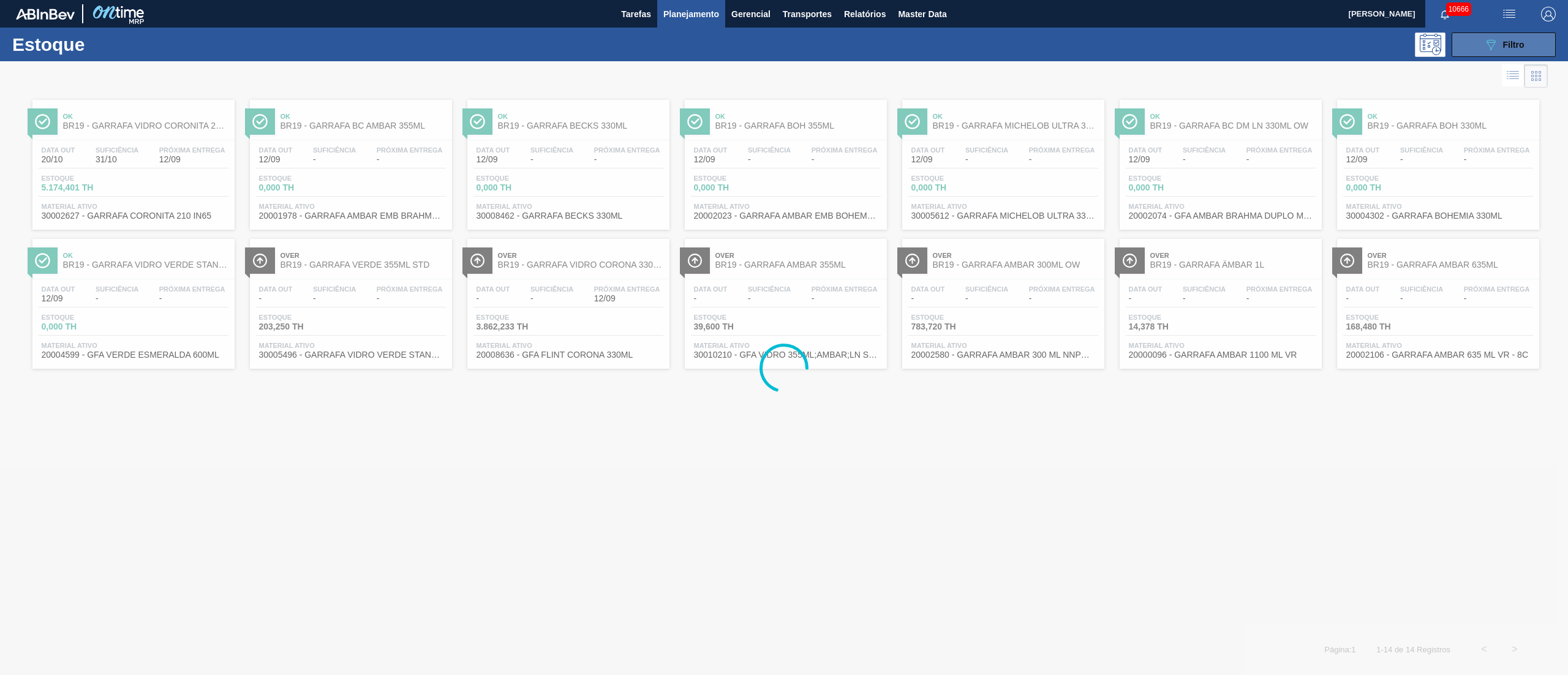
drag, startPoint x: 1524, startPoint y: 36, endPoint x: 1516, endPoint y: 41, distance: 9.4
click at [1522, 36] on button "089F7B8B-B2A5-4AFE-B5C0-19BA573D28AC Filtro" at bounding box center [1503, 45] width 105 height 25
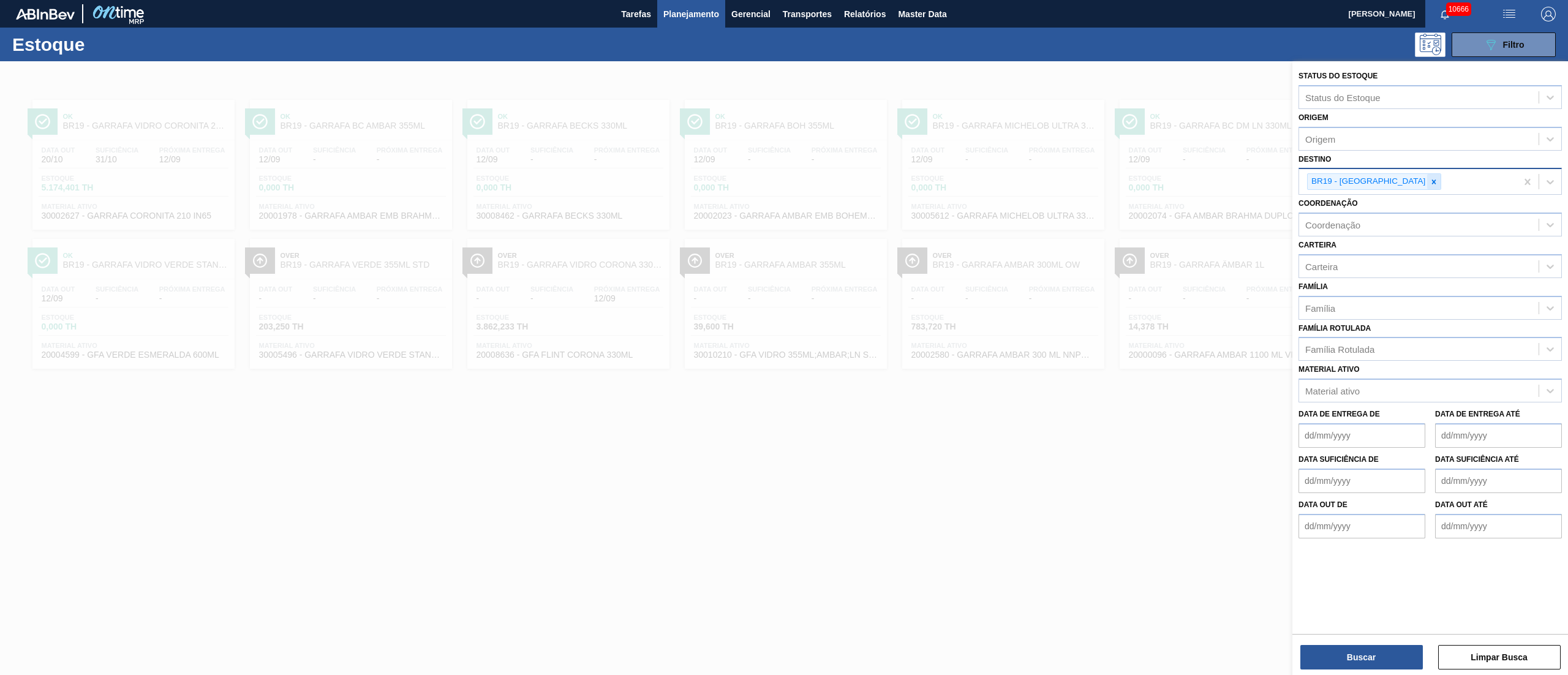
click at [1430, 180] on icon at bounding box center [1434, 181] width 9 height 9
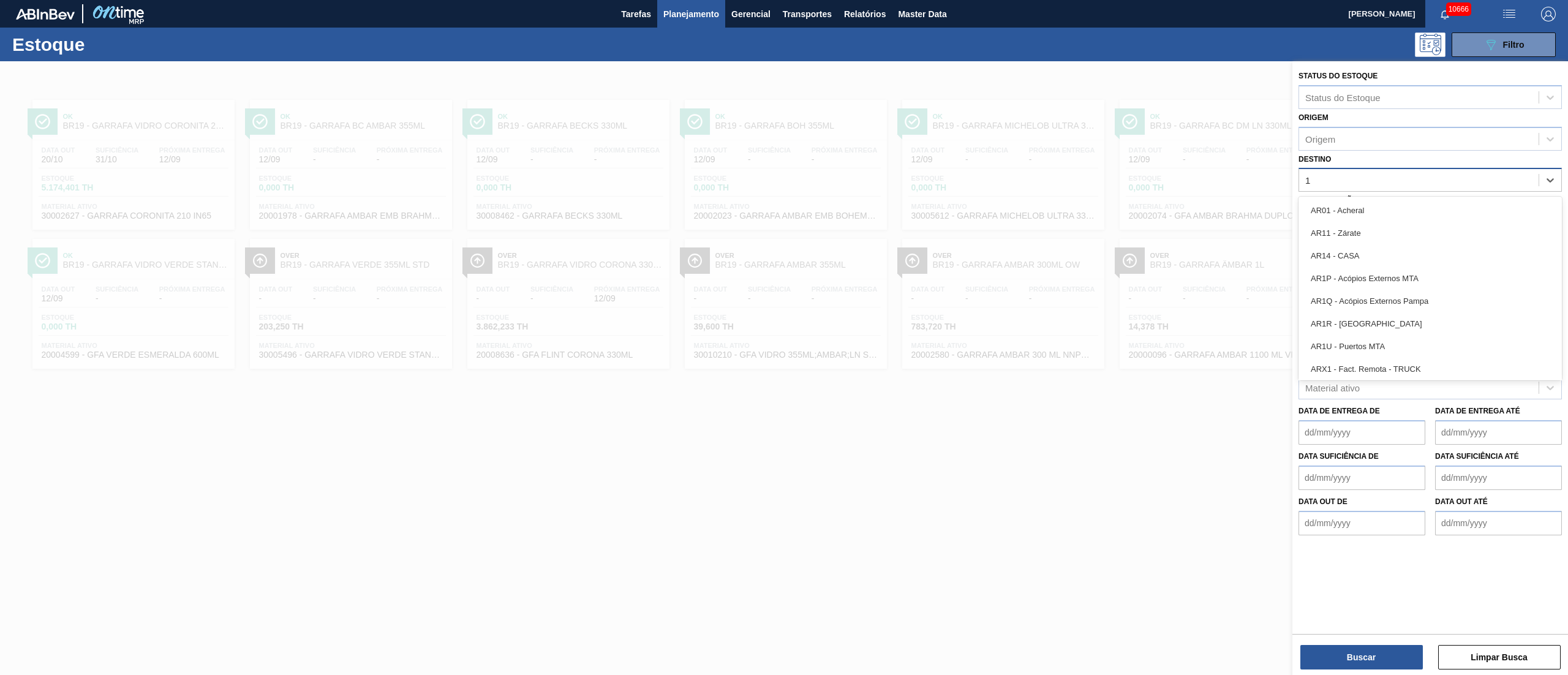
type input "13"
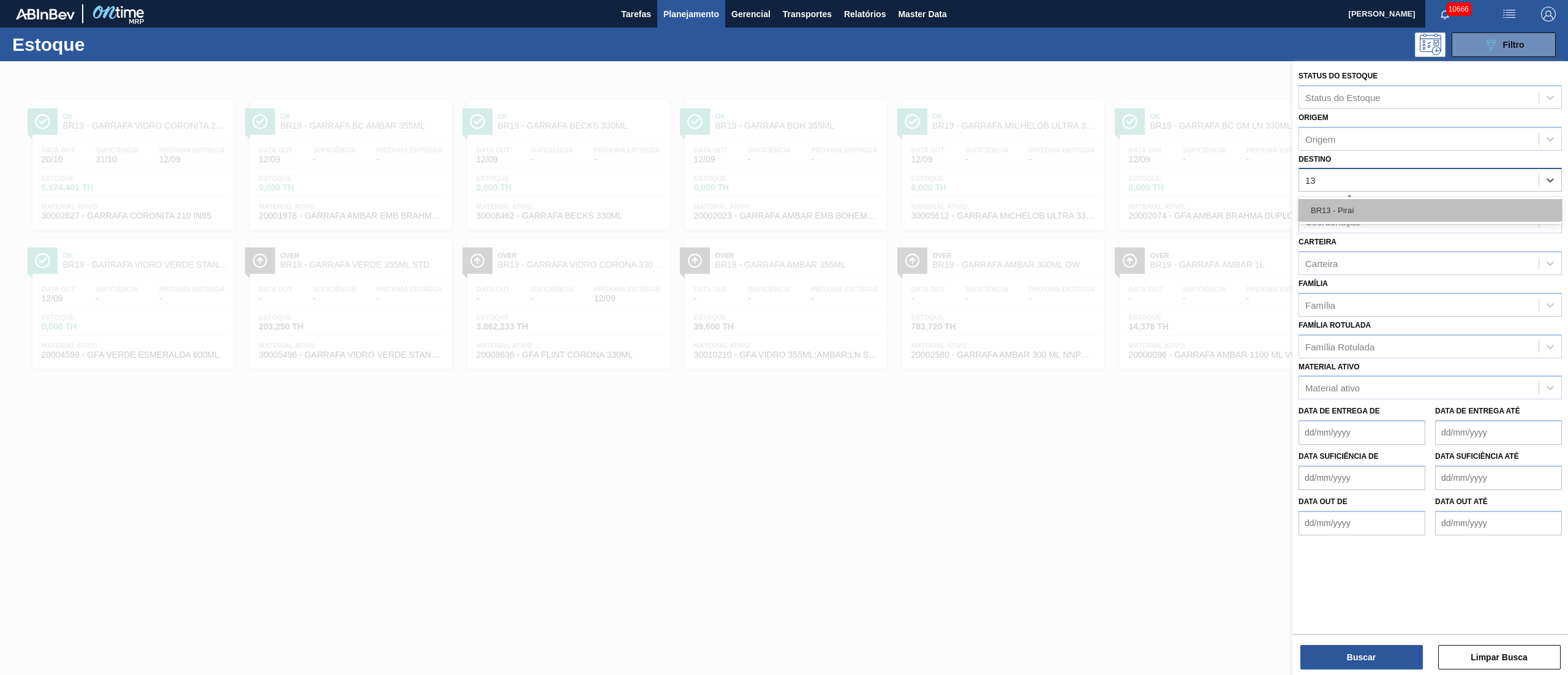
click at [1369, 210] on div "BR13 - Piraí" at bounding box center [1430, 210] width 263 height 23
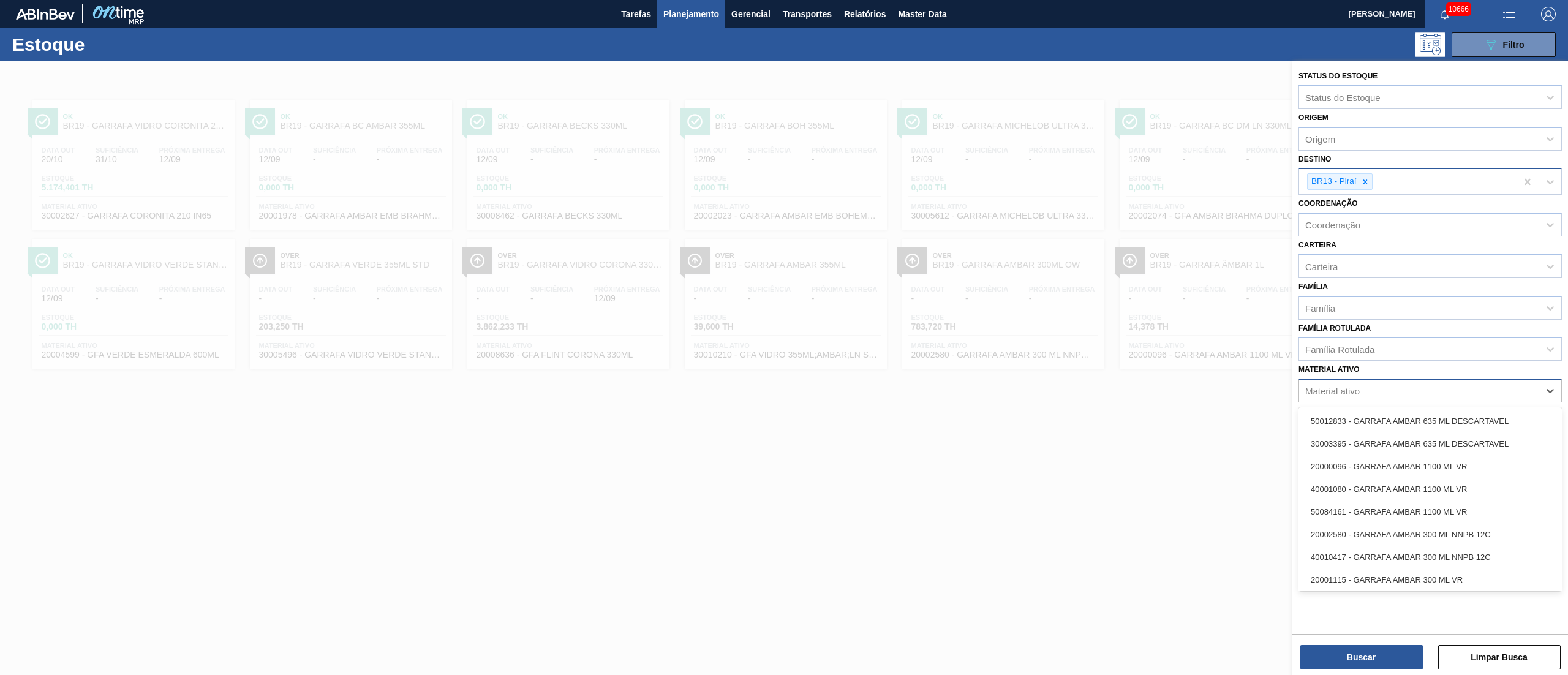
click at [1326, 389] on div "Material ativo" at bounding box center [1332, 391] width 55 height 10
type ativo "[PERSON_NAME]"
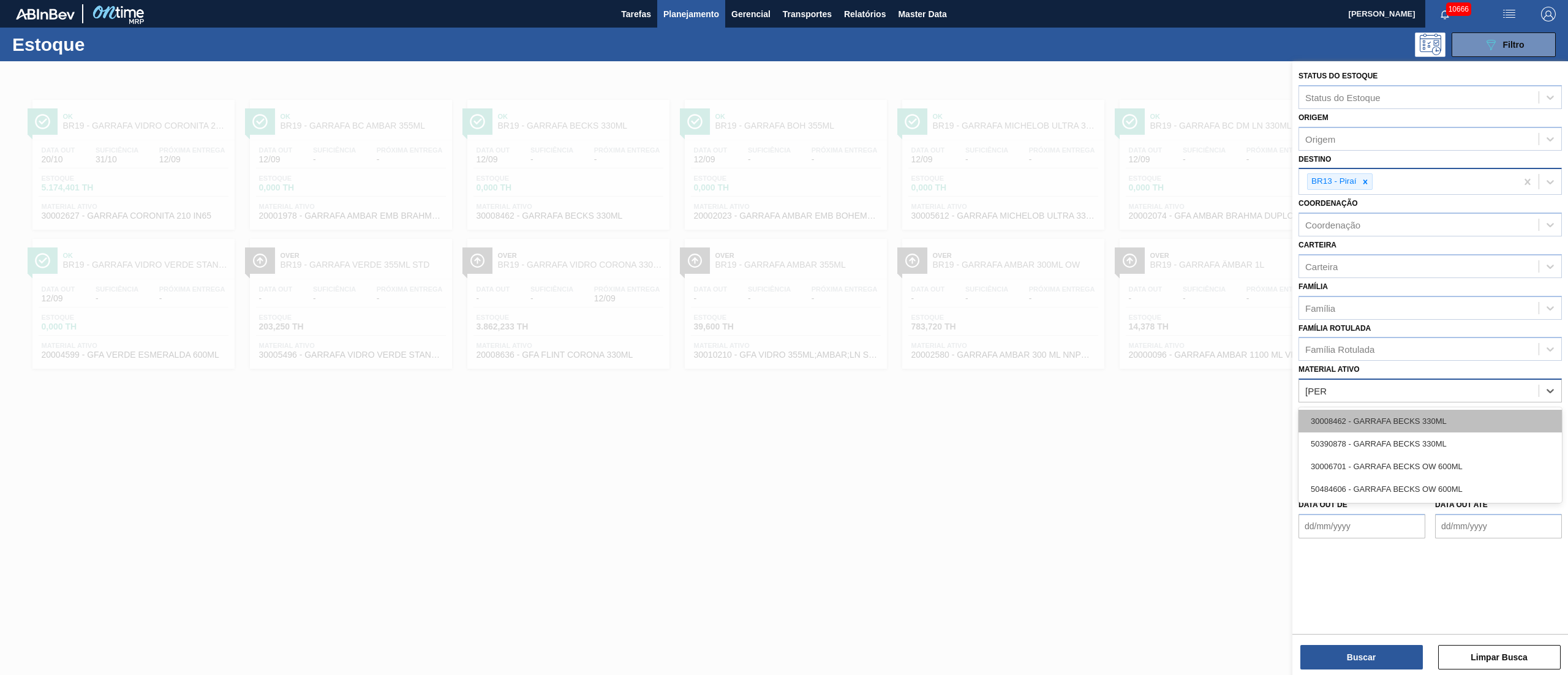
click at [1345, 410] on div "30008462 - GARRAFA BECKS 330ML" at bounding box center [1430, 421] width 263 height 23
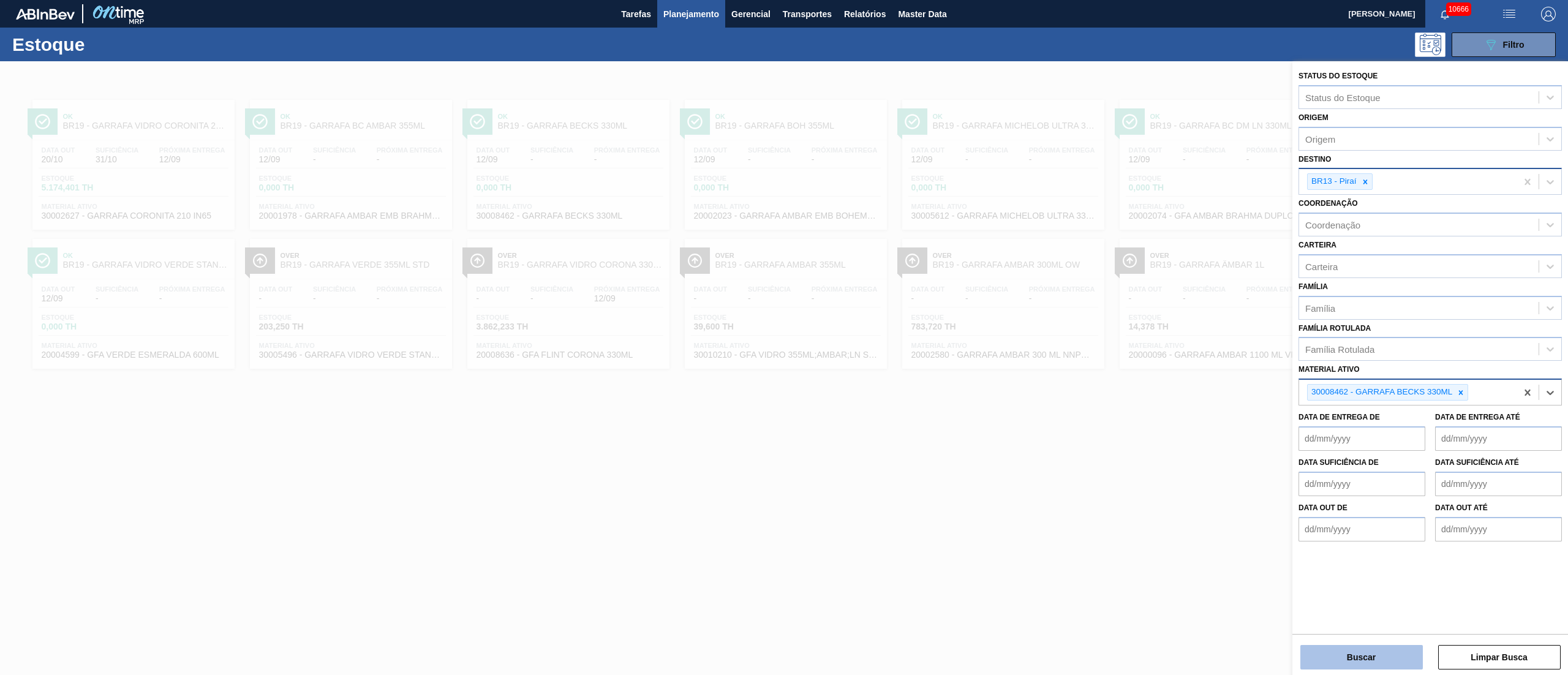
click at [1346, 650] on button "Buscar" at bounding box center [1361, 657] width 122 height 25
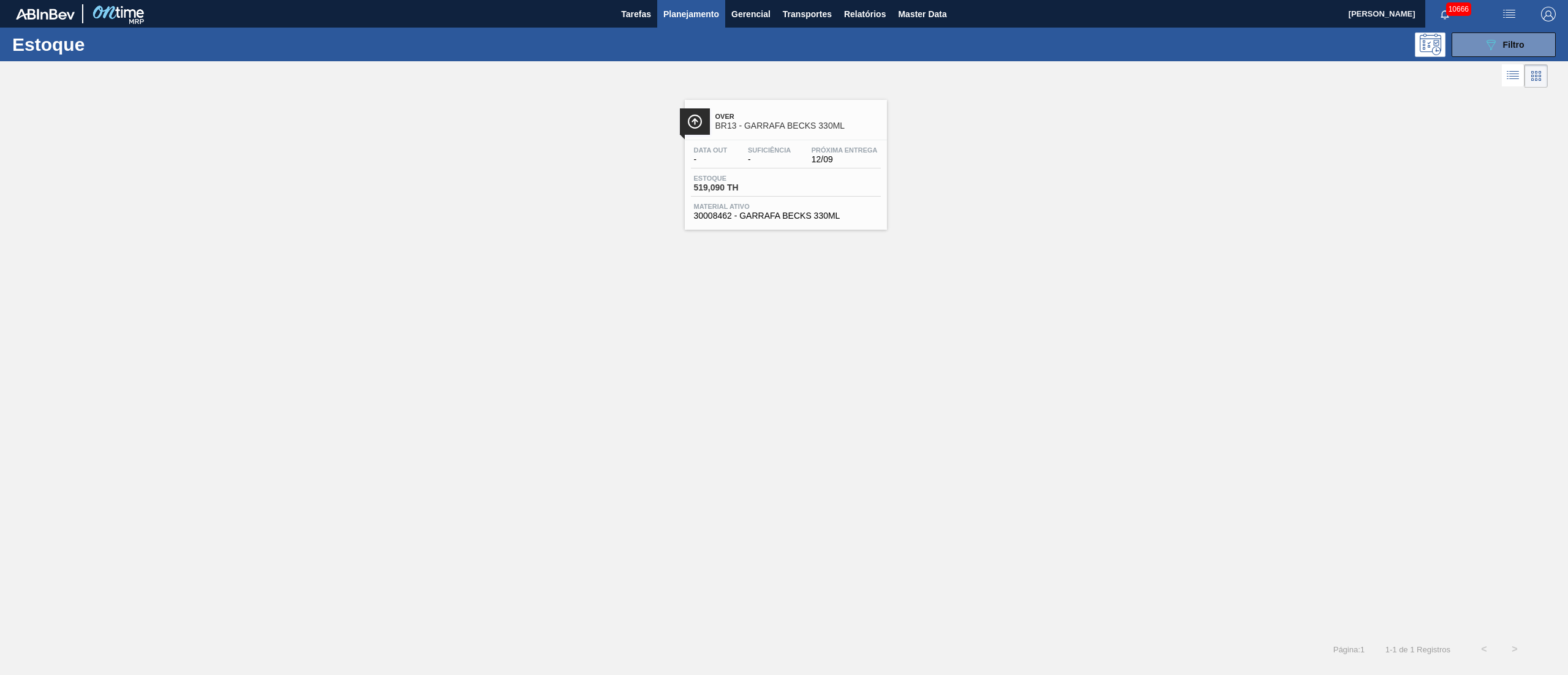
click at [758, 168] on div "Data out - Suficiência - Próxima Entrega 12/09" at bounding box center [785, 157] width 190 height 22
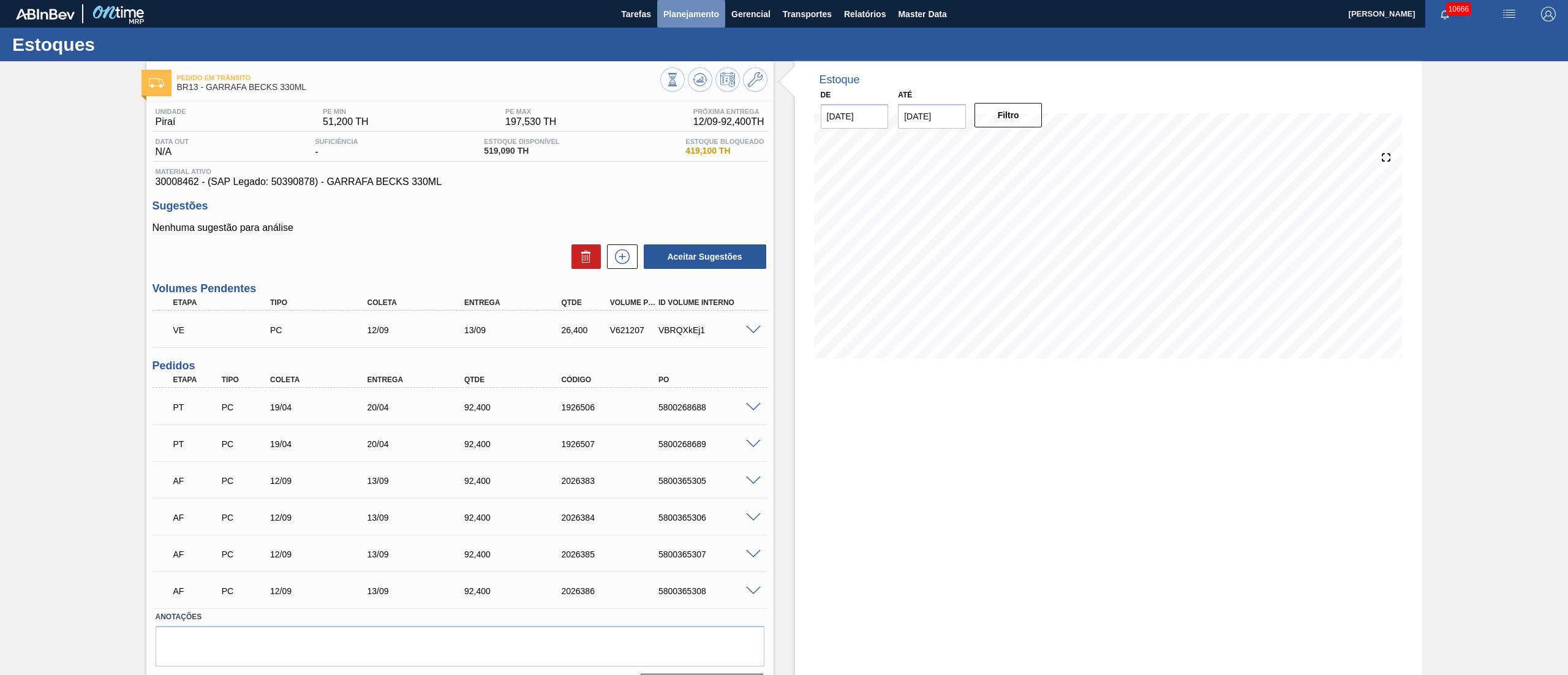
click at [706, 11] on span "Planejamento" at bounding box center [691, 14] width 56 height 15
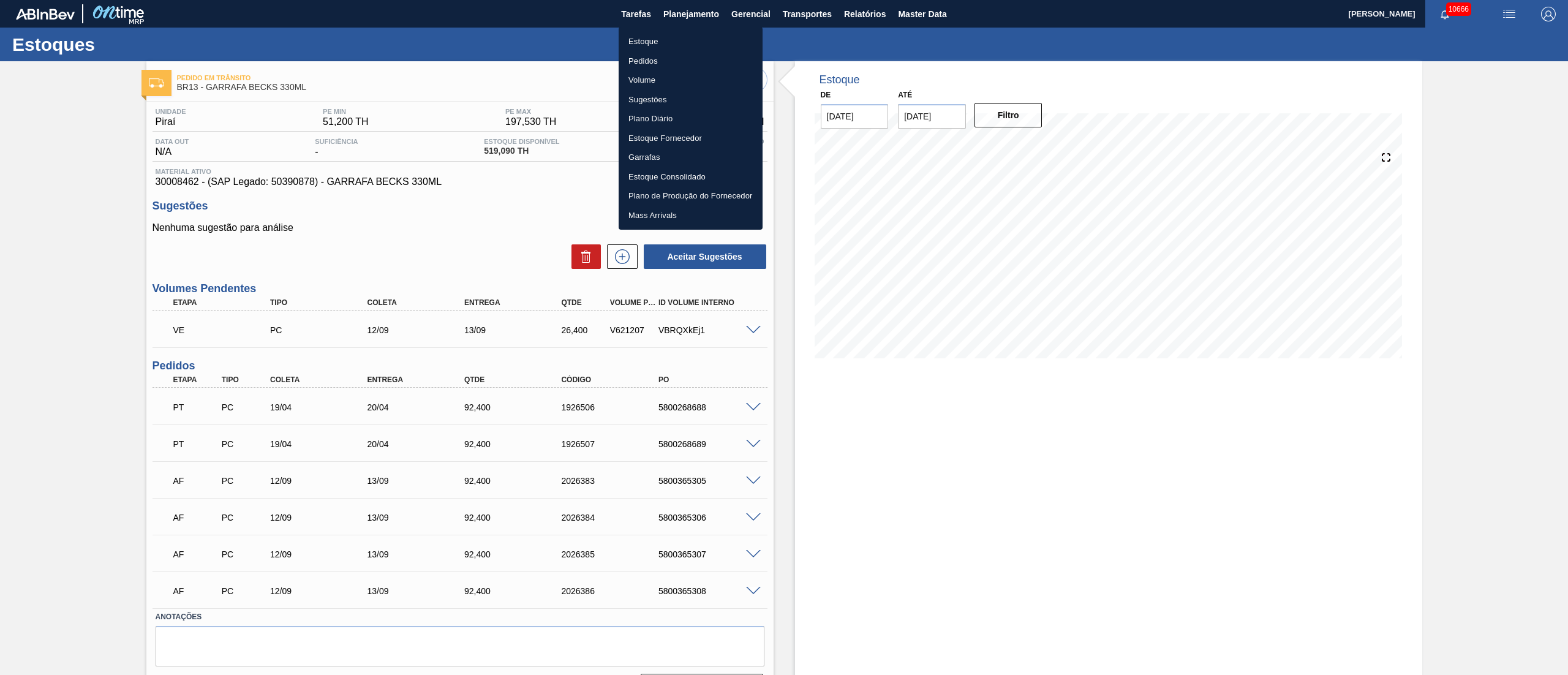
click at [644, 46] on li "Estoque" at bounding box center [690, 42] width 144 height 20
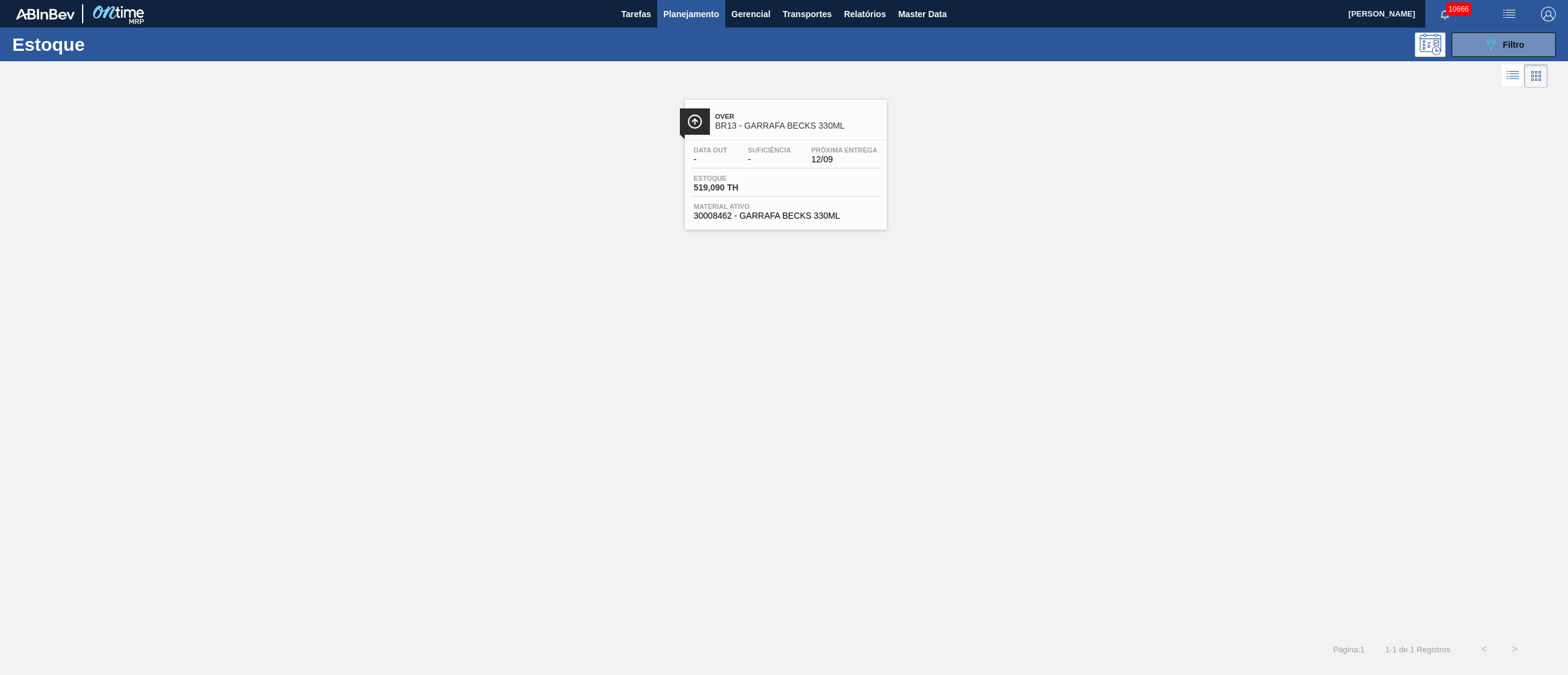
click at [1475, 26] on div "10666" at bounding box center [1456, 14] width 65 height 28
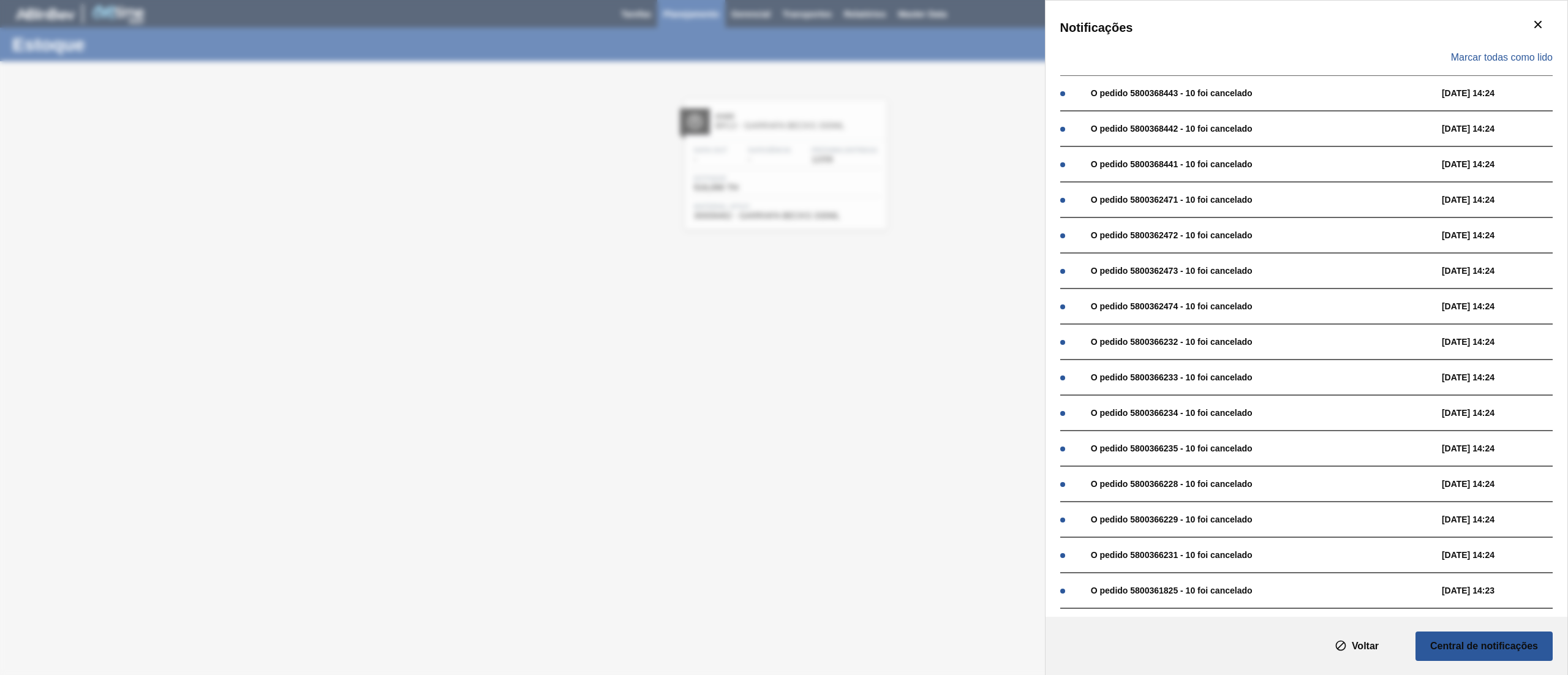
click at [989, 112] on div "Notificações Marcar todas como lido O pedido 5800368443 - 10 foi cancelado [DAT…" at bounding box center [784, 338] width 1568 height 675
click at [882, 293] on div "Notificações Marcar todas como lido O pedido 5800368443 - 10 foi cancelado [DAT…" at bounding box center [784, 338] width 1568 height 675
click at [786, 165] on div "Notificações Marcar todas como lido O pedido 5800368443 - 10 foi cancelado [DAT…" at bounding box center [784, 338] width 1568 height 675
click at [1530, 24] on icon "botão de ícone" at bounding box center [1537, 24] width 15 height 15
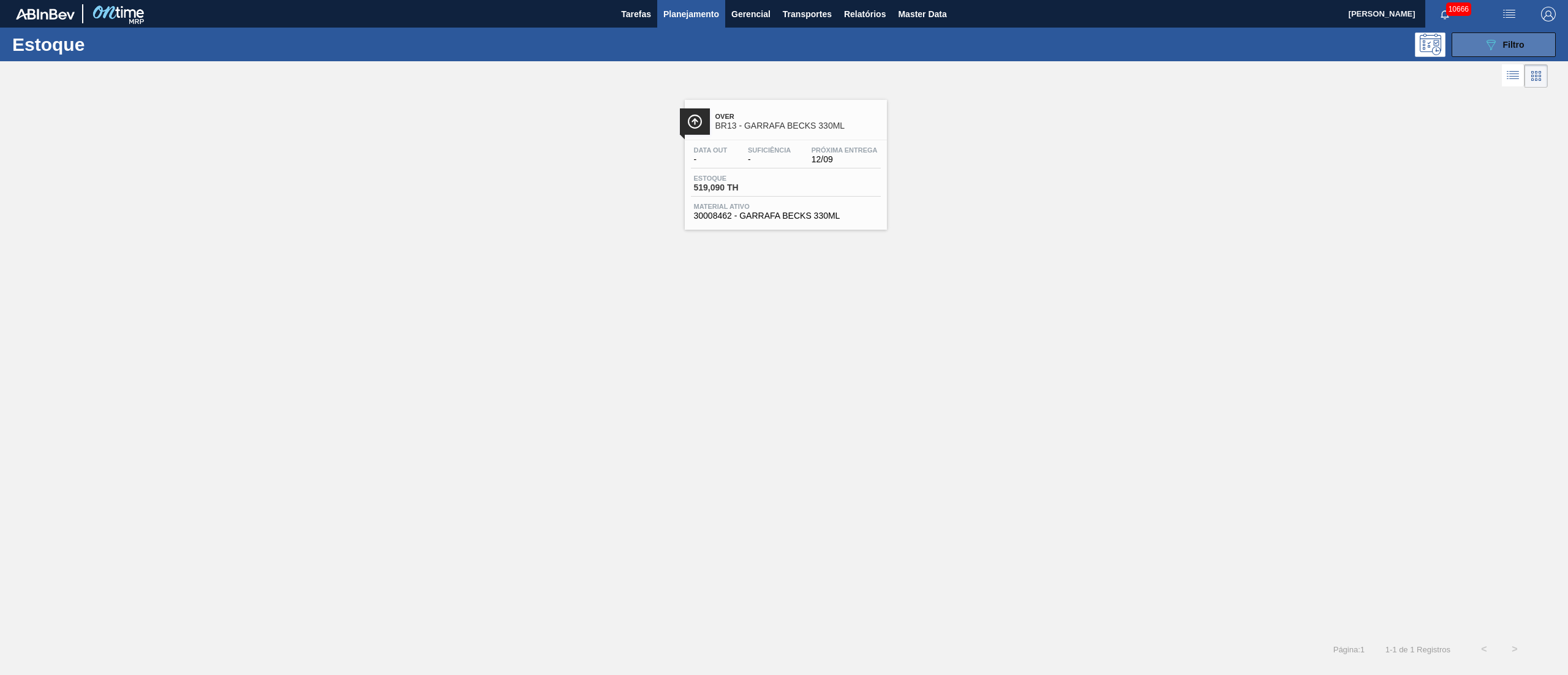
click at [1487, 38] on icon "089F7B8B-B2A5-4AFE-B5C0-19BA573D28AC" at bounding box center [1490, 45] width 15 height 15
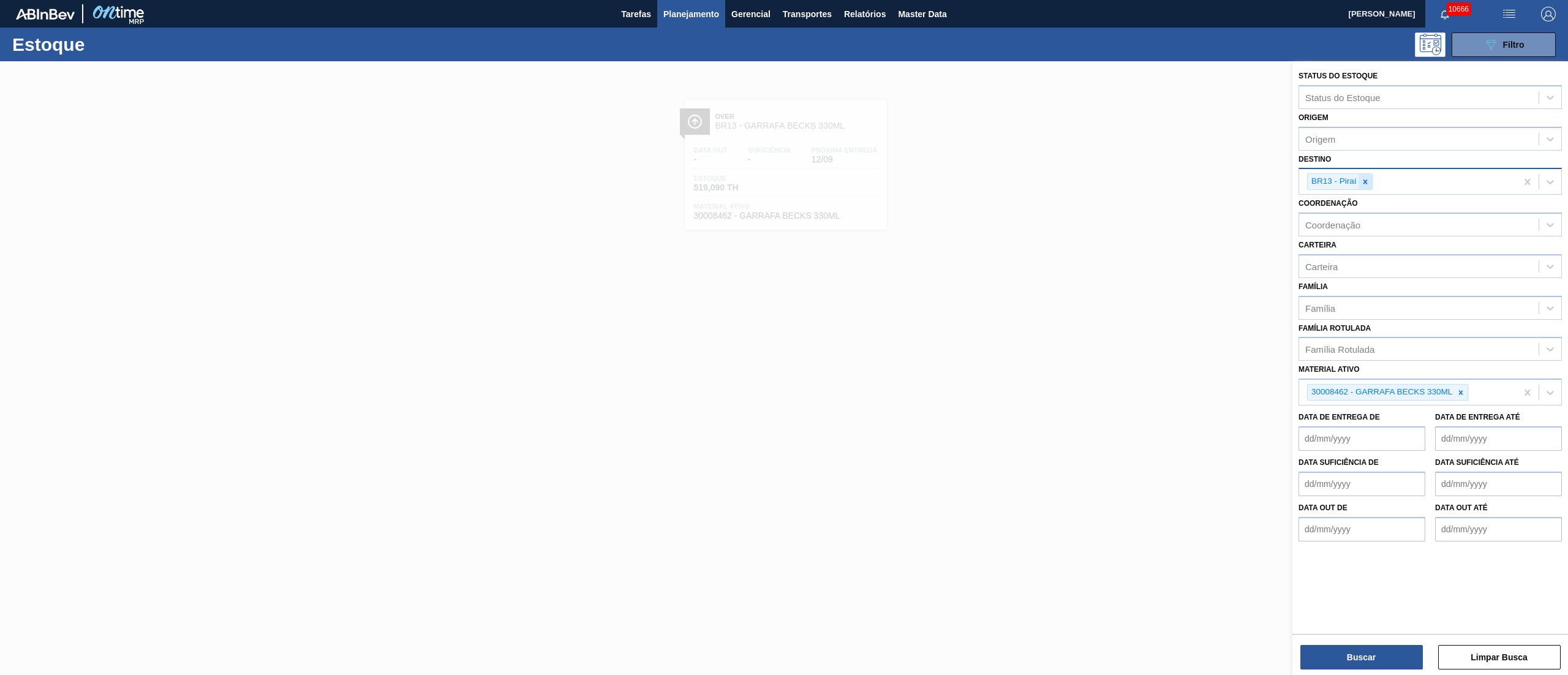
click at [1369, 182] on icon at bounding box center [1365, 181] width 9 height 9
type input "03"
click at [1351, 266] on div "BR03 - Aquiraz" at bounding box center [1430, 258] width 263 height 23
click at [1459, 395] on div at bounding box center [1460, 391] width 14 height 15
click at [1451, 182] on div at bounding box center [1445, 181] width 14 height 15
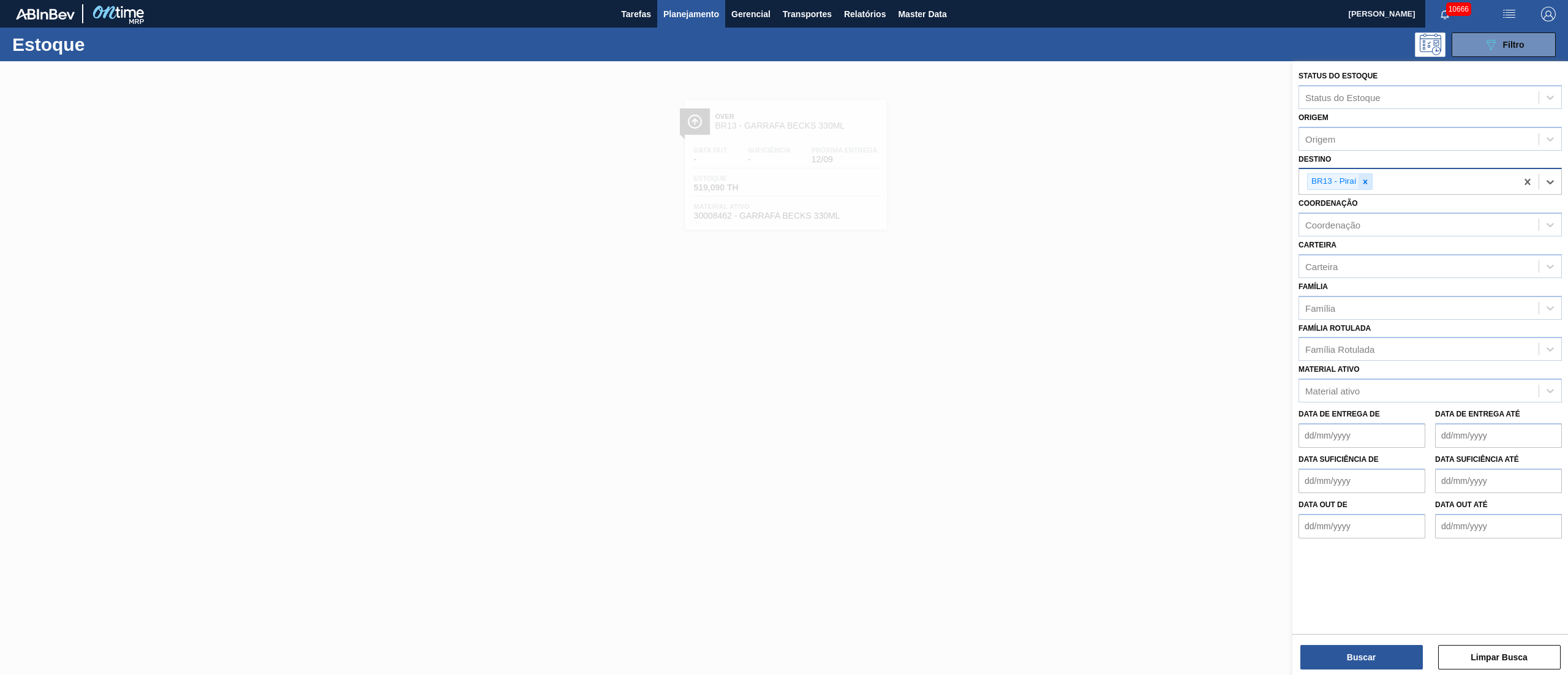
click at [1367, 181] on icon at bounding box center [1365, 181] width 9 height 9
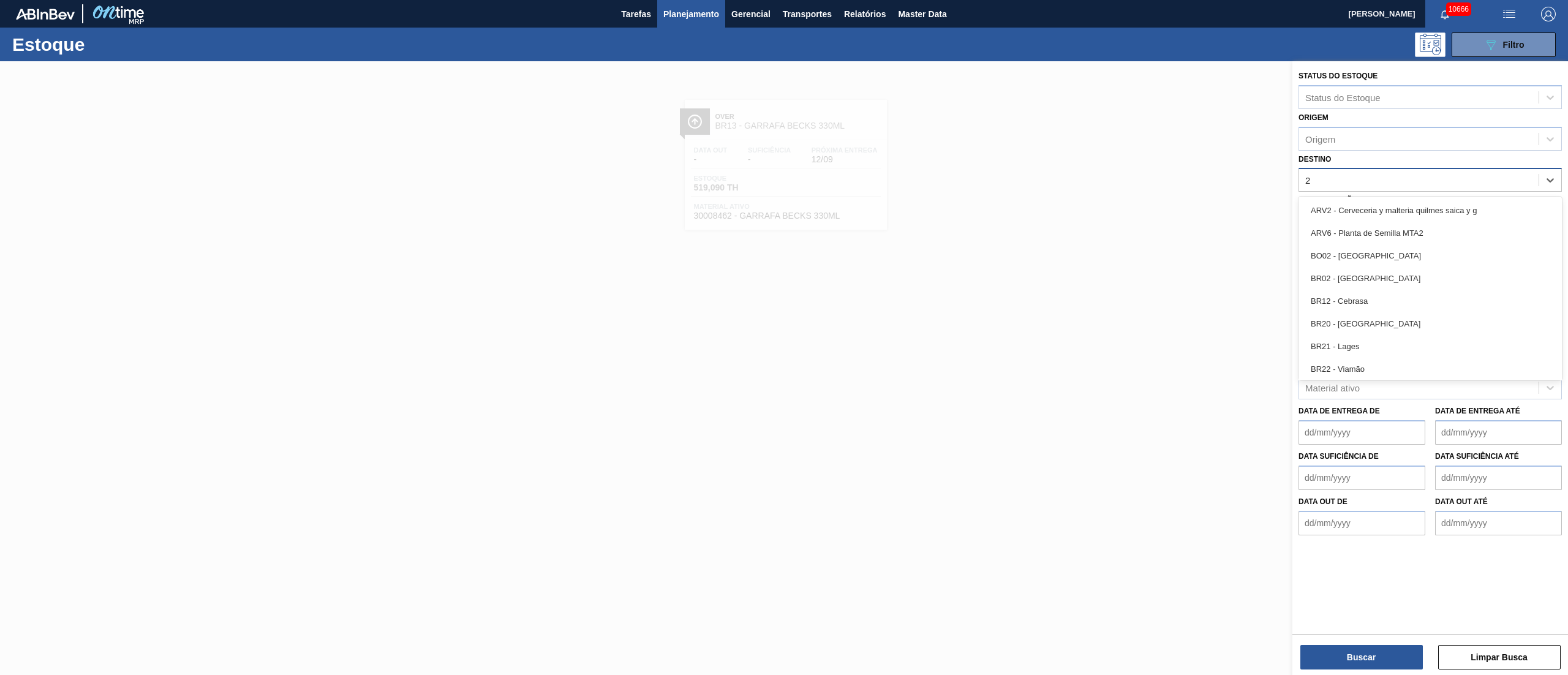
type input "26"
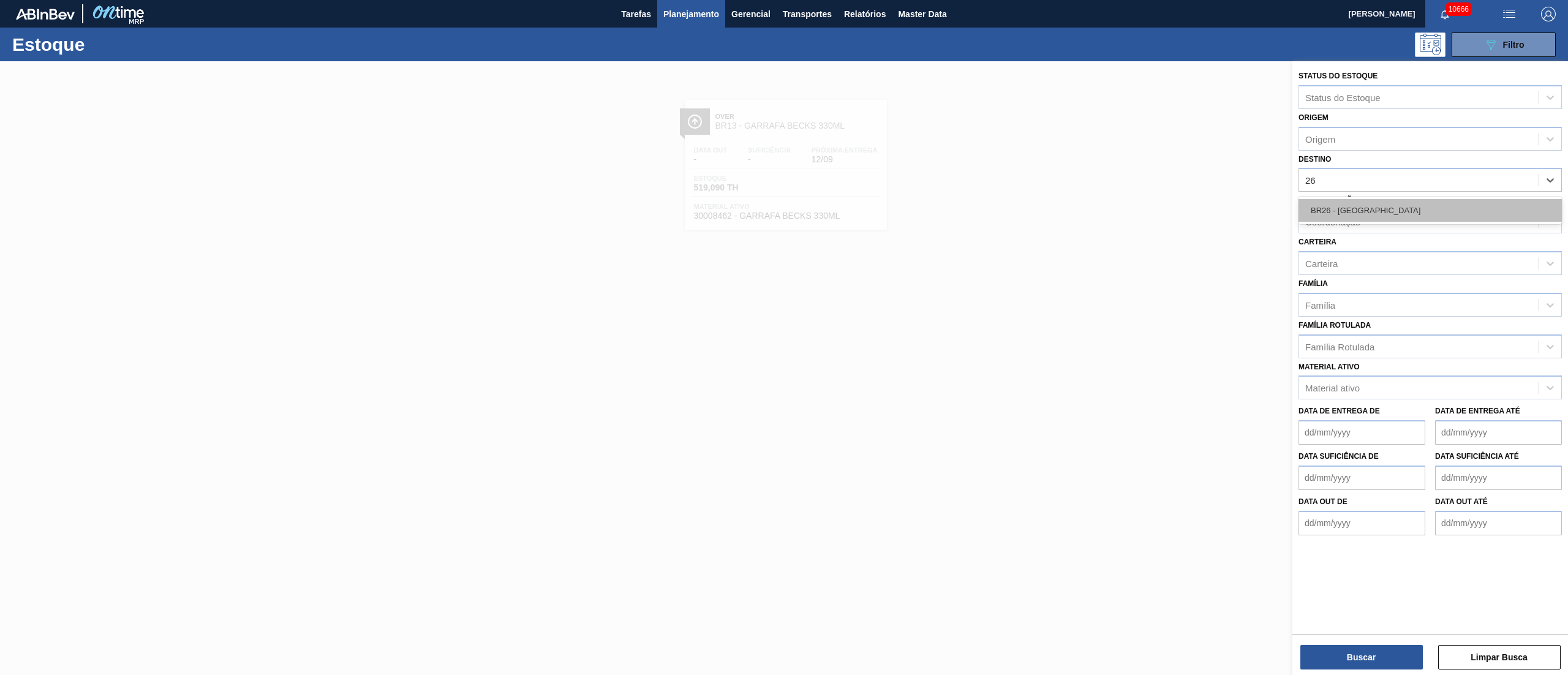
click at [1328, 218] on div "BR26 - [GEOGRAPHIC_DATA]" at bounding box center [1430, 210] width 263 height 23
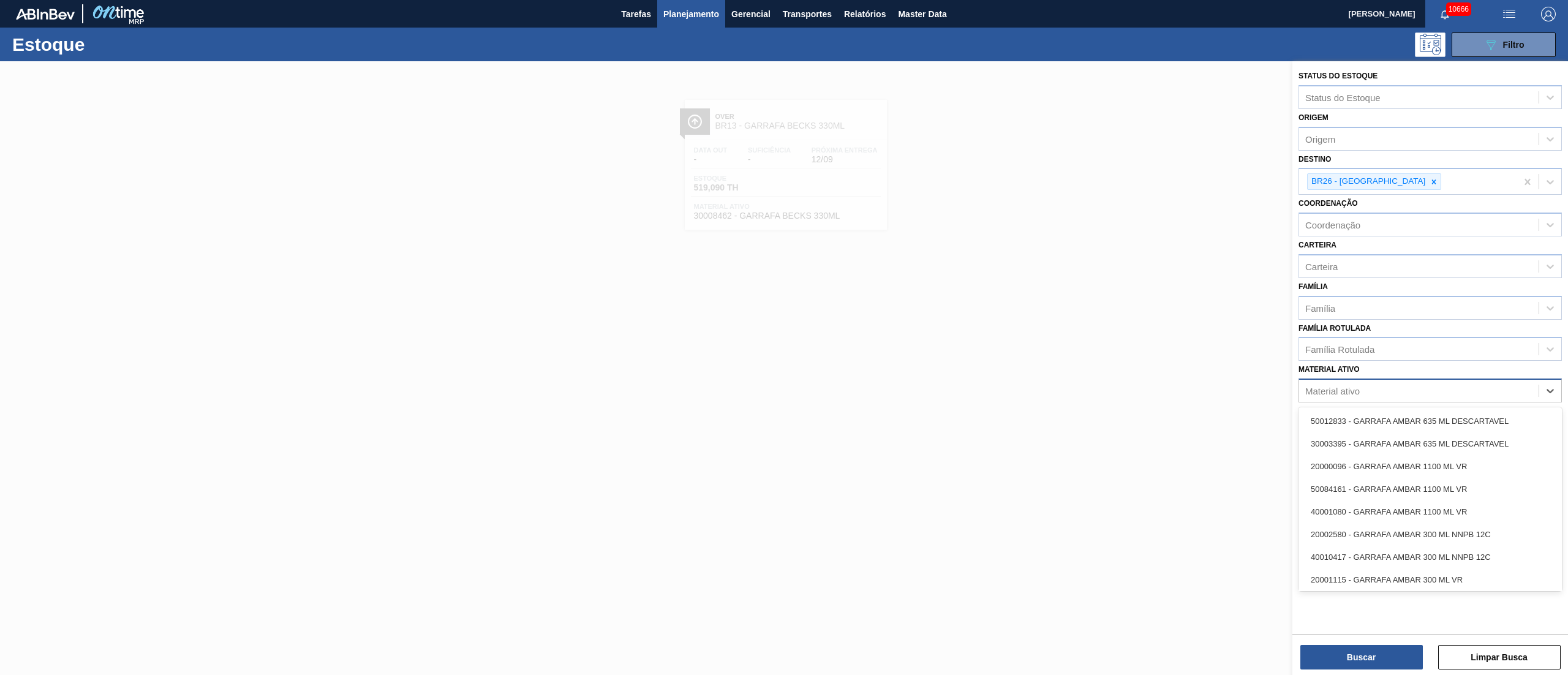
click at [1340, 390] on div "Material ativo" at bounding box center [1332, 391] width 55 height 10
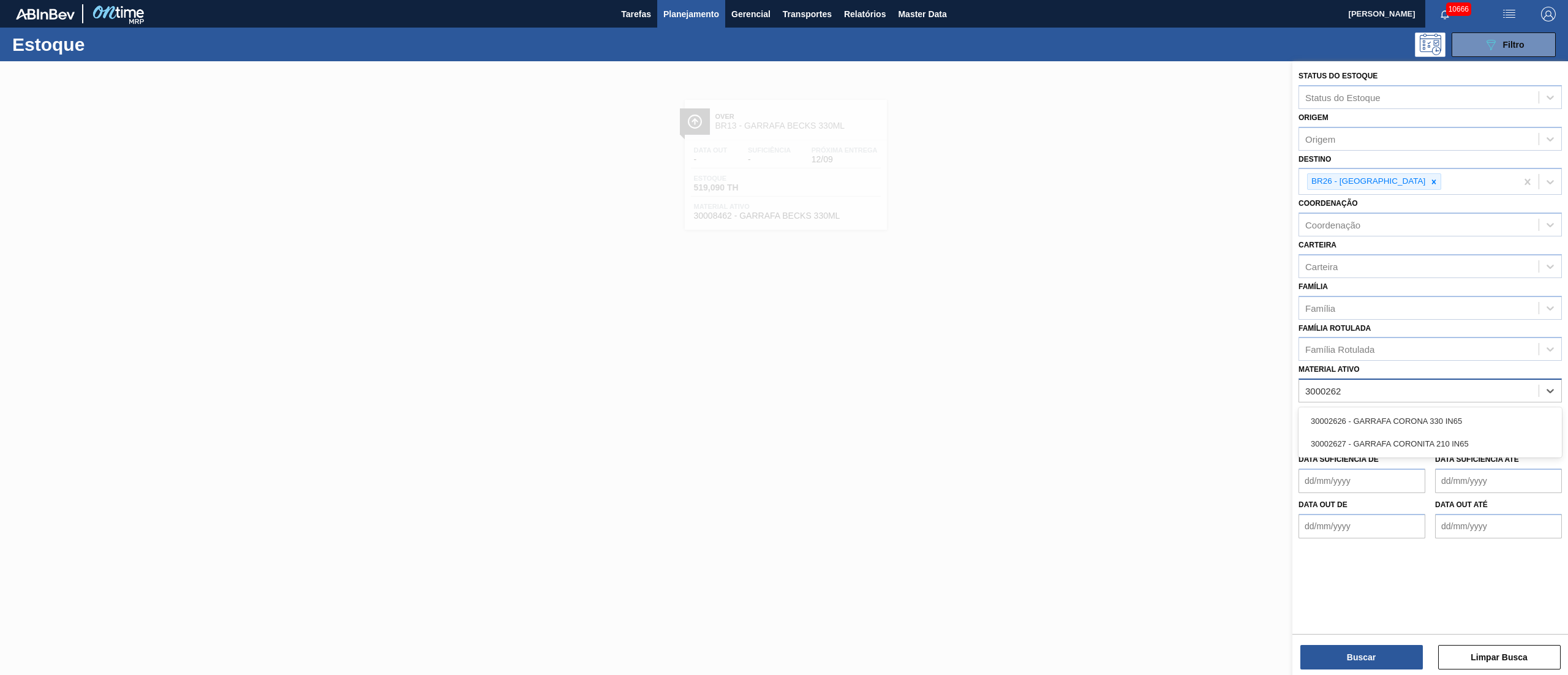
type ativo "30002626"
click at [1344, 413] on div "30002626 - GARRAFA CORONA 330 IN65" at bounding box center [1430, 421] width 263 height 23
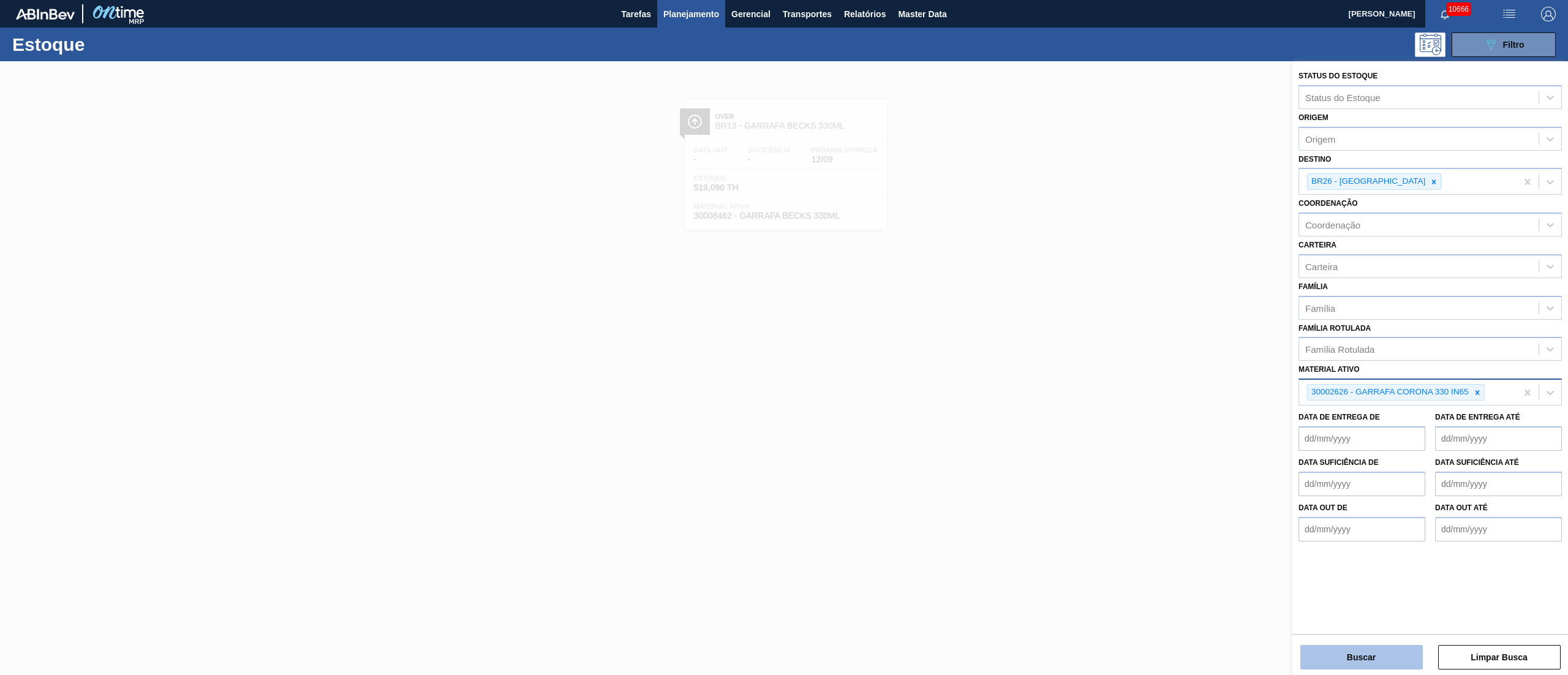
click at [1338, 653] on button "Buscar" at bounding box center [1361, 657] width 122 height 25
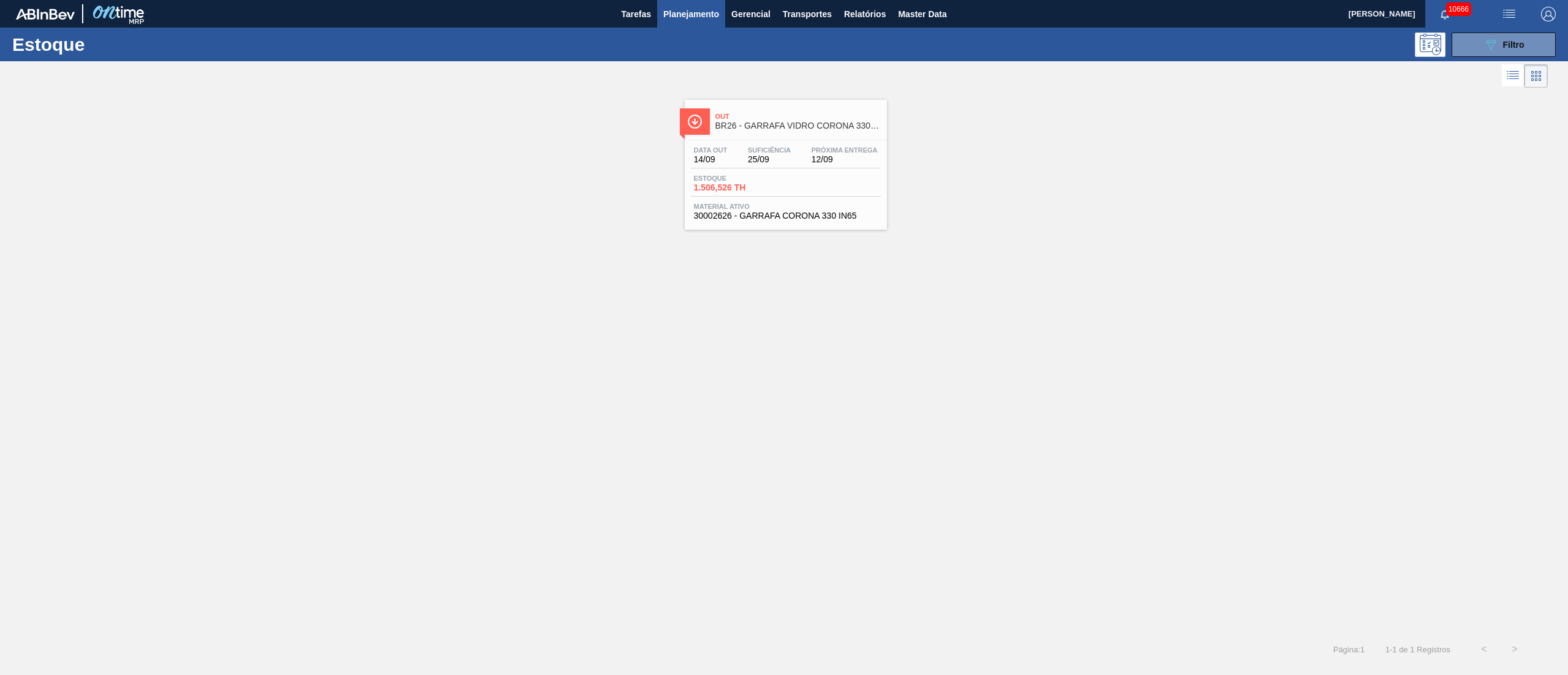
click at [801, 171] on div "Data out 14/09 Suficiência 25/09 Próxima Entrega 12/09 Estoque 1.506,526 TH Mat…" at bounding box center [785, 182] width 202 height 84
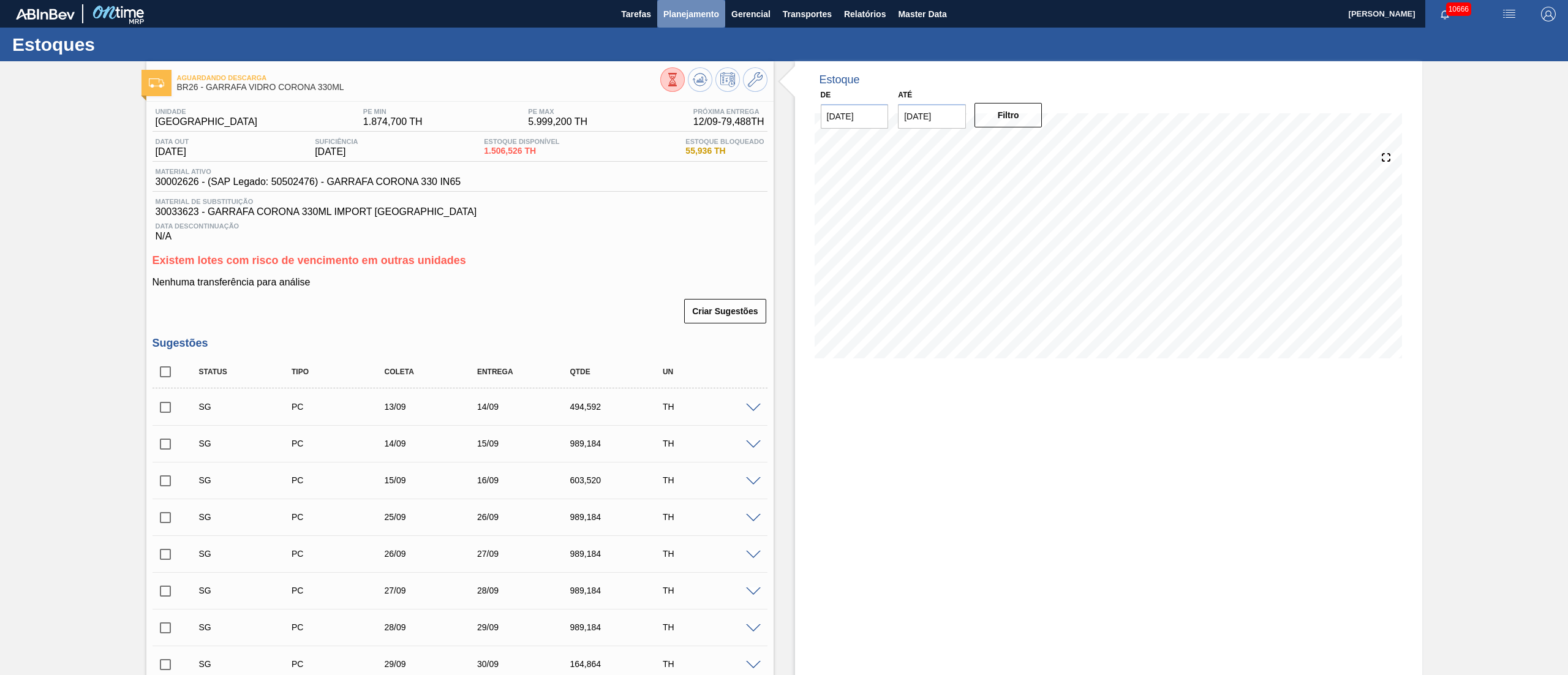
click at [683, 17] on span "Planejamento" at bounding box center [691, 14] width 56 height 15
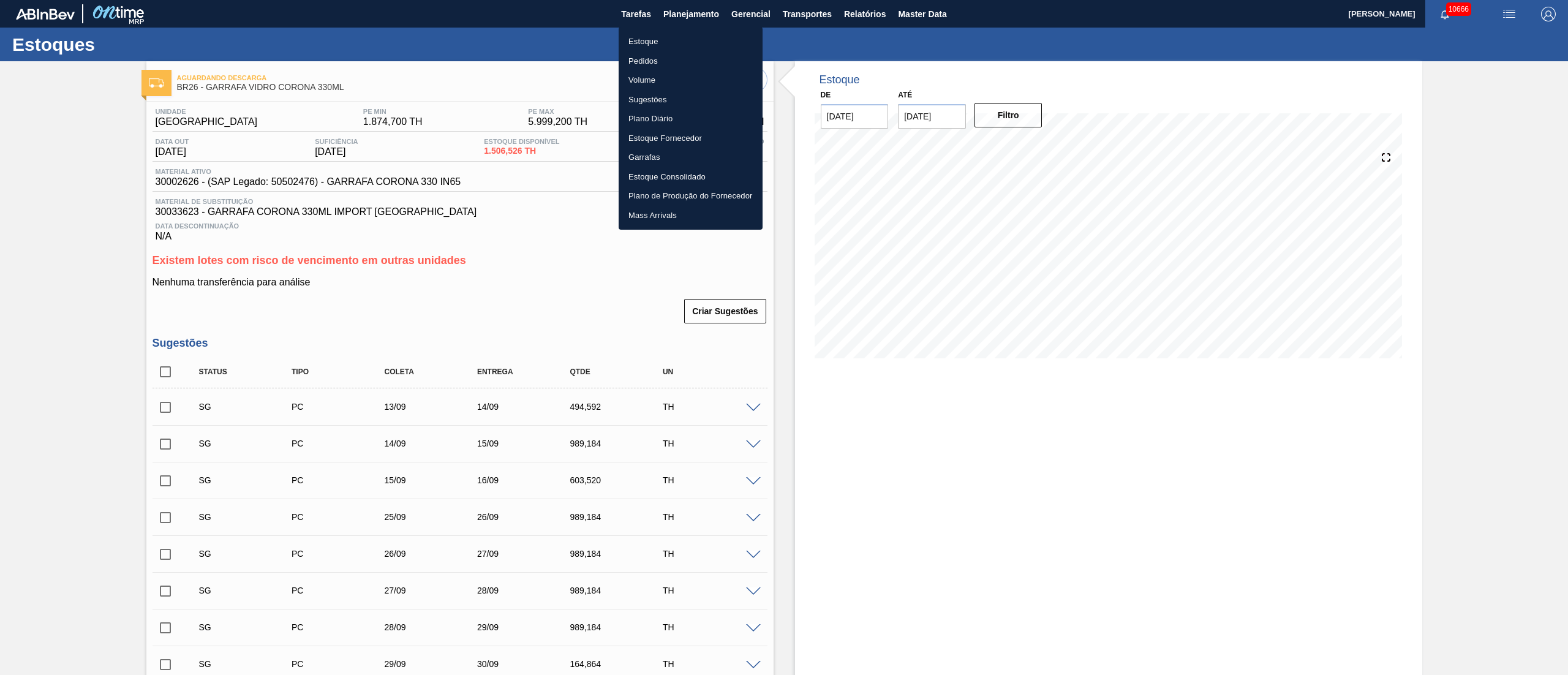
click at [644, 63] on li "Pedidos" at bounding box center [690, 62] width 144 height 20
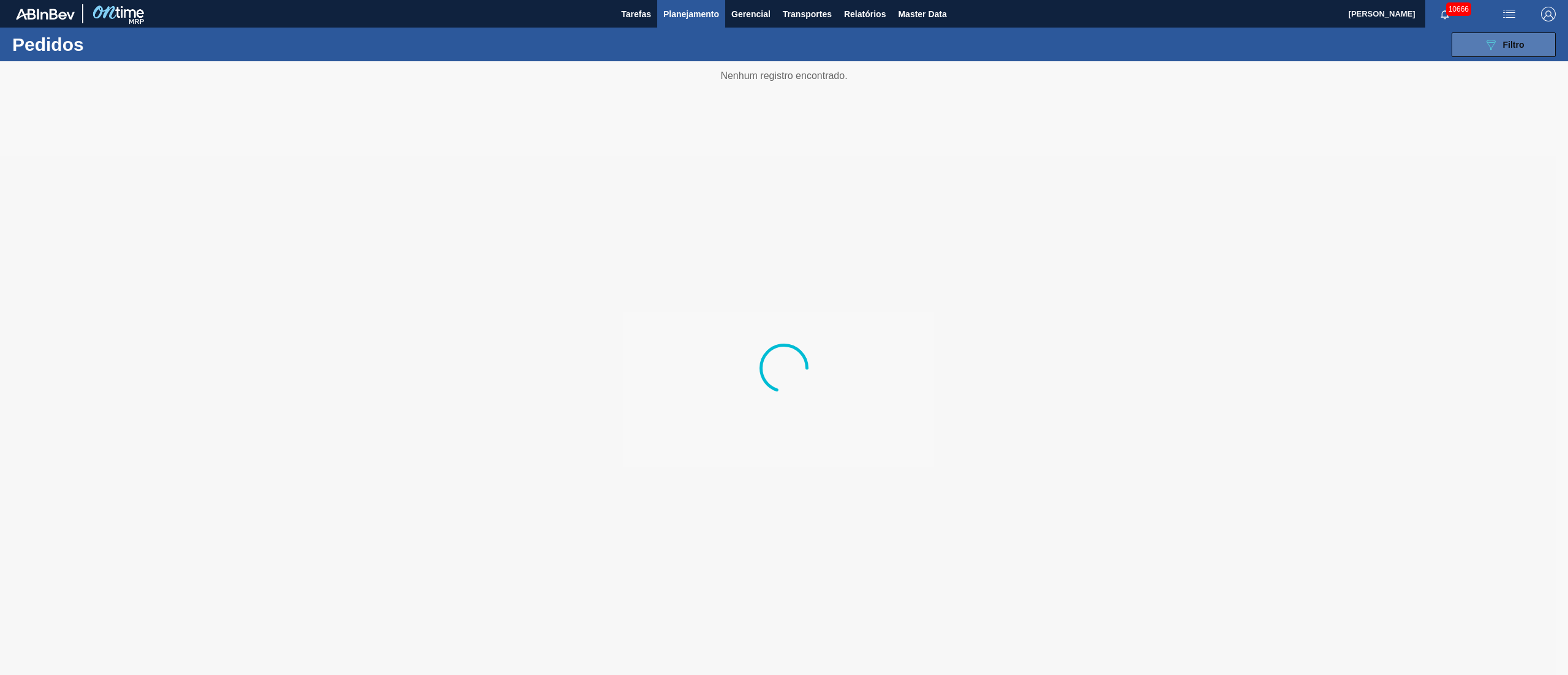
click at [1491, 40] on icon at bounding box center [1490, 45] width 9 height 10
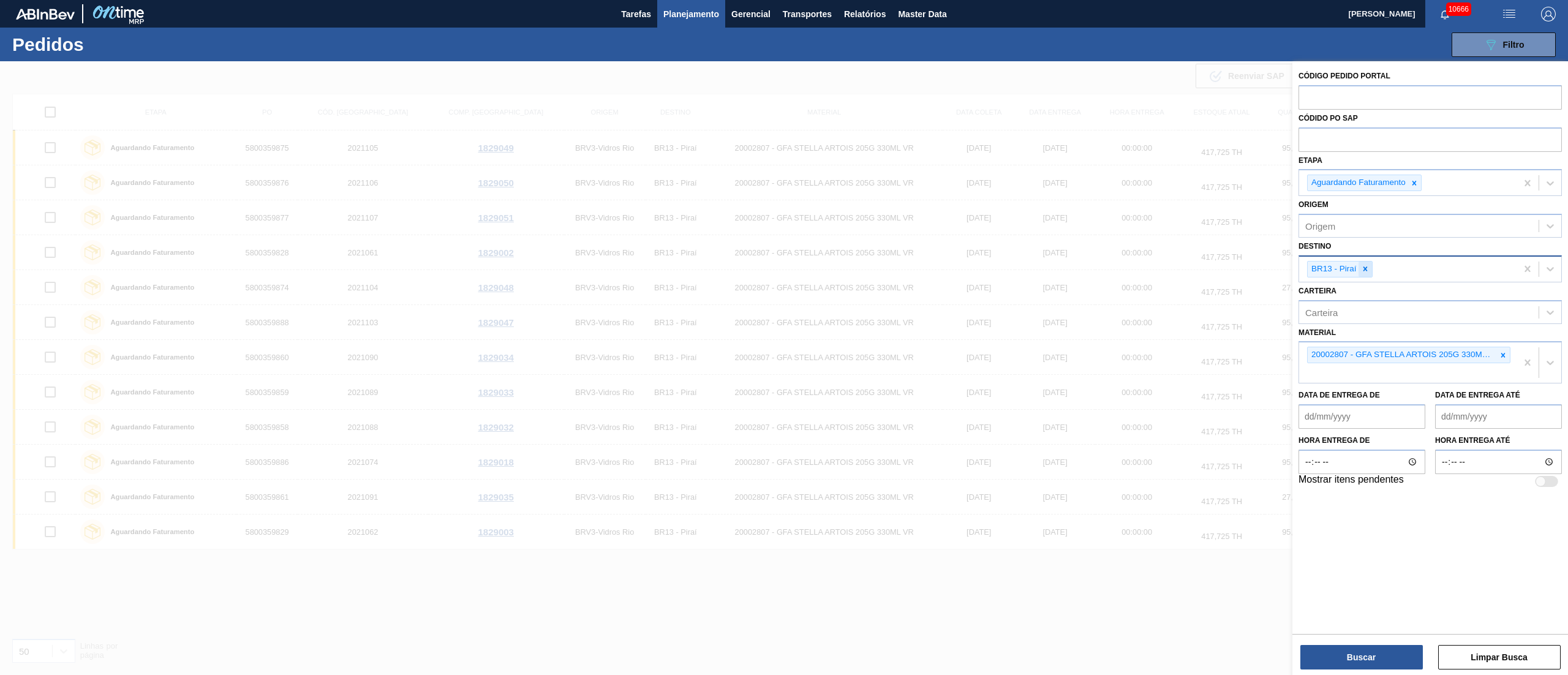
click at [1363, 271] on icon at bounding box center [1365, 269] width 4 height 4
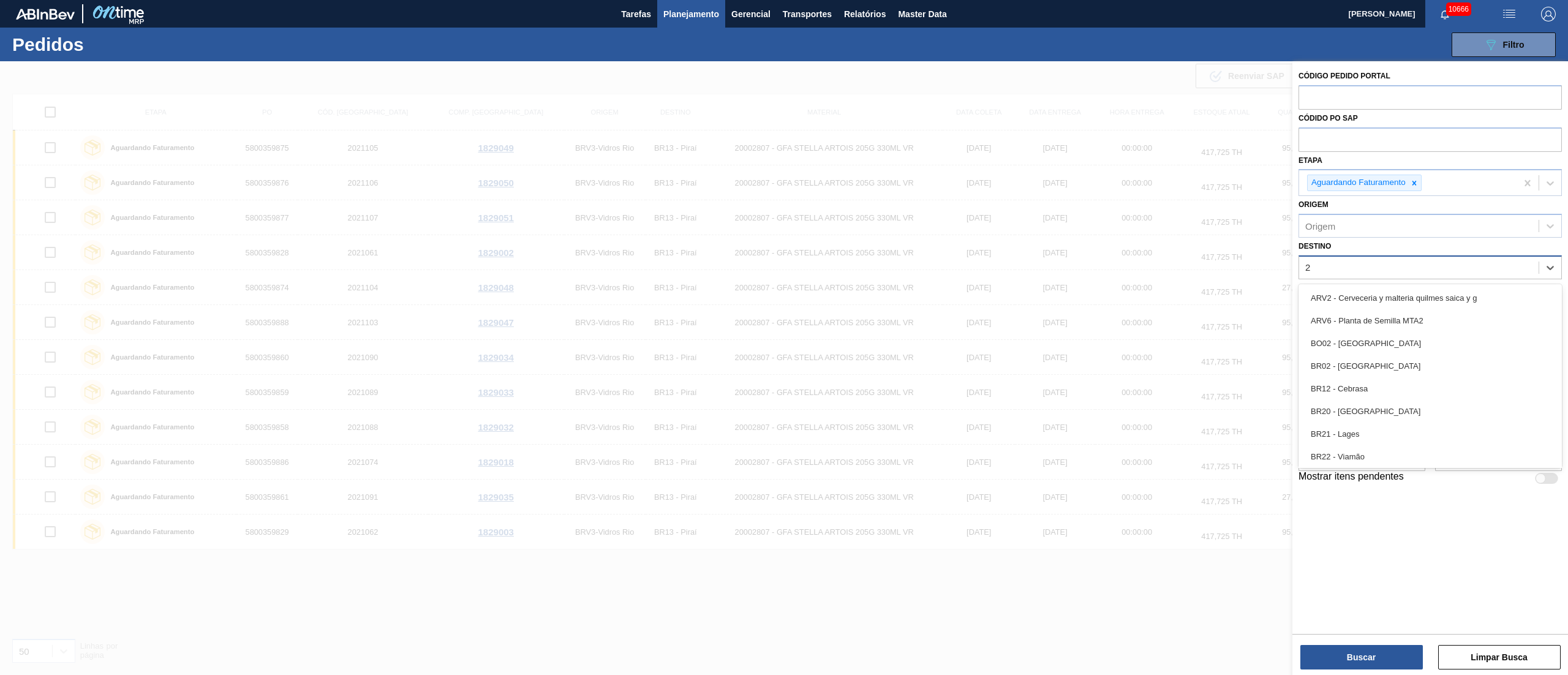
type input "26"
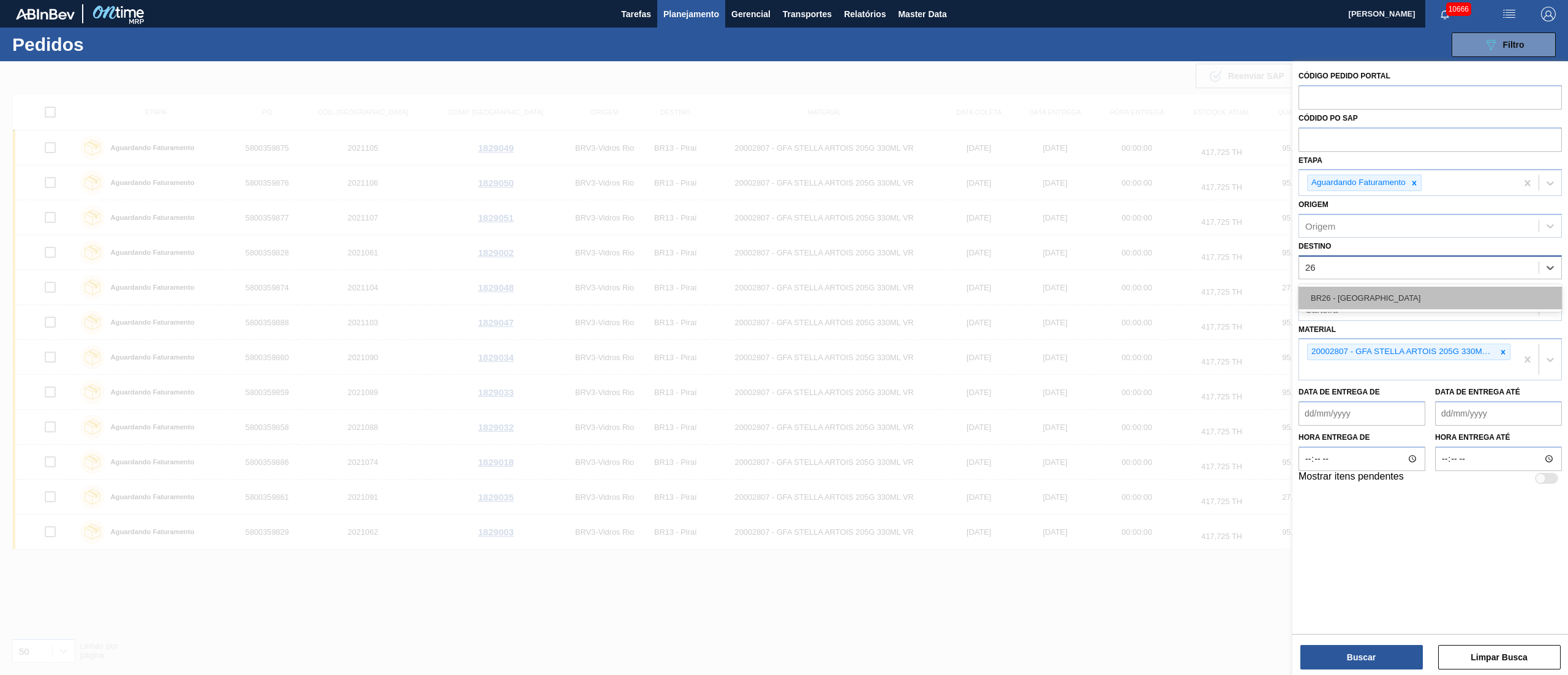
click at [1365, 295] on div "BR26 - [GEOGRAPHIC_DATA]" at bounding box center [1430, 298] width 263 height 23
click at [1499, 354] on icon at bounding box center [1502, 354] width 9 height 9
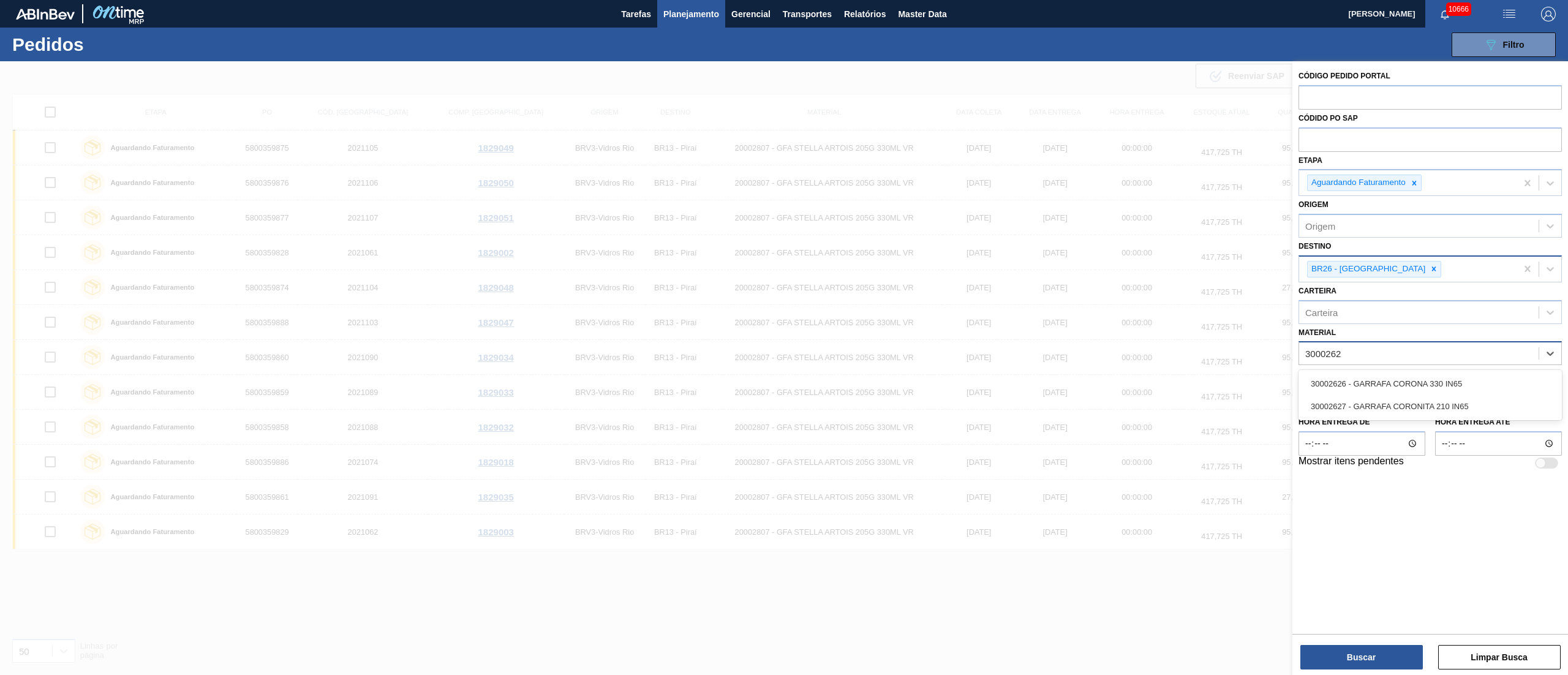
type input "30002626"
click at [1454, 379] on div "30002626 - GARRAFA CORONA 330 IN65" at bounding box center [1430, 383] width 263 height 23
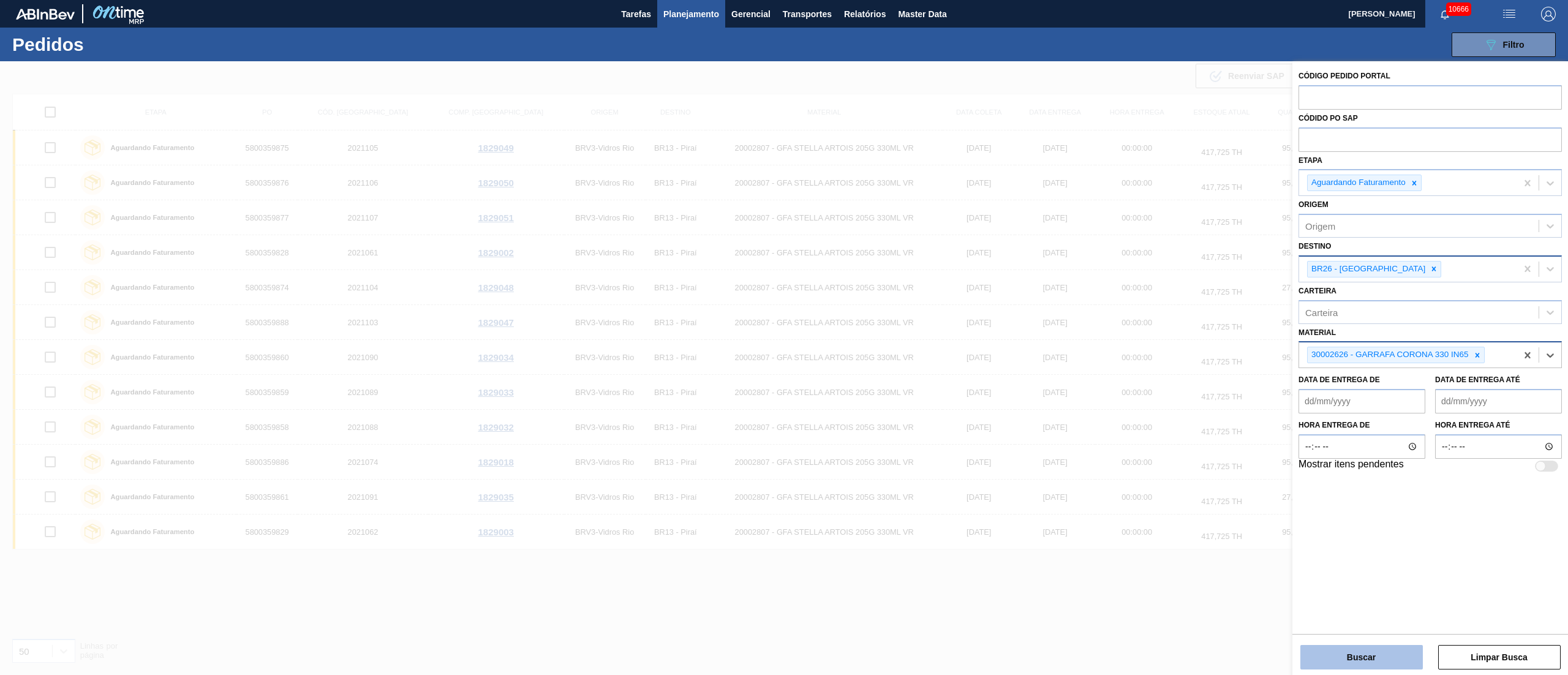
click at [1348, 663] on button "Buscar" at bounding box center [1361, 657] width 122 height 25
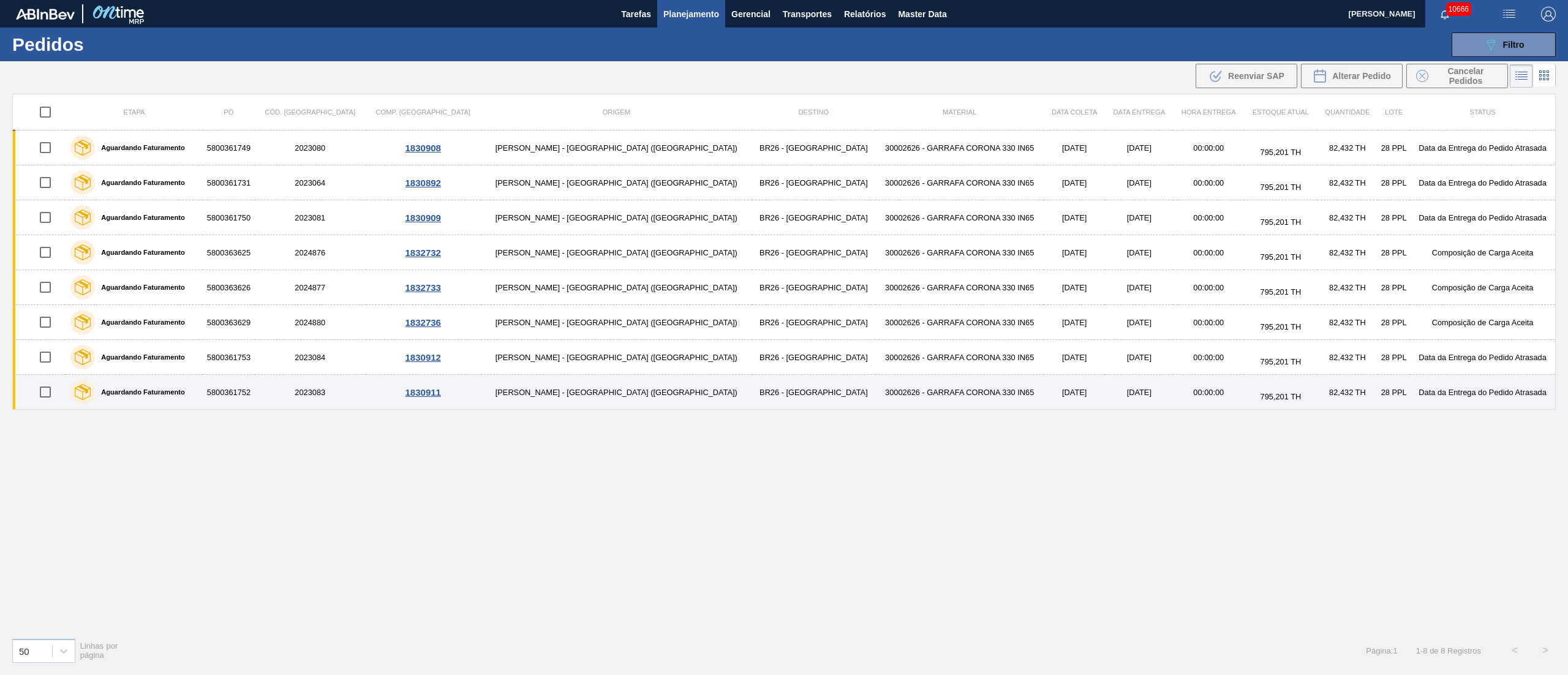
click at [50, 394] on input "checkbox" at bounding box center [46, 392] width 26 height 26
checkbox input "true"
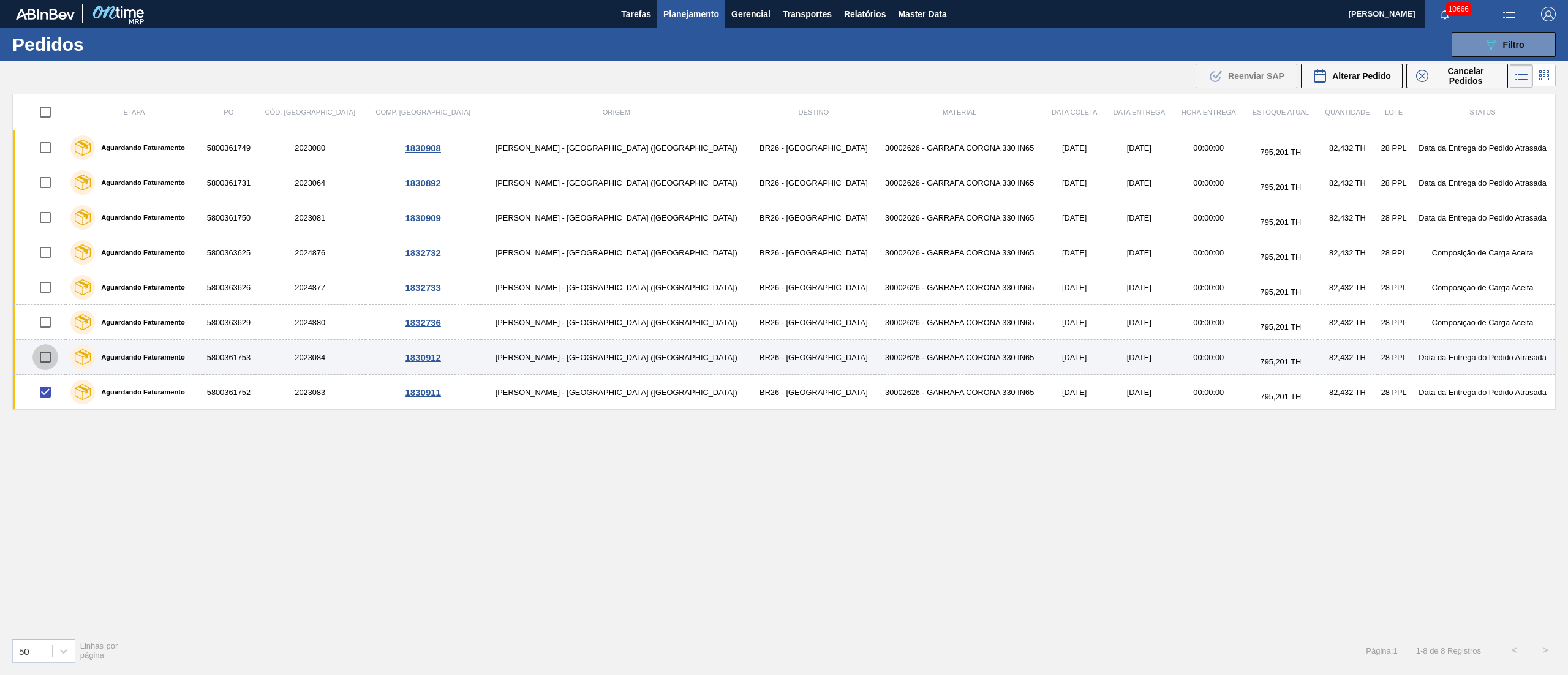
click at [50, 361] on input "checkbox" at bounding box center [46, 357] width 26 height 26
checkbox input "true"
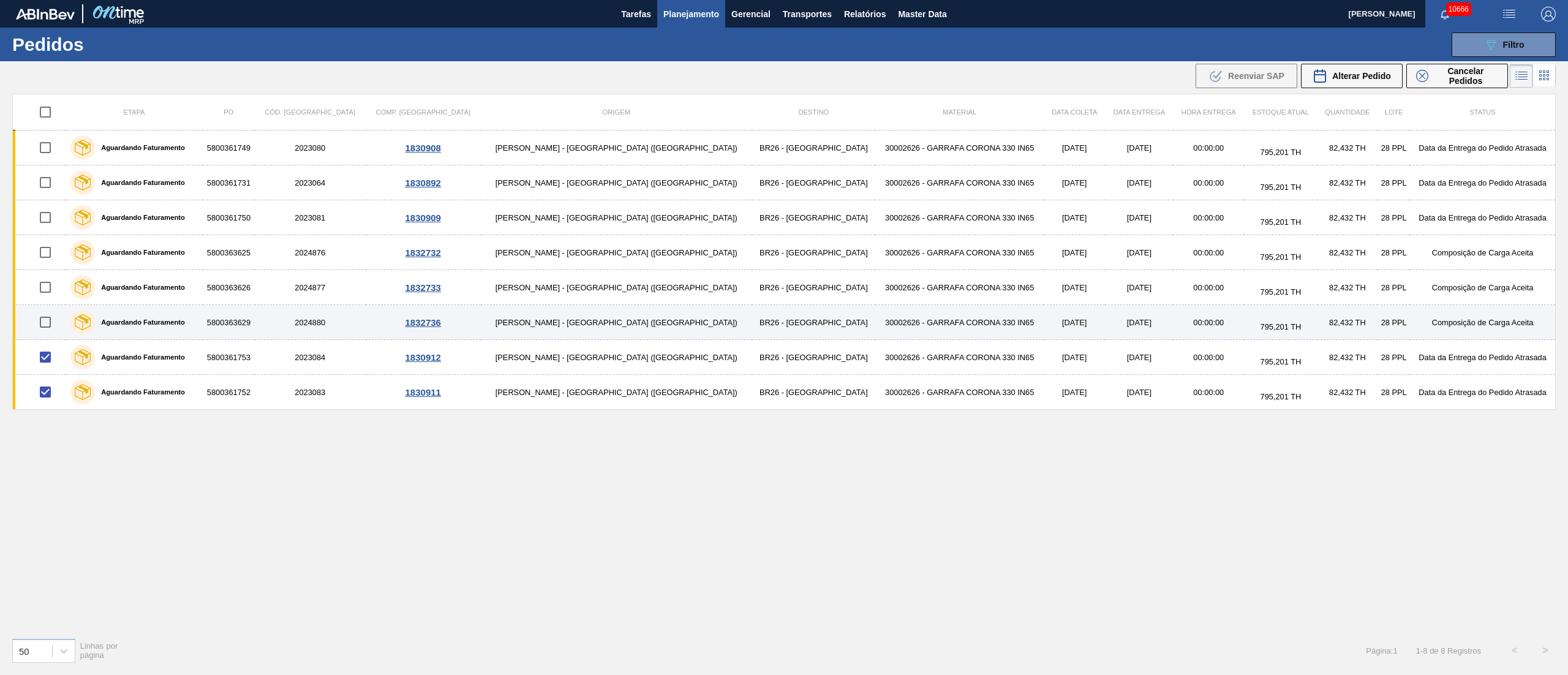
click at [53, 326] on input "checkbox" at bounding box center [46, 323] width 26 height 26
checkbox input "true"
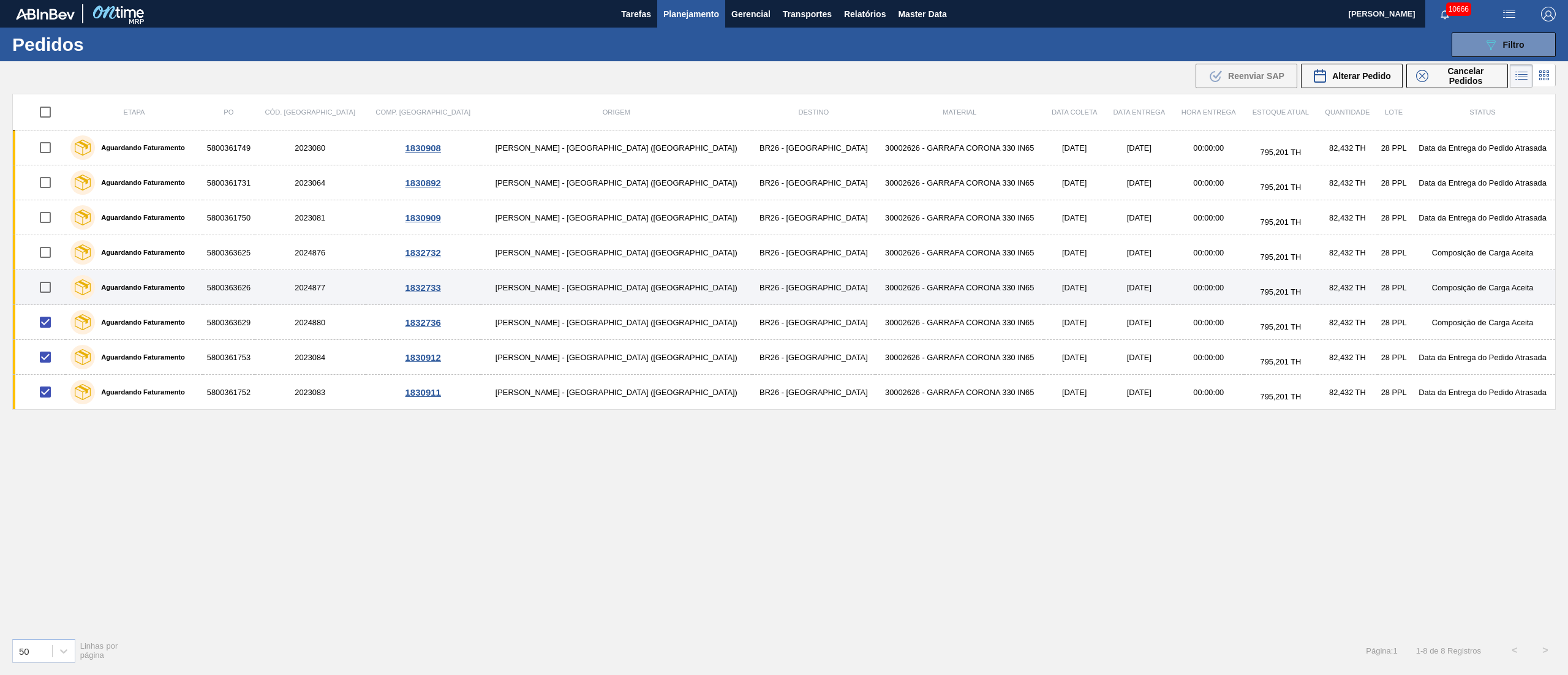
click at [55, 287] on input "checkbox" at bounding box center [46, 288] width 26 height 26
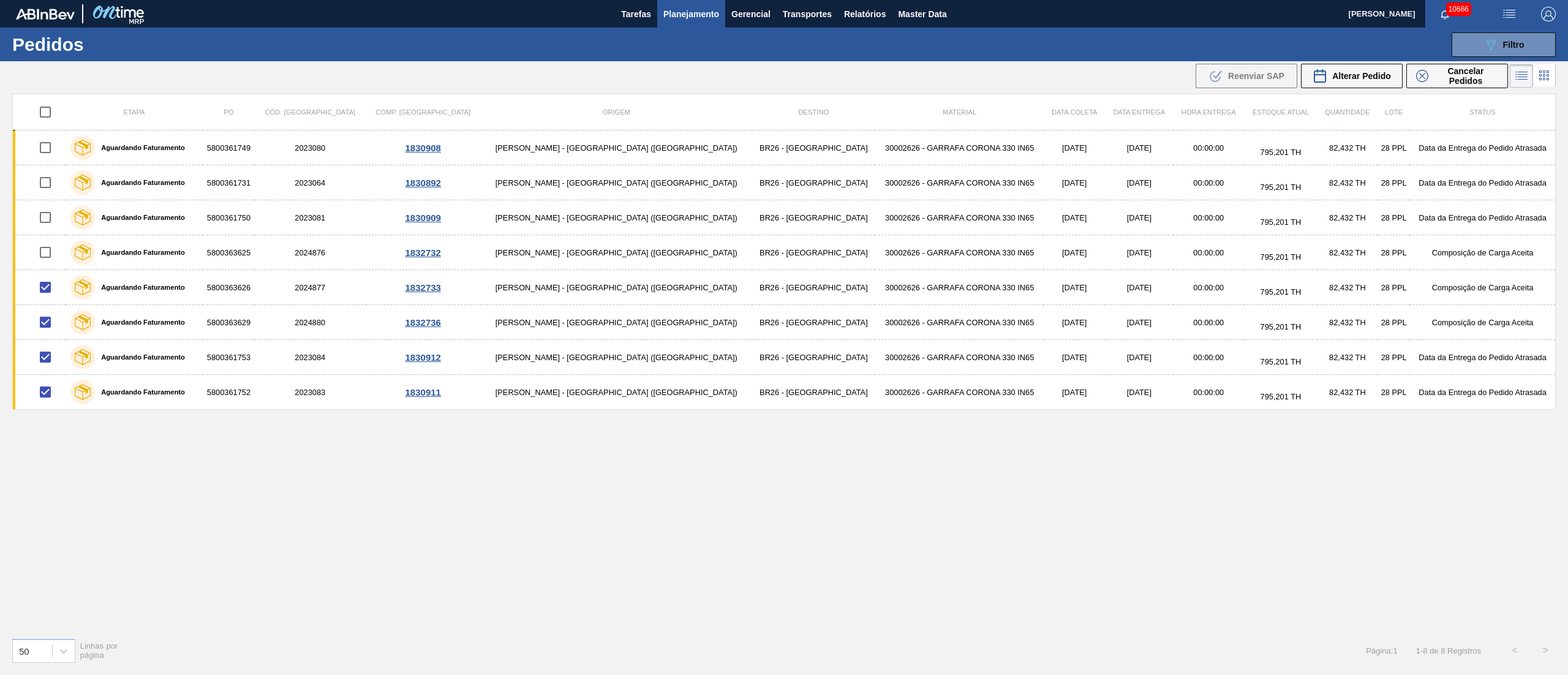
click at [209, 481] on div "Etapa PO Cód. Pedido Comp. Carga Origem Destino Material Data [PERSON_NAME] Dat…" at bounding box center [784, 360] width 1543 height 534
drag, startPoint x: 211, startPoint y: 462, endPoint x: 155, endPoint y: 414, distance: 73.8
click at [211, 464] on div "Etapa PO Cód. Pedido Comp. Carga Origem Destino Material Data [PERSON_NAME] Dat…" at bounding box center [784, 360] width 1543 height 534
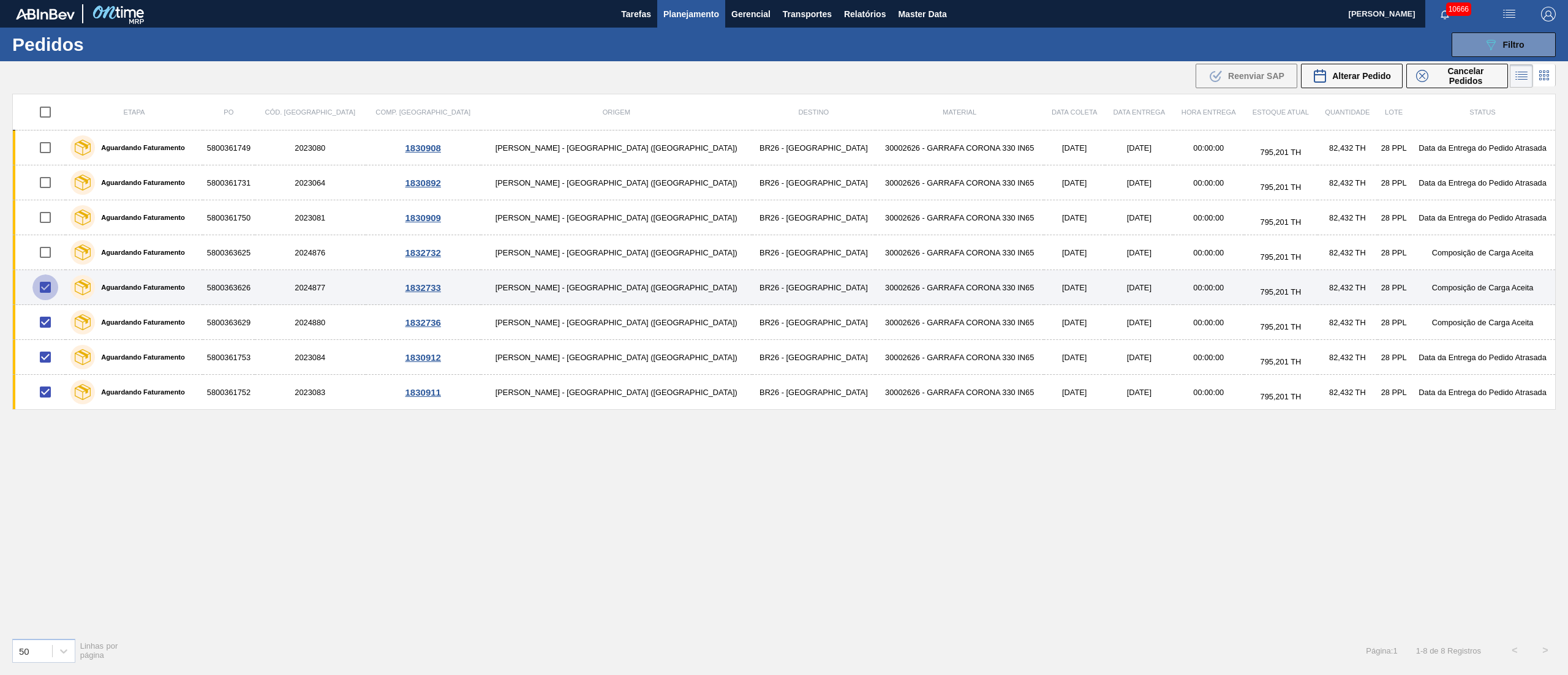
click at [52, 284] on input "checkbox" at bounding box center [46, 288] width 26 height 26
checkbox input "false"
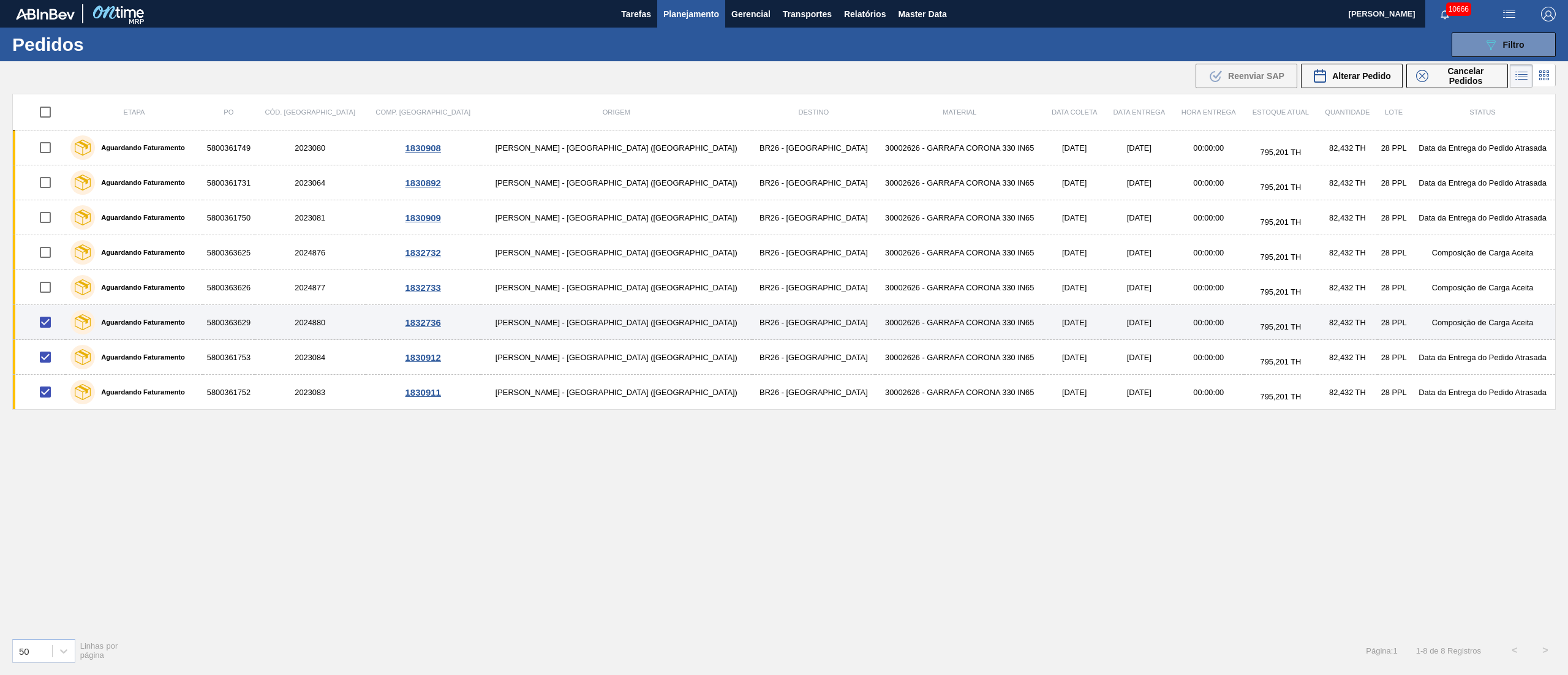
drag, startPoint x: 47, startPoint y: 326, endPoint x: 46, endPoint y: 337, distance: 11.0
click at [47, 326] on input "checkbox" at bounding box center [46, 323] width 26 height 26
checkbox input "false"
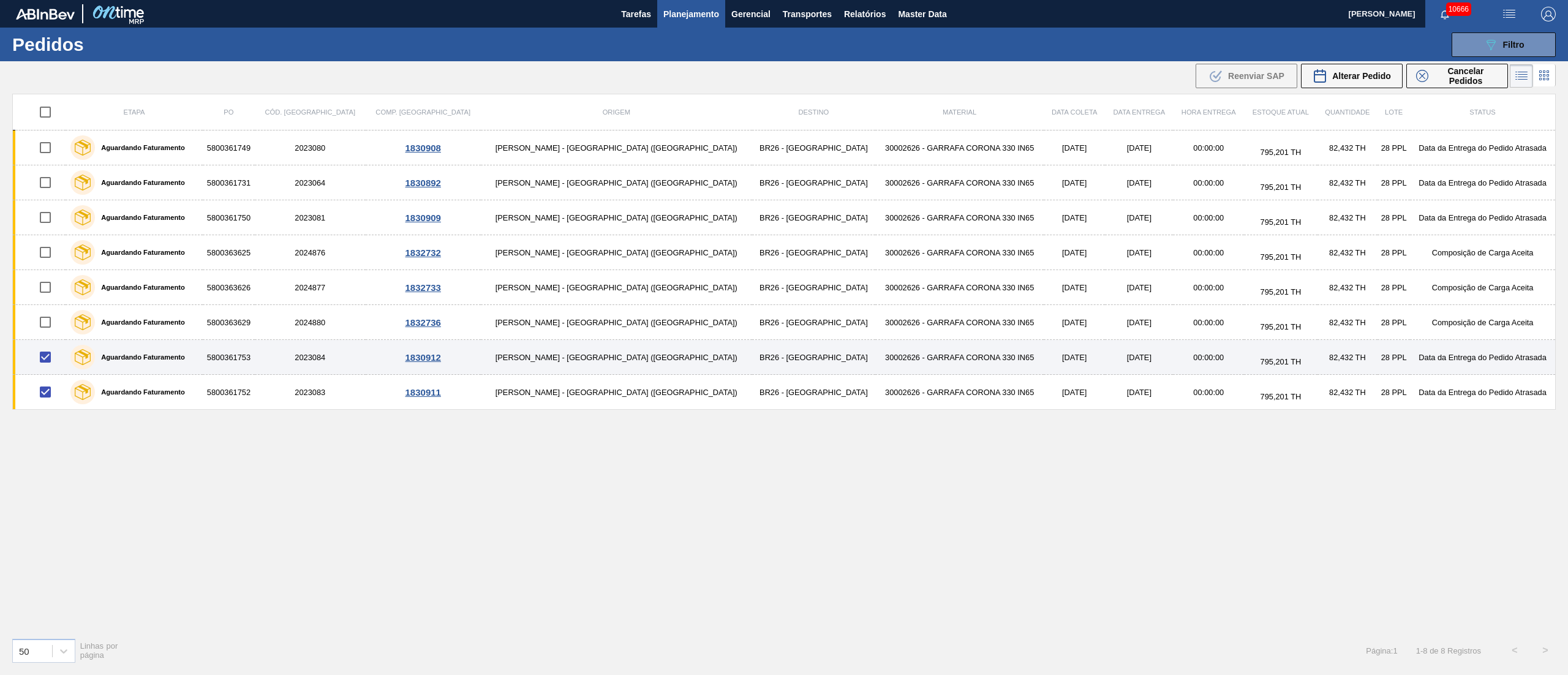
click at [42, 366] on input "checkbox" at bounding box center [46, 357] width 26 height 26
checkbox input "false"
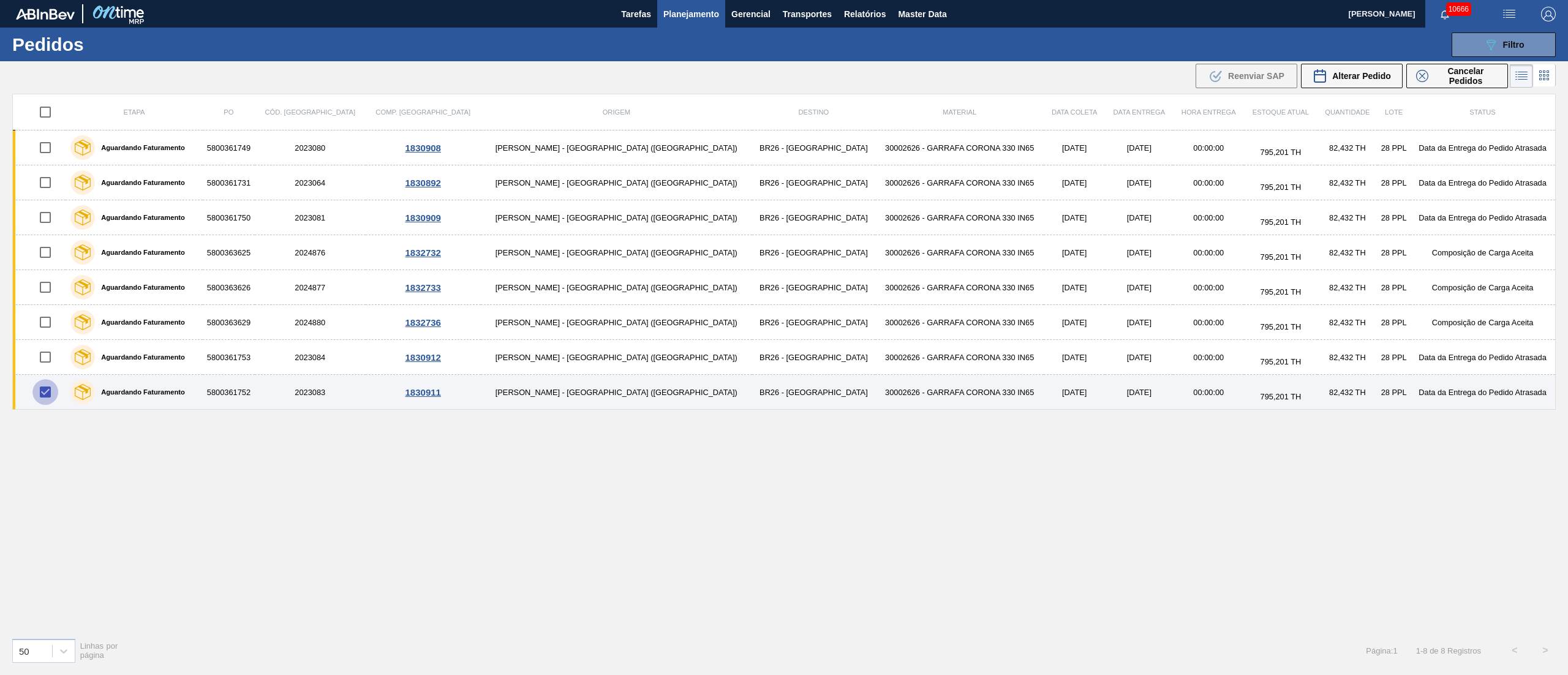
click at [50, 393] on input "checkbox" at bounding box center [46, 392] width 26 height 26
click at [52, 396] on input "checkbox" at bounding box center [46, 392] width 26 height 26
checkbox input "true"
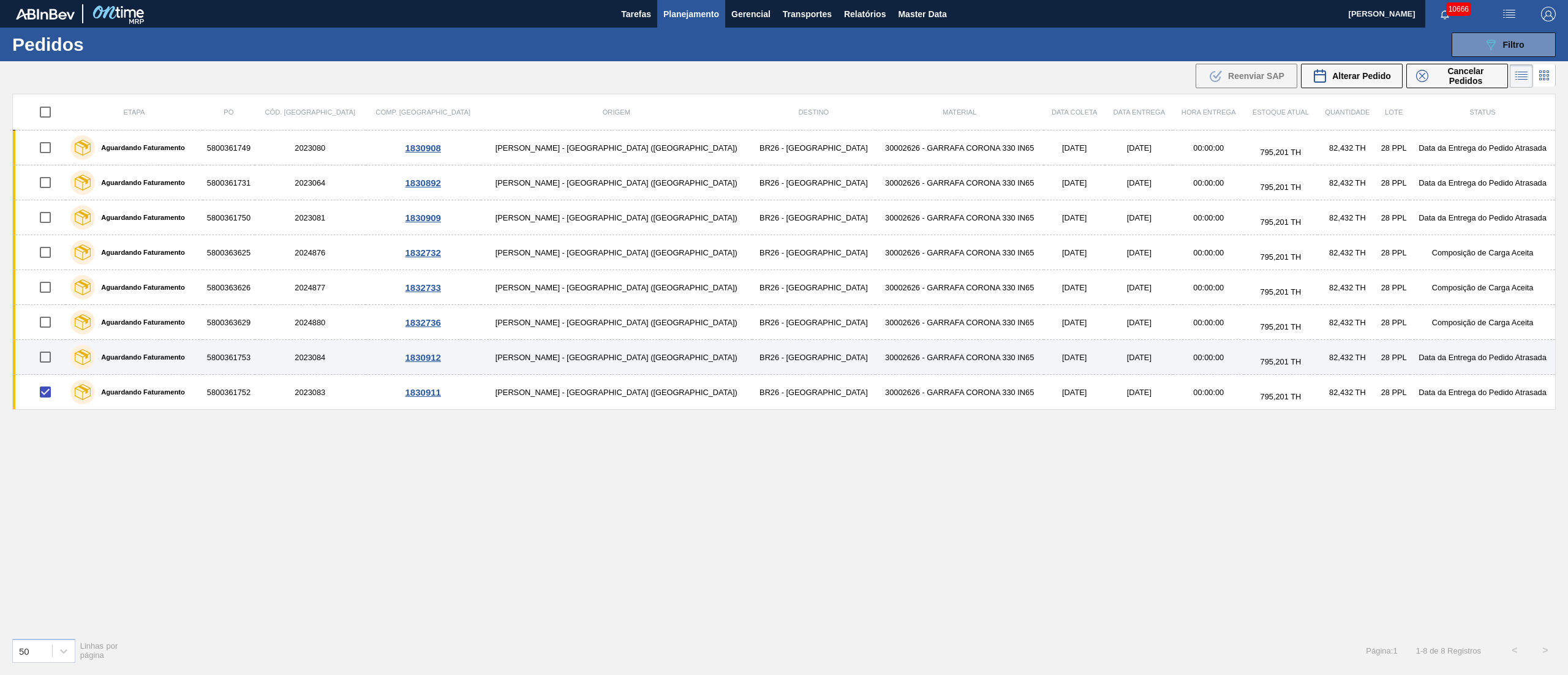
click at [50, 351] on input "checkbox" at bounding box center [46, 357] width 26 height 26
checkbox input "true"
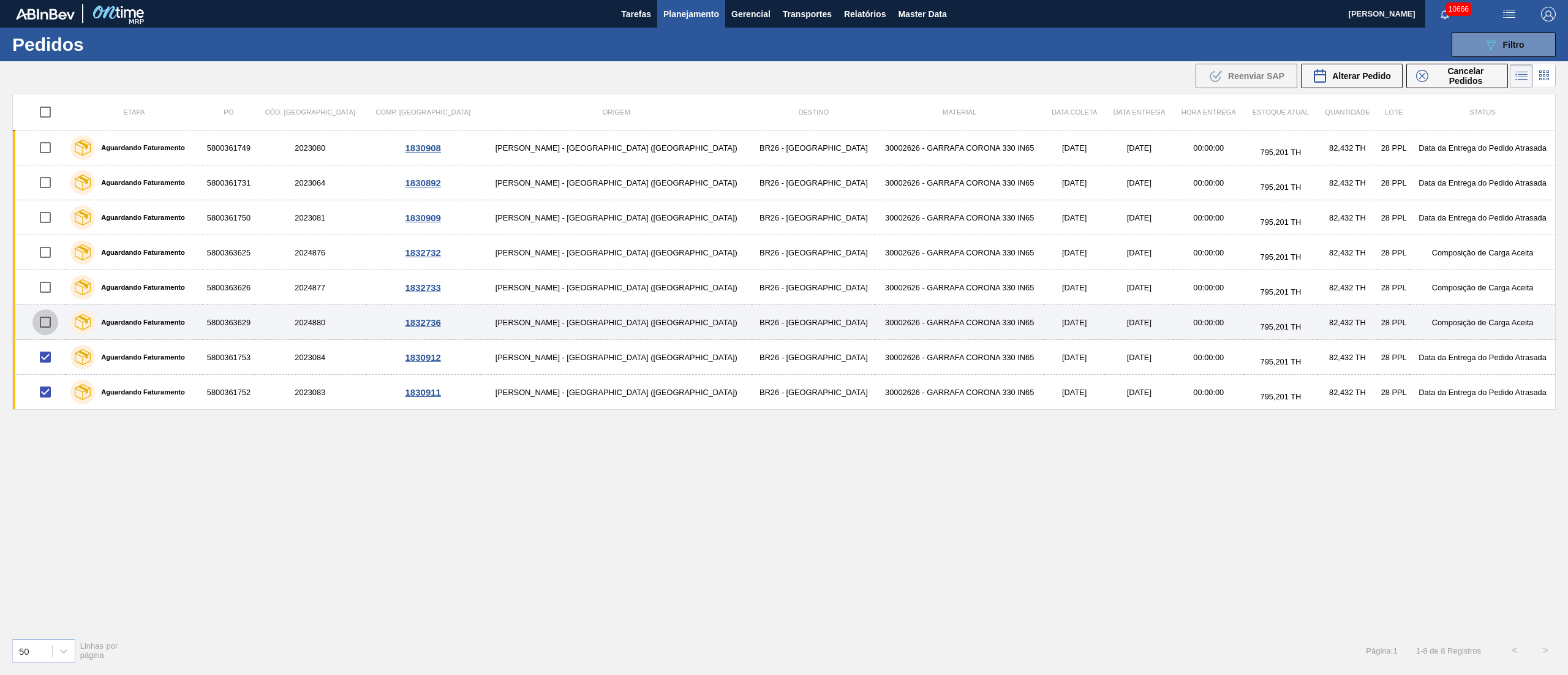
click at [55, 321] on input "checkbox" at bounding box center [46, 323] width 26 height 26
checkbox input "true"
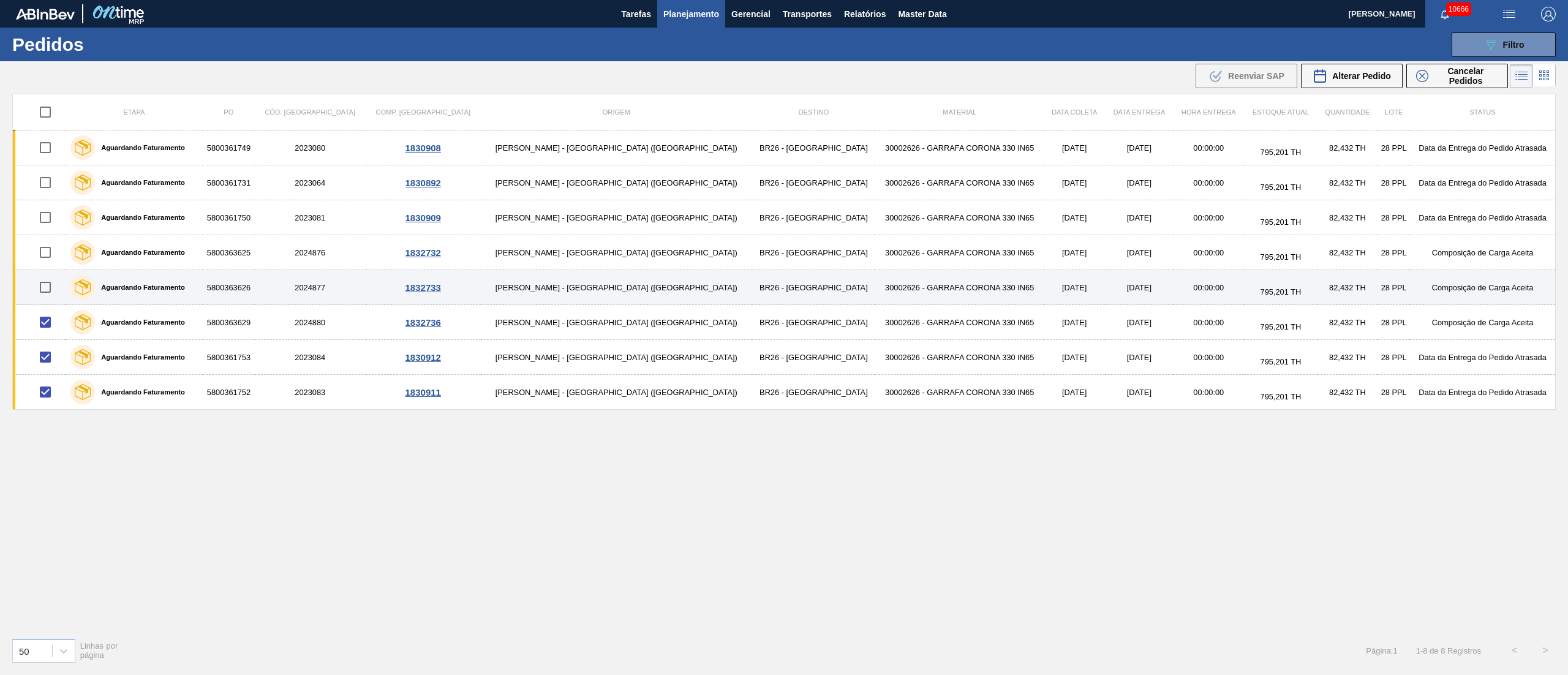
click at [55, 284] on input "checkbox" at bounding box center [46, 288] width 26 height 26
checkbox input "true"
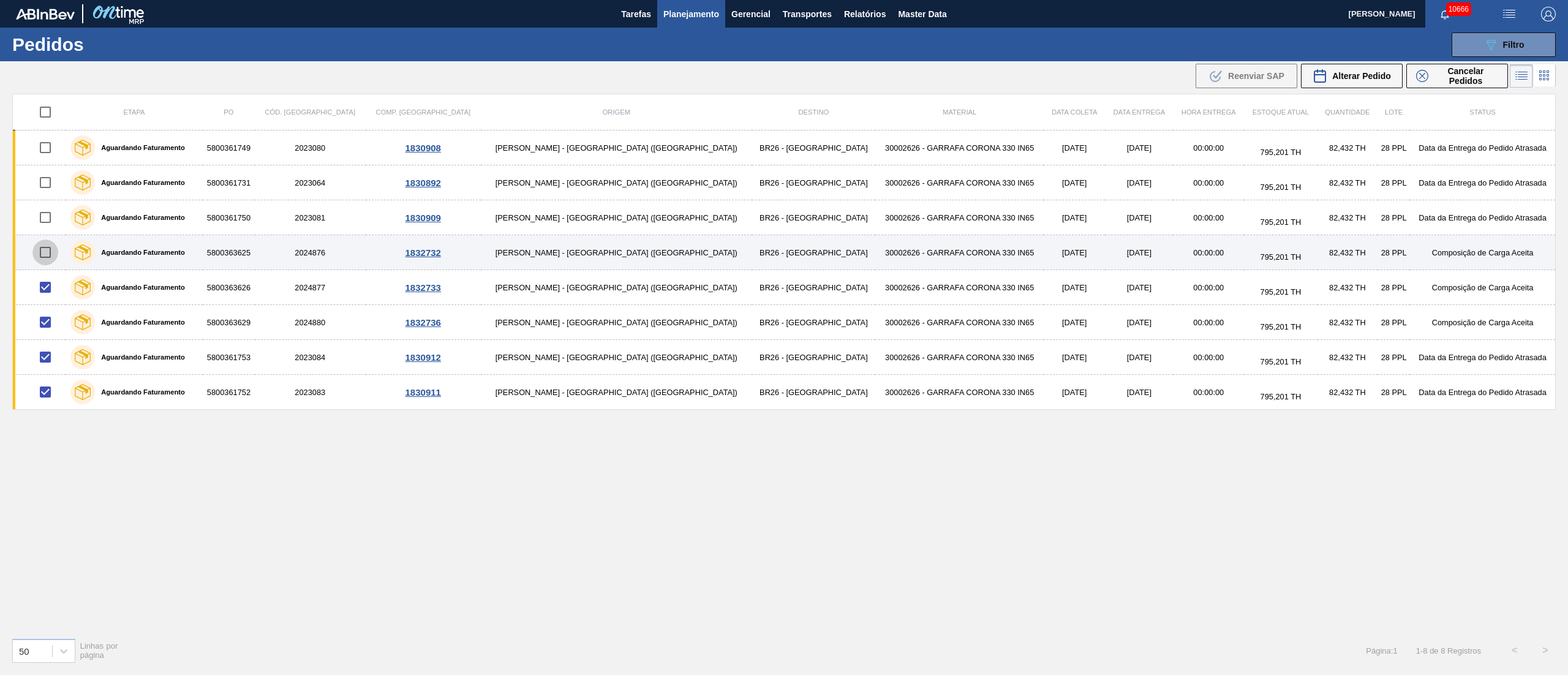
click at [52, 257] on input "checkbox" at bounding box center [46, 253] width 26 height 26
click at [50, 252] on input "checkbox" at bounding box center [46, 253] width 26 height 26
checkbox input "false"
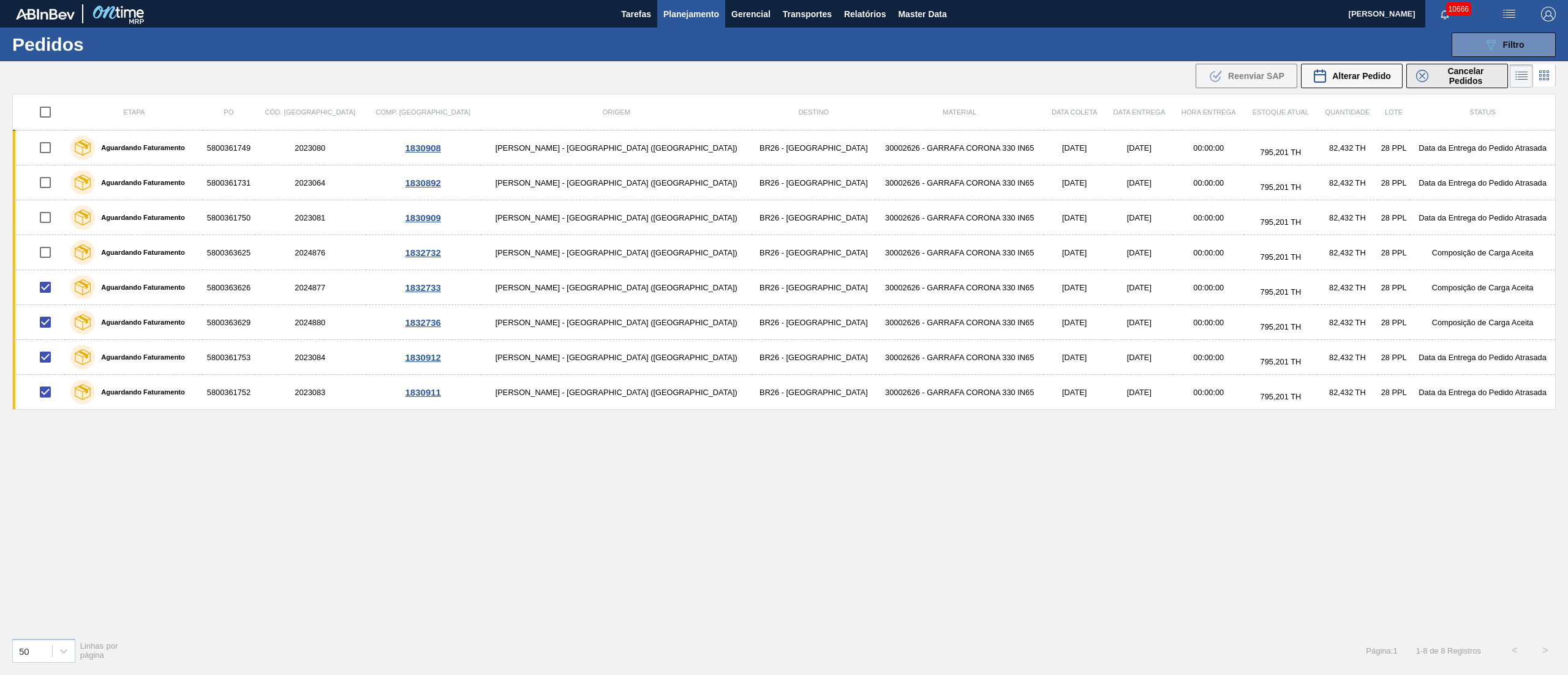
click at [1436, 71] on span "Cancelar Pedidos" at bounding box center [1464, 76] width 65 height 20
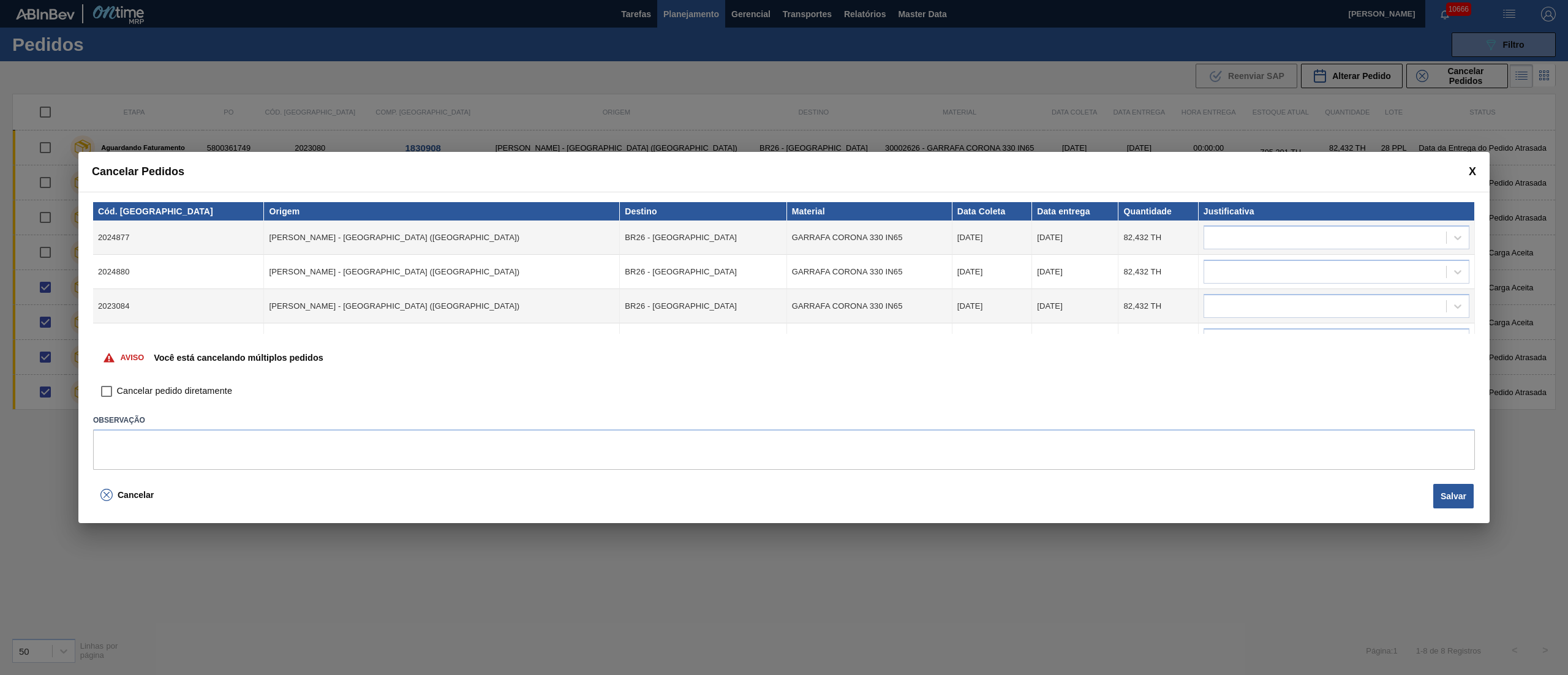
click at [106, 394] on input "Cancelar pedido diretamente" at bounding box center [107, 391] width 21 height 21
checkbox input "true"
click at [1328, 237] on div at bounding box center [1324, 238] width 242 height 18
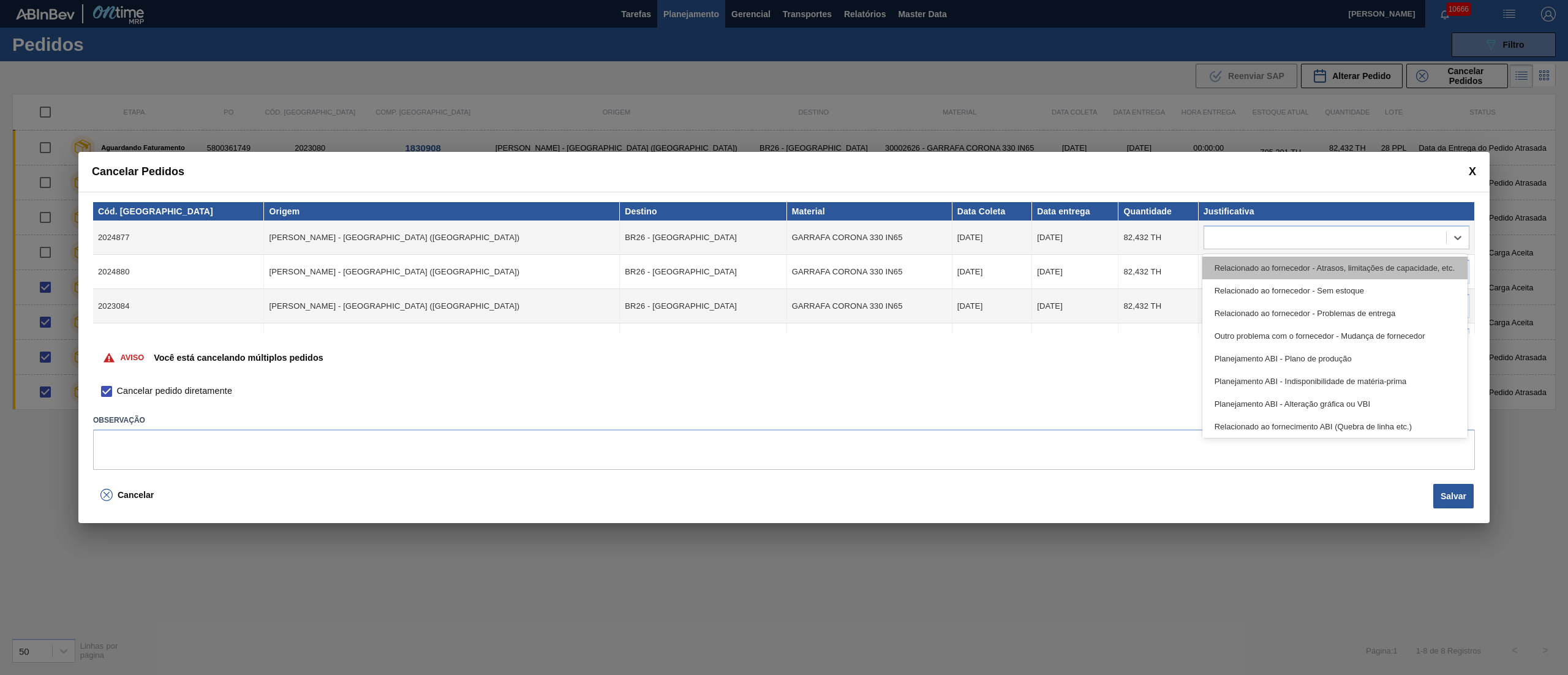
click at [1255, 272] on div "Relacionado ao fornecedor - Atrasos, limitações de capacidade, etc." at bounding box center [1334, 268] width 265 height 23
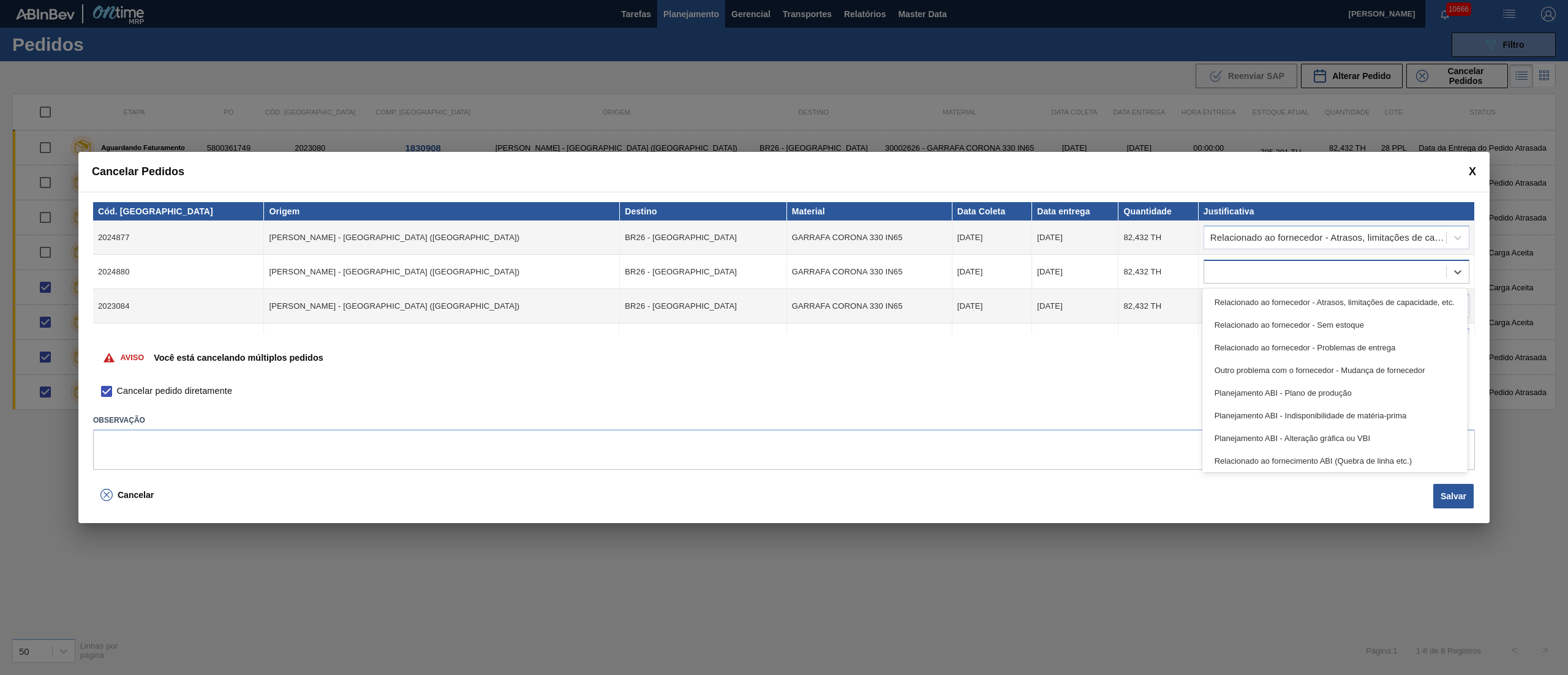
click at [1254, 281] on div at bounding box center [1336, 272] width 266 height 24
click at [1246, 306] on div "Relacionado ao fornecedor - Atrasos, limitações de capacidade, etc." at bounding box center [1334, 302] width 265 height 23
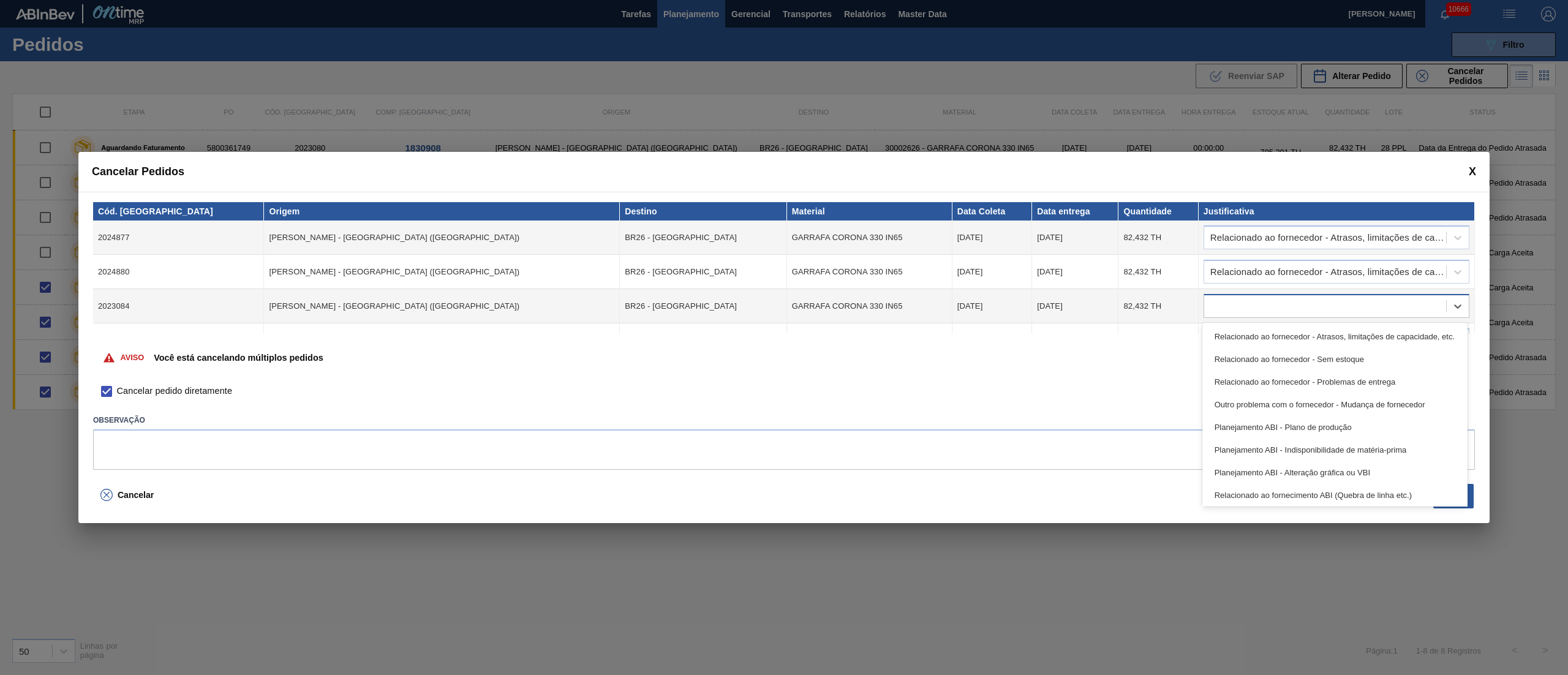
click at [1240, 309] on div at bounding box center [1324, 307] width 242 height 18
click at [1244, 338] on div "Relacionado ao fornecedor - Atrasos, limitações de capacidade, etc." at bounding box center [1334, 337] width 265 height 23
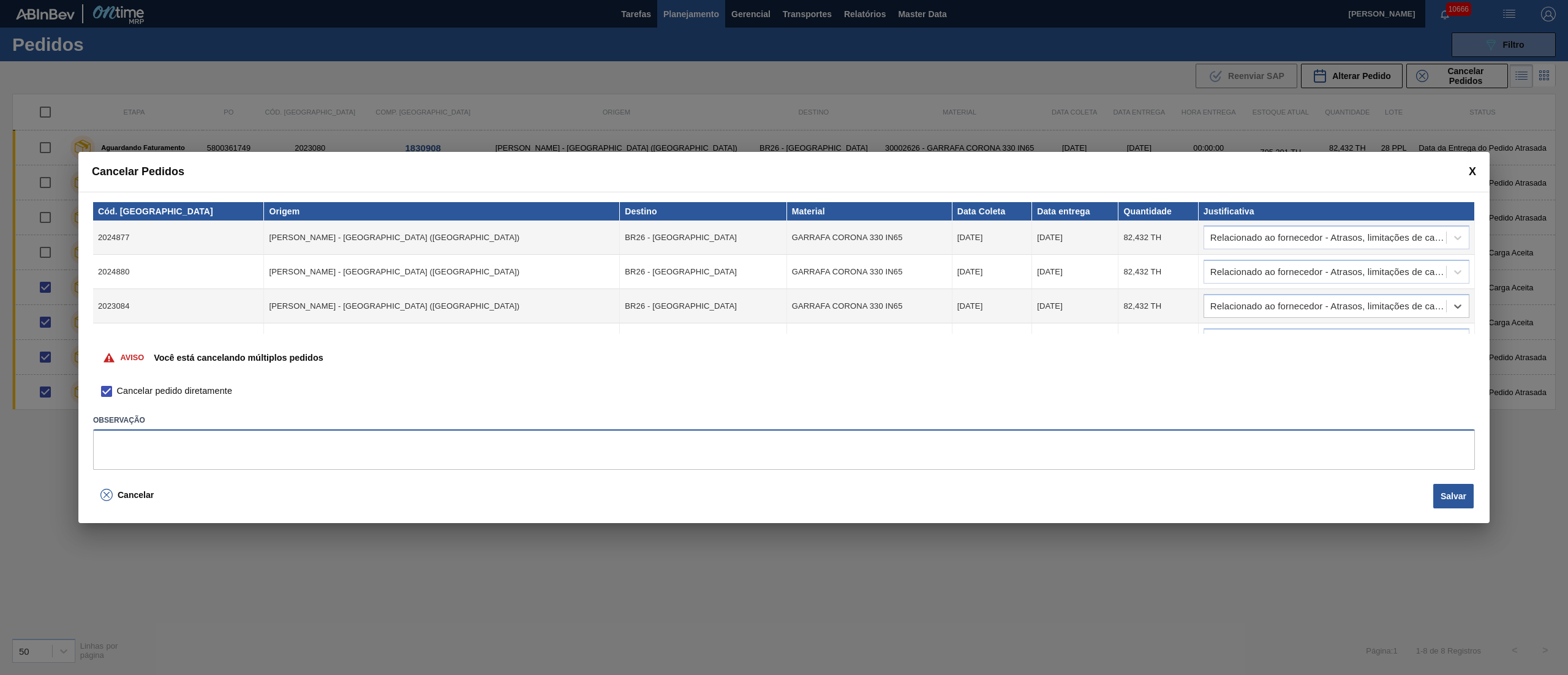
click at [176, 441] on textarea at bounding box center [784, 449] width 1382 height 41
type textarea "."
click at [1455, 499] on button "Salvar" at bounding box center [1453, 496] width 41 height 25
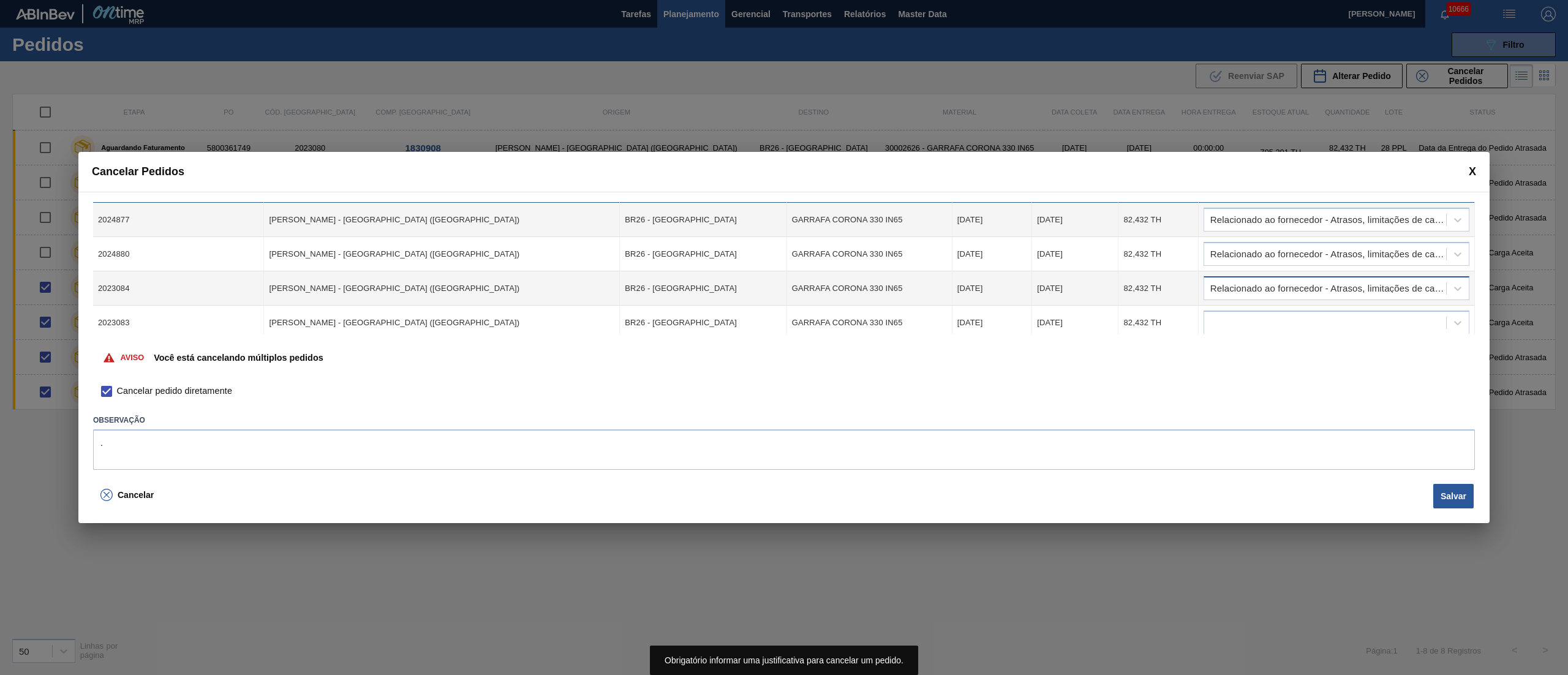
scroll to position [23, 0]
click at [1247, 316] on div at bounding box center [1324, 318] width 242 height 18
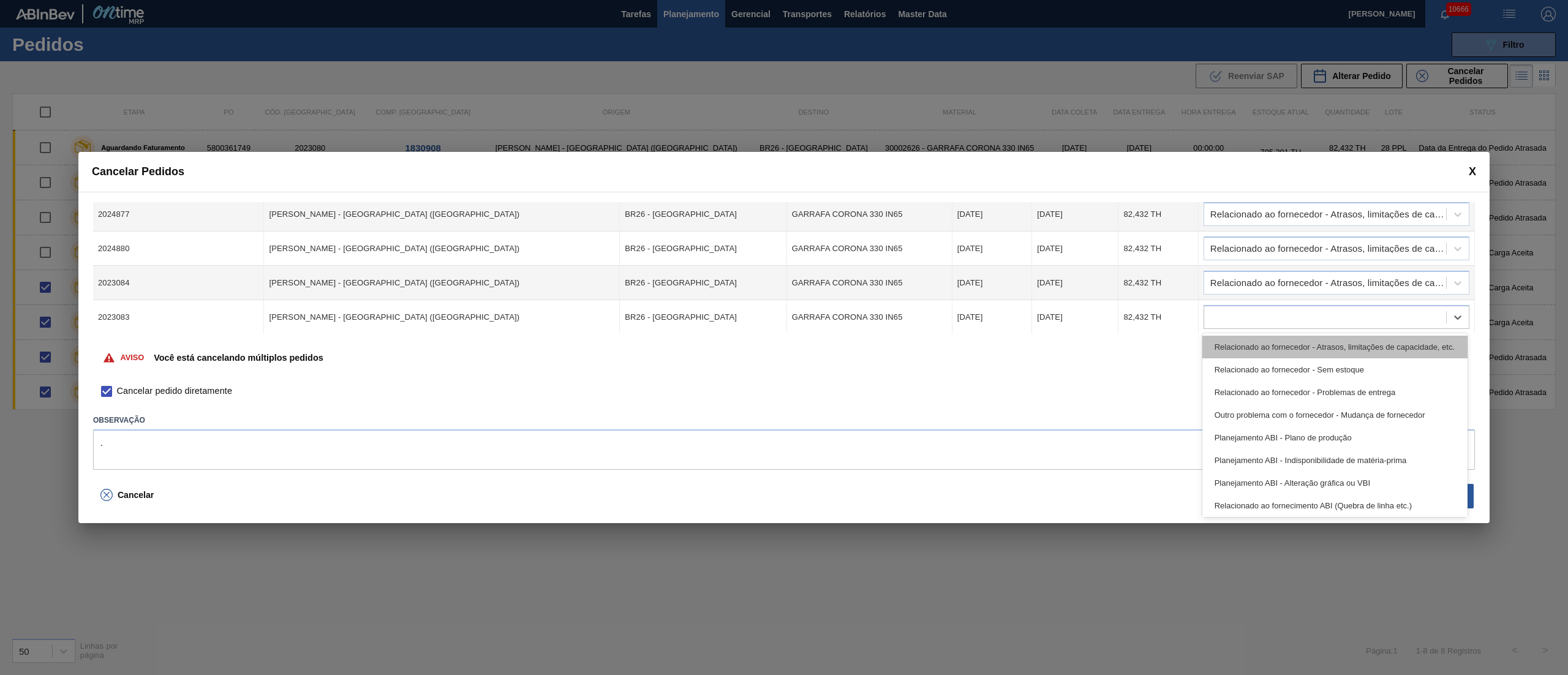
click at [1240, 354] on div "Relacionado ao fornecedor - Atrasos, limitações de capacidade, etc." at bounding box center [1334, 346] width 265 height 23
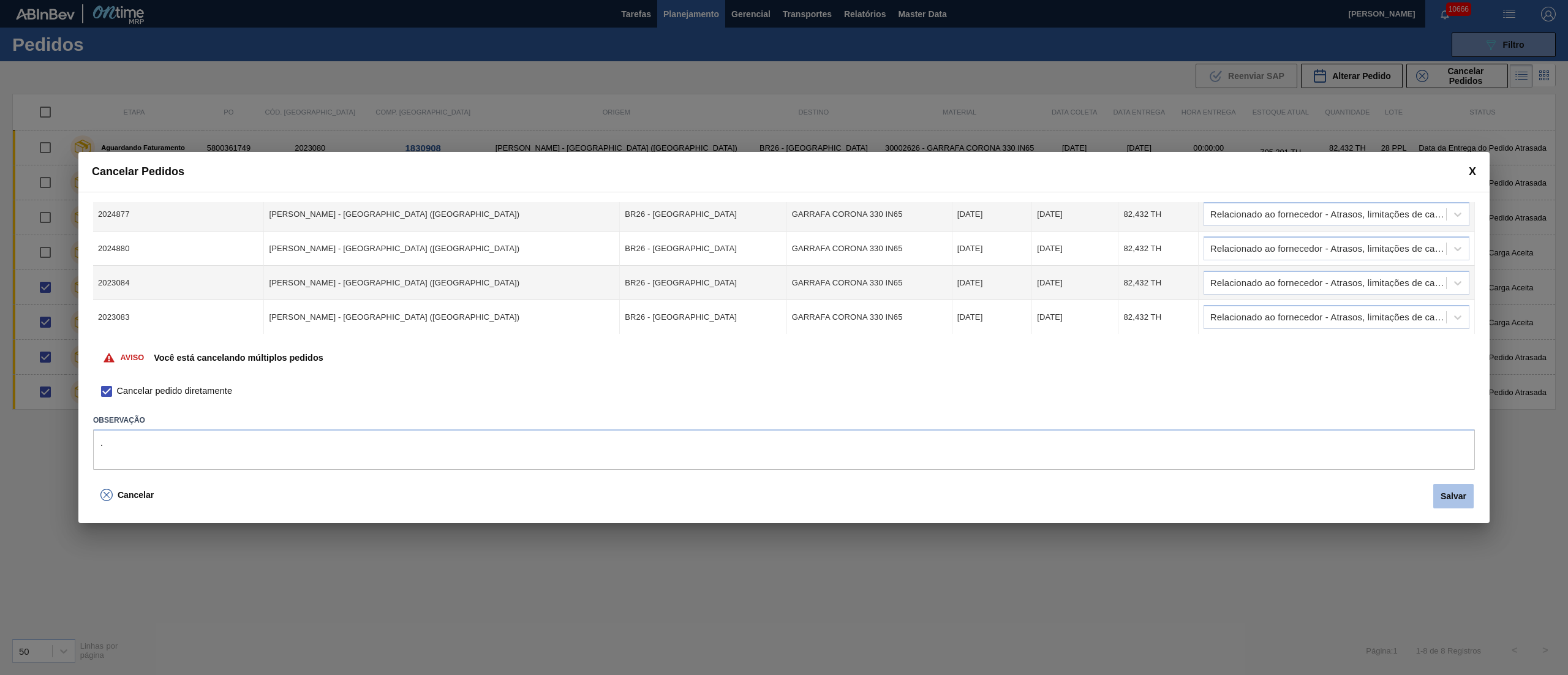
click at [1439, 492] on button "Salvar" at bounding box center [1453, 496] width 41 height 25
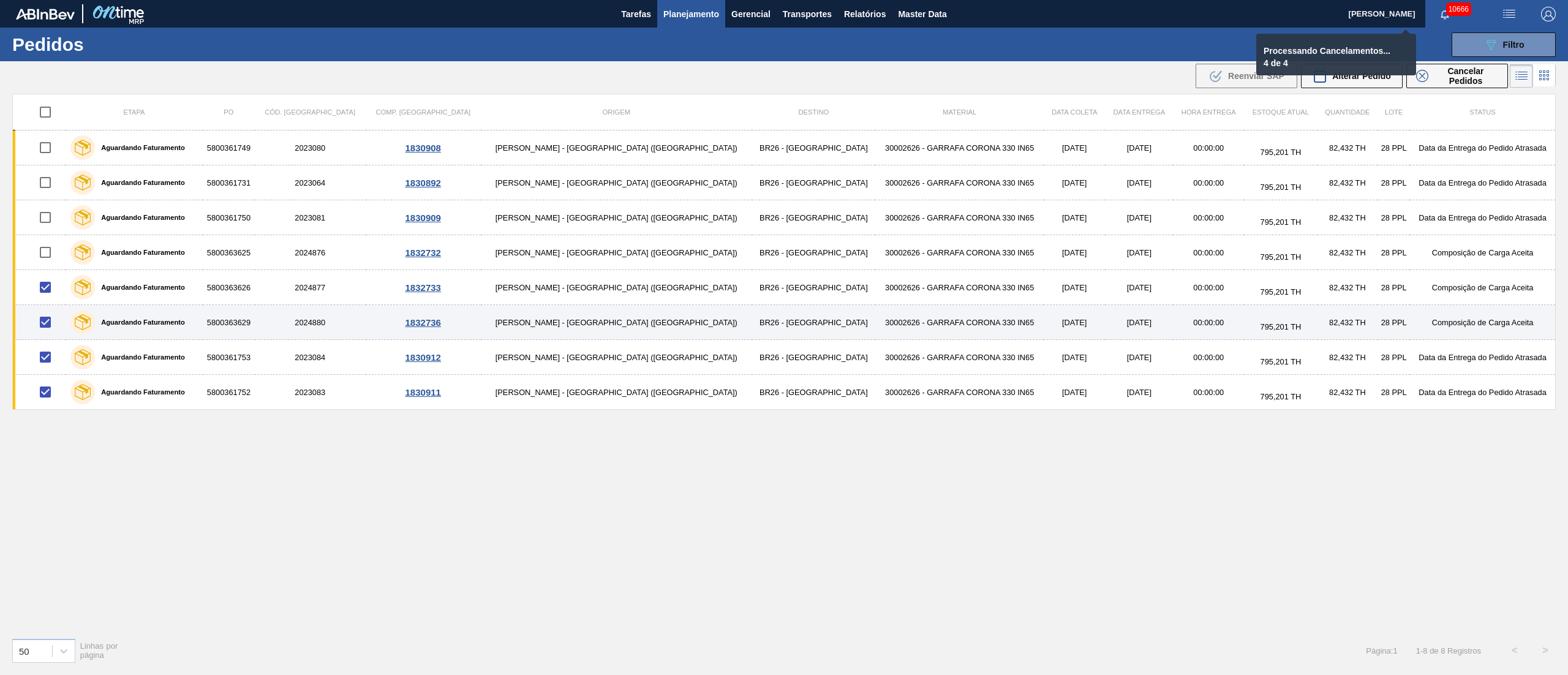
checkbox input "false"
